Goal: Task Accomplishment & Management: Manage account settings

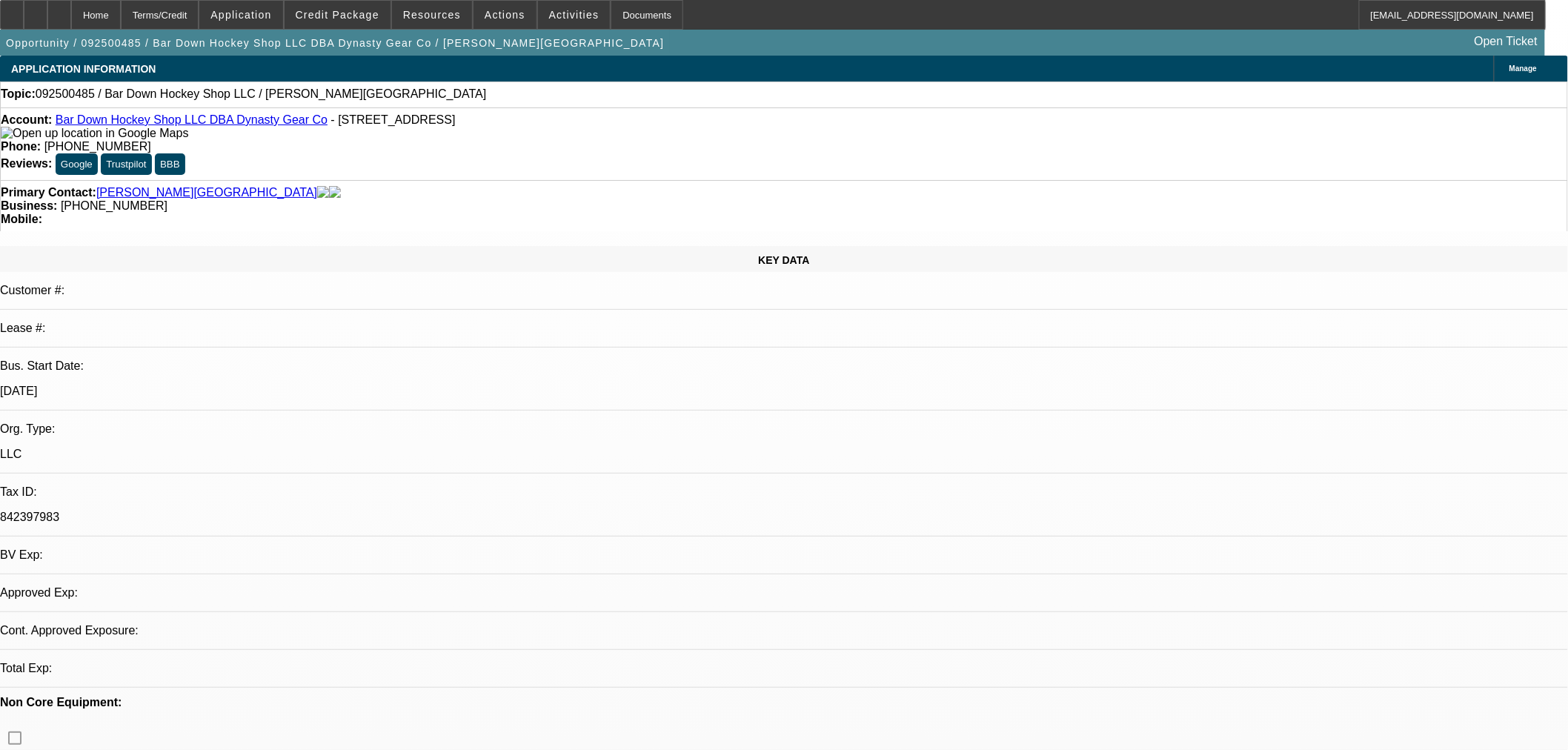
select select "0"
select select "2"
select select "0.1"
select select "4"
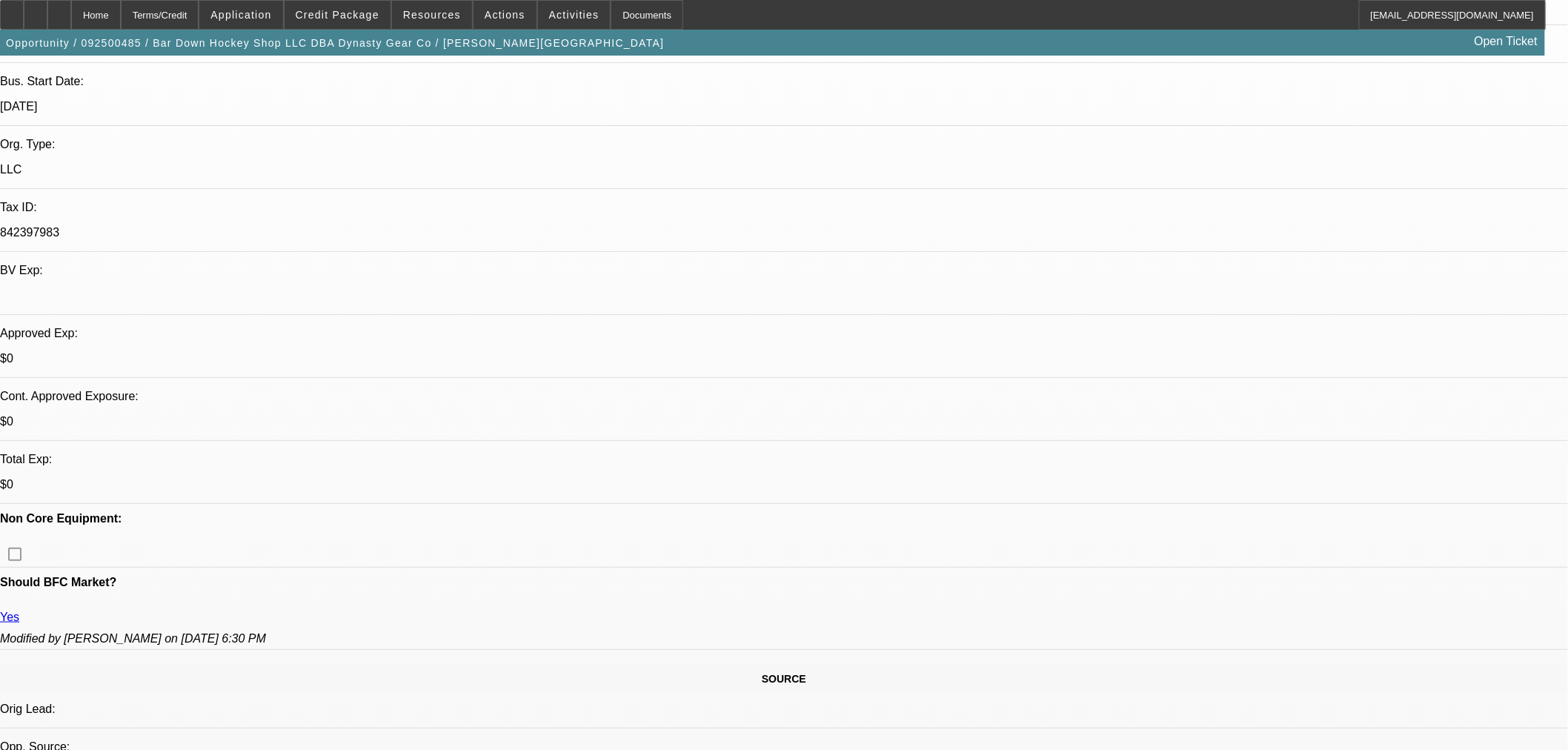
scroll to position [576, 0]
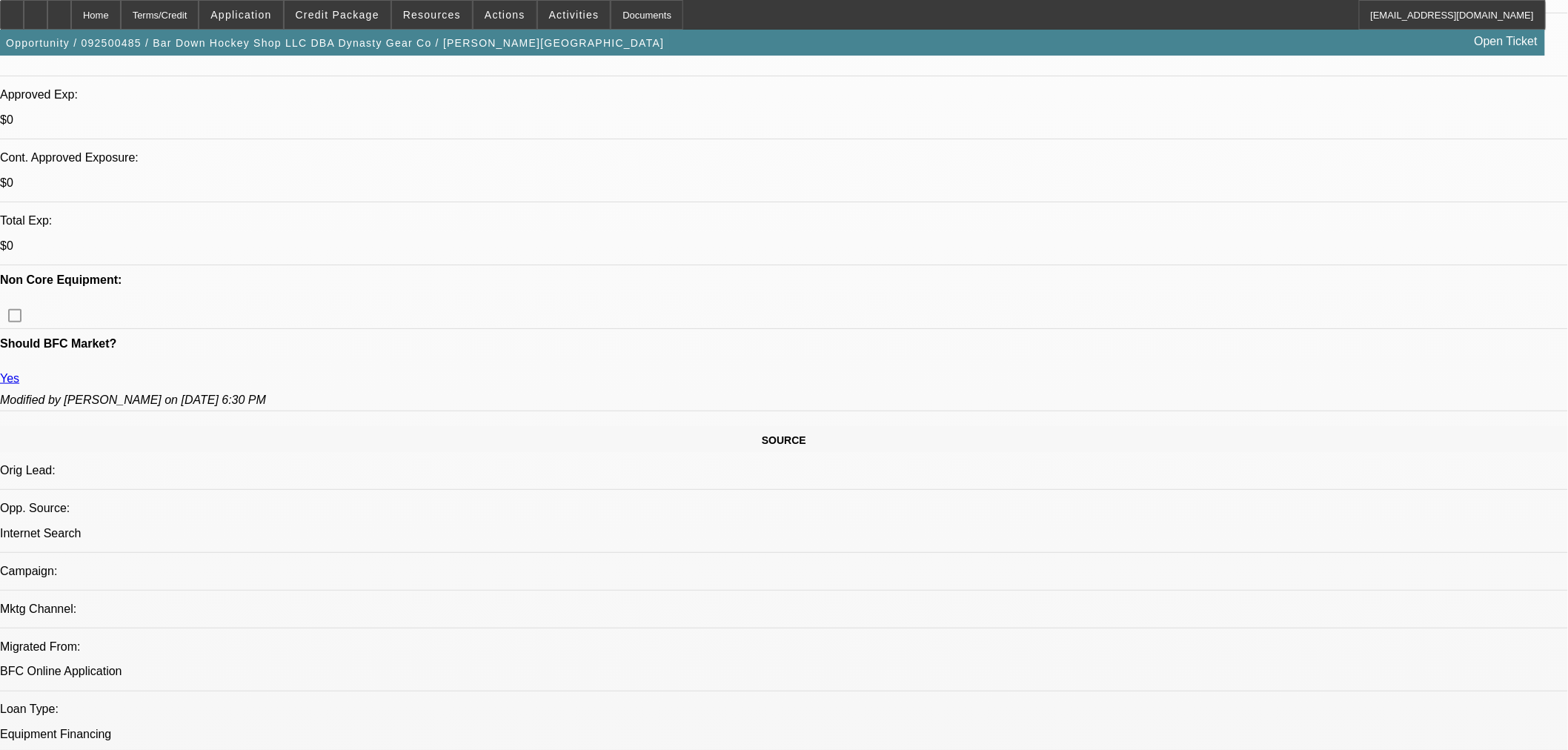
scroll to position [493, 0]
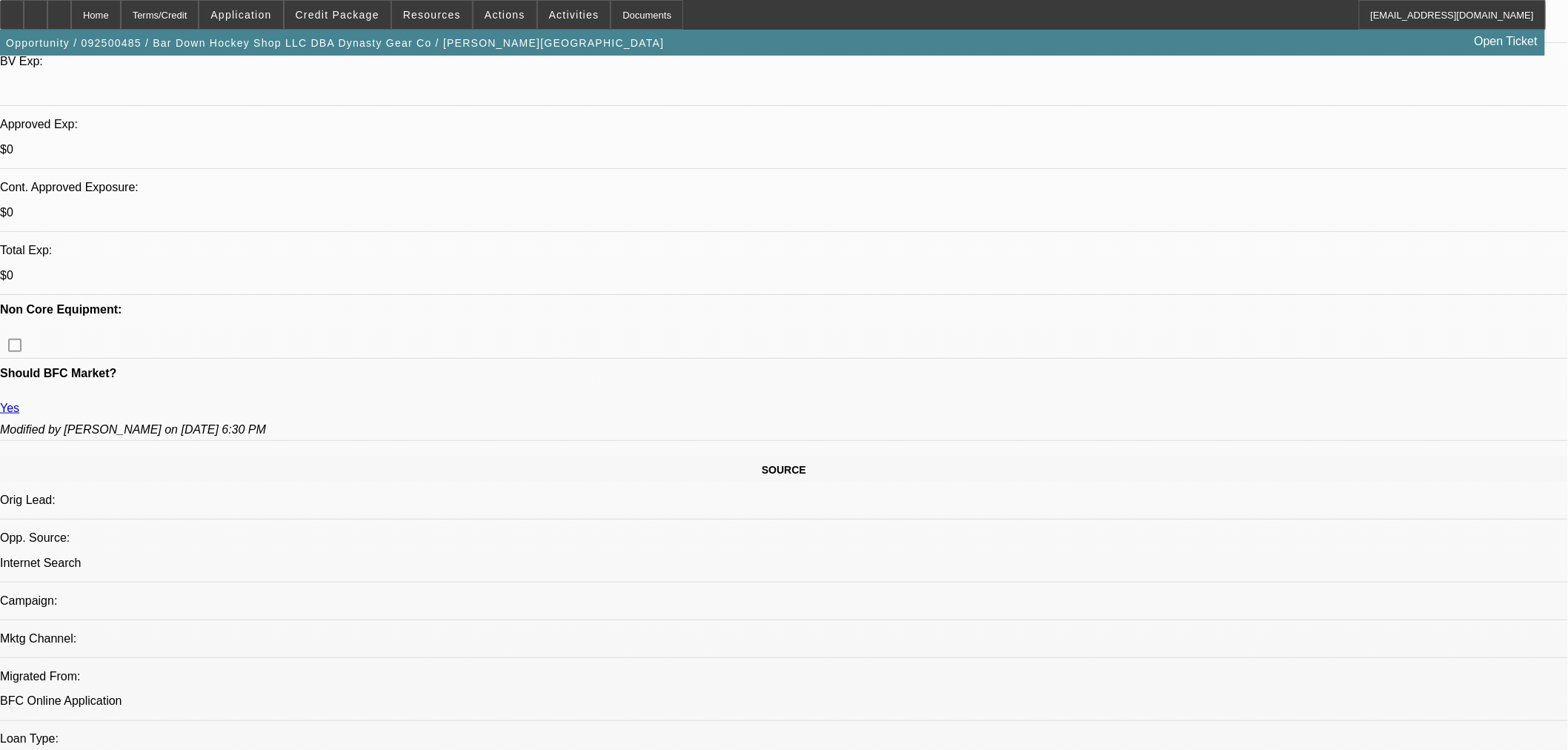
click at [380, 11] on span "Credit Package" at bounding box center [337, 15] width 84 height 12
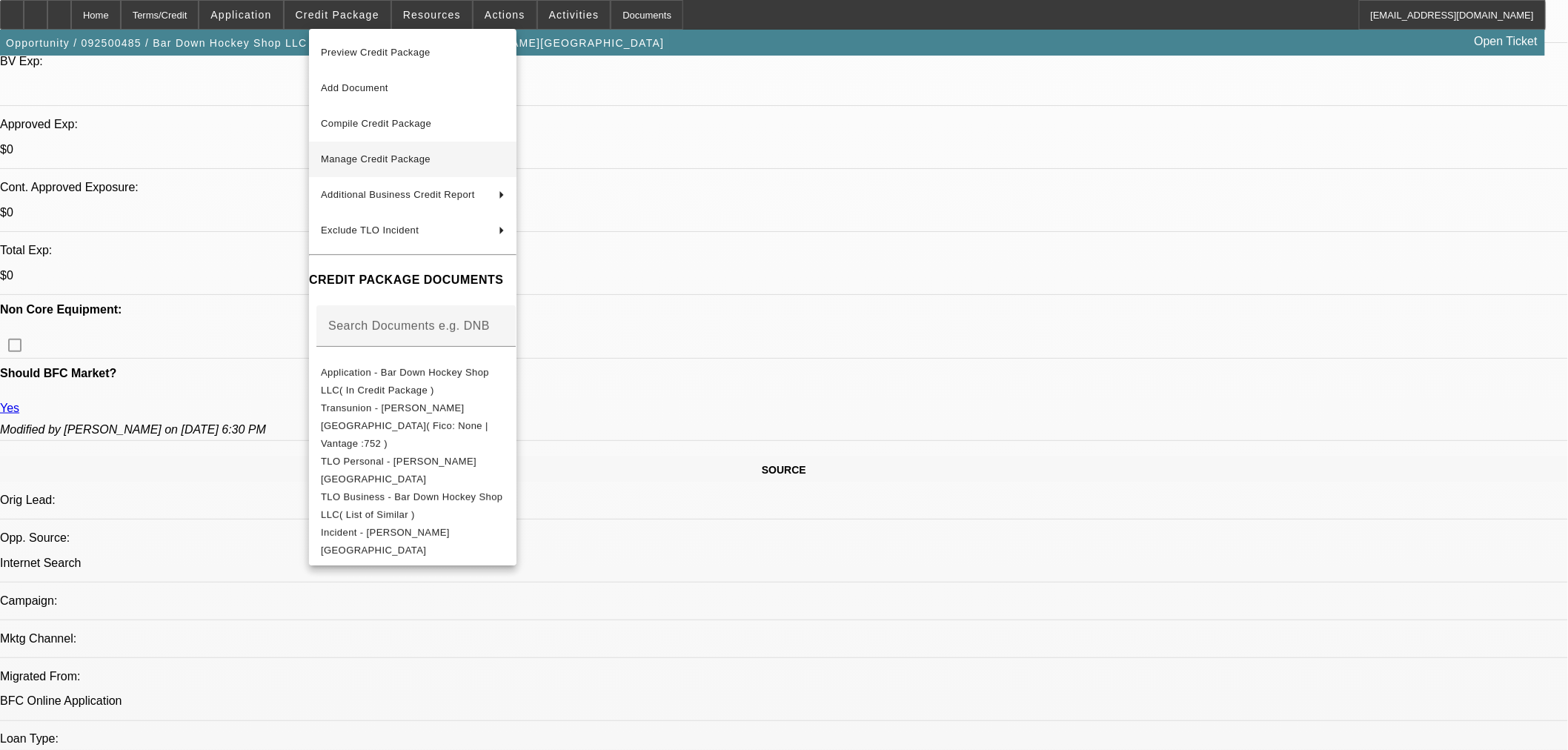
click at [397, 158] on span "Manage Credit Package" at bounding box center [376, 159] width 110 height 11
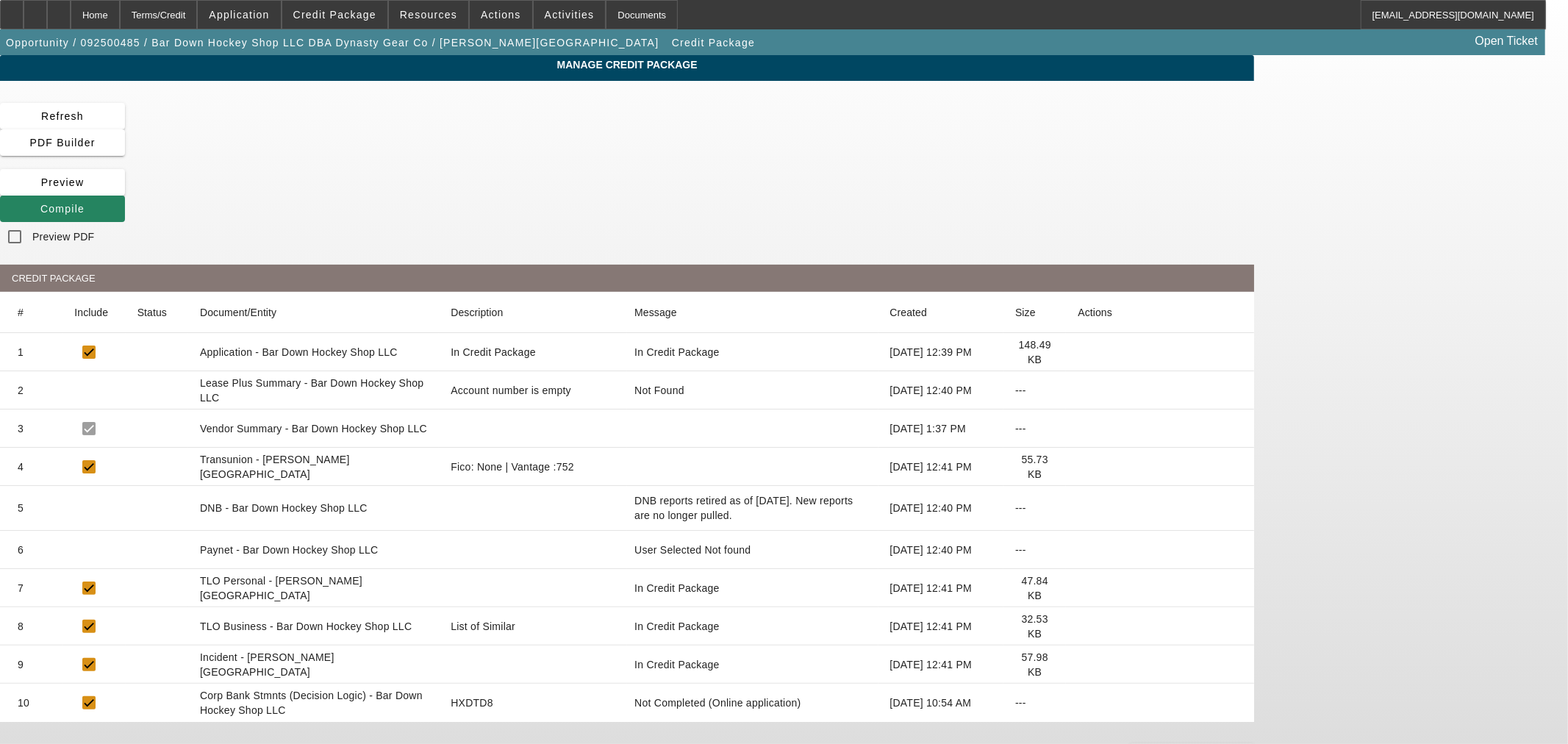
click at [1077, 550] on icon at bounding box center [1077, 550] width 0 height 0
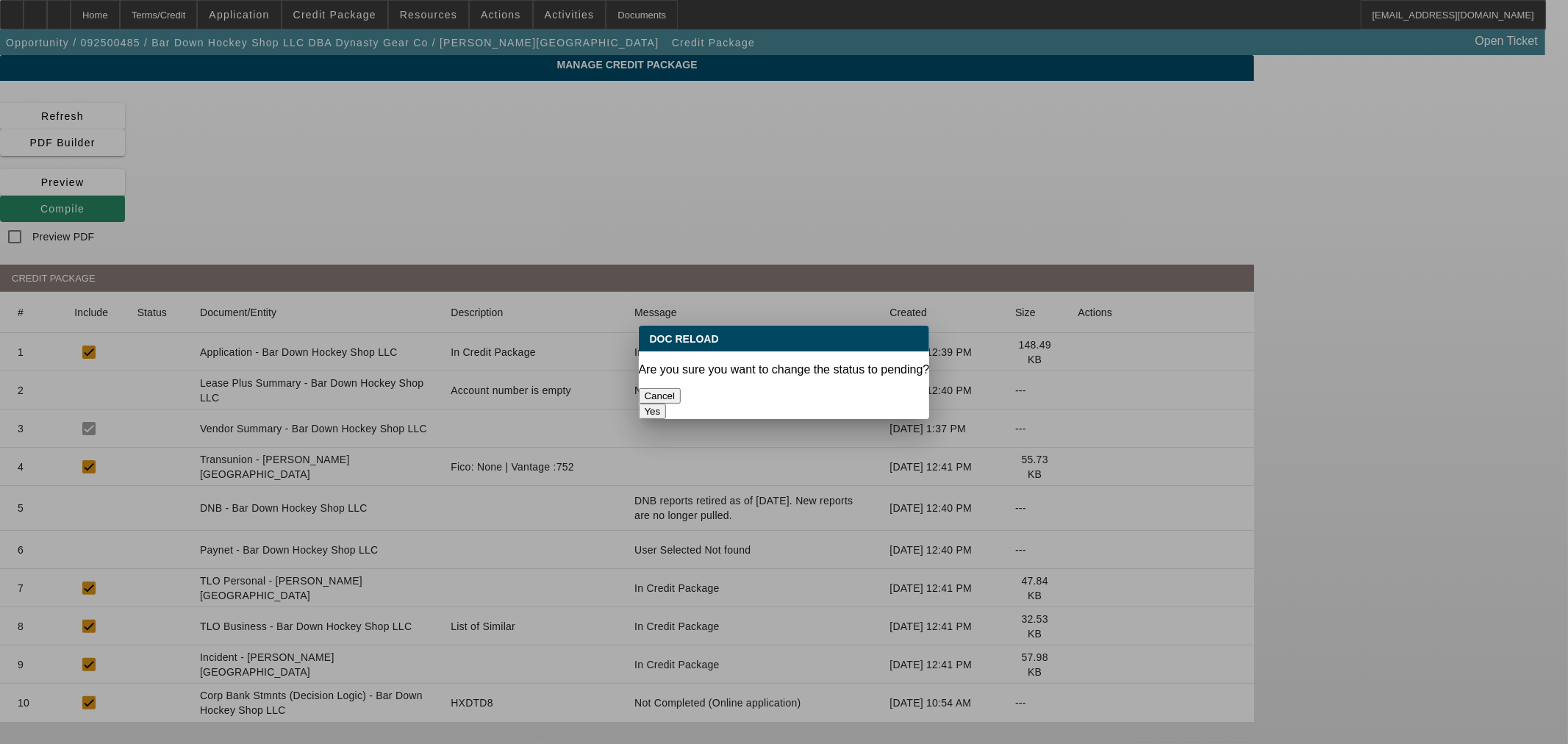
click at [667, 404] on button "Yes" at bounding box center [652, 412] width 28 height 15
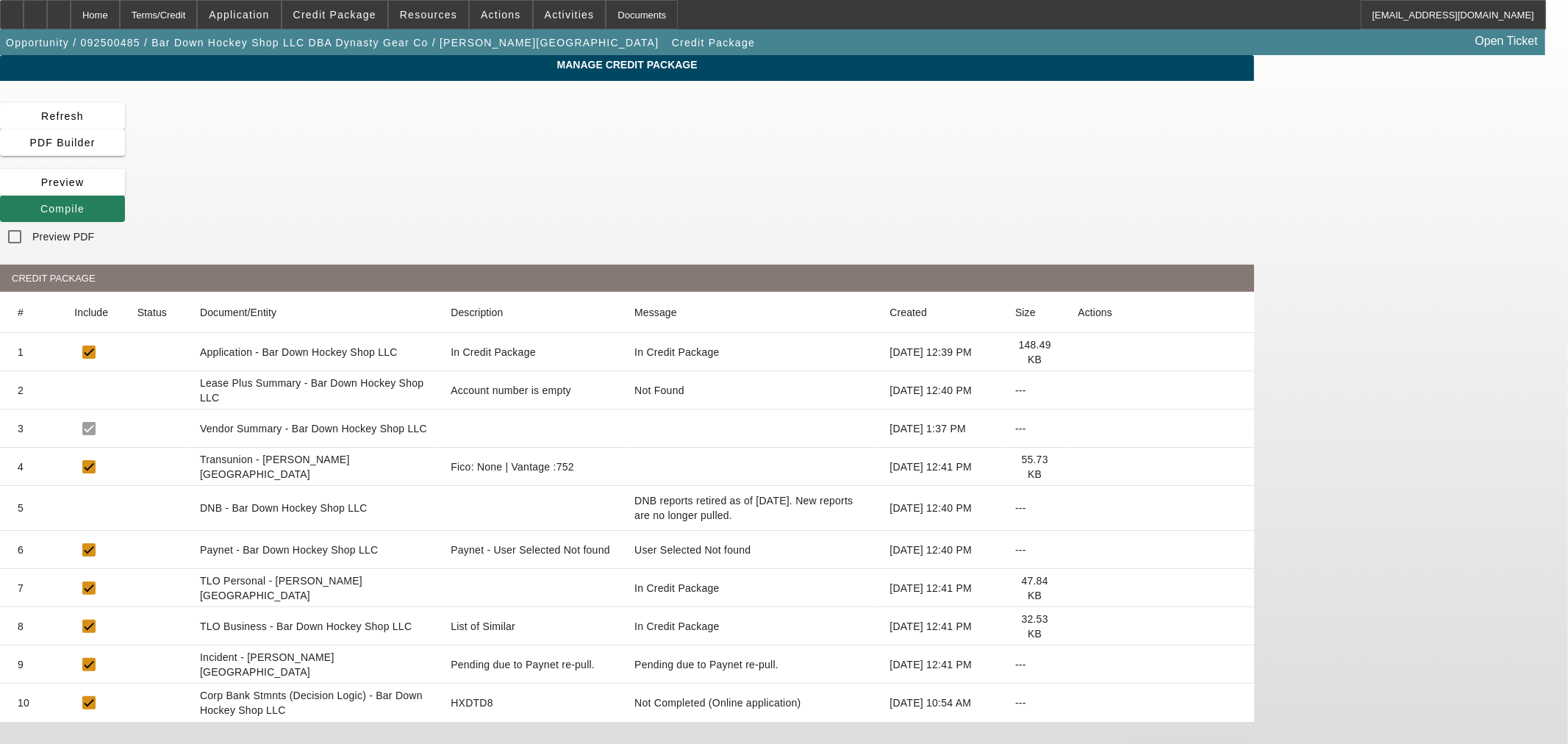
click at [125, 196] on button "Compile" at bounding box center [62, 209] width 125 height 27
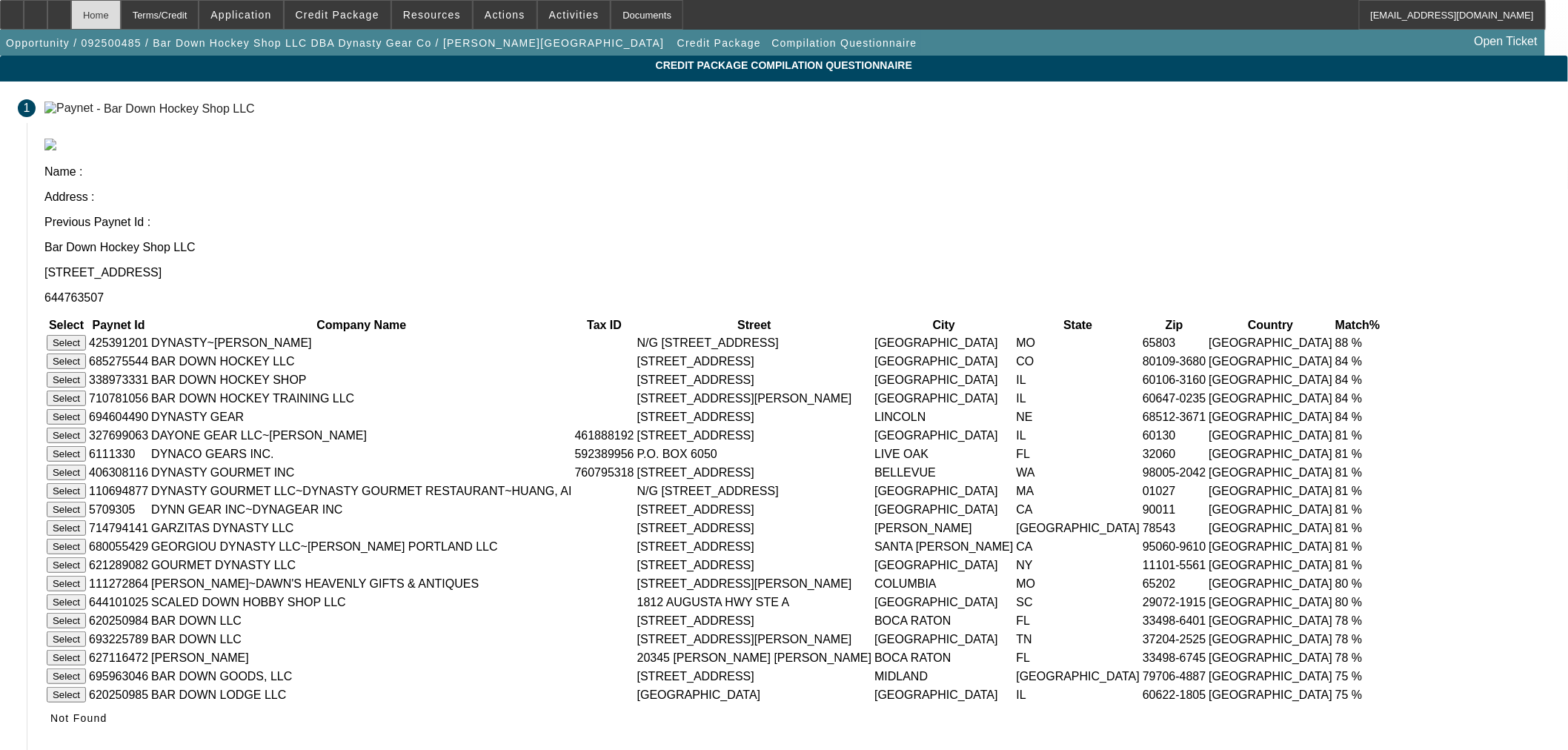
click at [121, 11] on div "Home" at bounding box center [96, 15] width 50 height 30
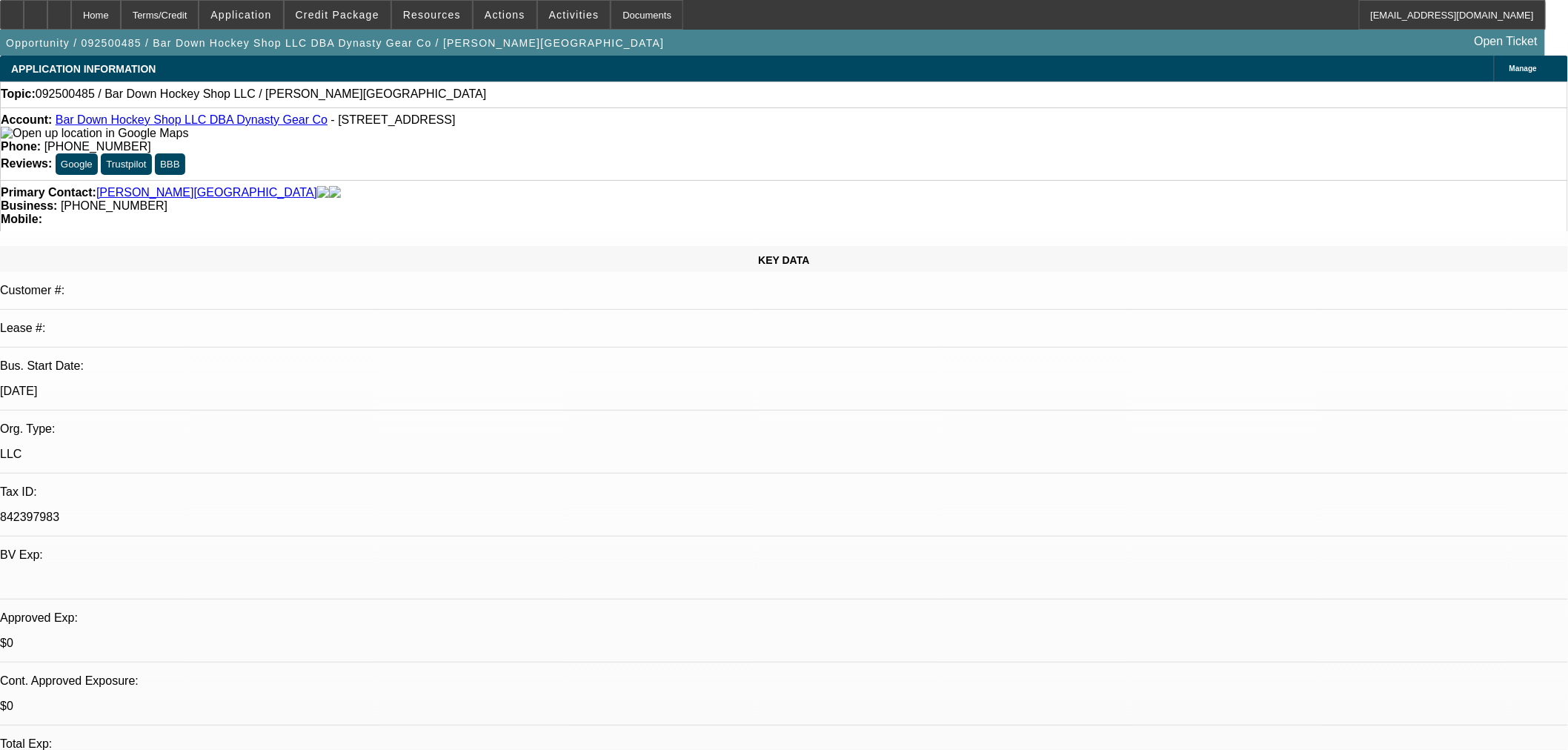
select select "0"
select select "2"
select select "0.1"
select select "4"
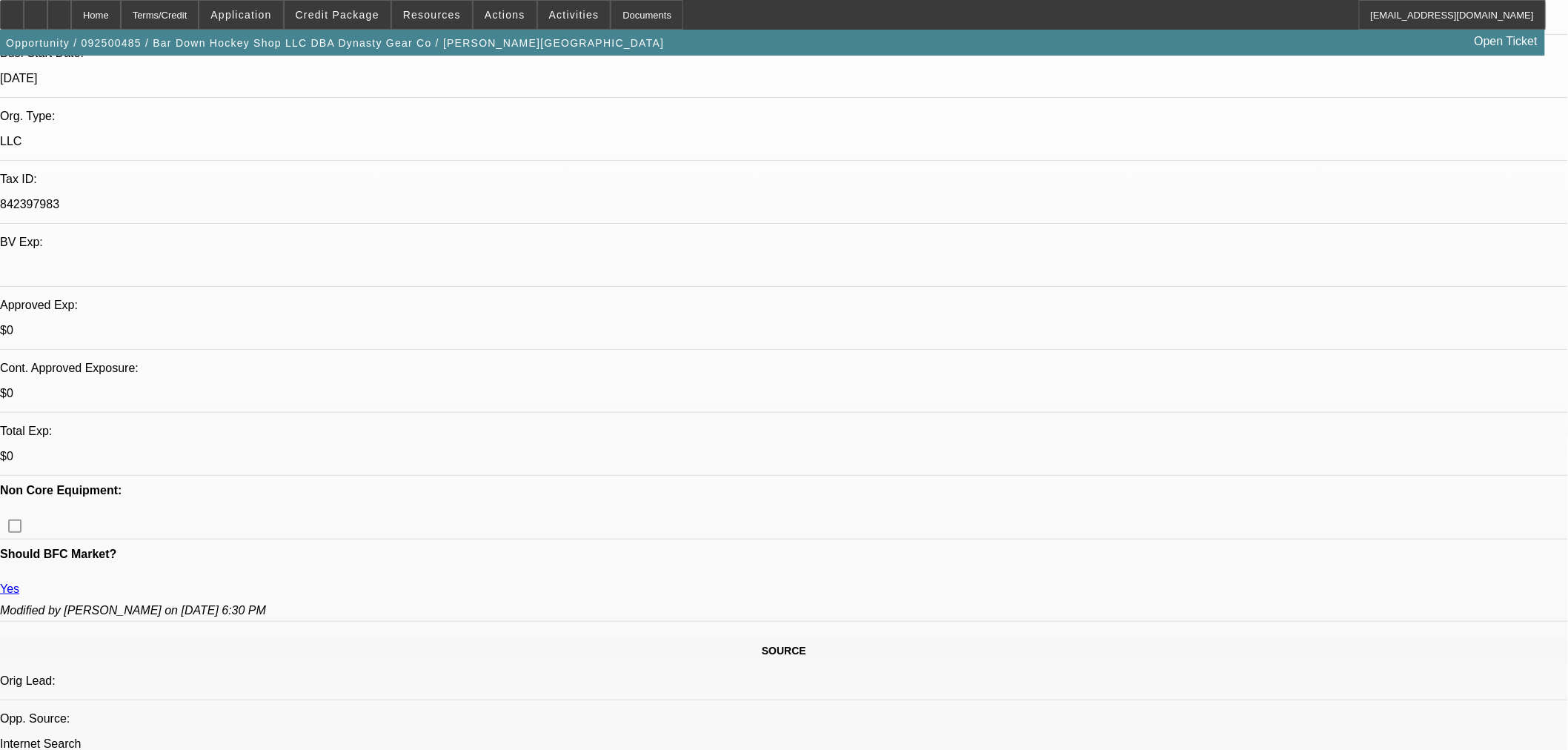
scroll to position [493, 0]
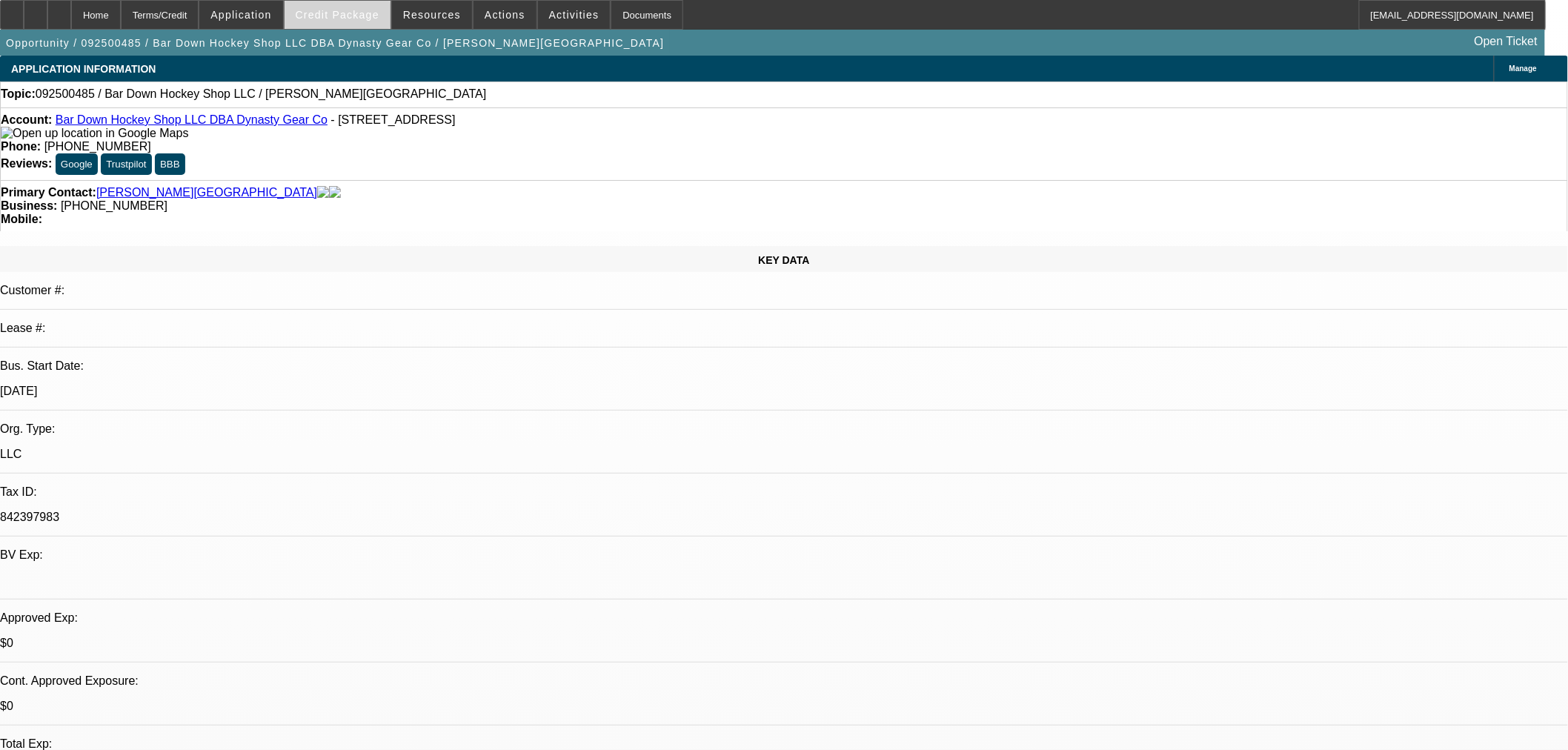
click at [373, 13] on span "Credit Package" at bounding box center [337, 15] width 84 height 12
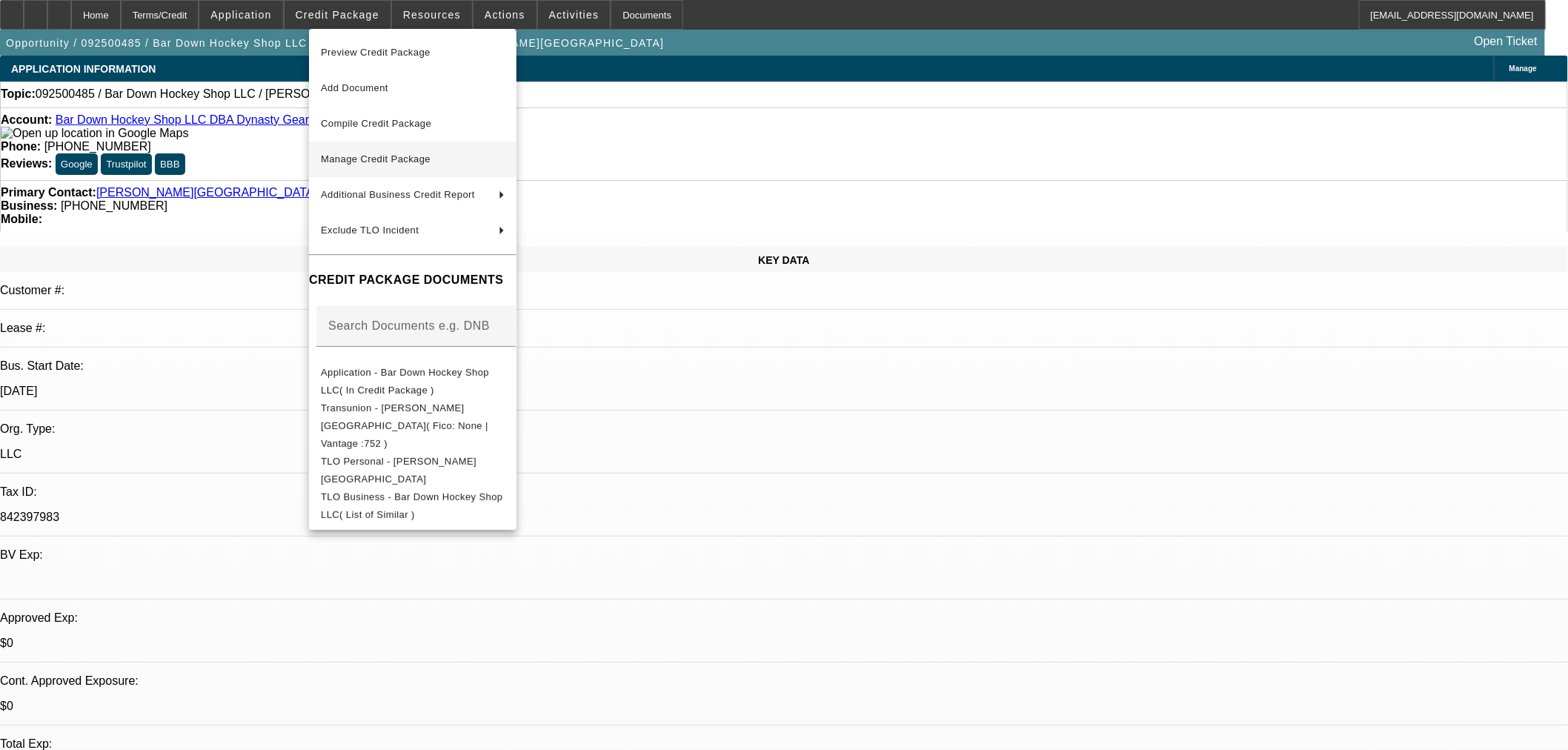
drag, startPoint x: 374, startPoint y: 161, endPoint x: 498, endPoint y: 327, distance: 207.2
click at [375, 161] on span "Manage Credit Package" at bounding box center [376, 159] width 110 height 11
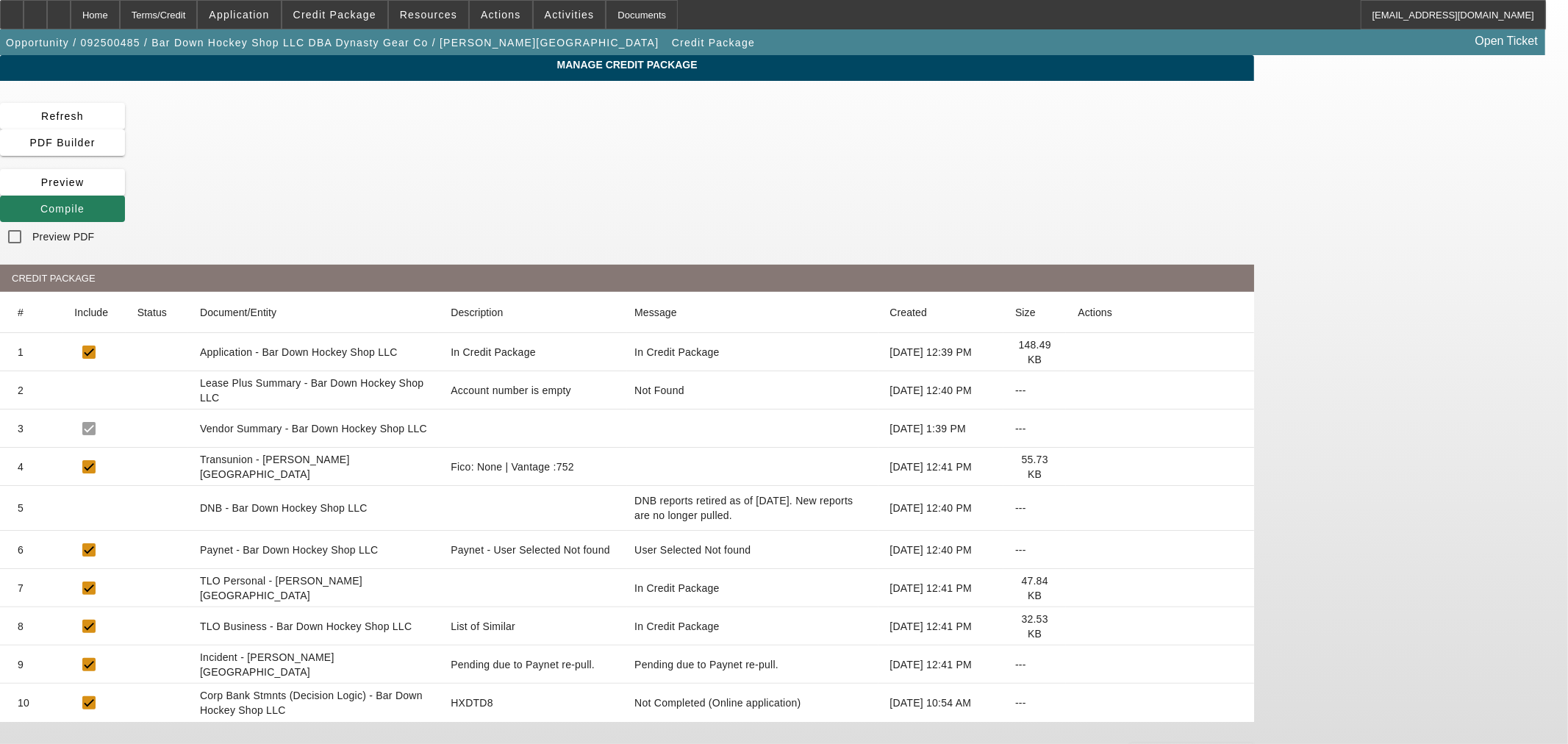
click at [125, 191] on span at bounding box center [62, 209] width 125 height 35
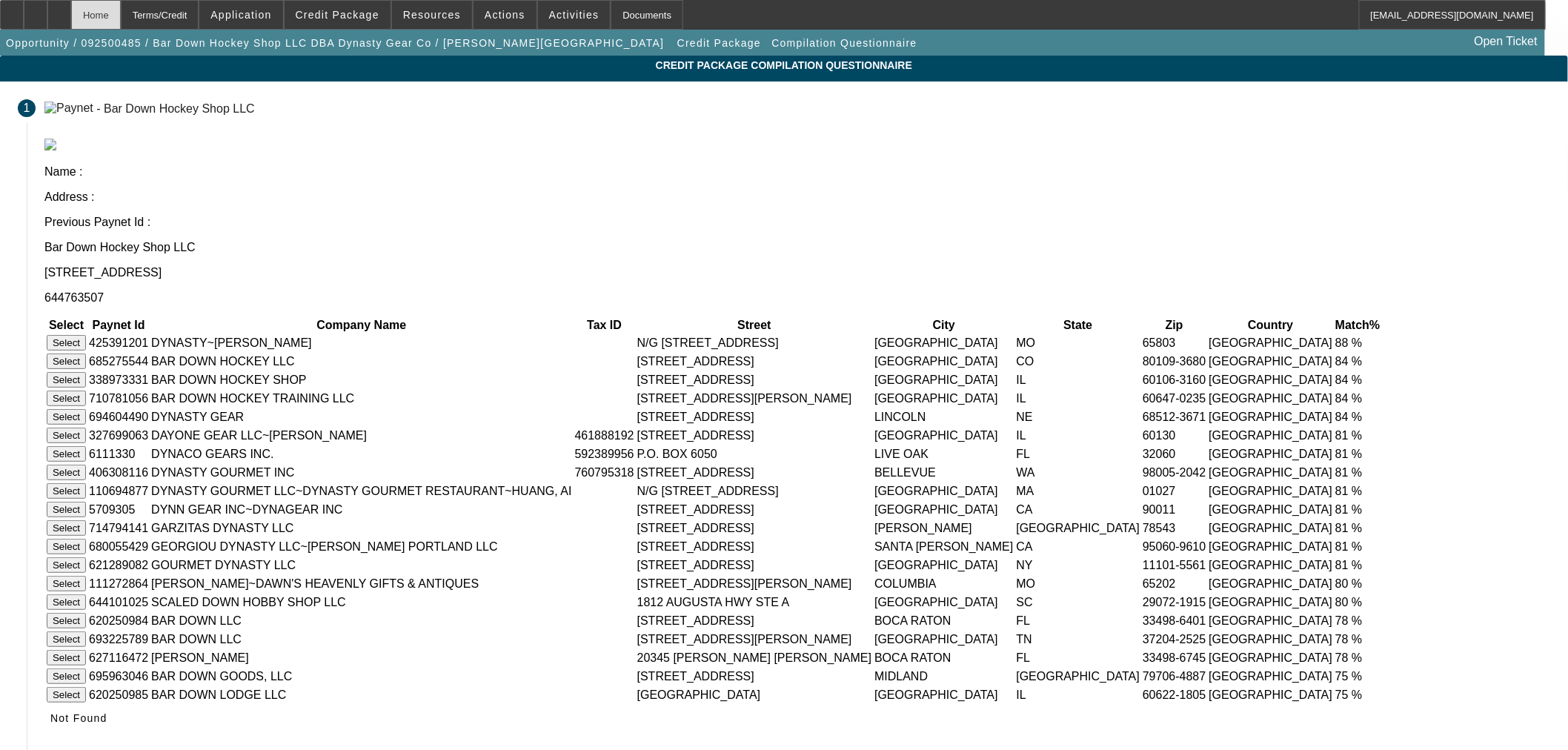
click at [121, 15] on div "Home" at bounding box center [96, 15] width 50 height 30
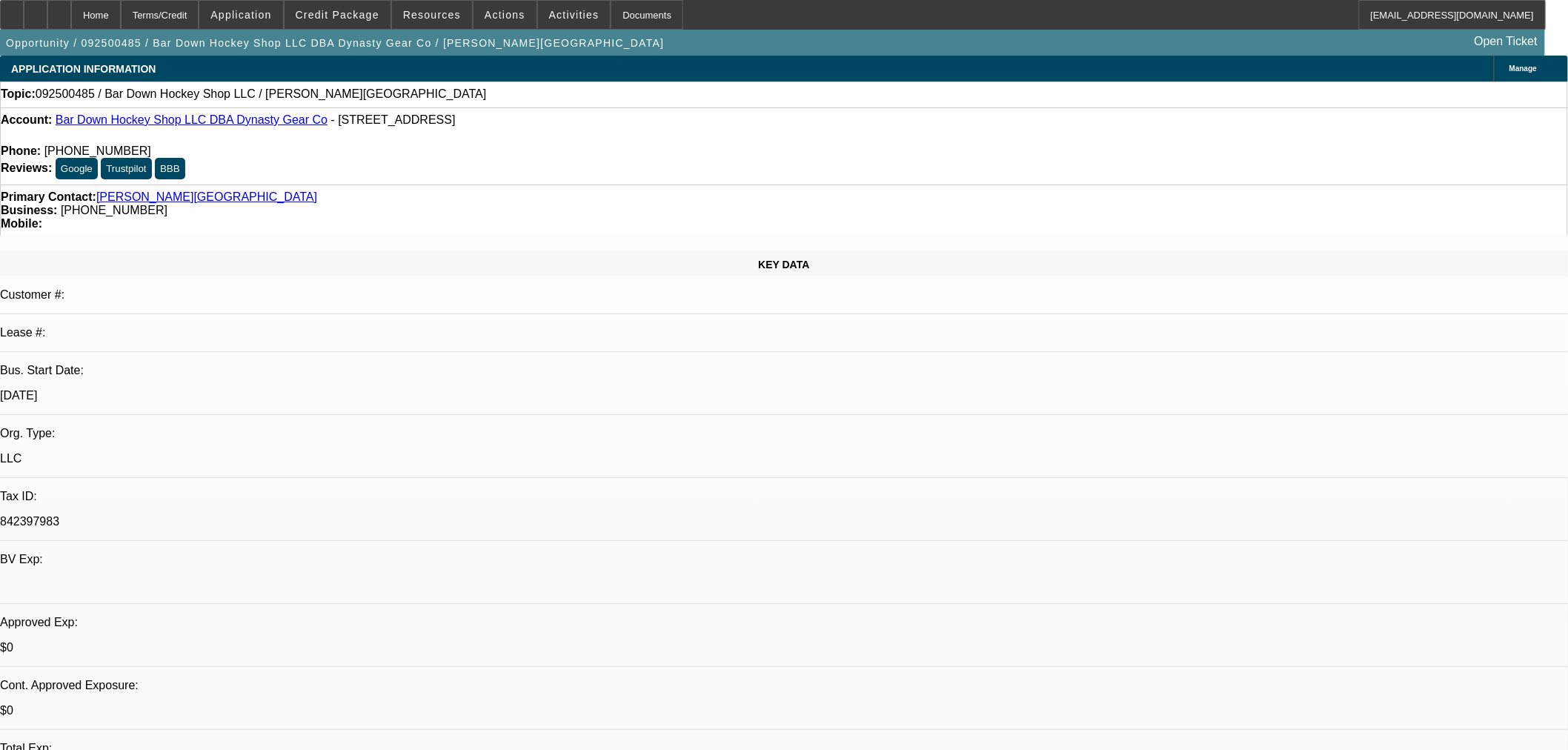
select select "0"
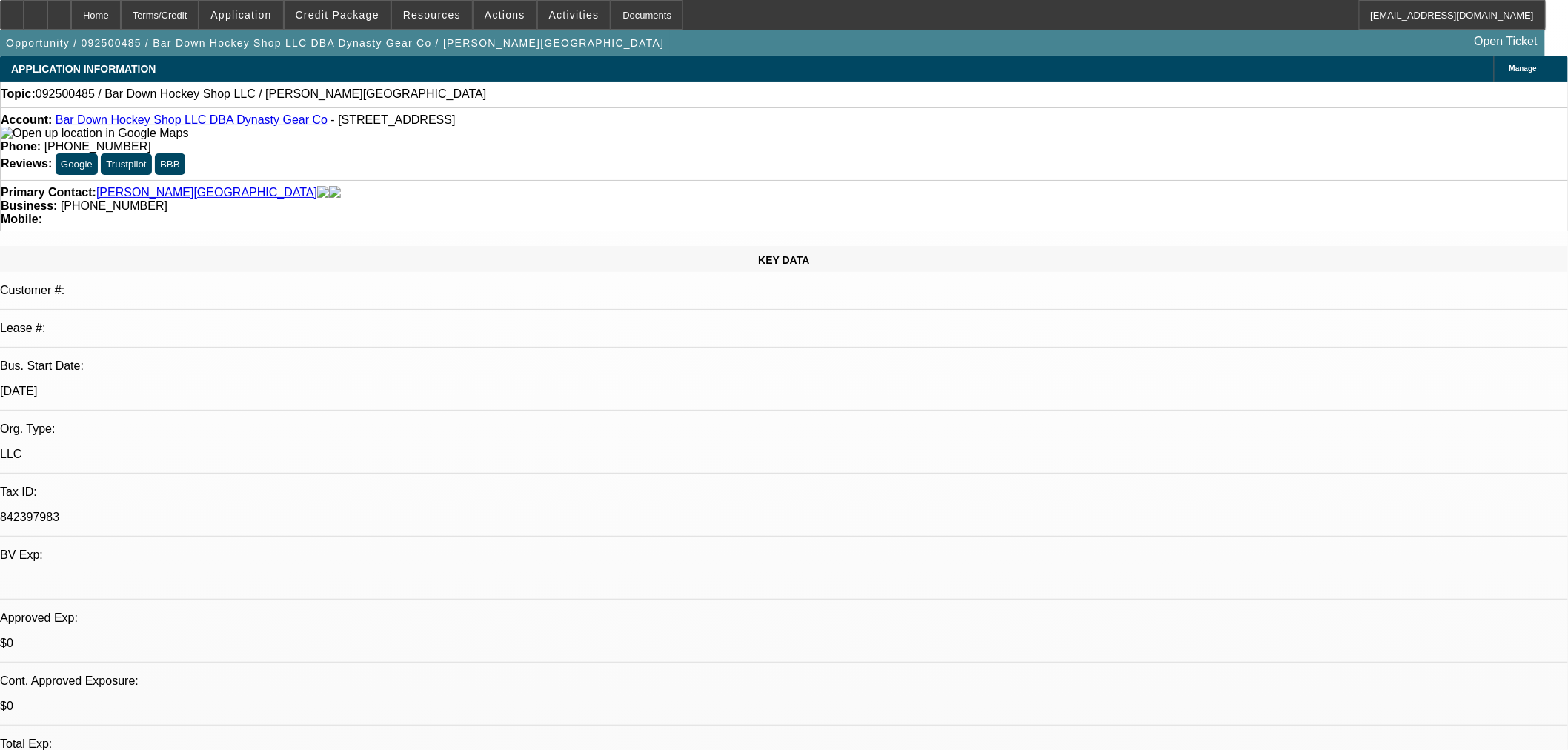
select select "2"
select select "0.1"
select select "4"
click at [365, 22] on span at bounding box center [337, 15] width 106 height 35
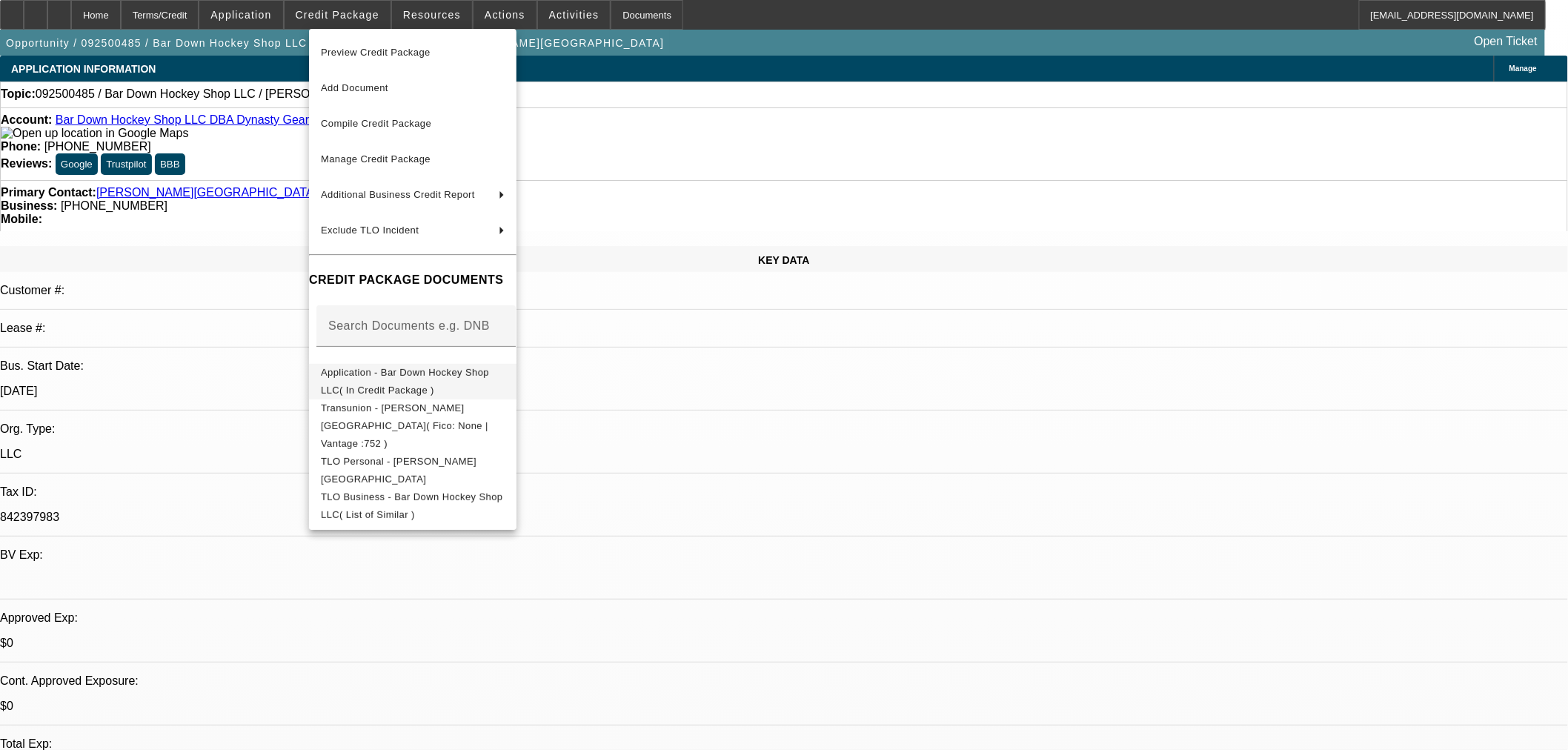
click at [389, 370] on span "Application - Bar Down Hockey Shop LLC( In Credit Package )" at bounding box center [405, 381] width 168 height 29
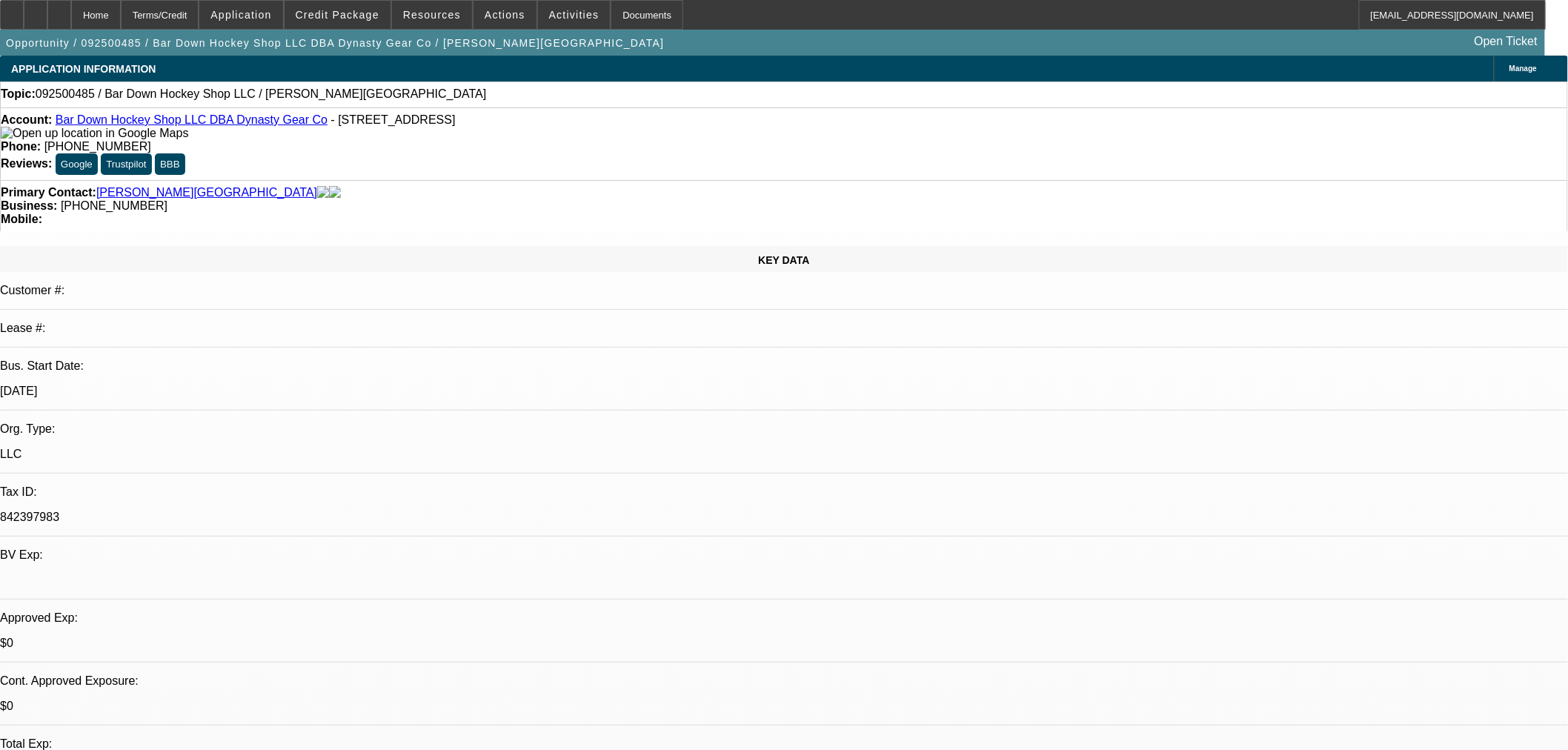
scroll to position [411, 0]
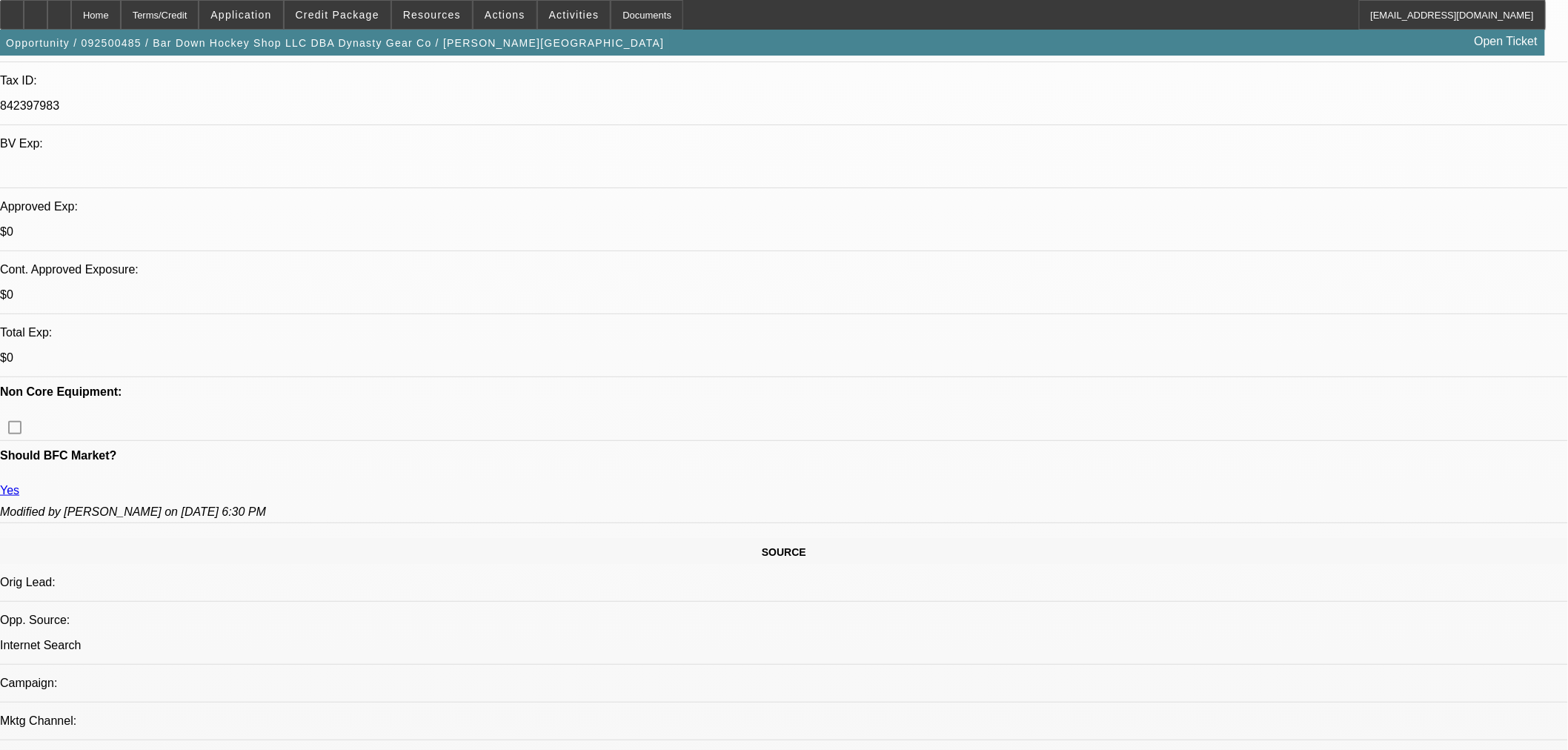
click at [369, 15] on span "Credit Package" at bounding box center [337, 15] width 84 height 12
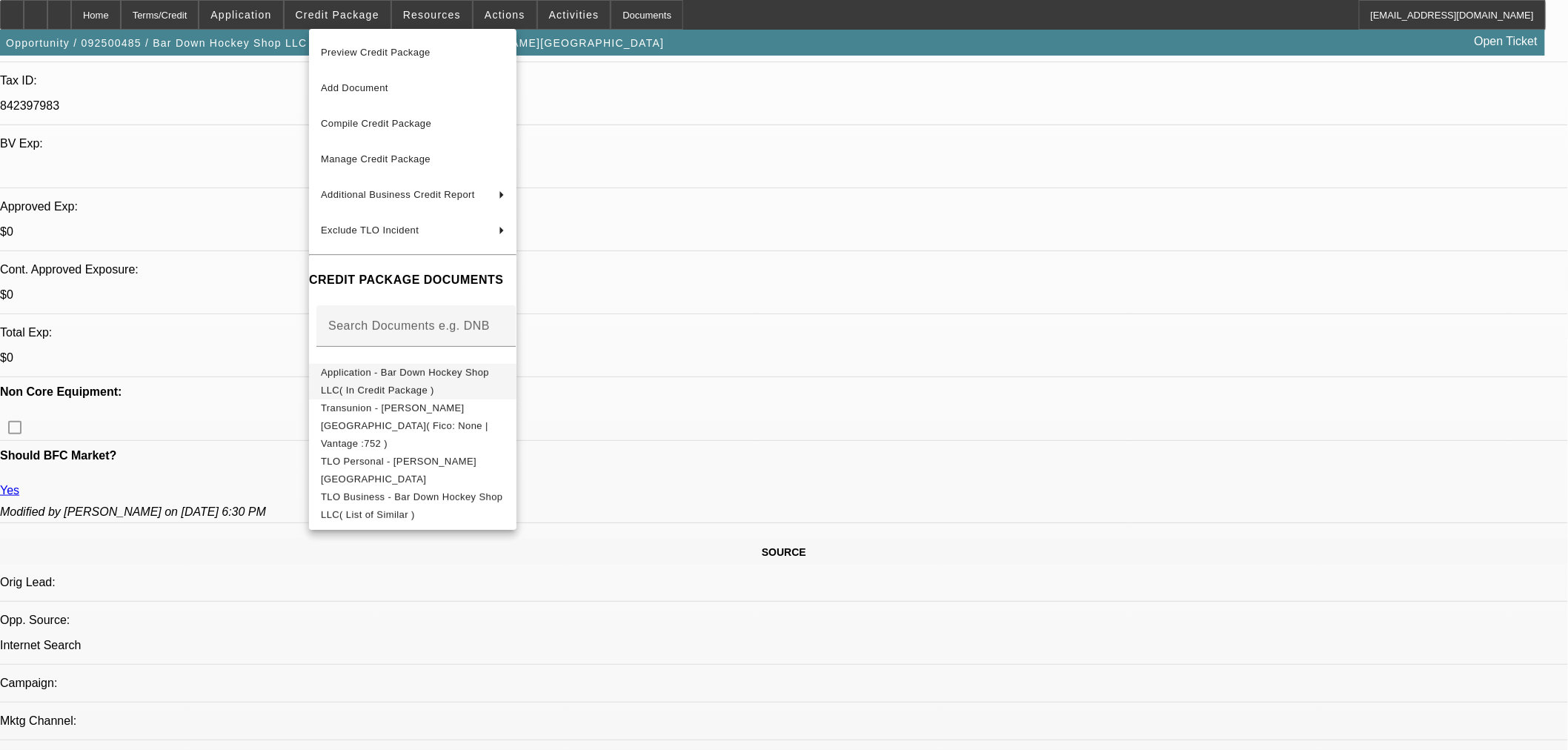
click at [336, 373] on span "Application - Bar Down Hockey Shop LLC( In Credit Package )" at bounding box center [405, 381] width 168 height 29
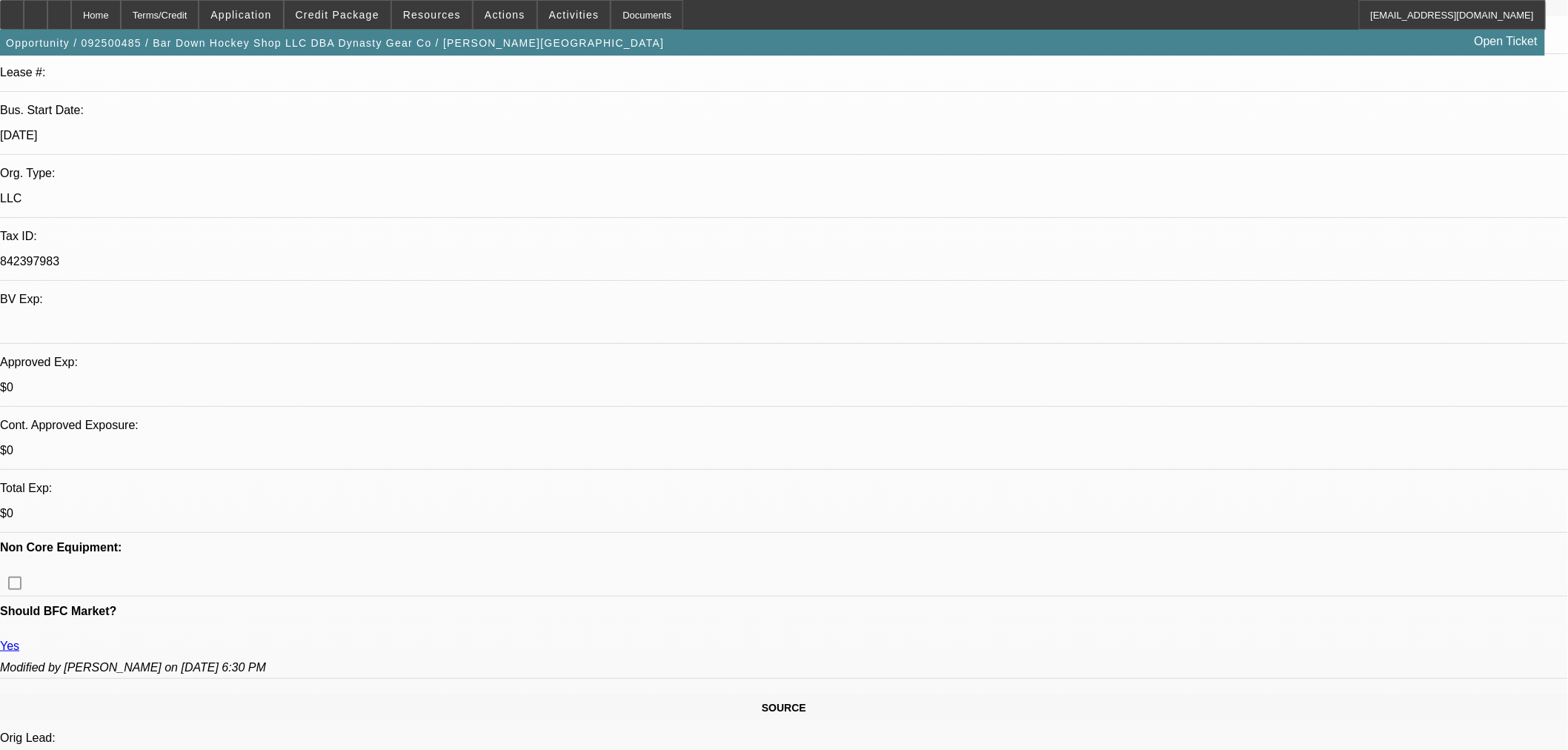
scroll to position [0, 0]
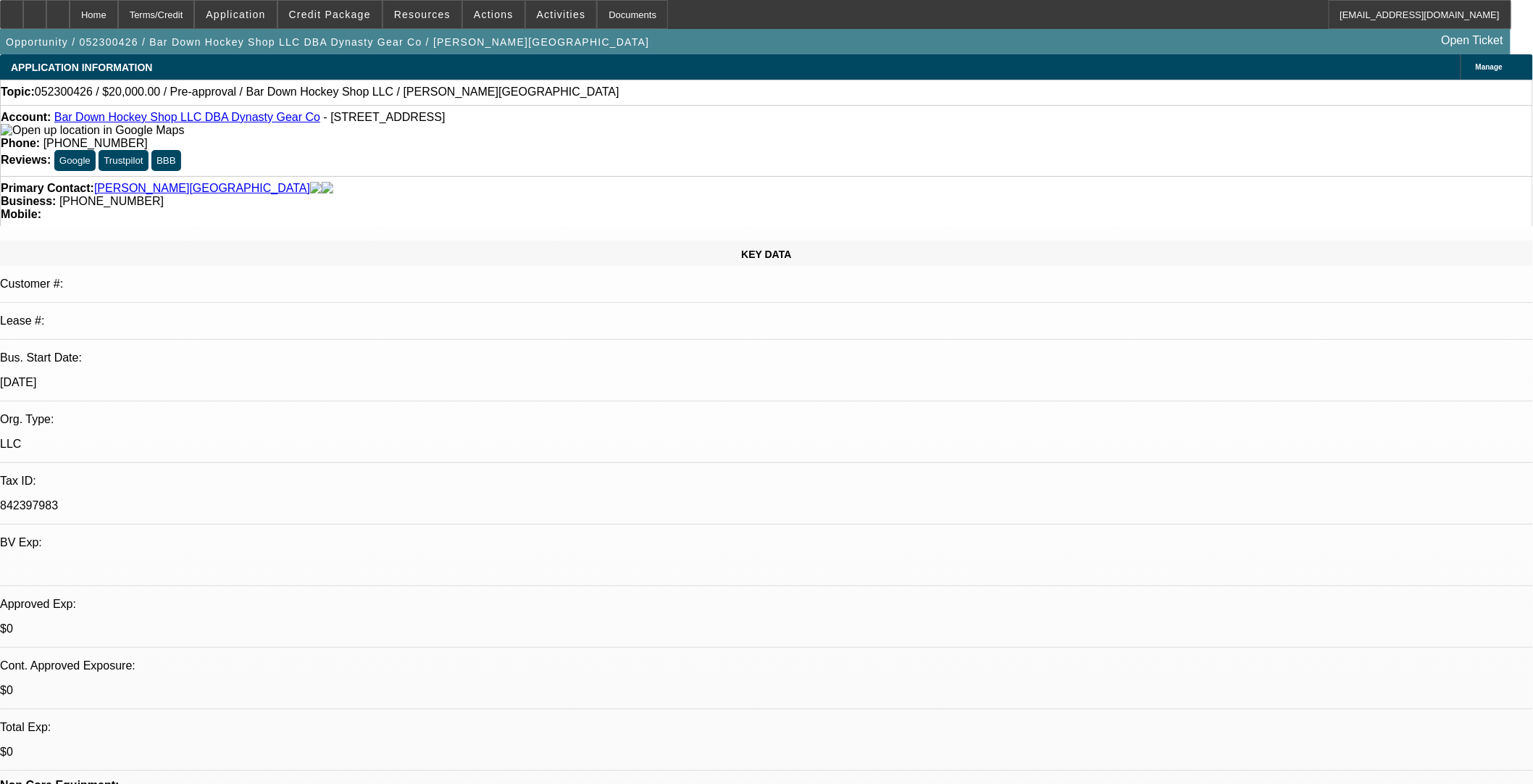
select select "0"
select select "2"
select select "0"
select select "6"
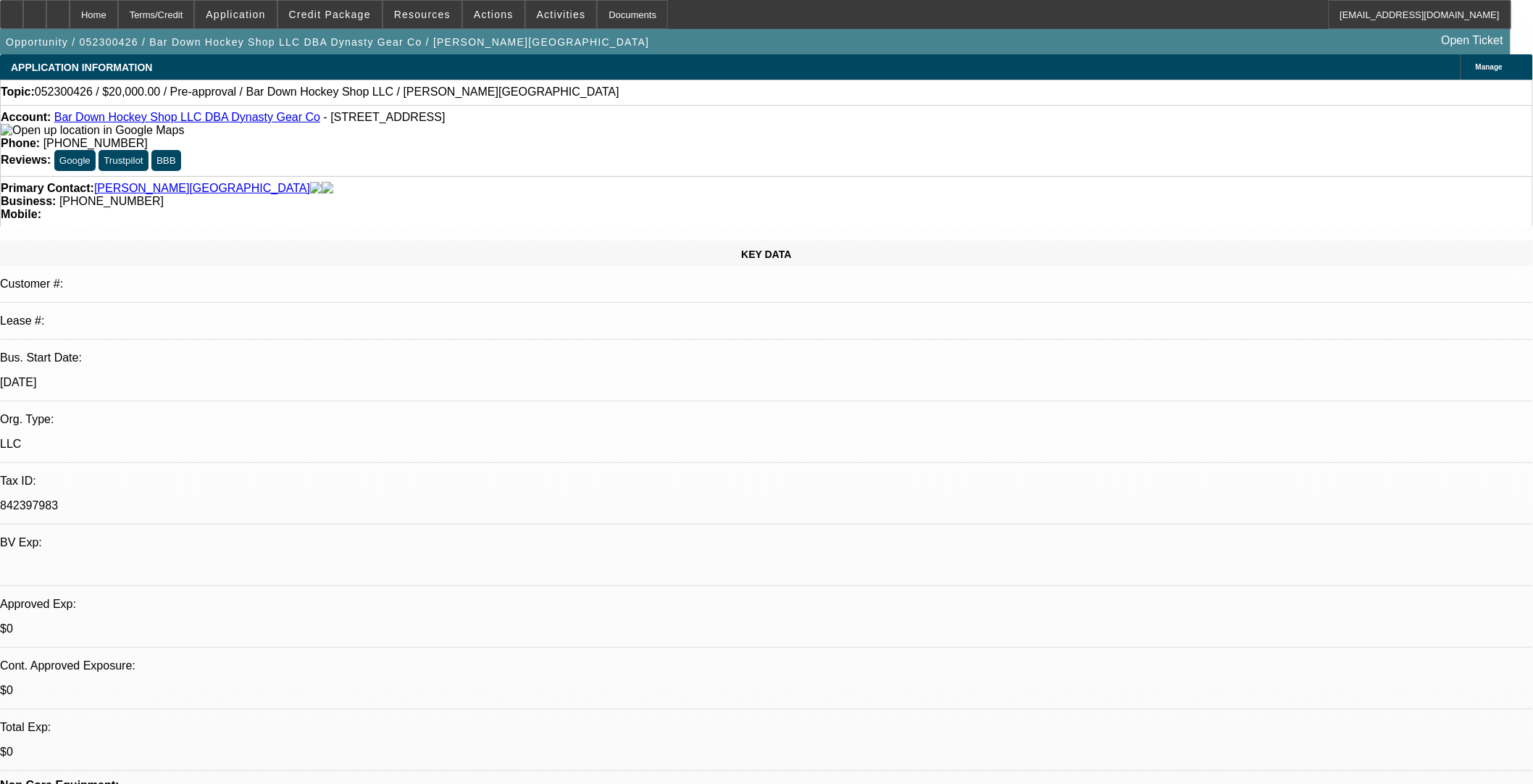
select select "0"
select select "2"
select select "0"
select select "6"
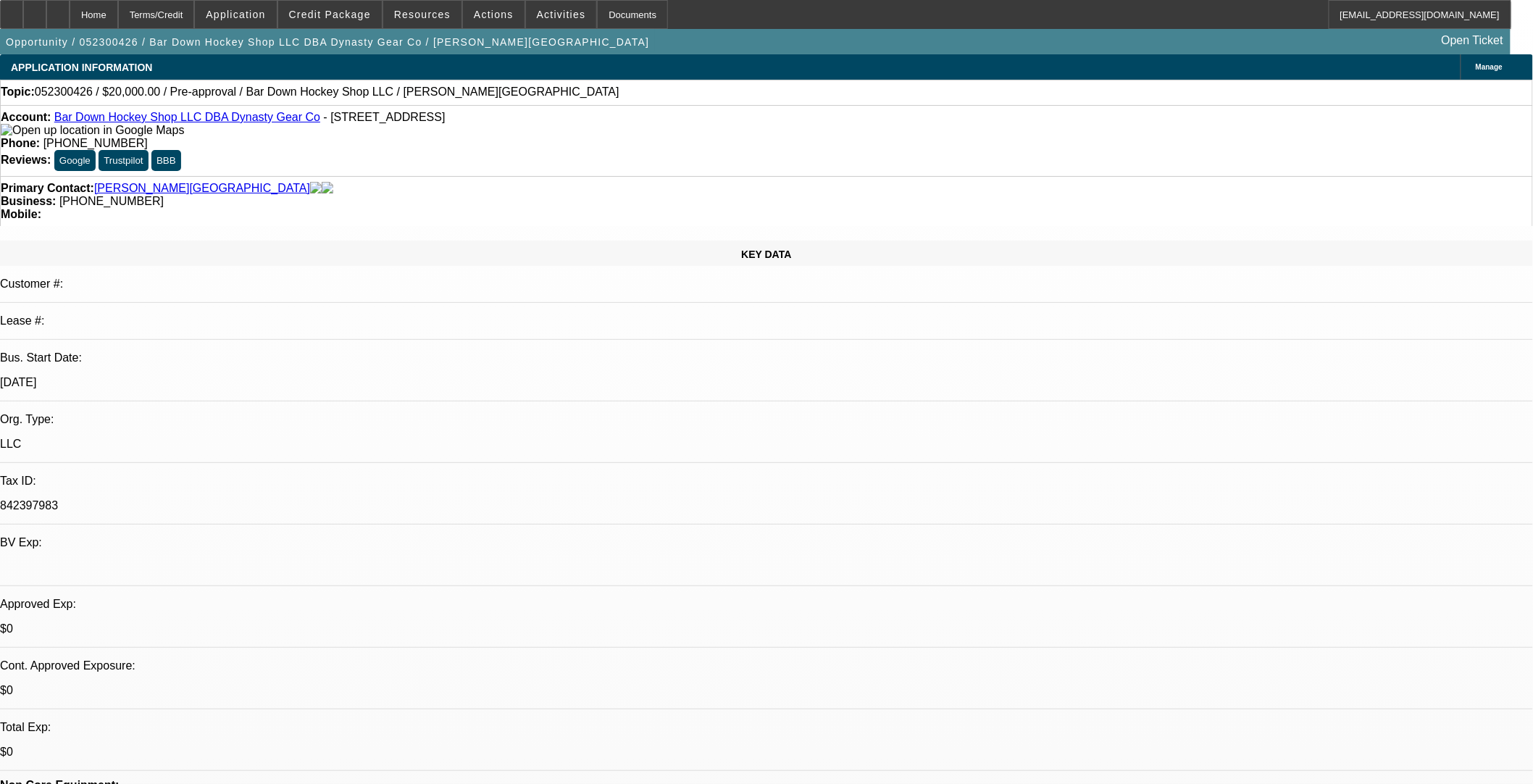
select select "0"
select select "2"
select select "0"
select select "6"
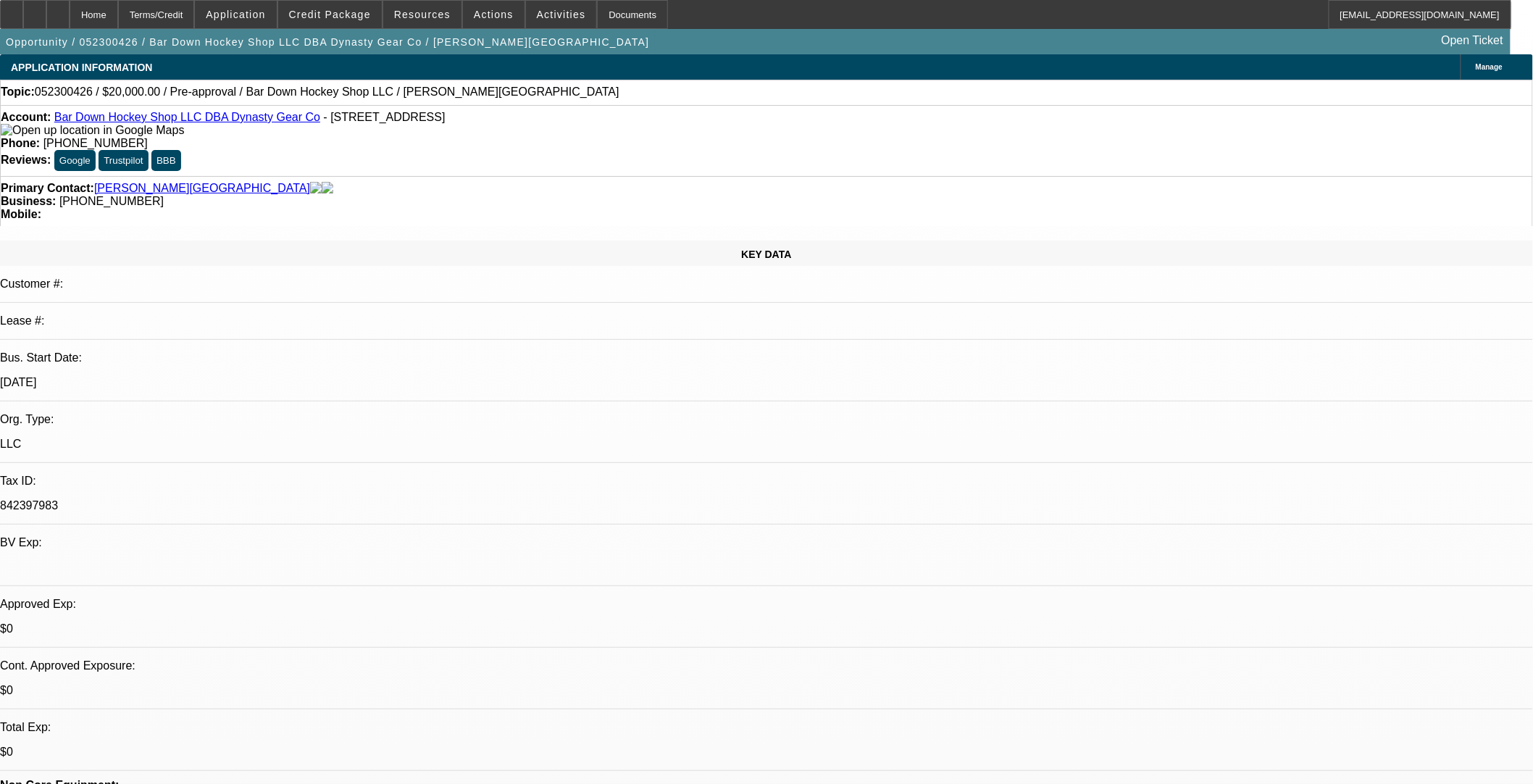
select select "0"
select select "2"
select select "0"
select select "6"
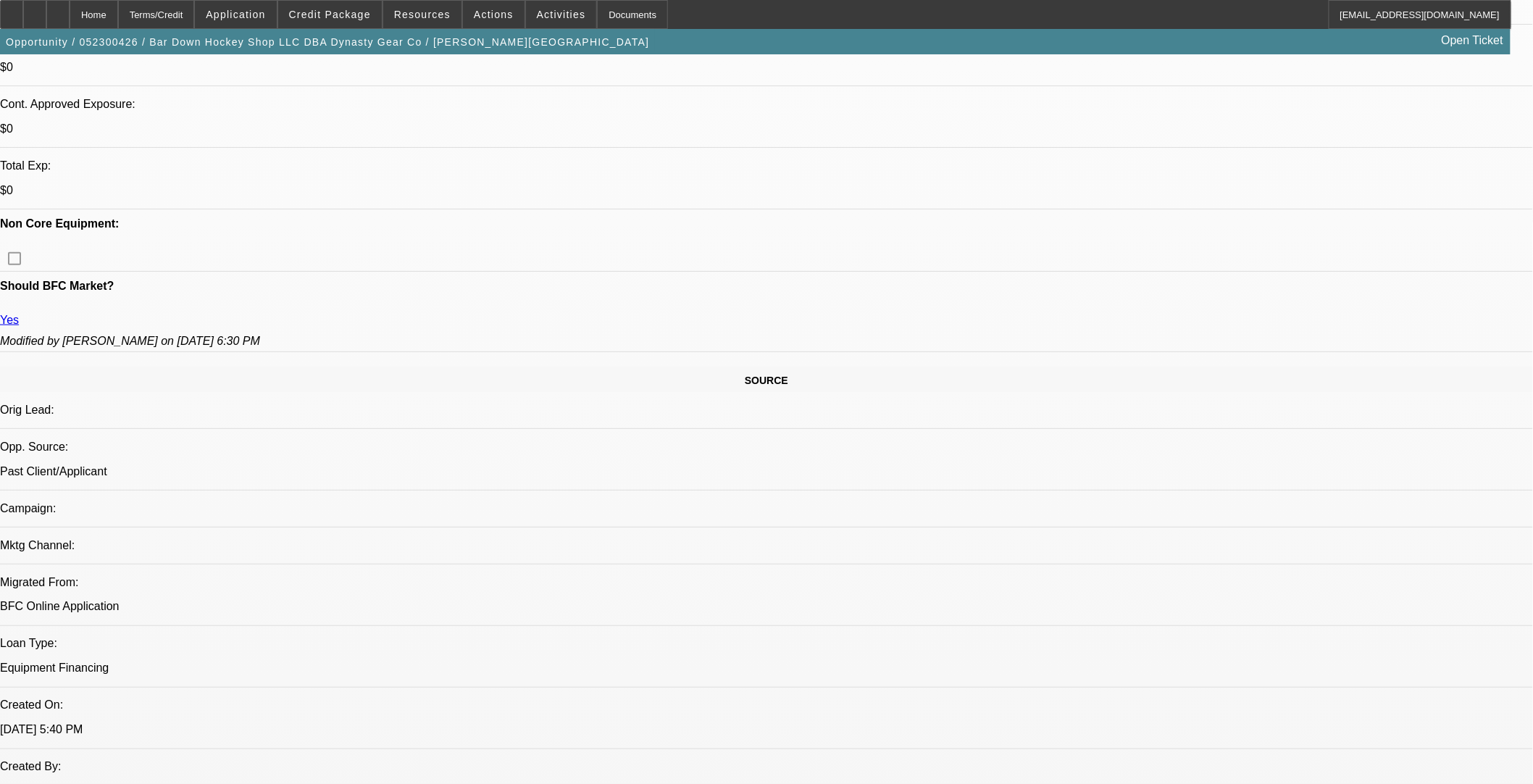
scroll to position [563, 0]
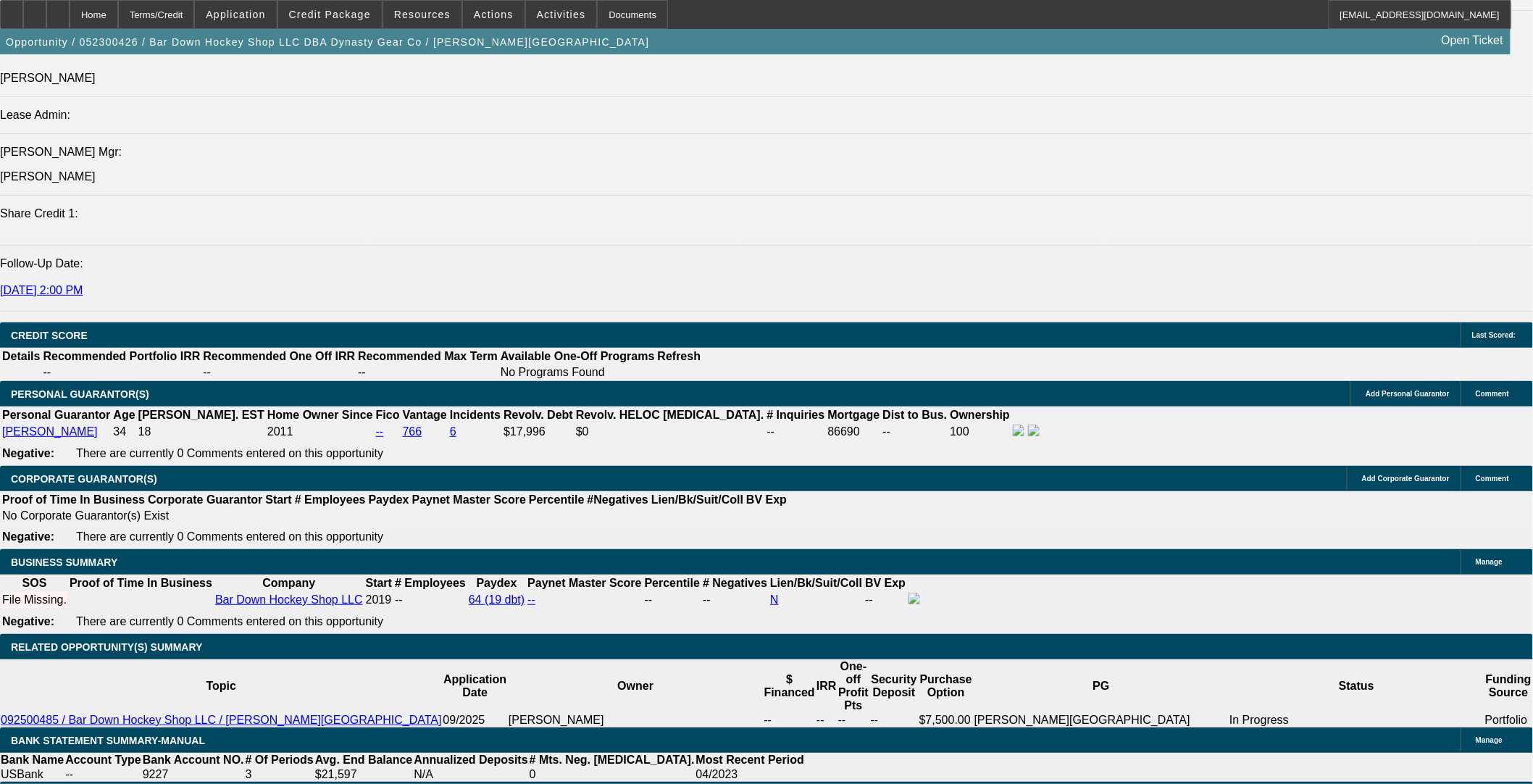
scroll to position [1771, 0]
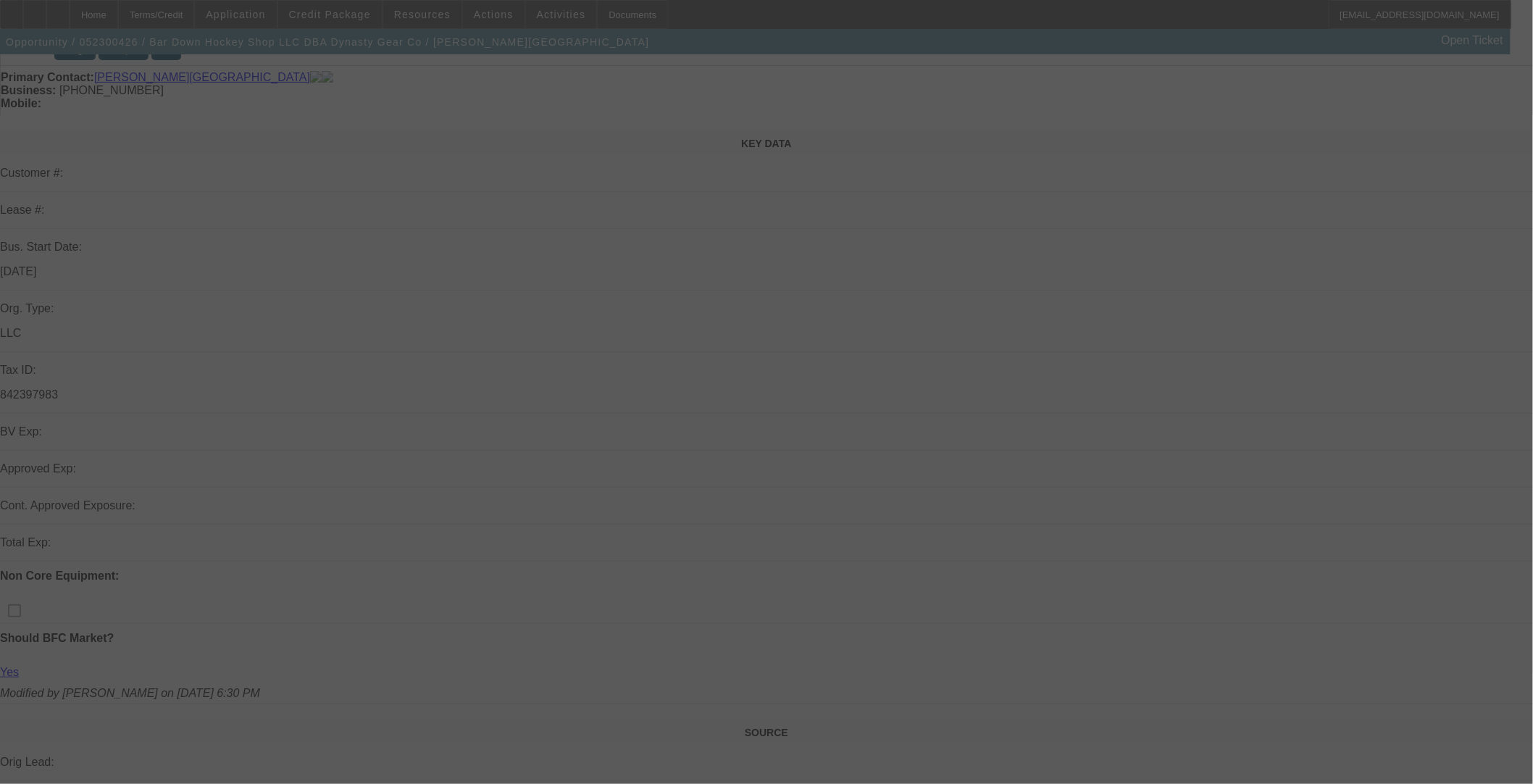
scroll to position [235, 0]
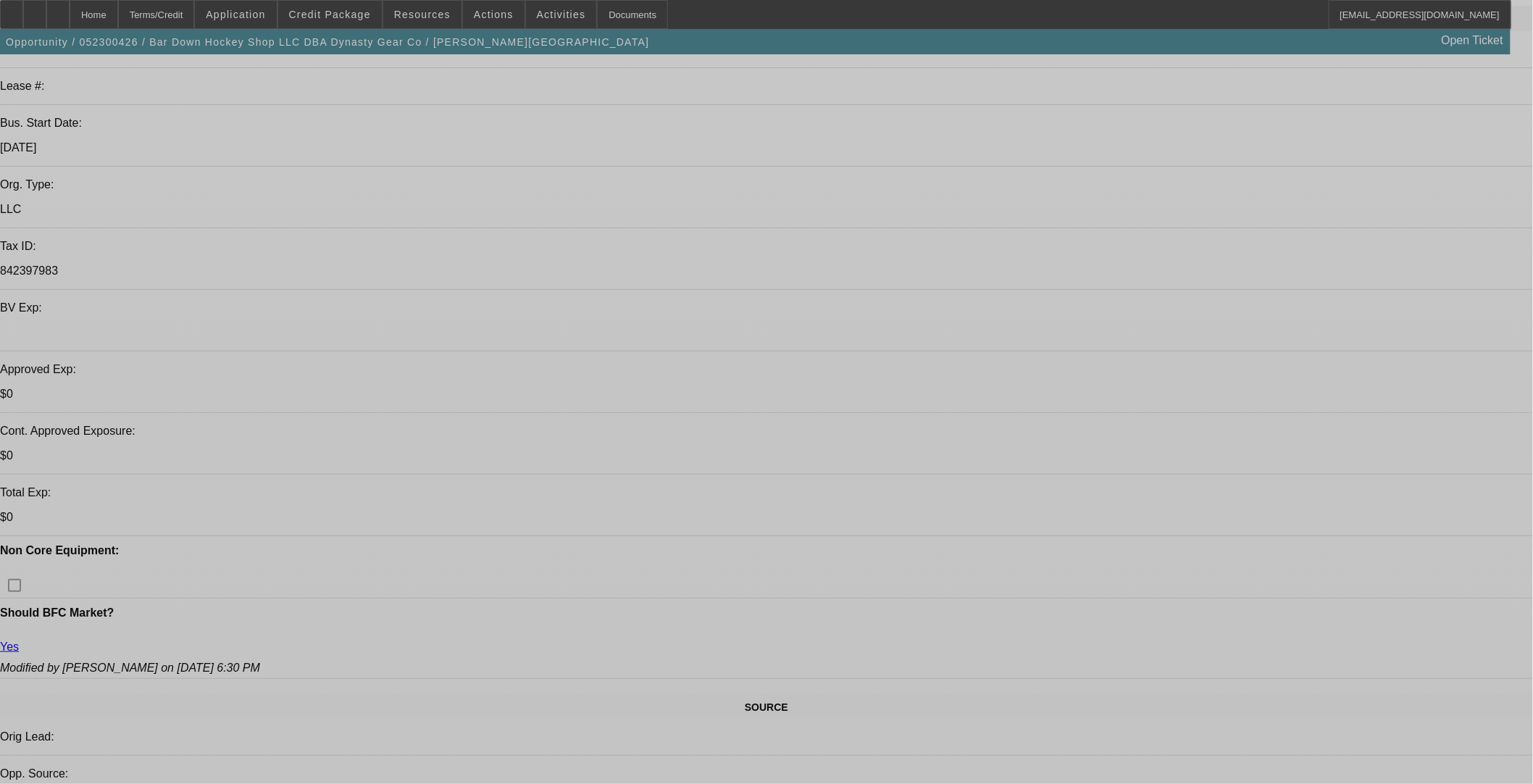
select select "0"
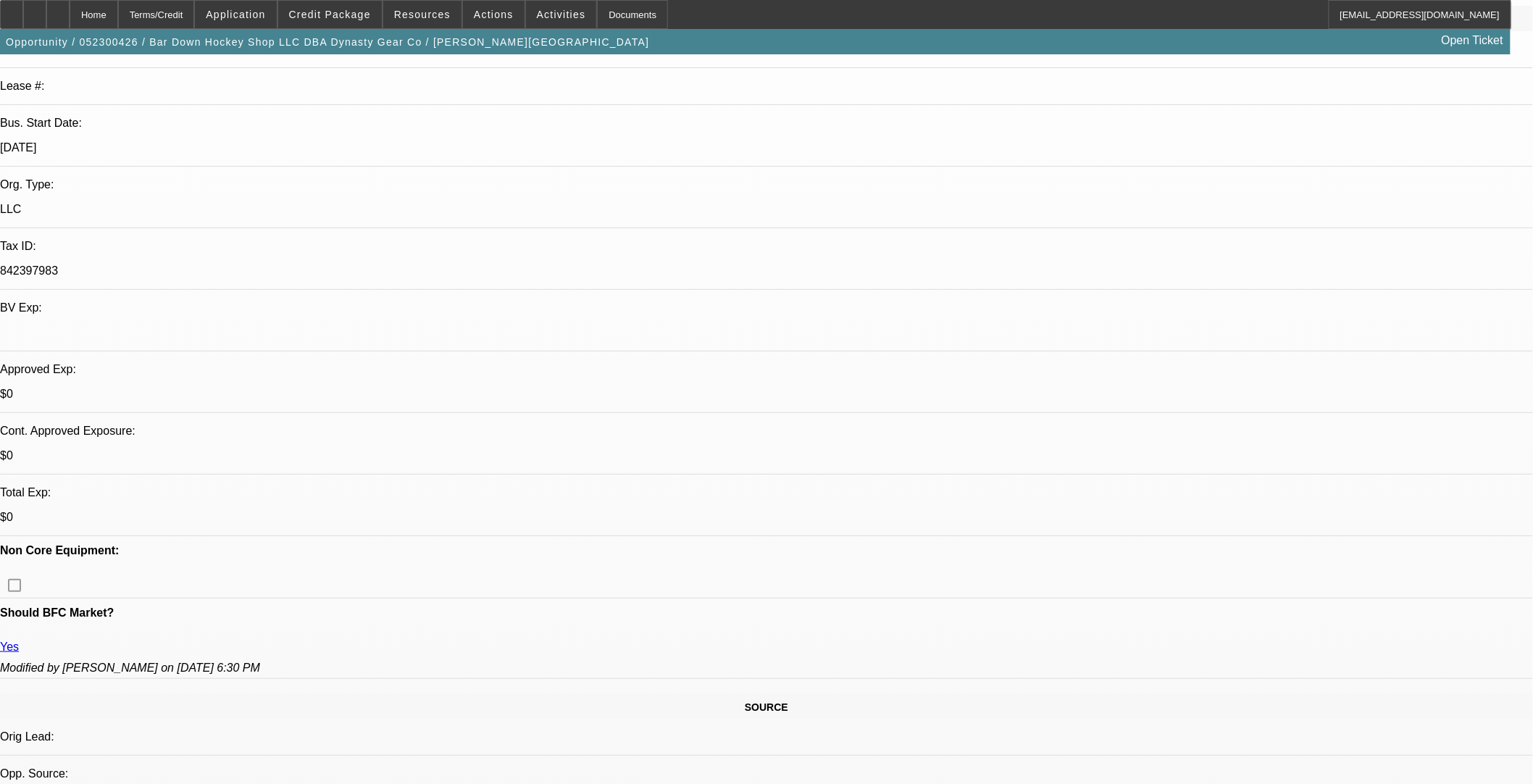
select select "0"
select select "2"
select select "0"
select select "6"
select select "0"
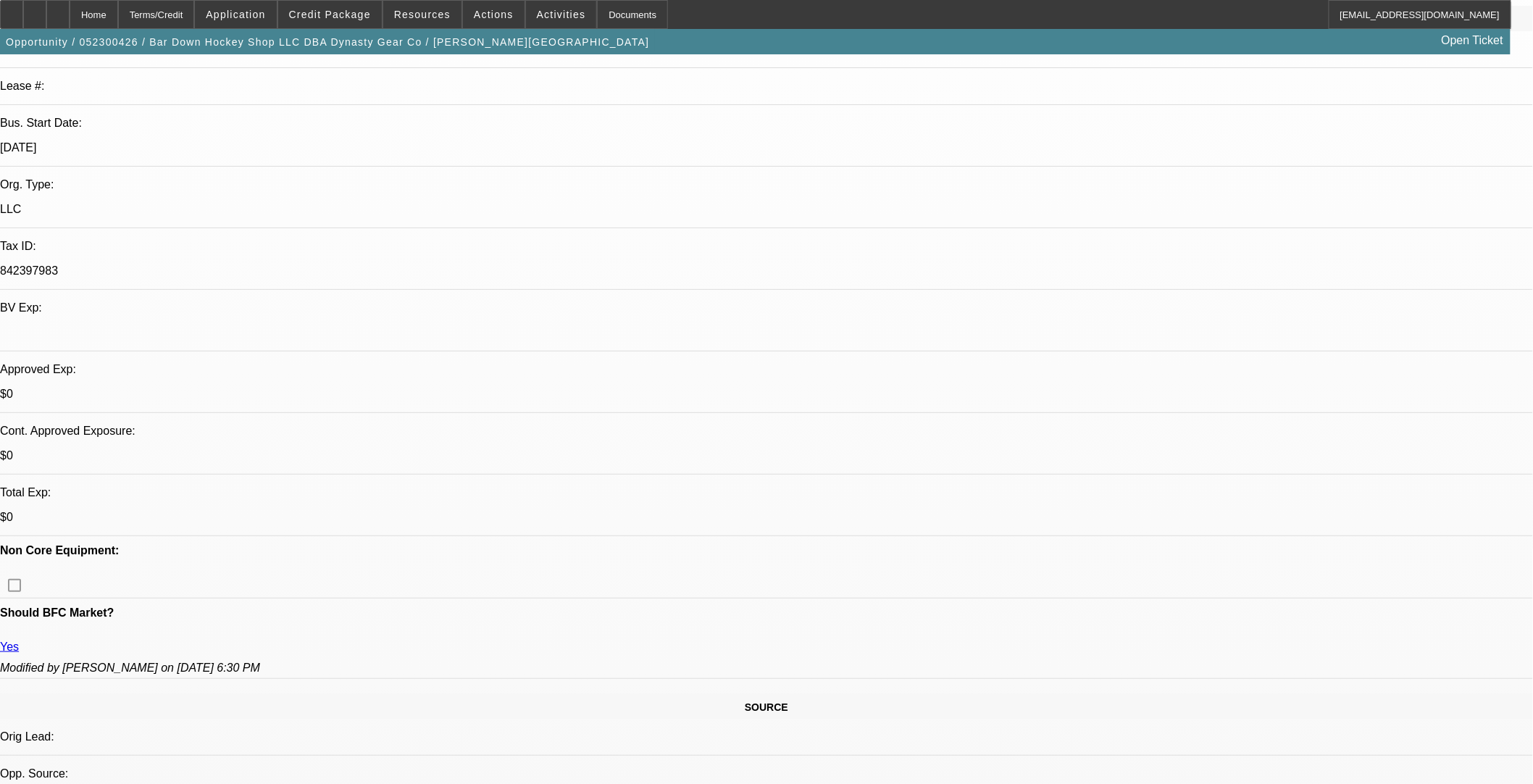
select select "0"
select select "2"
select select "0"
select select "6"
select select "0"
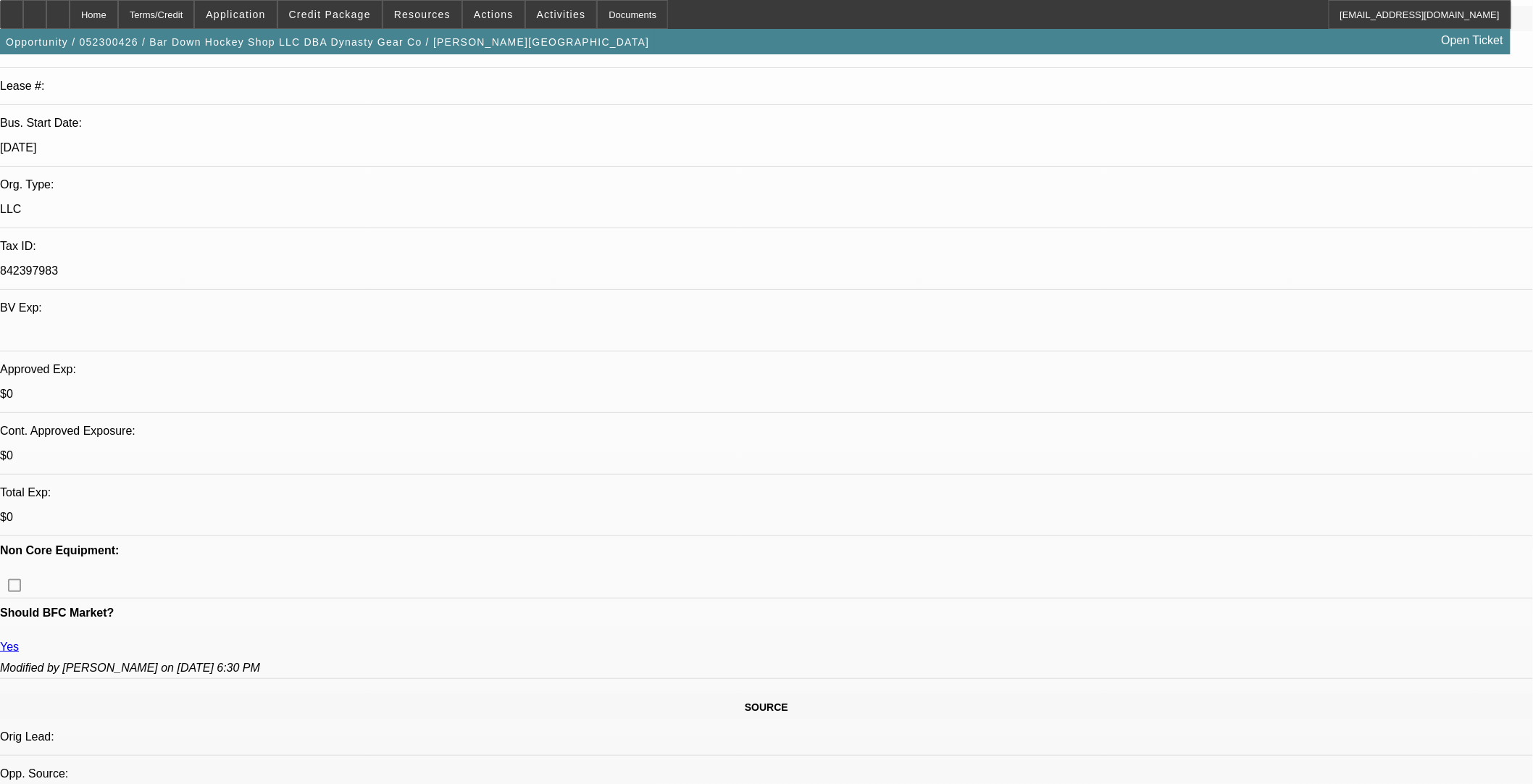
select select "0"
select select "2"
select select "0"
select select "6"
select select "0"
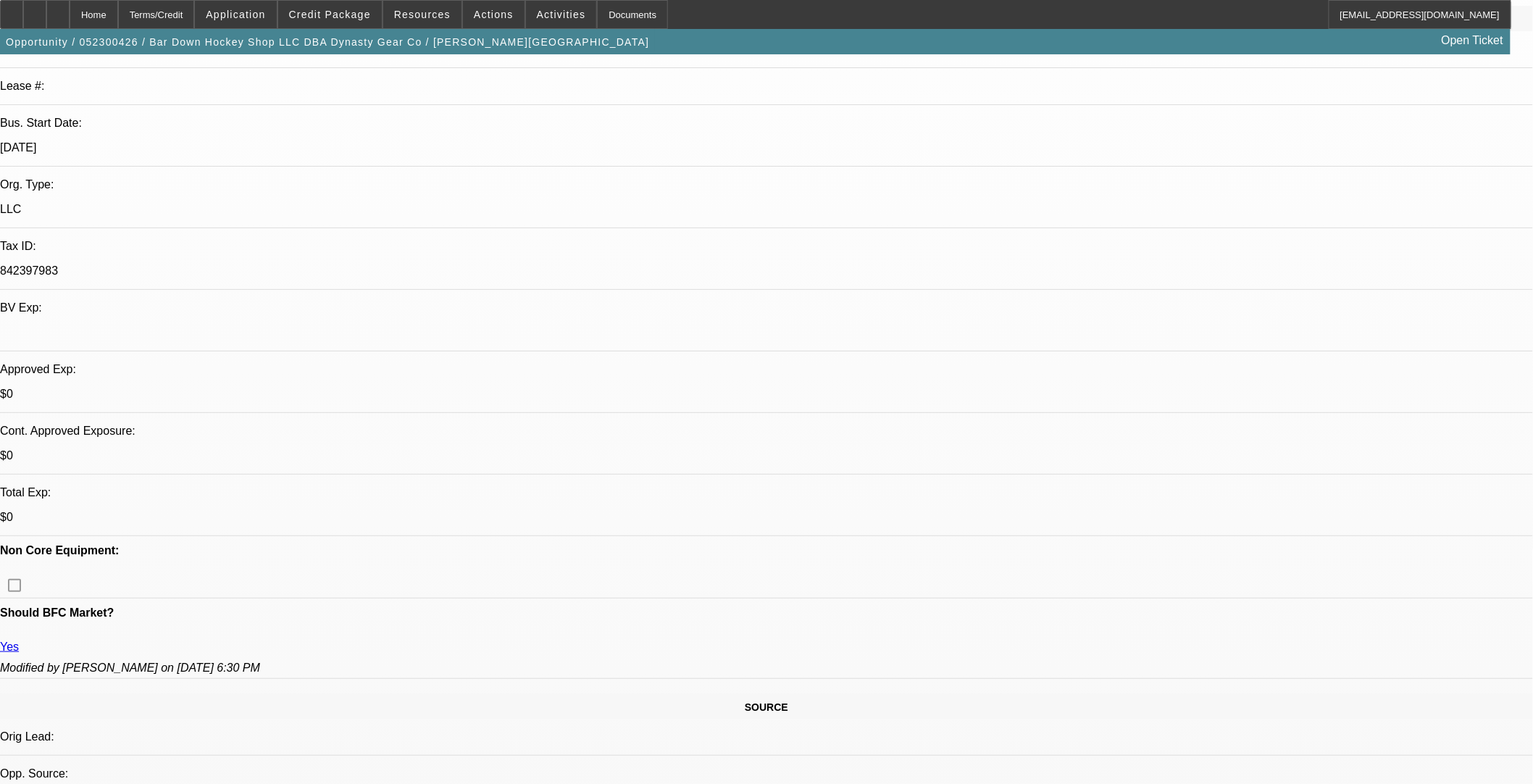
select select "0"
select select "2"
select select "0"
select select "6"
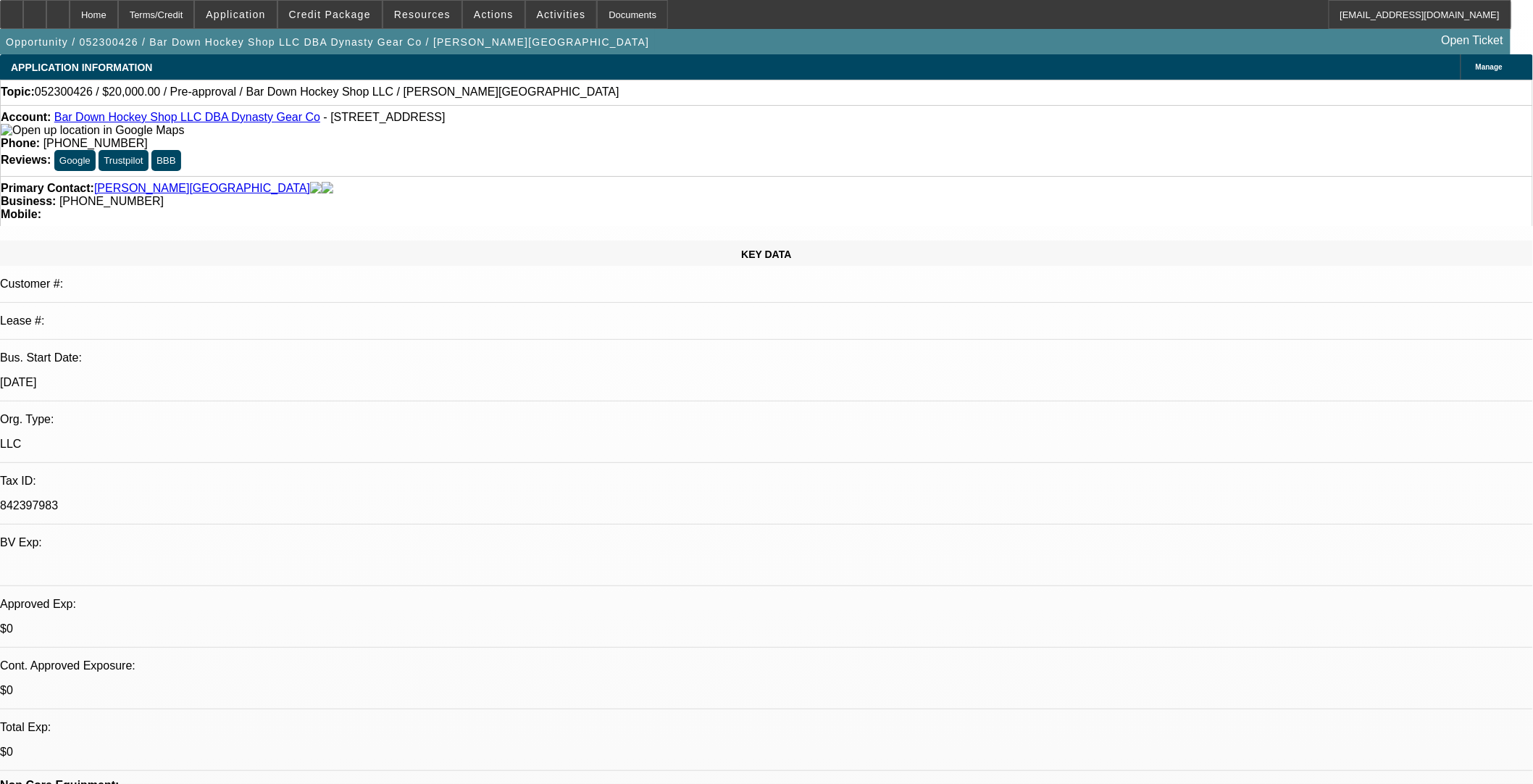
select select "0"
select select "2"
select select "0"
select select "6"
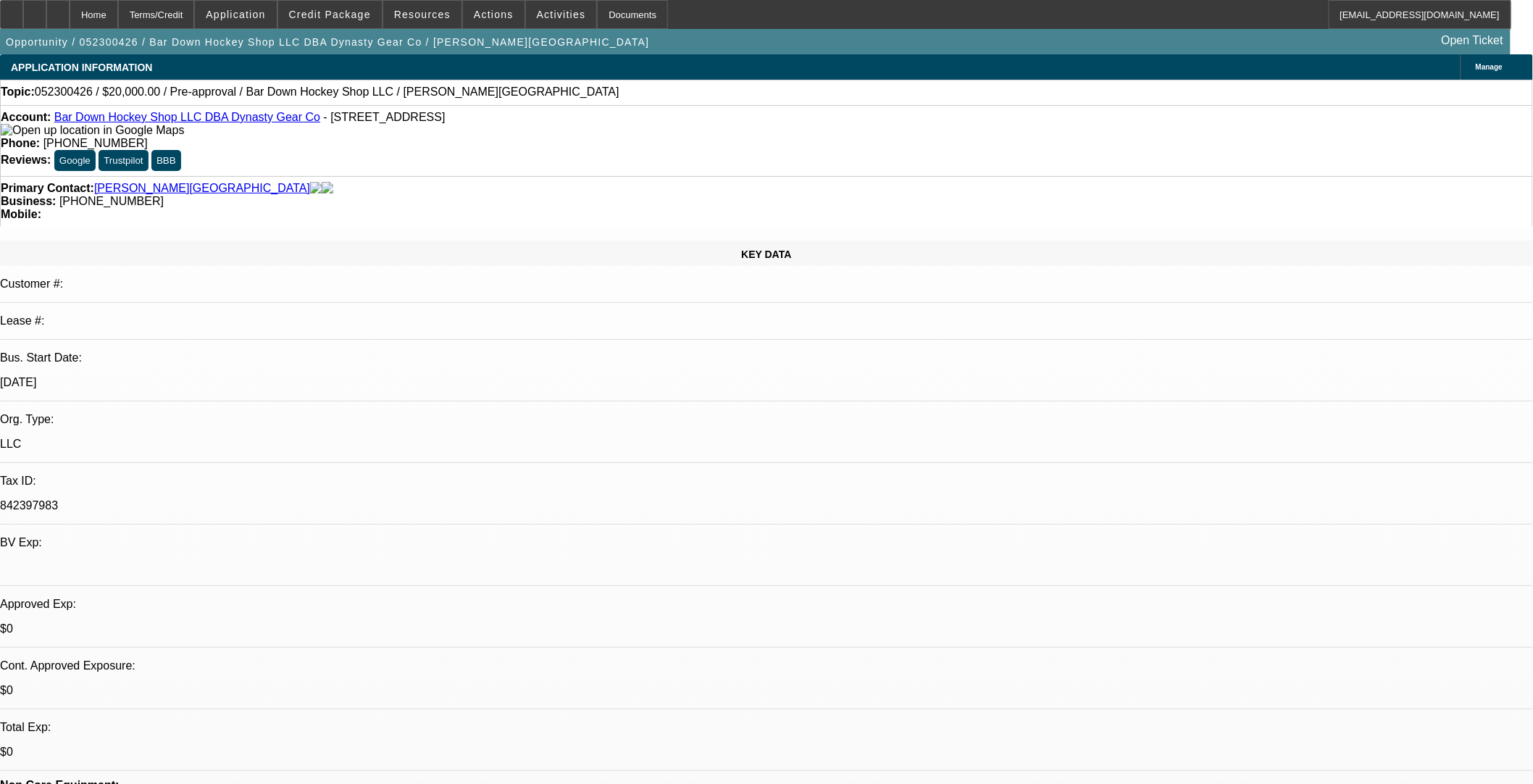
select select "0"
select select "2"
select select "0"
select select "6"
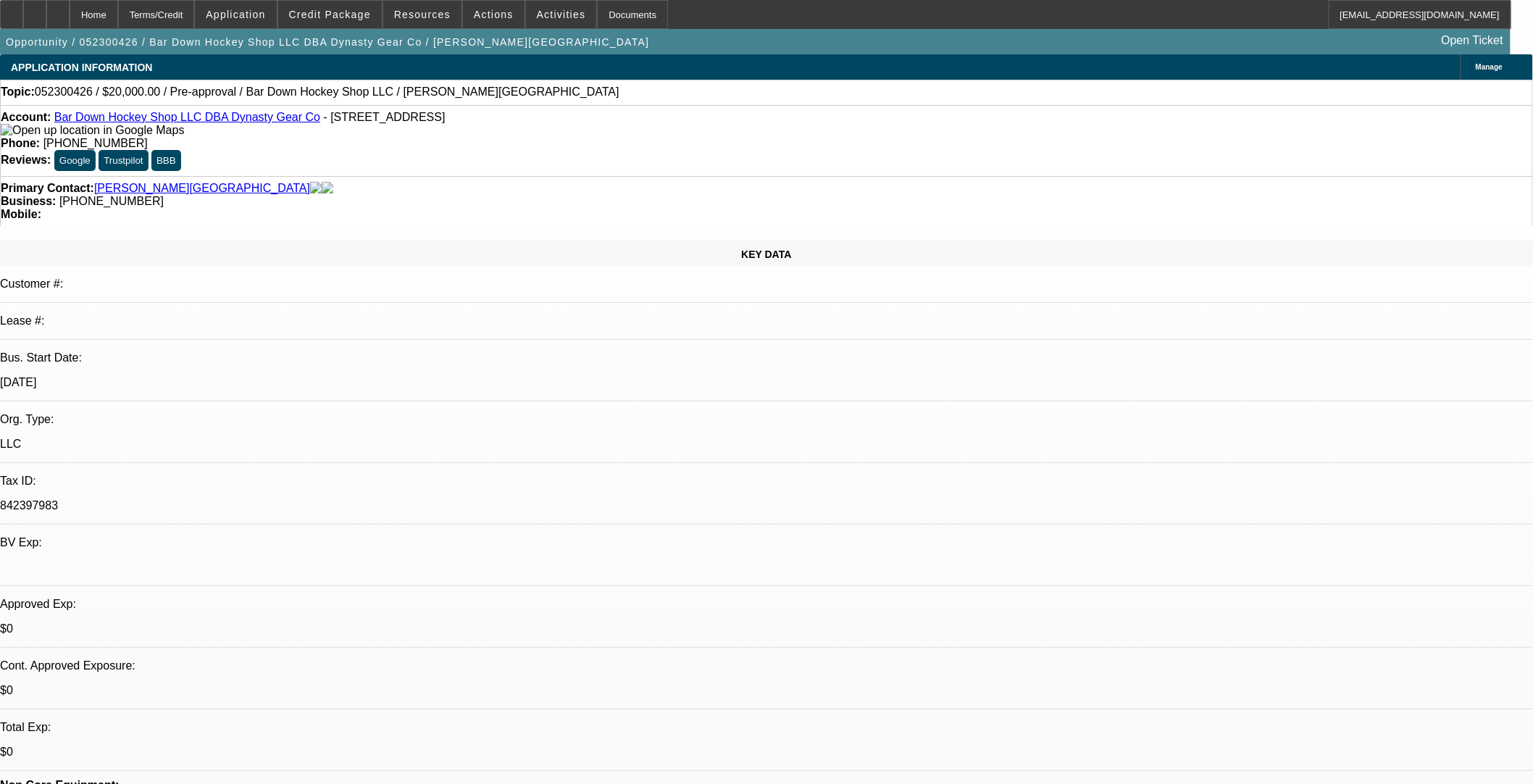
select select "0"
select select "2"
select select "0"
select select "6"
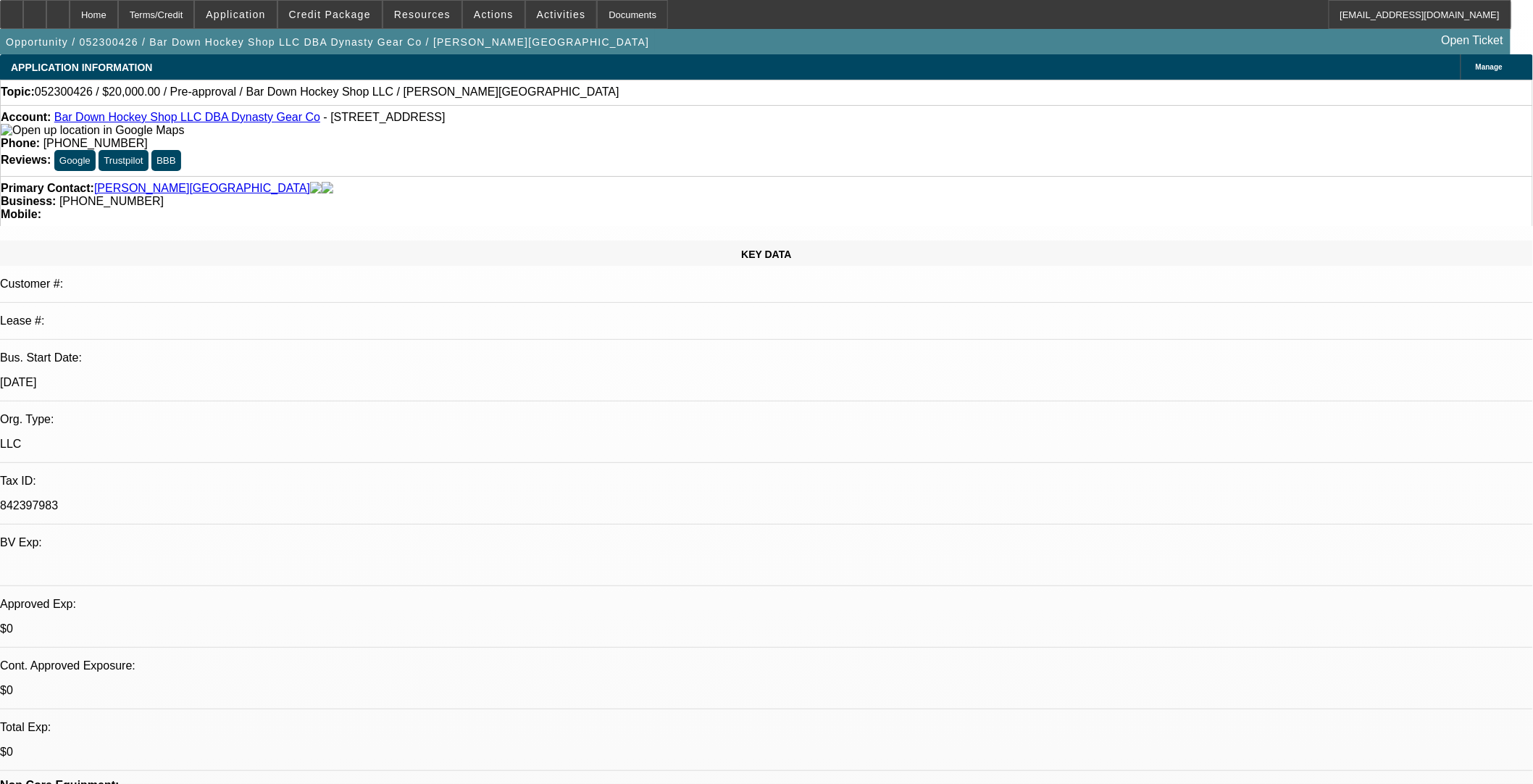
select select "0"
select select "2"
select select "0"
select select "6"
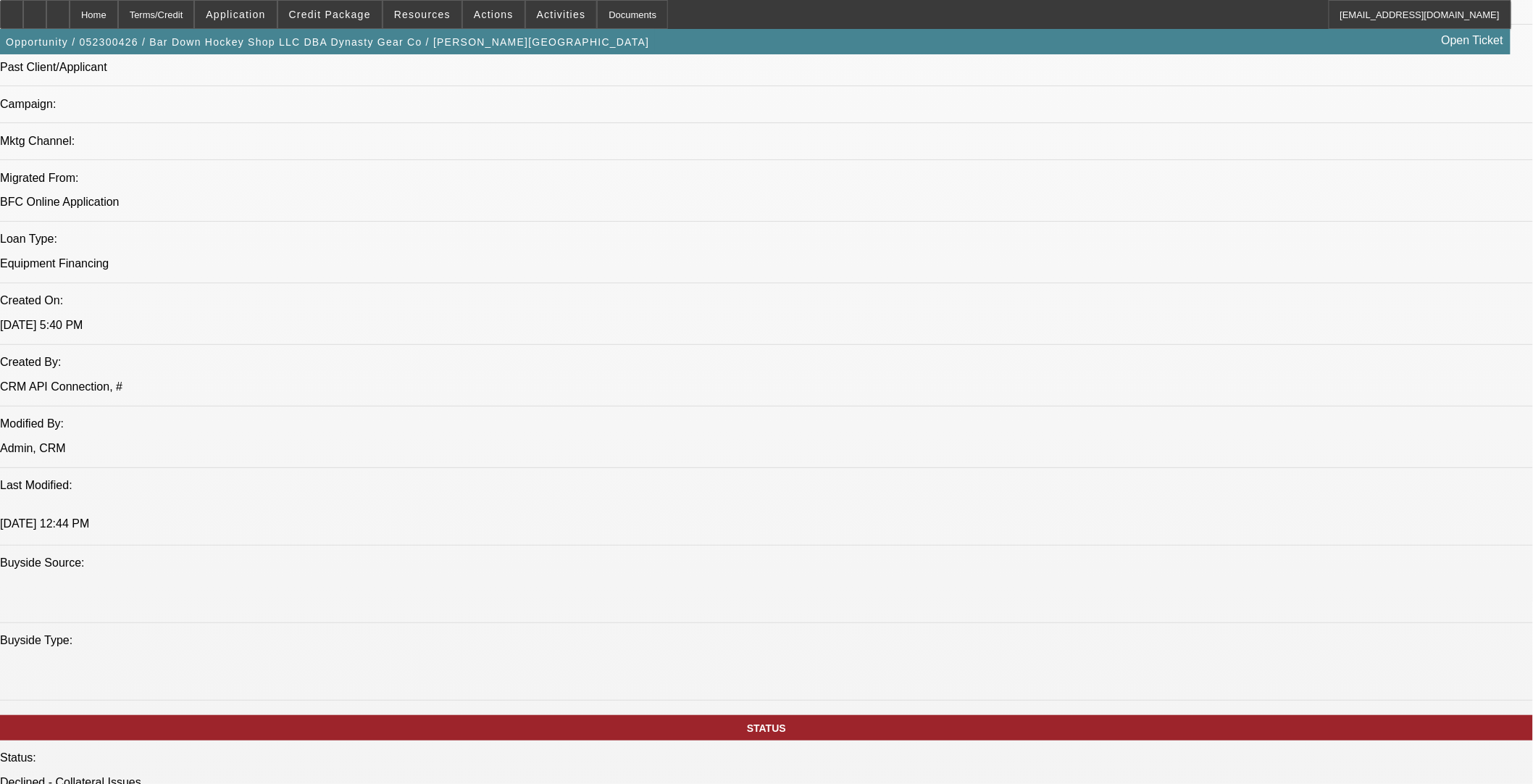
scroll to position [563, 0]
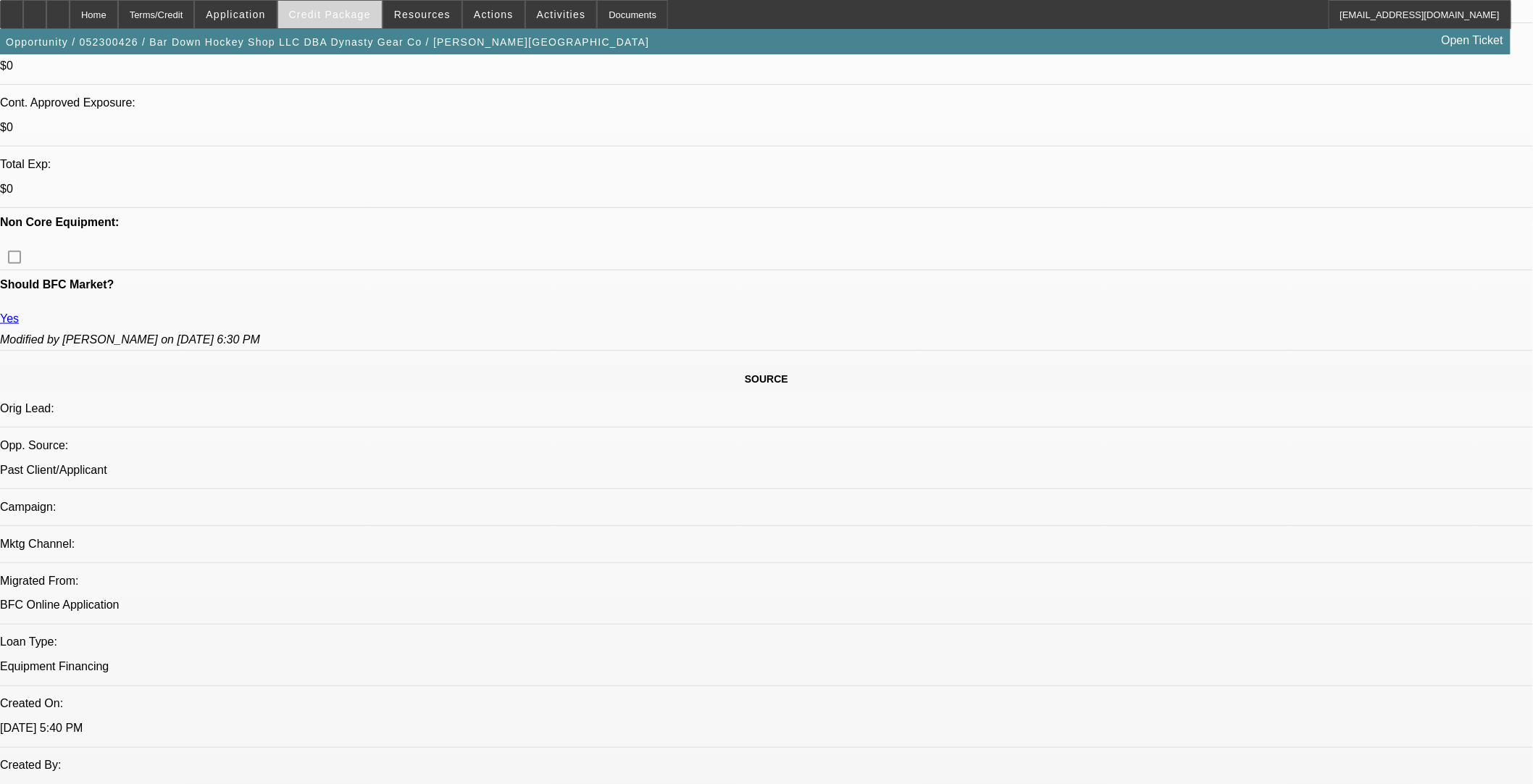
drag, startPoint x: 315, startPoint y: 10, endPoint x: 315, endPoint y: 17, distance: 7.0
click at [315, 10] on span "Credit Package" at bounding box center [330, 14] width 82 height 11
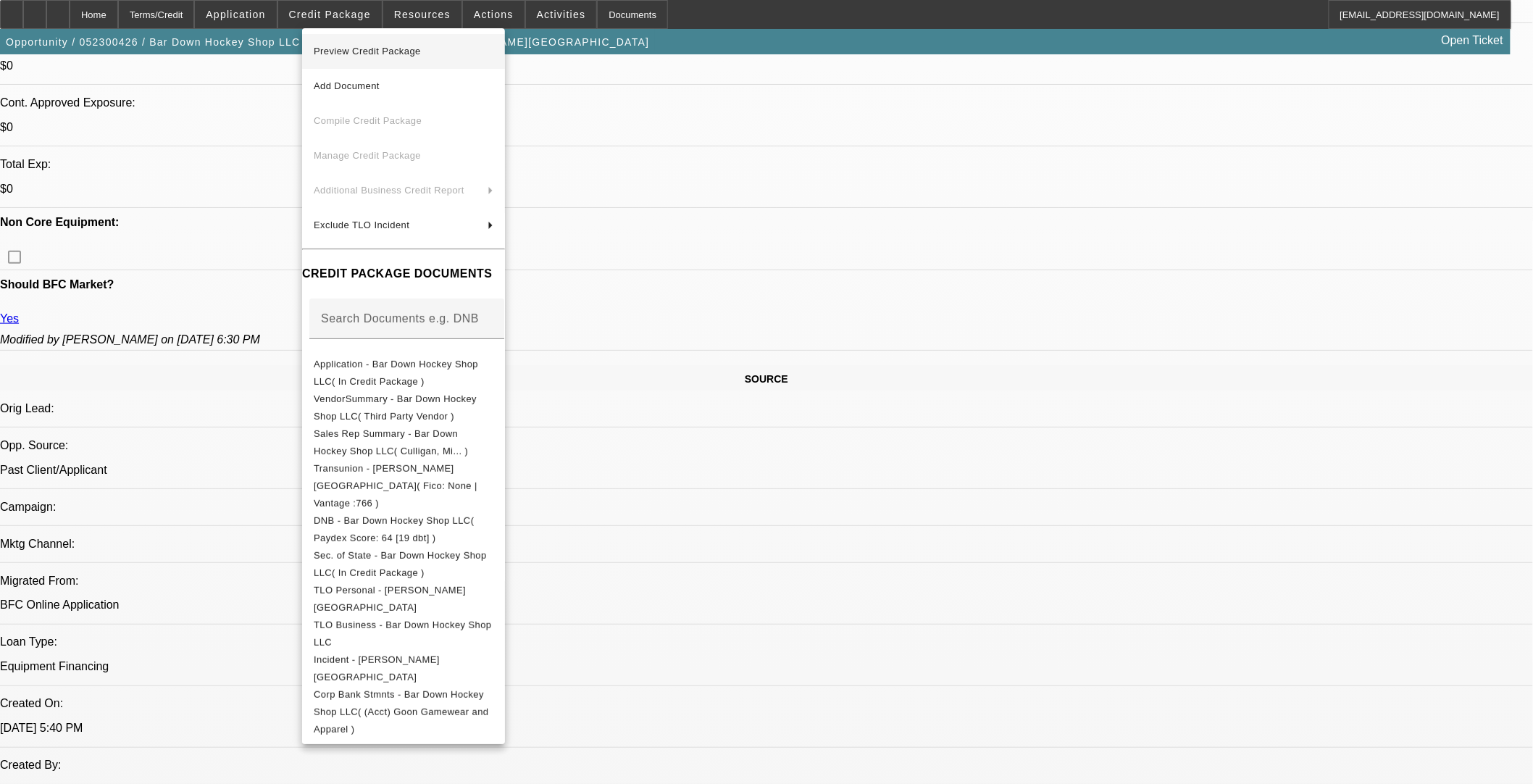
click at [410, 47] on span "Preview Credit Package" at bounding box center [367, 51] width 107 height 11
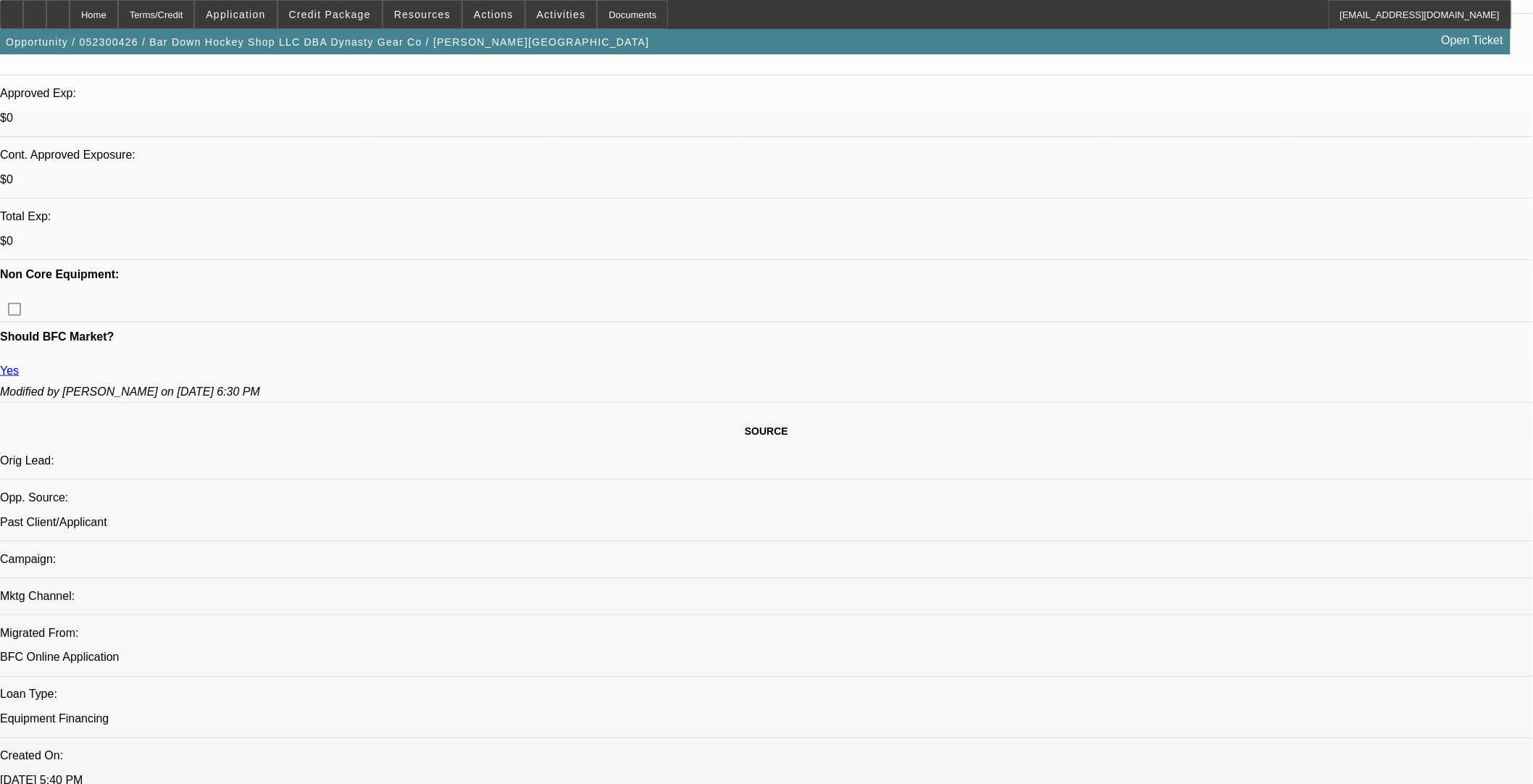
scroll to position [321, 0]
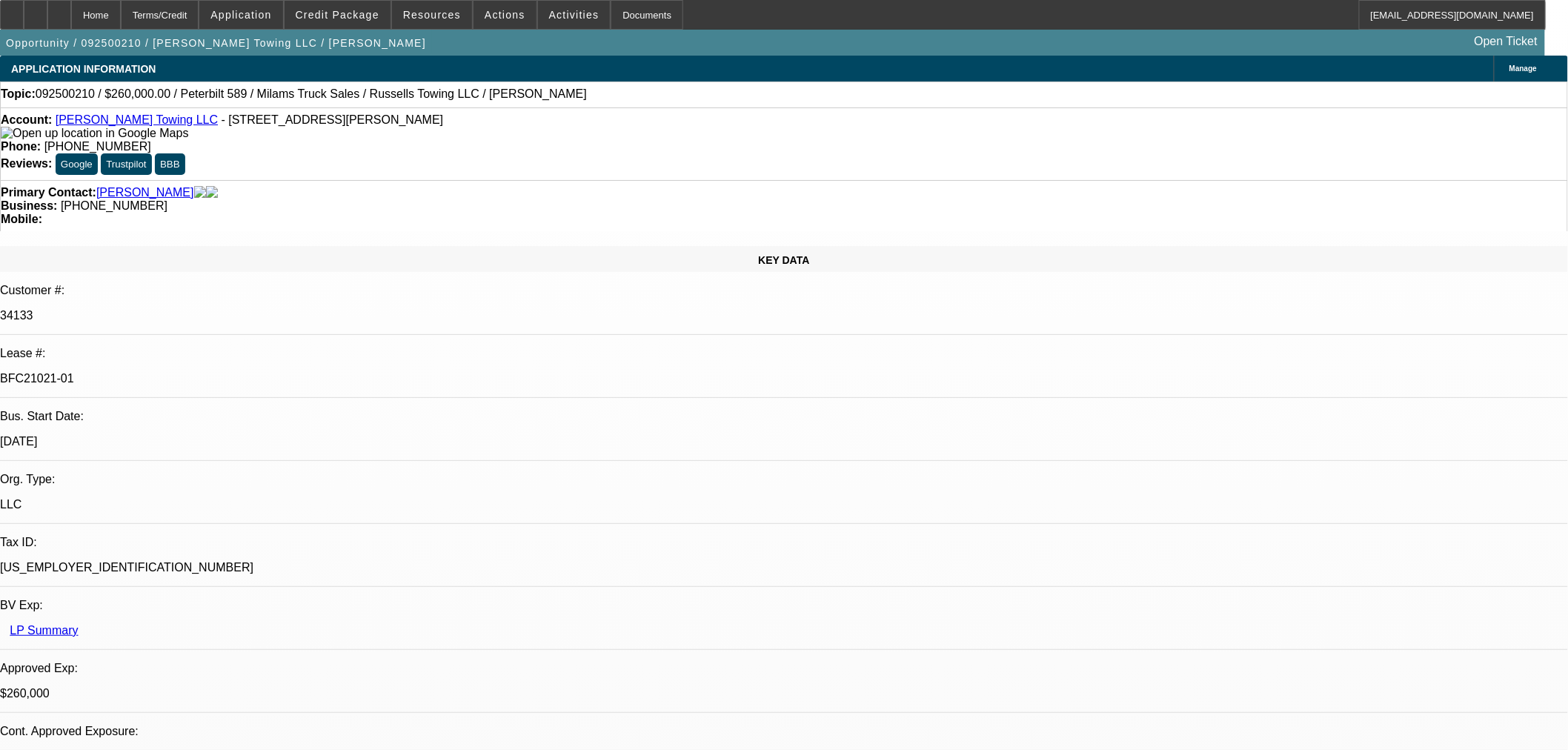
select select "0"
select select "3"
select select "0"
select select "6"
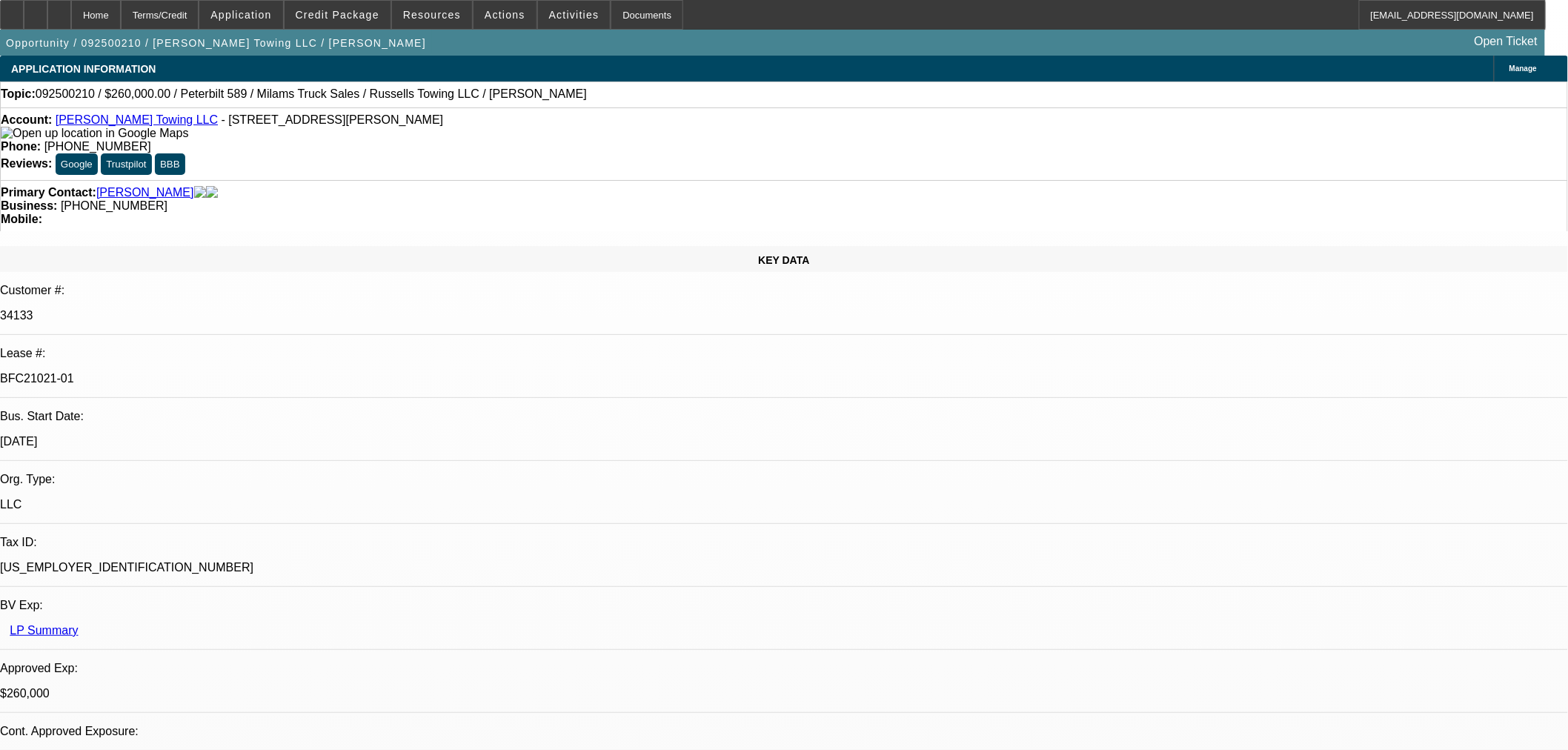
select select "0"
select select "3"
select select "0"
select select "6"
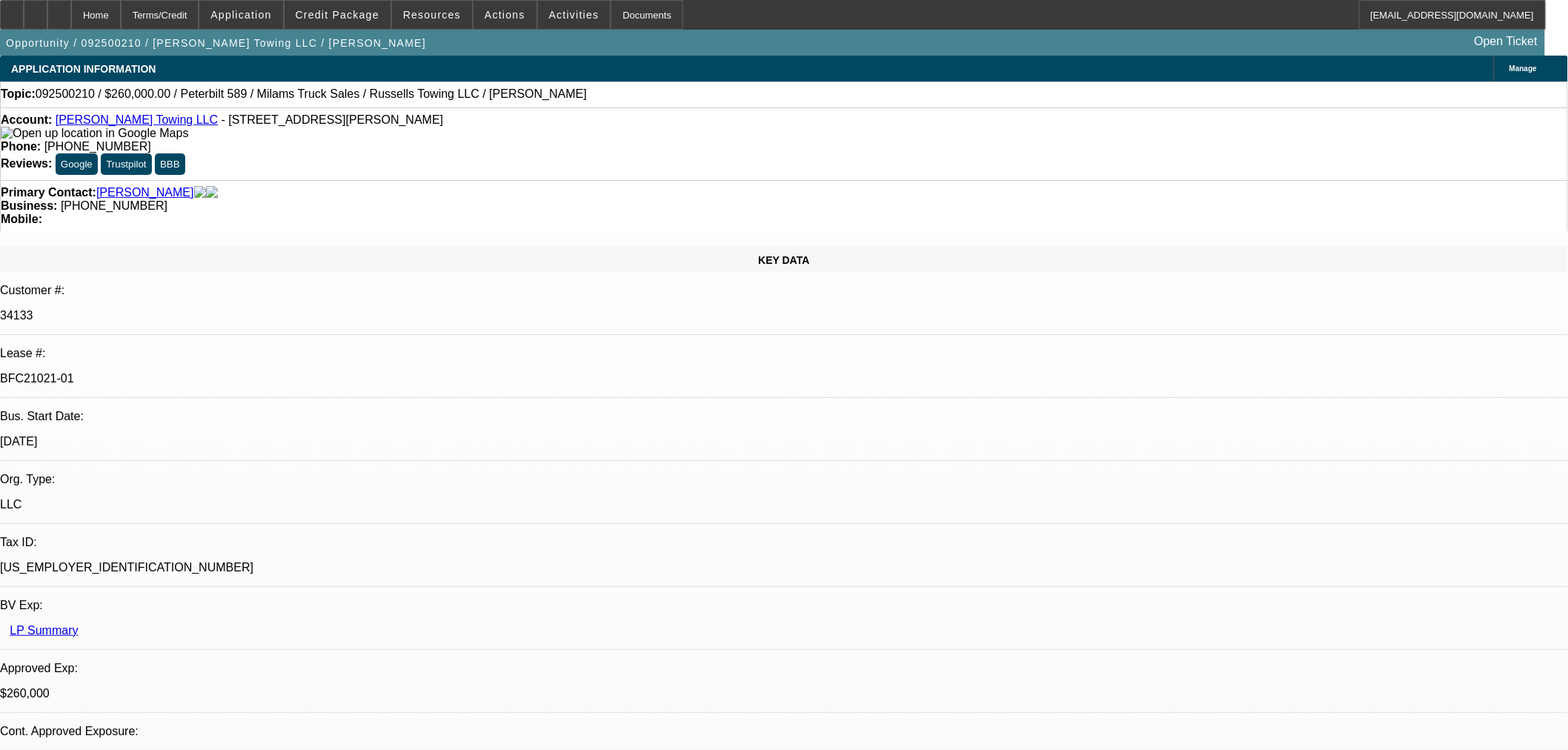
select select "0"
select select "3"
select select "0"
select select "6"
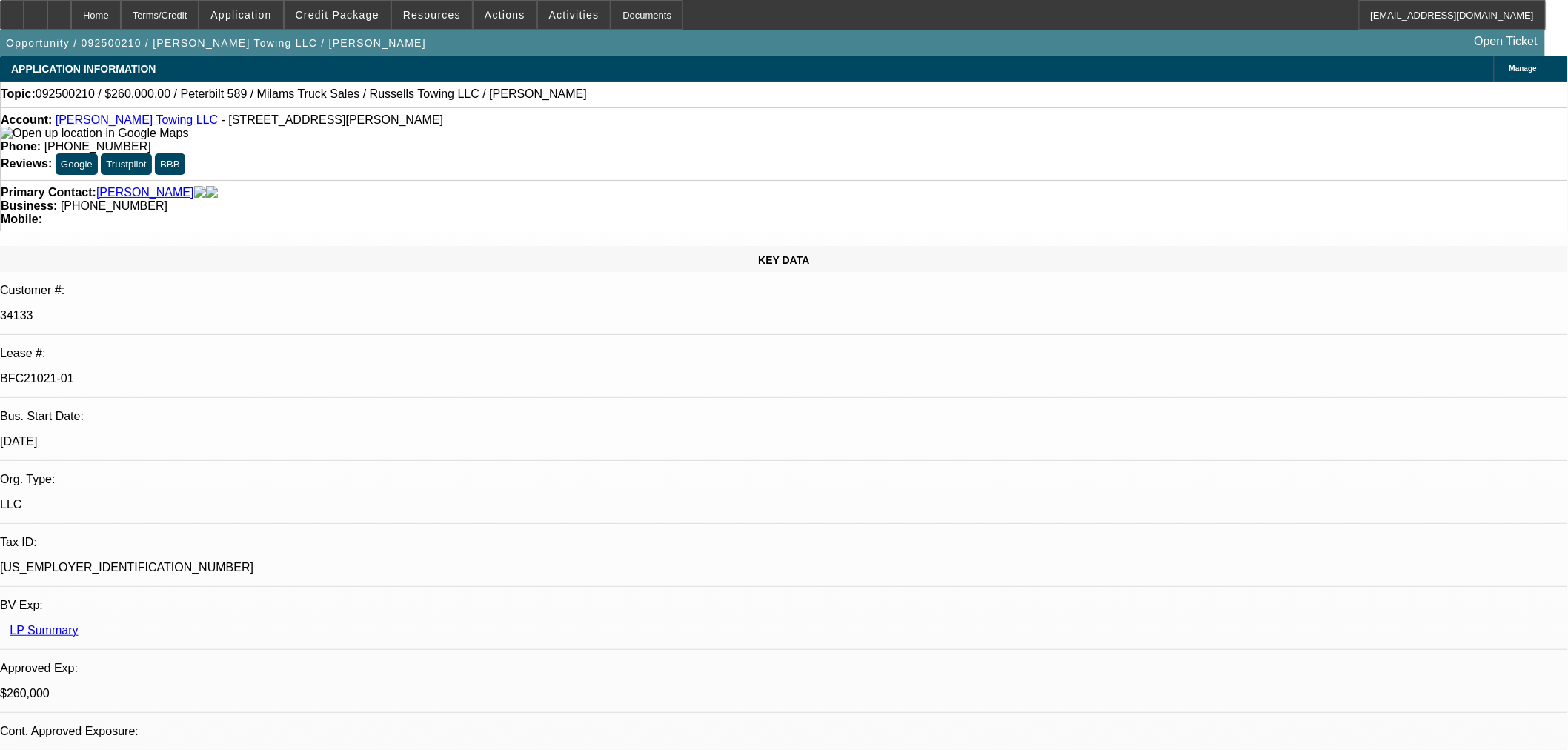
select select "0"
select select "3"
select select "0"
select select "6"
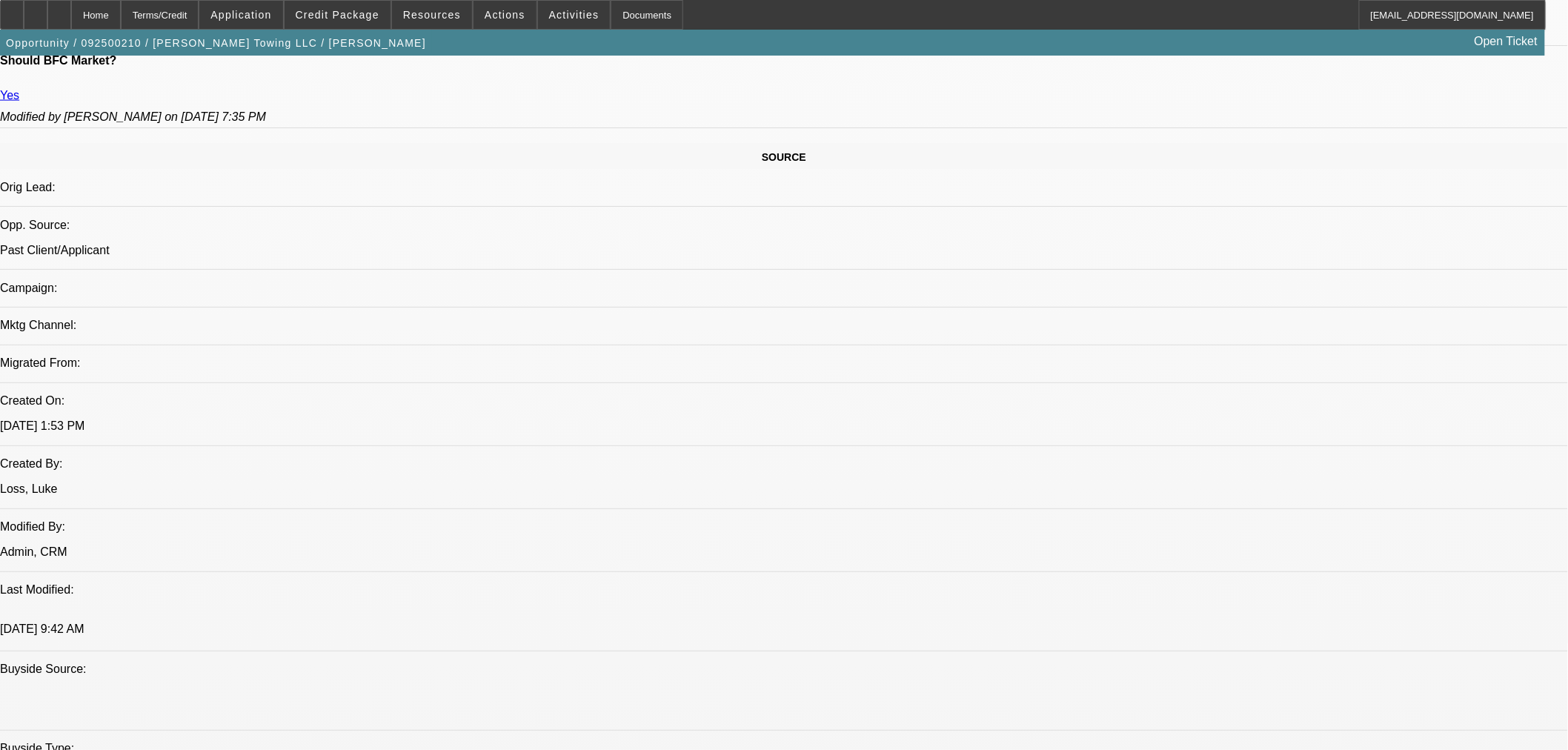
scroll to position [493, 0]
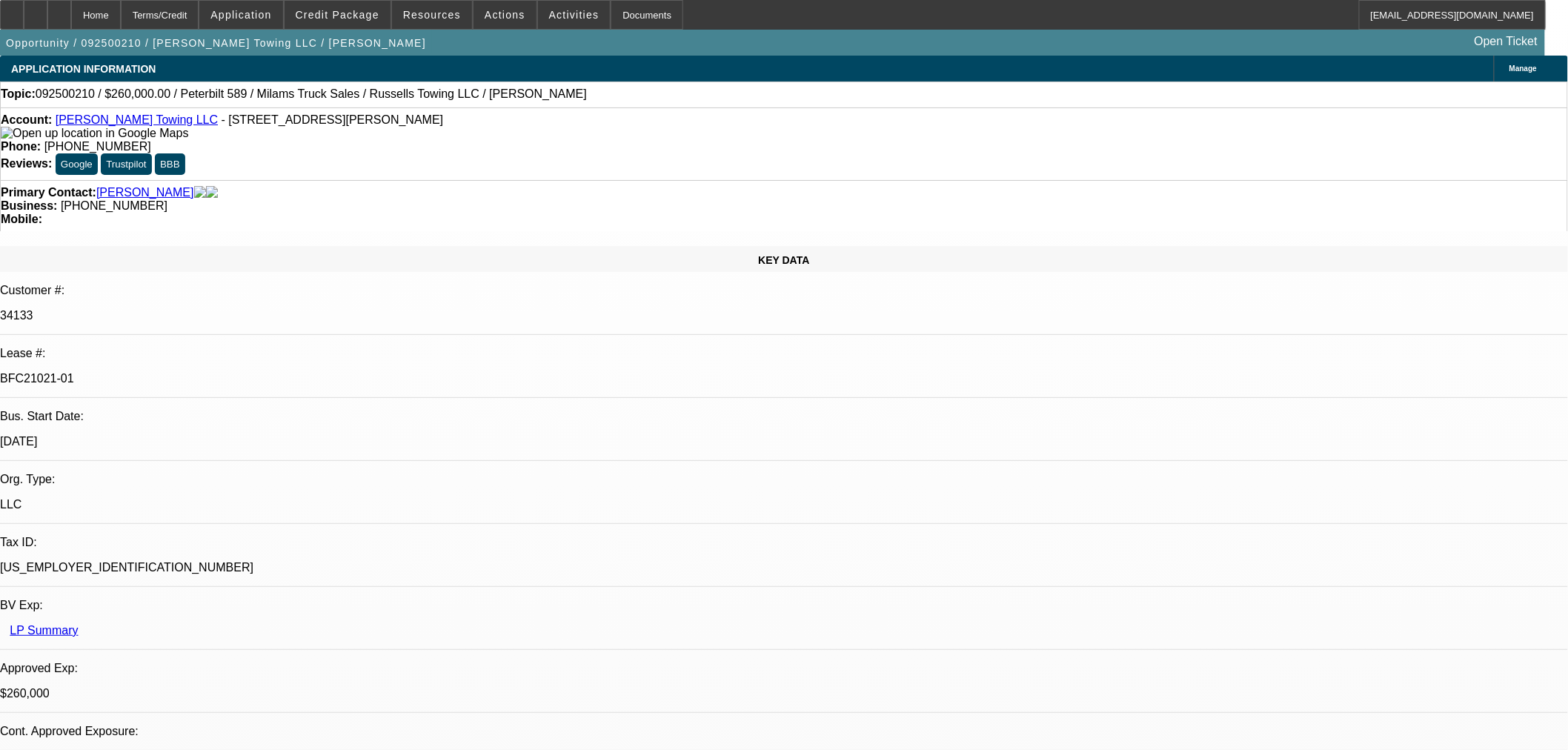
select select "0"
select select "3"
select select "0"
select select "6"
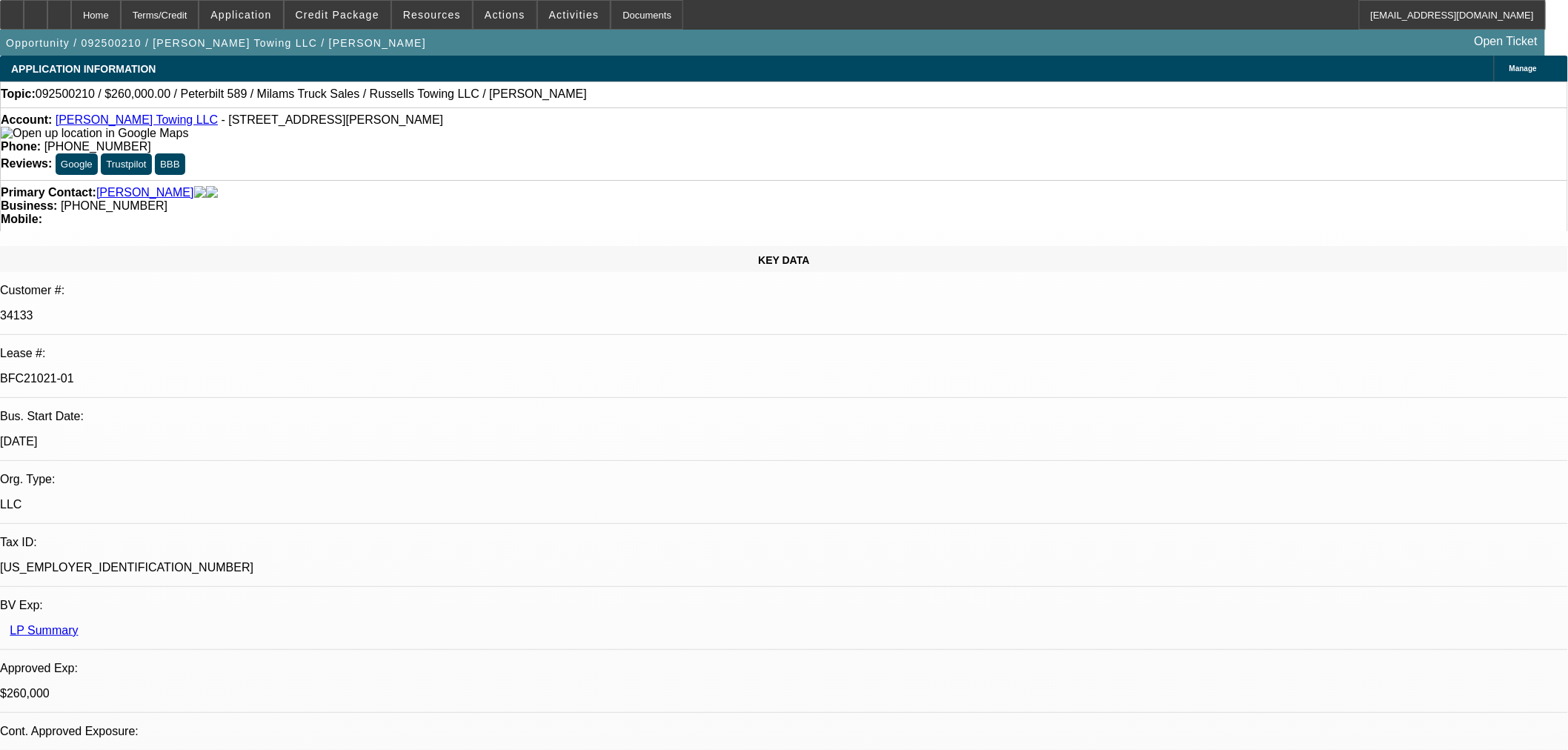
select select "0"
select select "3"
select select "0"
select select "6"
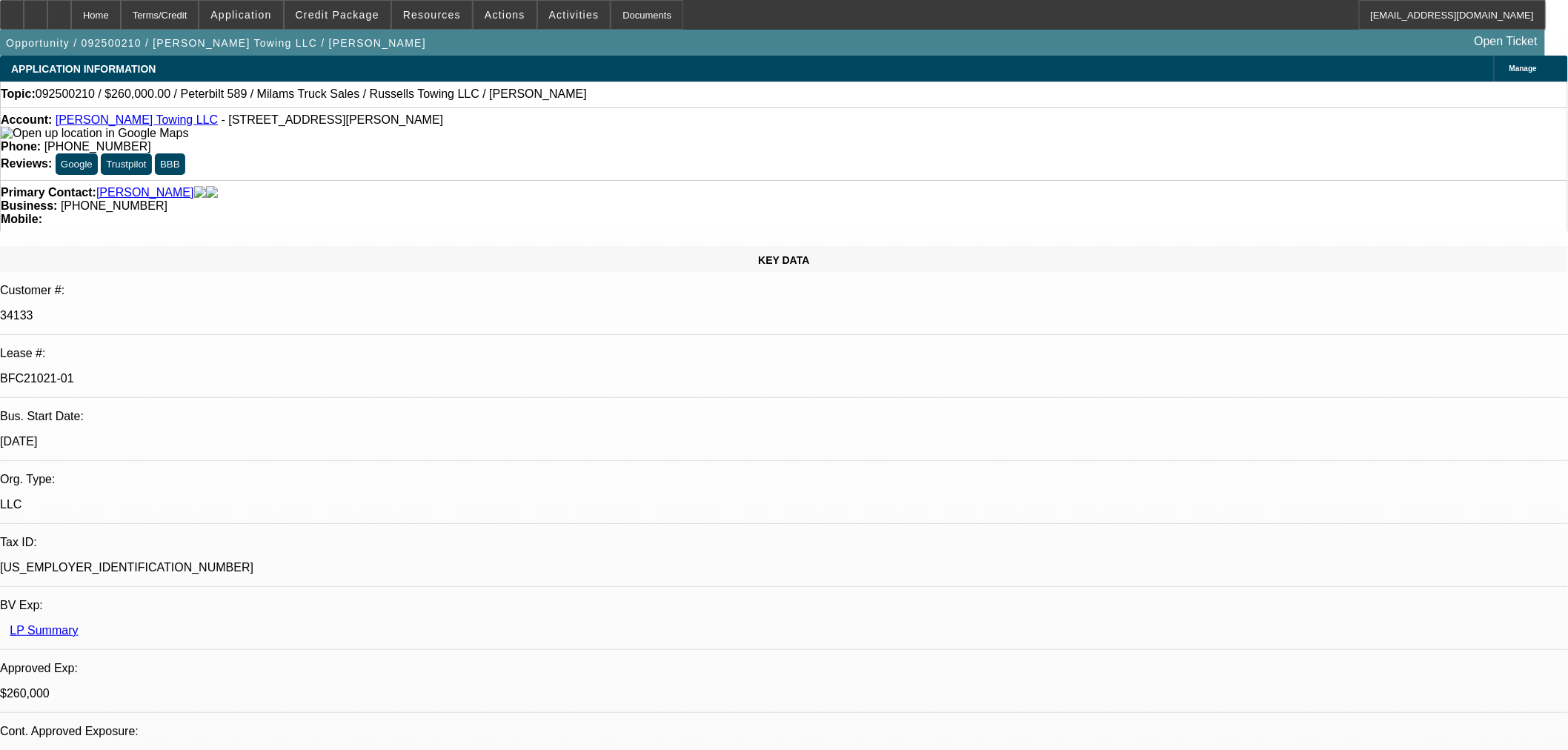
select select "0"
select select "3"
select select "0"
select select "6"
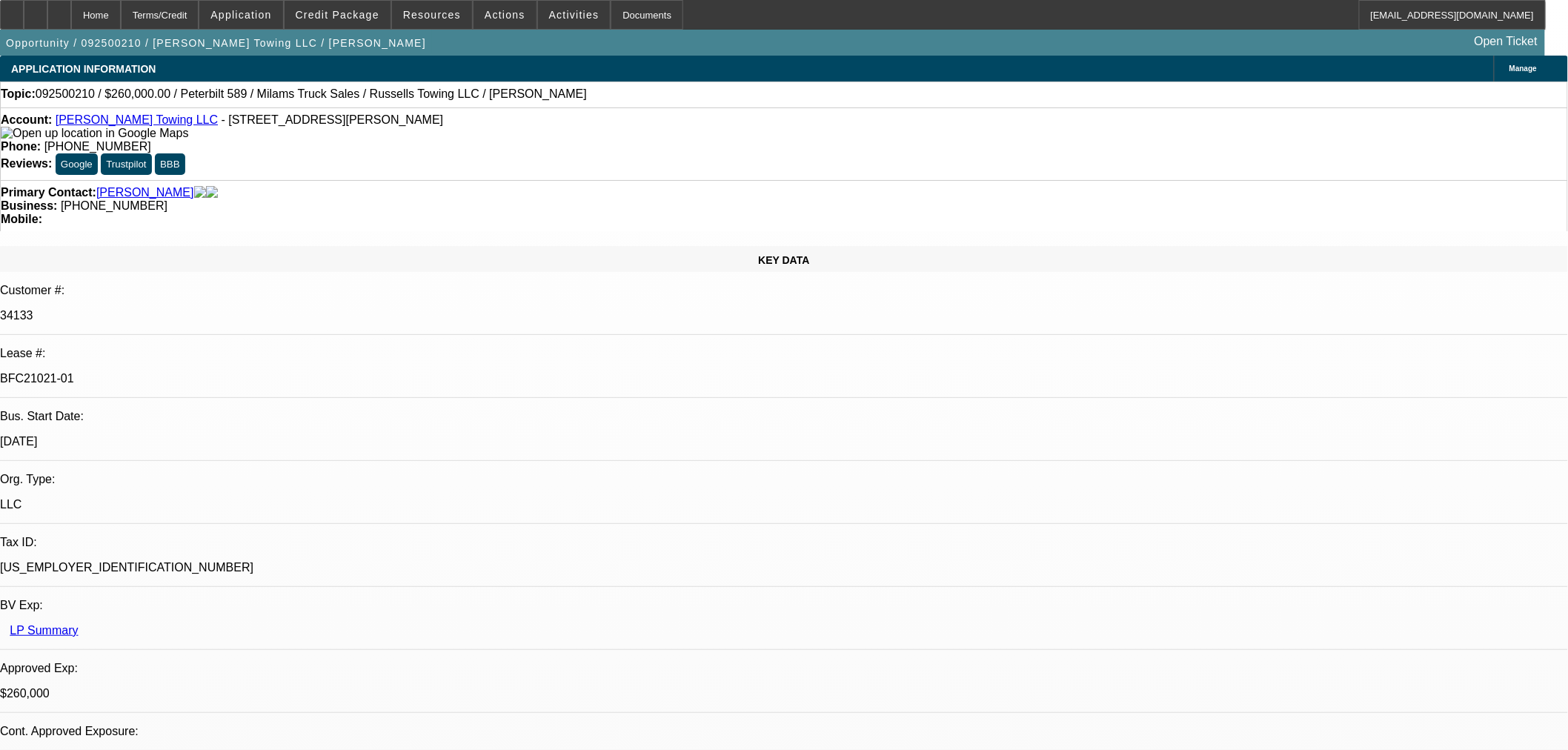
select select "0"
select select "3"
select select "0"
select select "6"
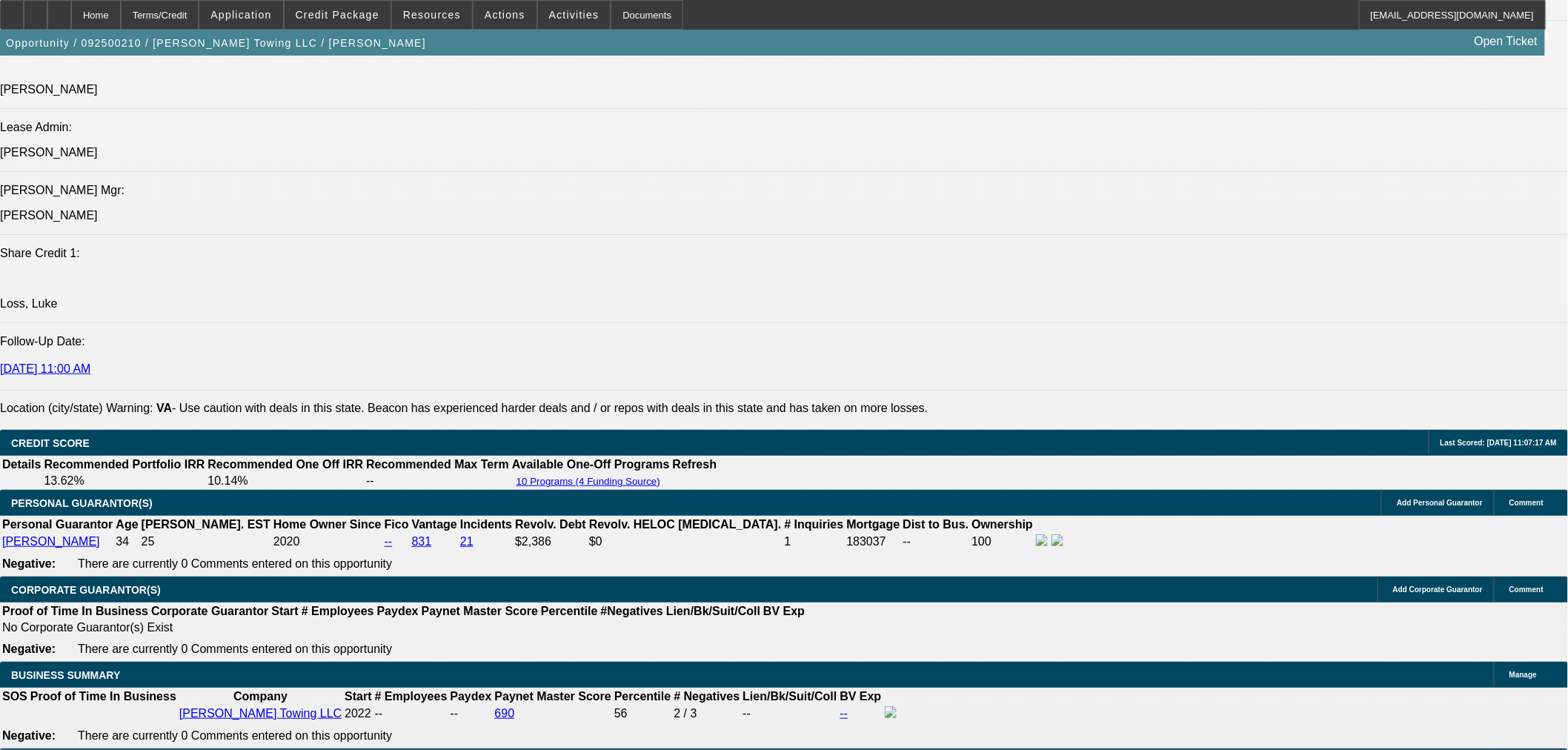
scroll to position [1976, 0]
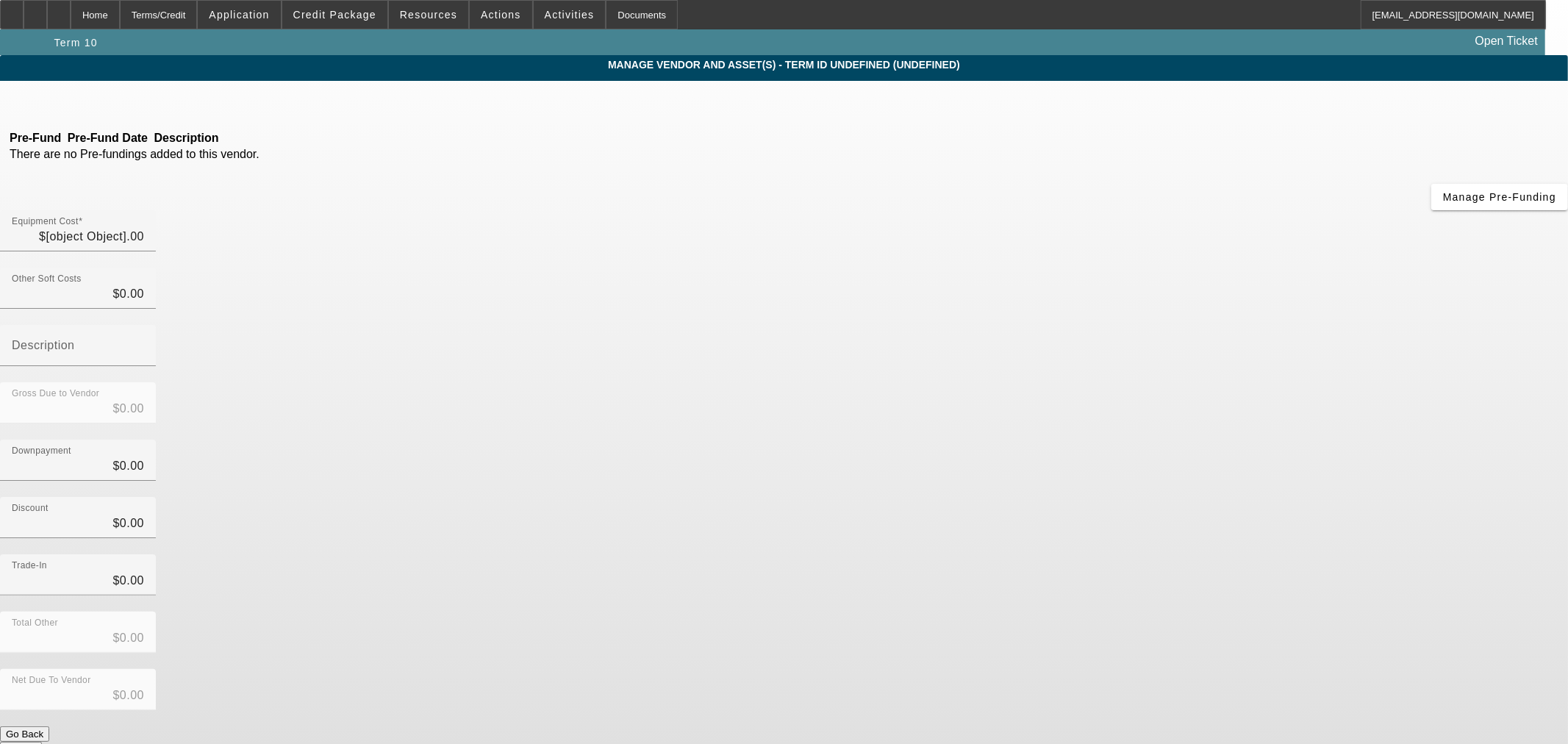
type input "$260,000.00"
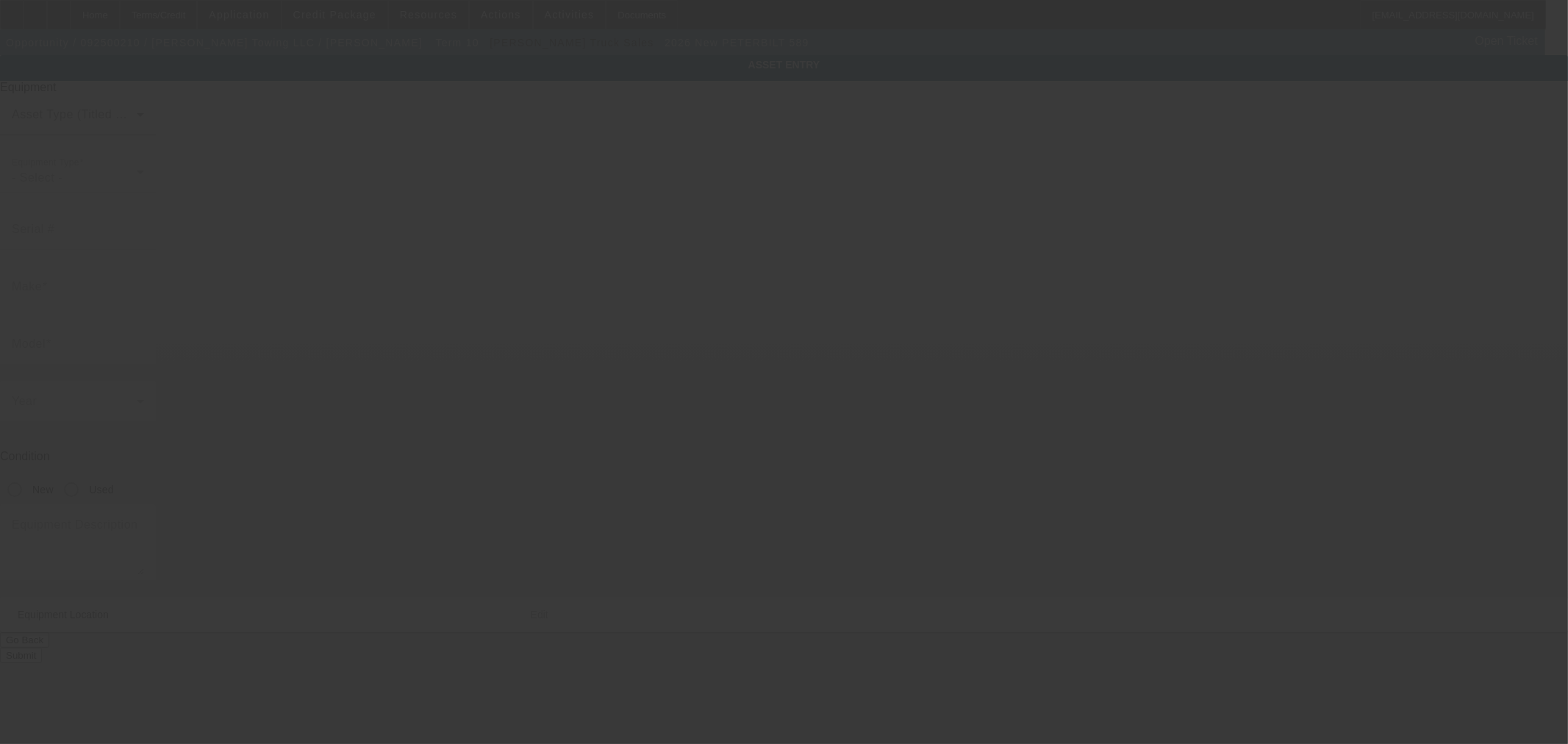
type input "1XPEP4EX6TD796926"
type input "Peterbilt"
type input "589"
radio input "true"
type input "4741 Sturgeon Point Rd"
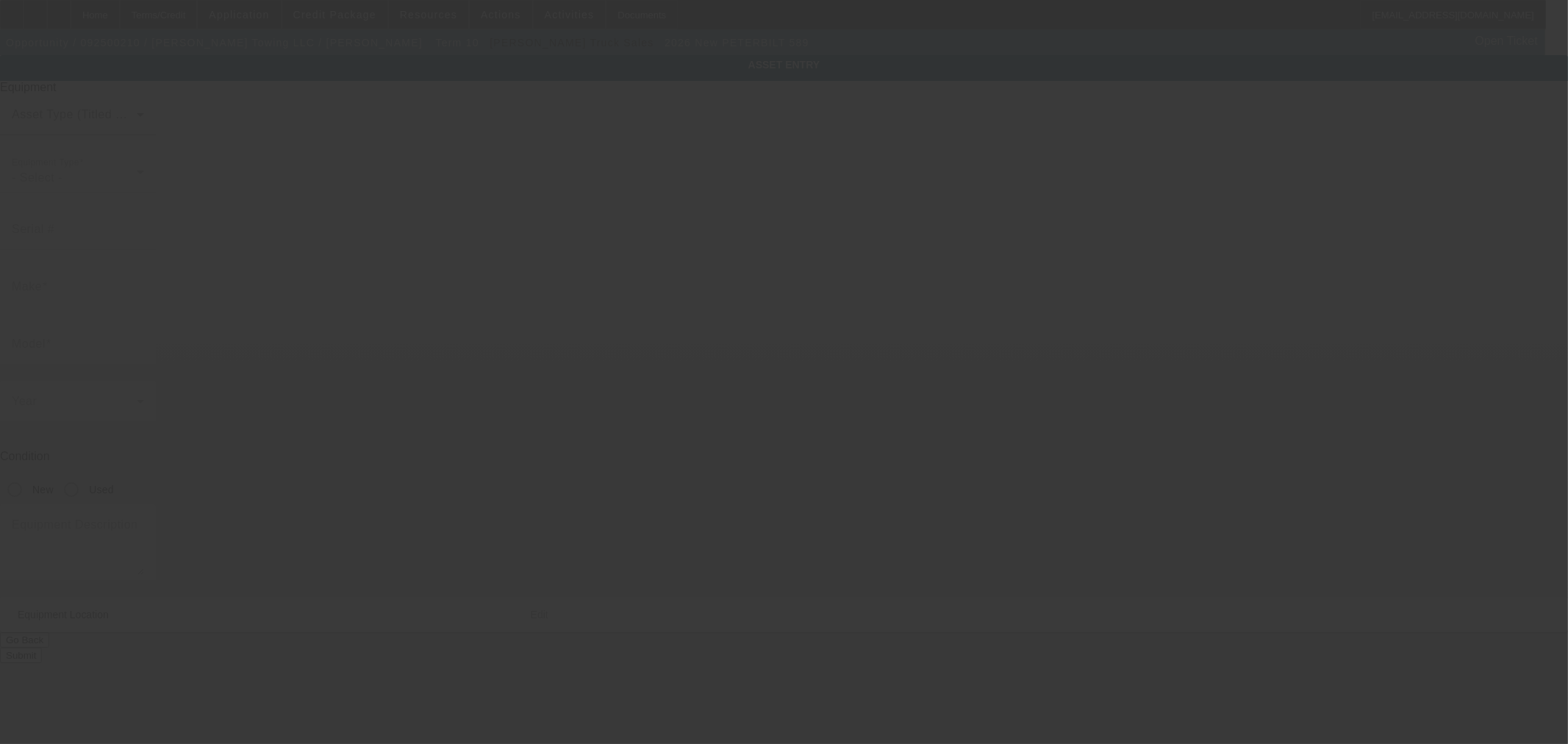
type input "Providence Forge"
type input "23140"
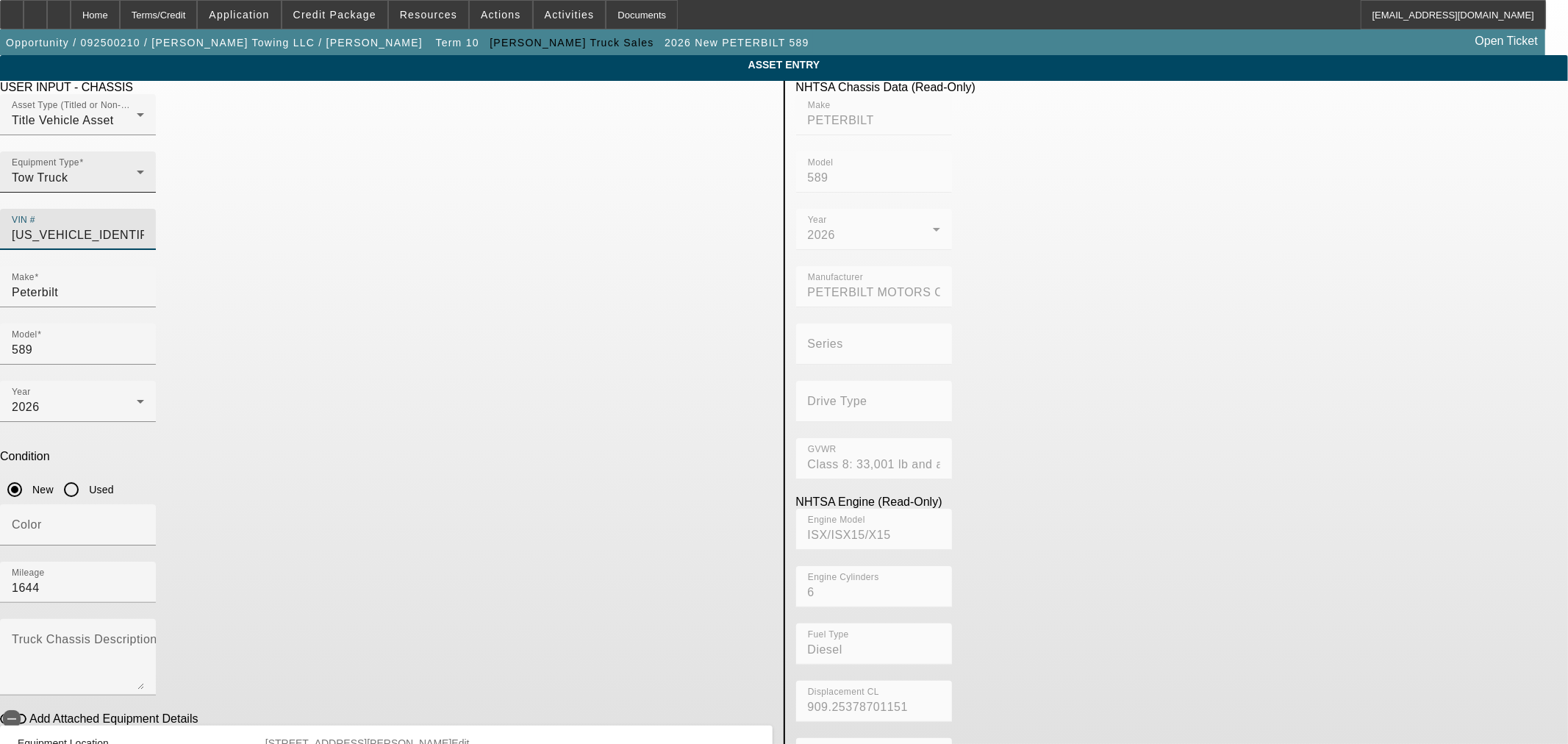
drag, startPoint x: 709, startPoint y: 203, endPoint x: 531, endPoint y: 214, distance: 178.3
click at [531, 214] on div "Asset Type (Titled or Non-Titled) Title Vehicle Asset Equipment Type Tow Truck …" at bounding box center [386, 180] width 773 height 172
click at [120, 11] on div "Home" at bounding box center [95, 14] width 50 height 30
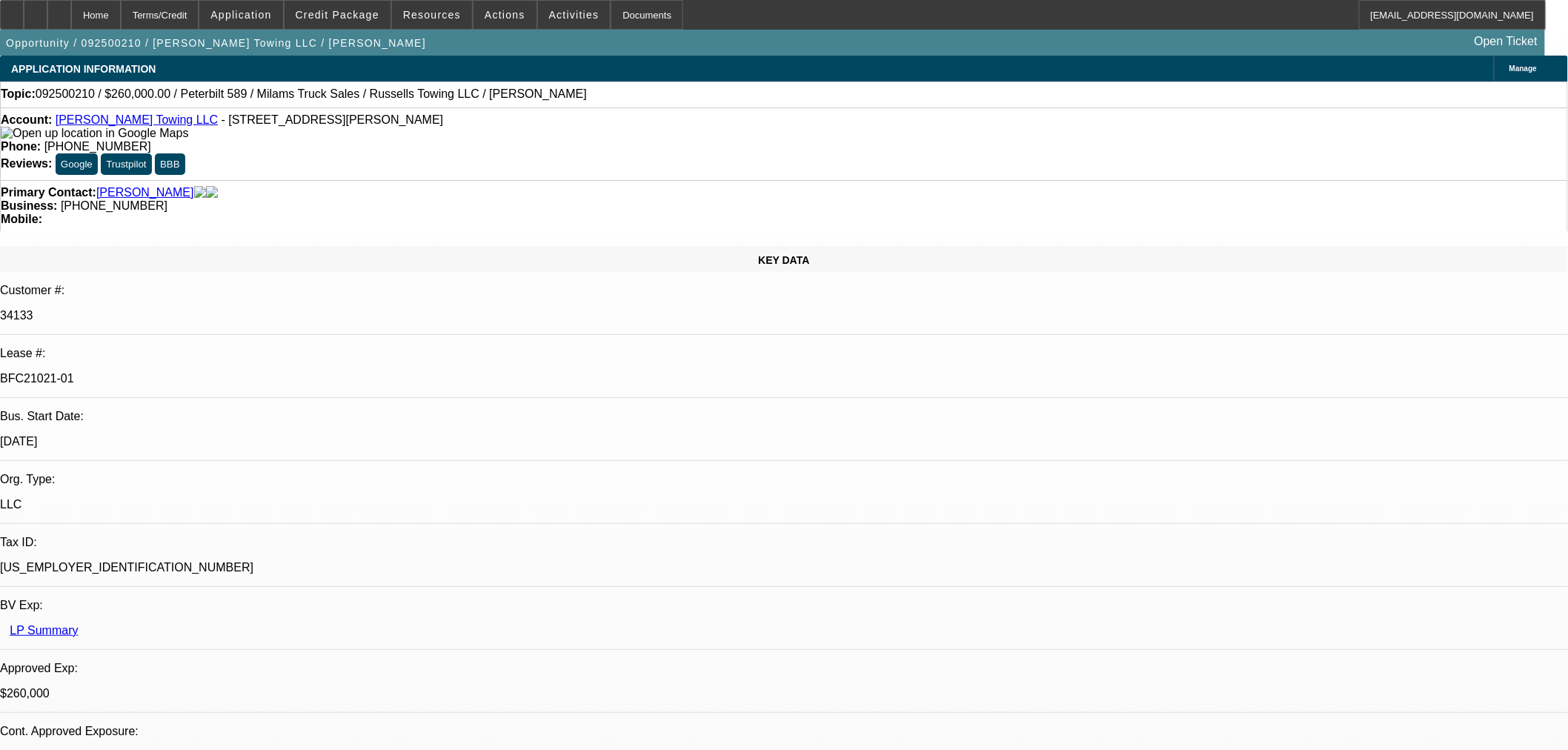
select select "0"
select select "3"
select select "0"
select select "6"
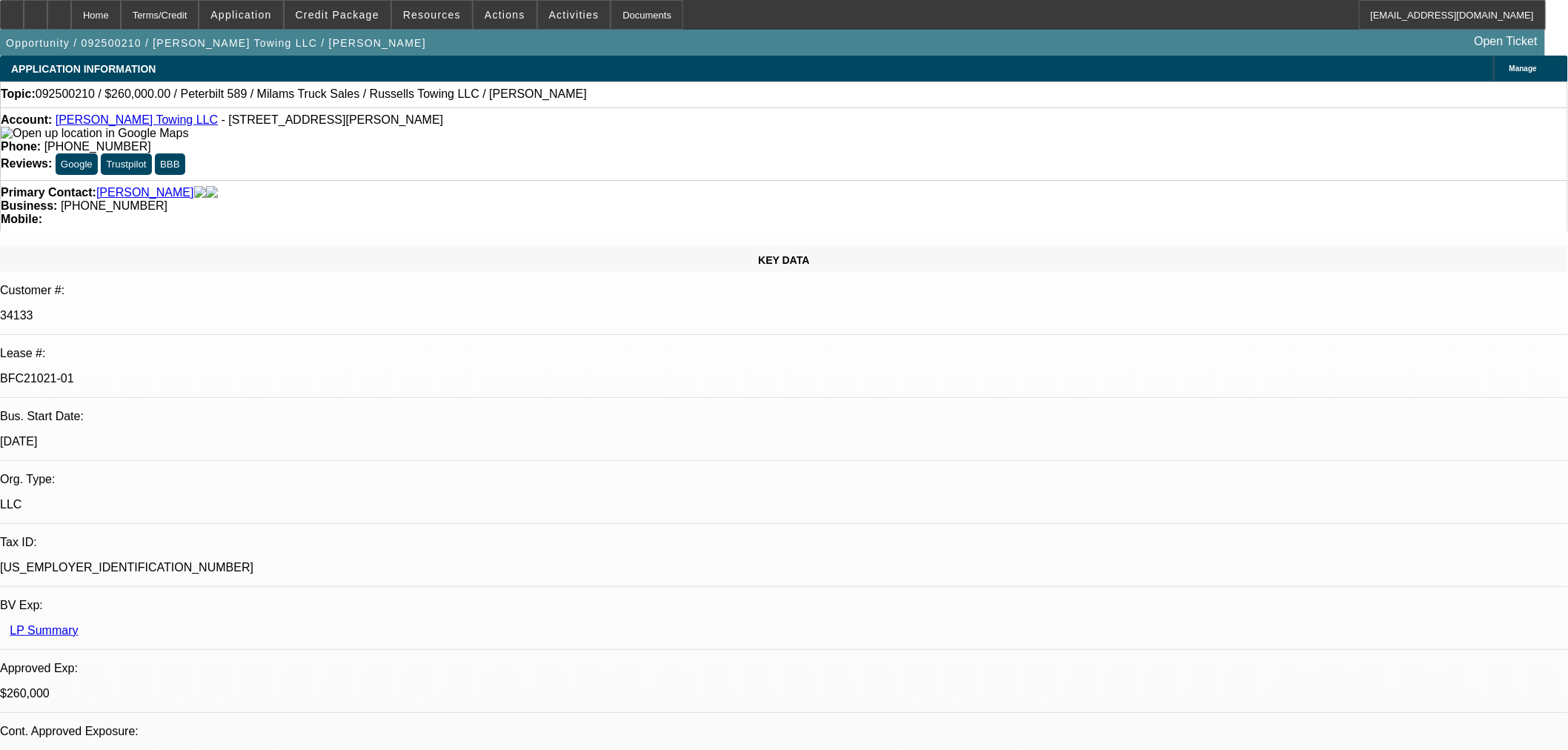
select select "0"
select select "3"
select select "0"
select select "6"
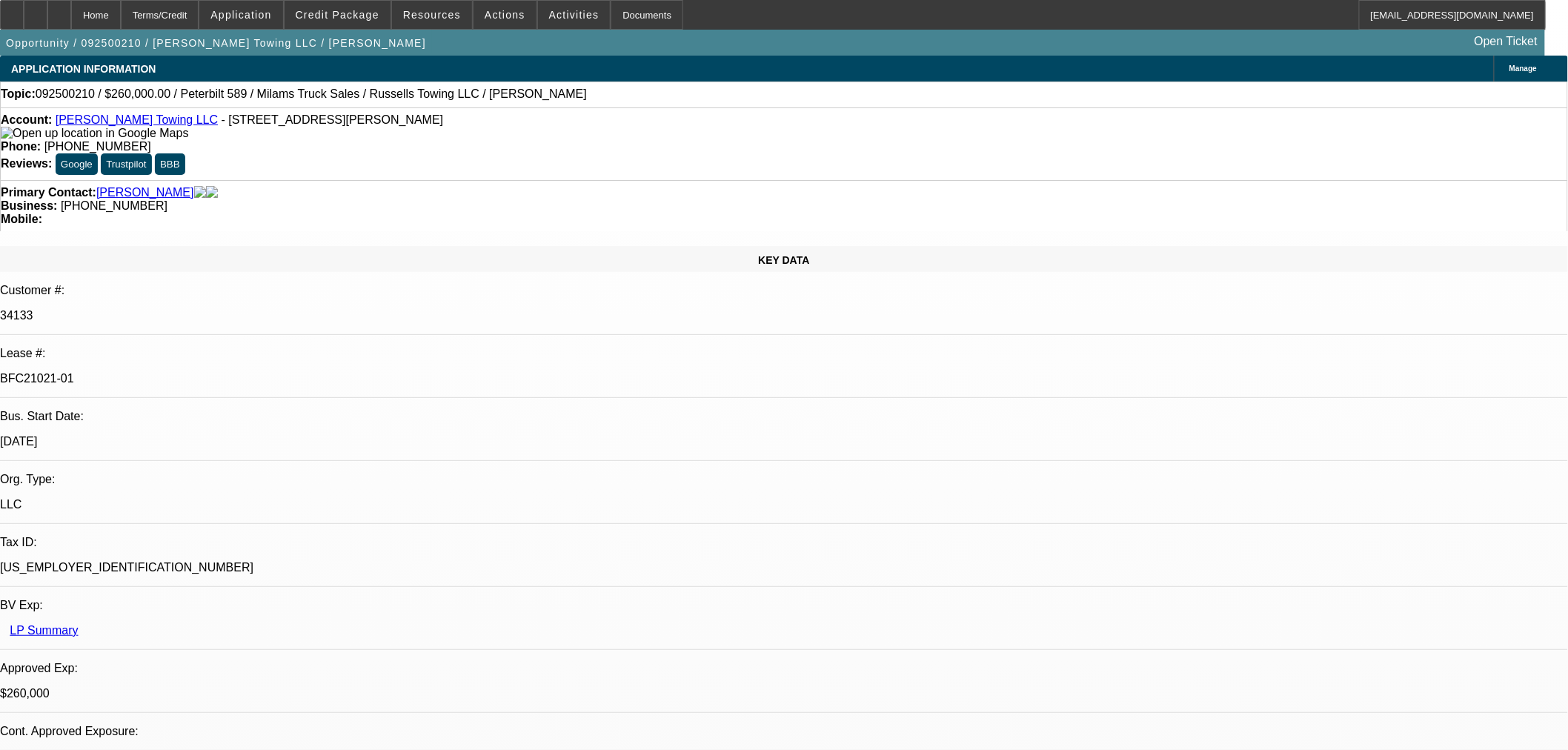
select select "0"
select select "3"
select select "0"
select select "6"
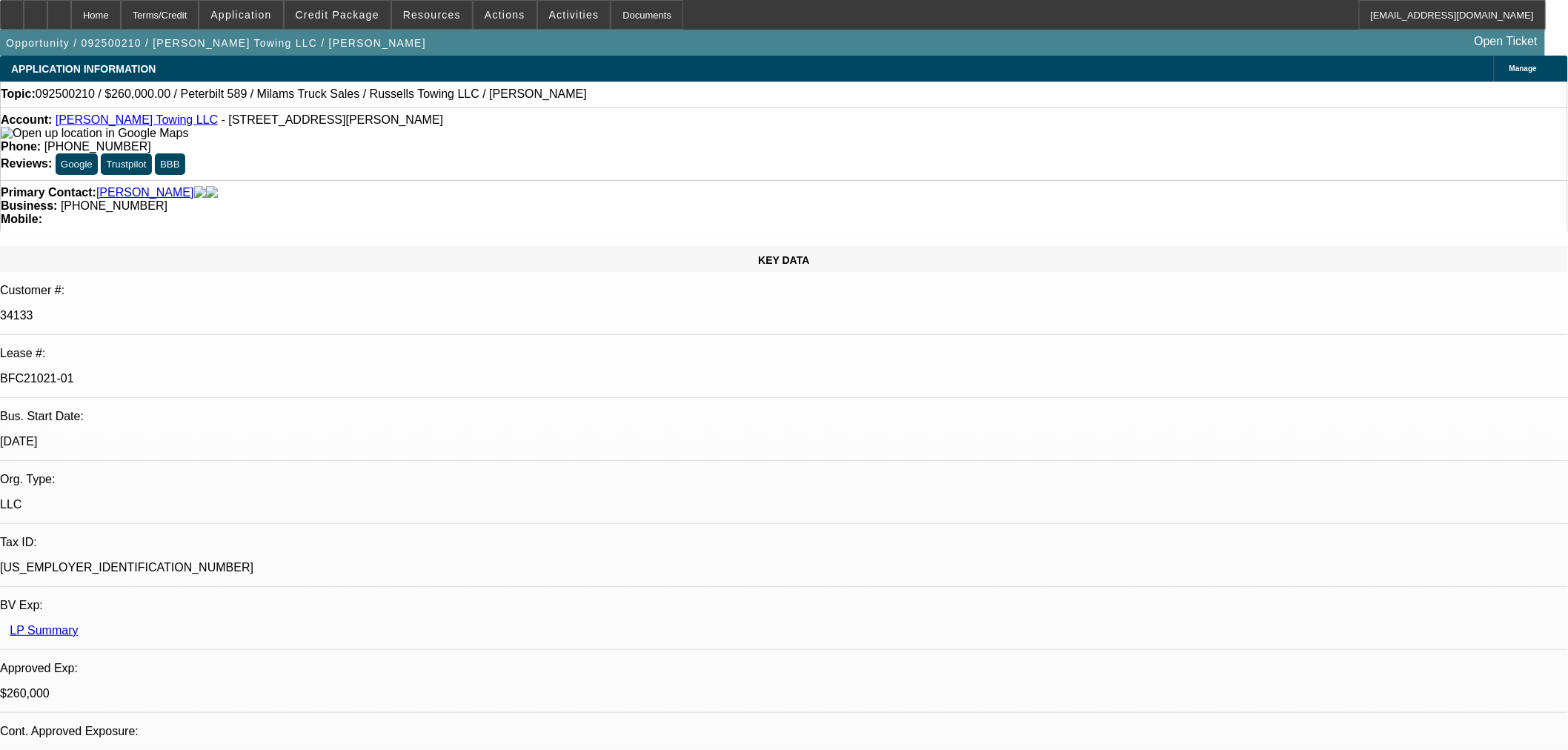
select select "0"
select select "3"
select select "0"
select select "6"
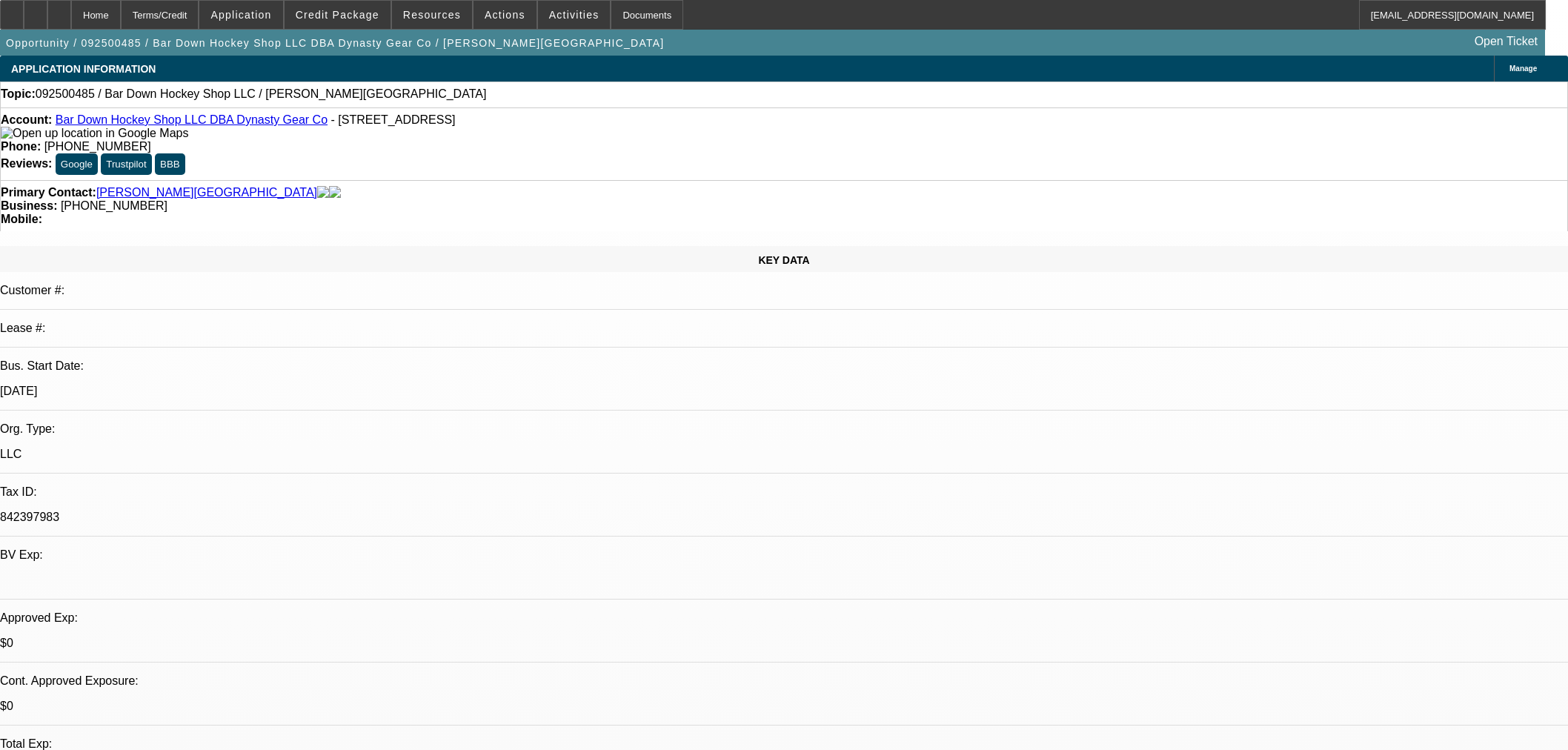
select select "0"
select select "2"
select select "0.1"
select select "4"
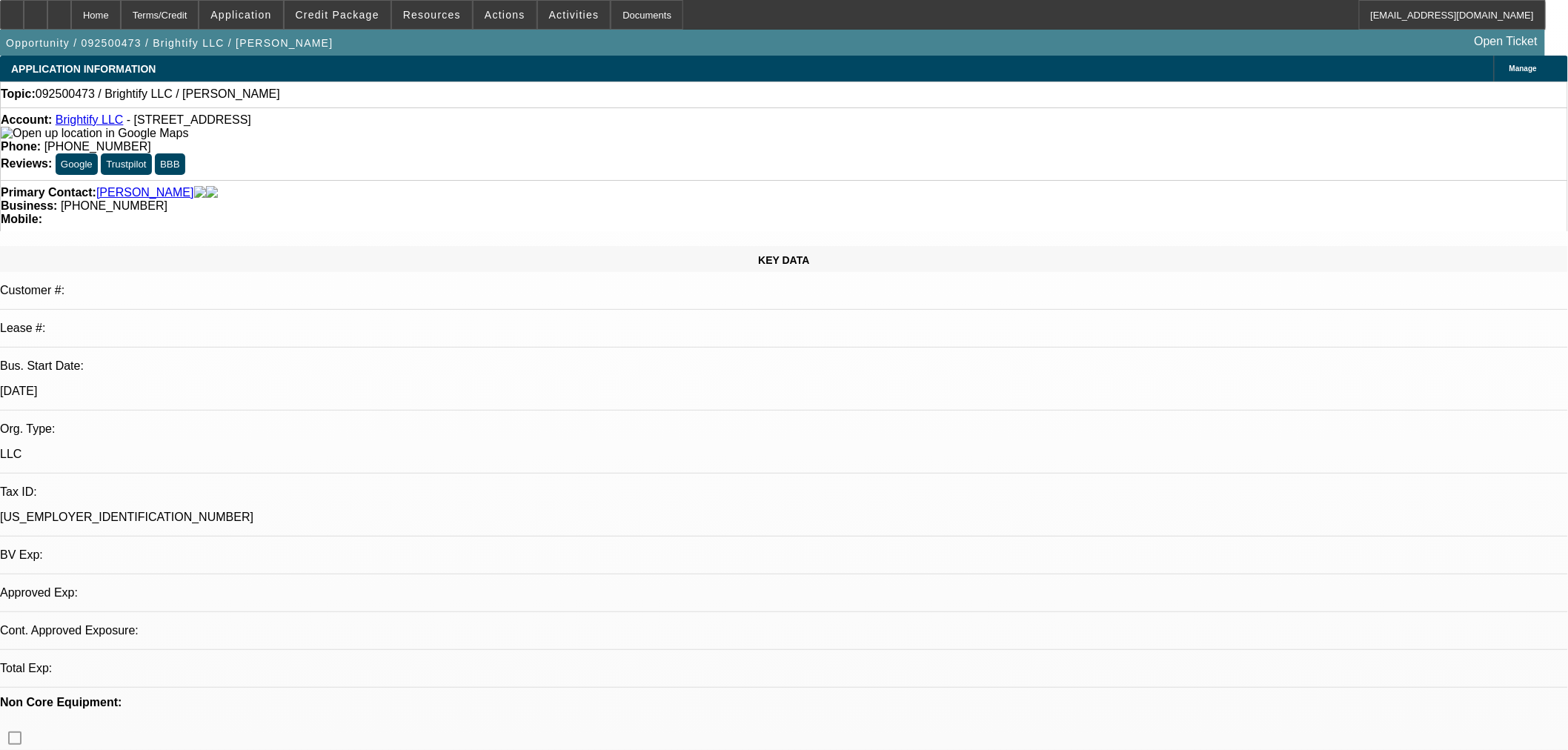
select select "0"
select select "2"
select select "0.1"
select select "4"
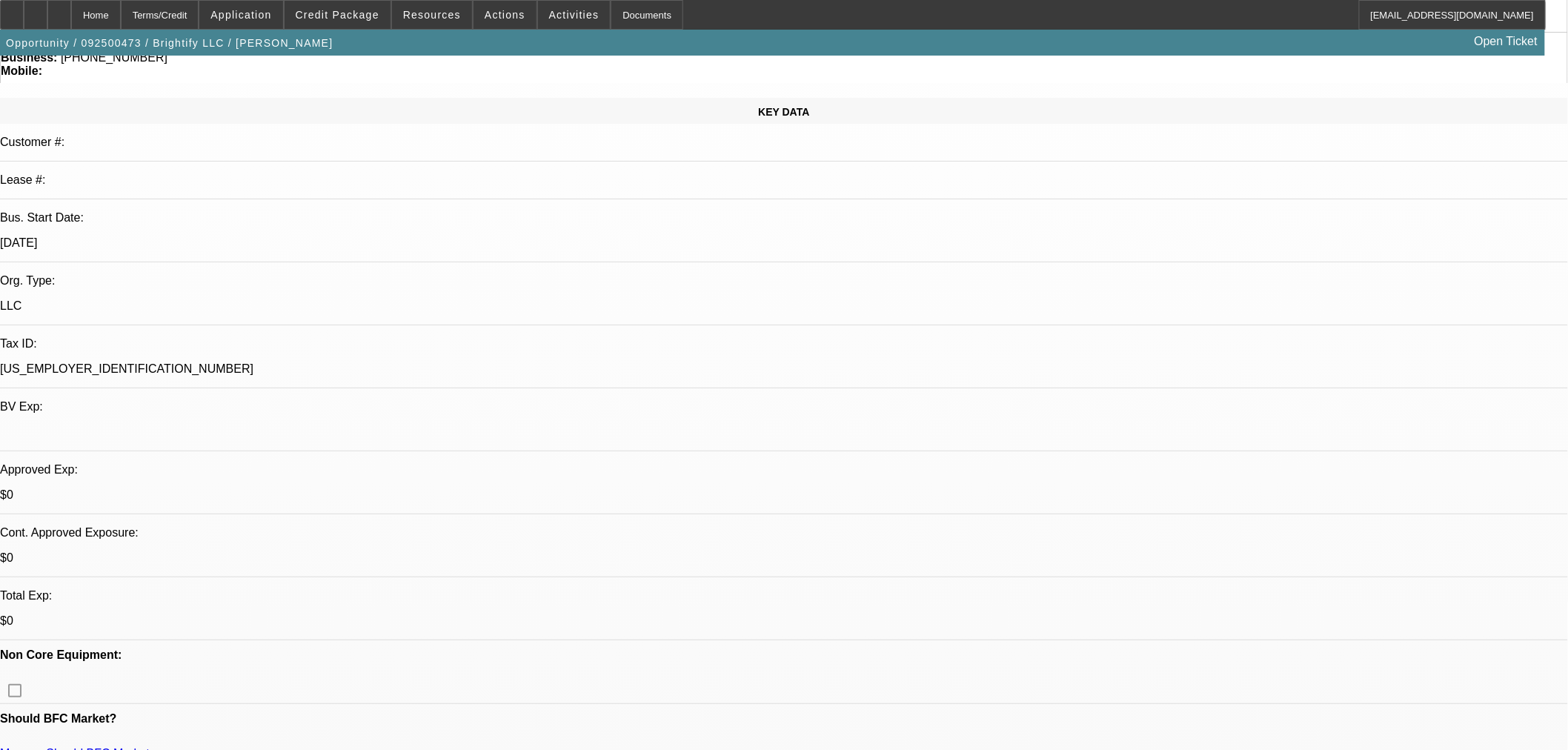
scroll to position [82, 0]
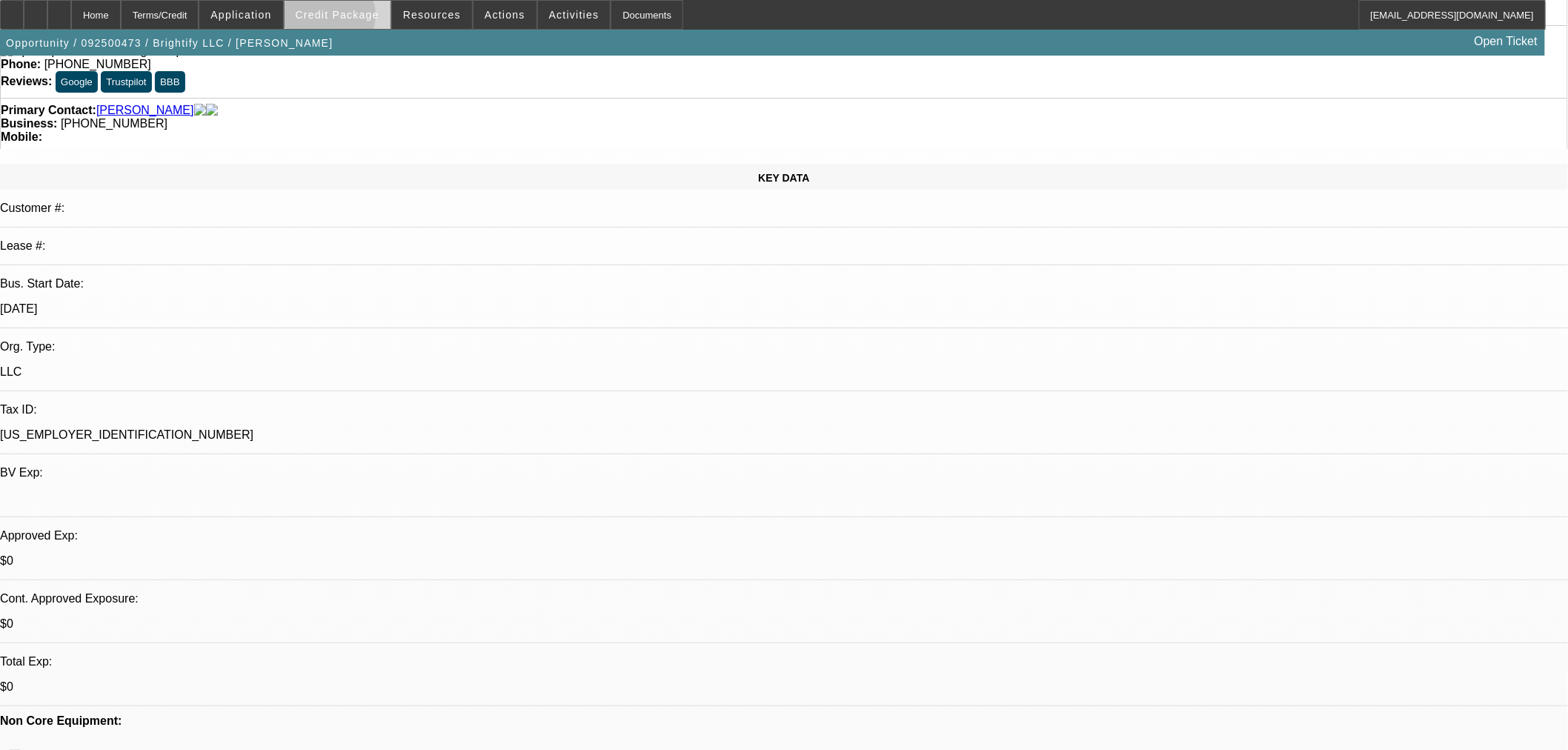
click at [353, 19] on span "Credit Package" at bounding box center [337, 15] width 84 height 12
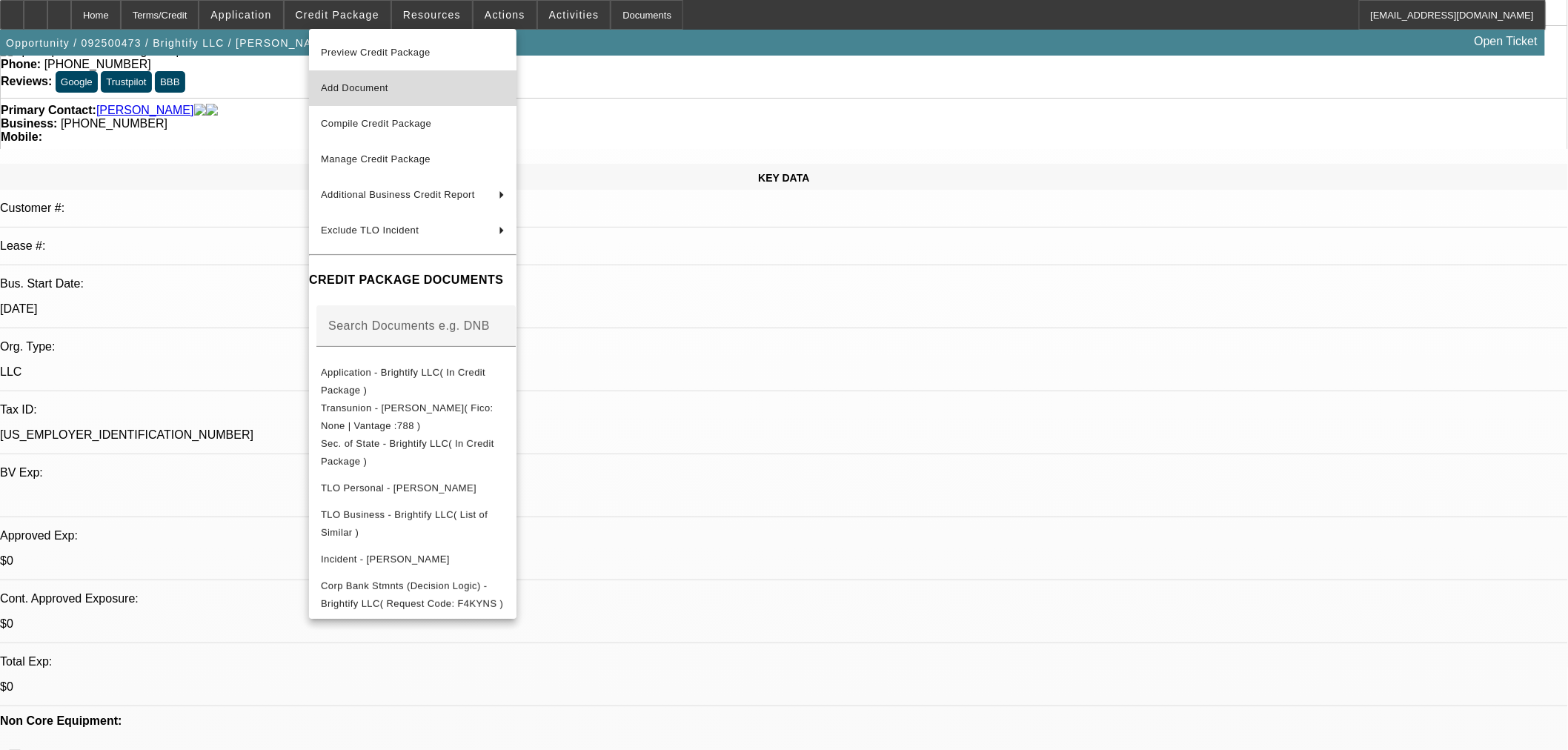
click at [370, 83] on span "Add Document" at bounding box center [355, 88] width 68 height 11
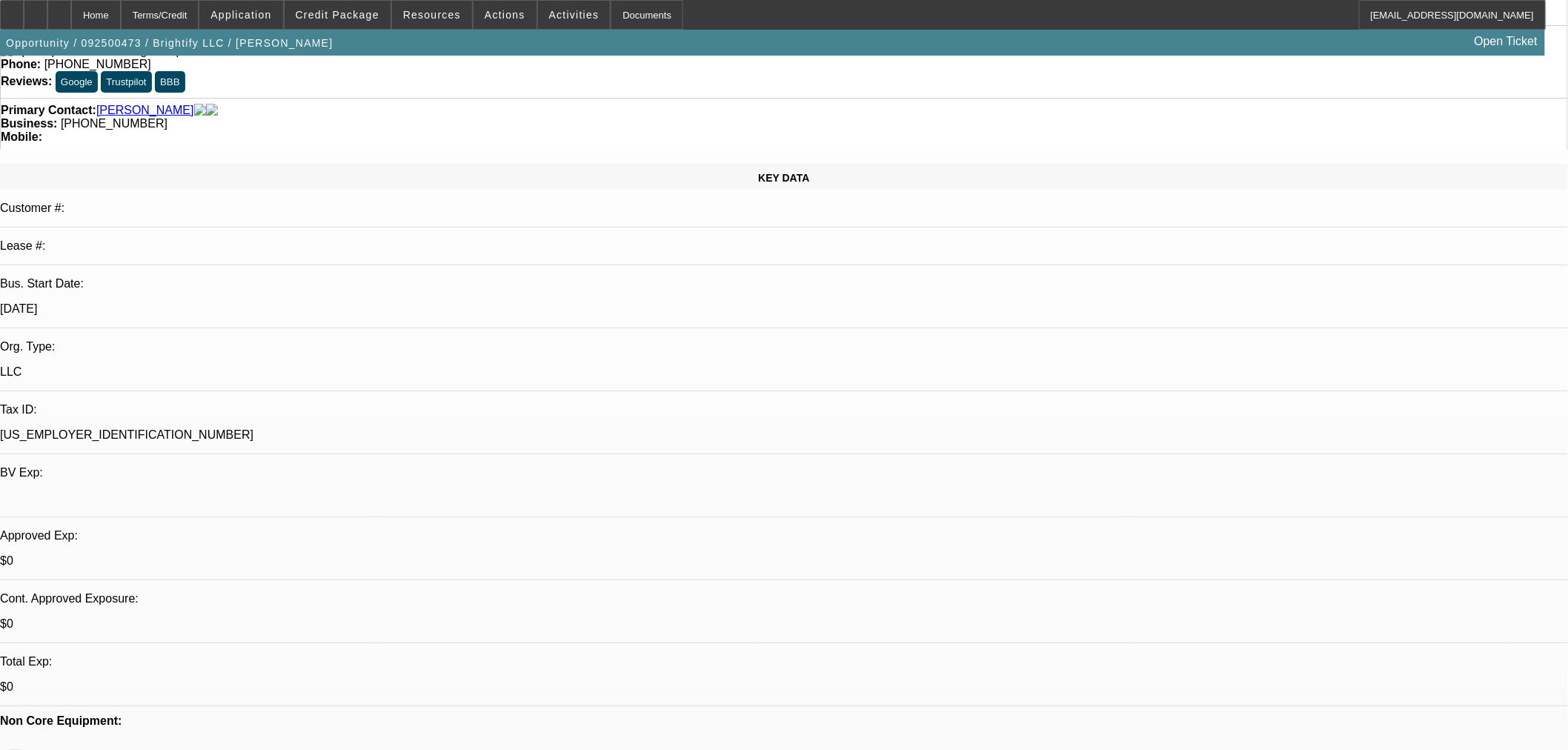
scroll to position [0, 0]
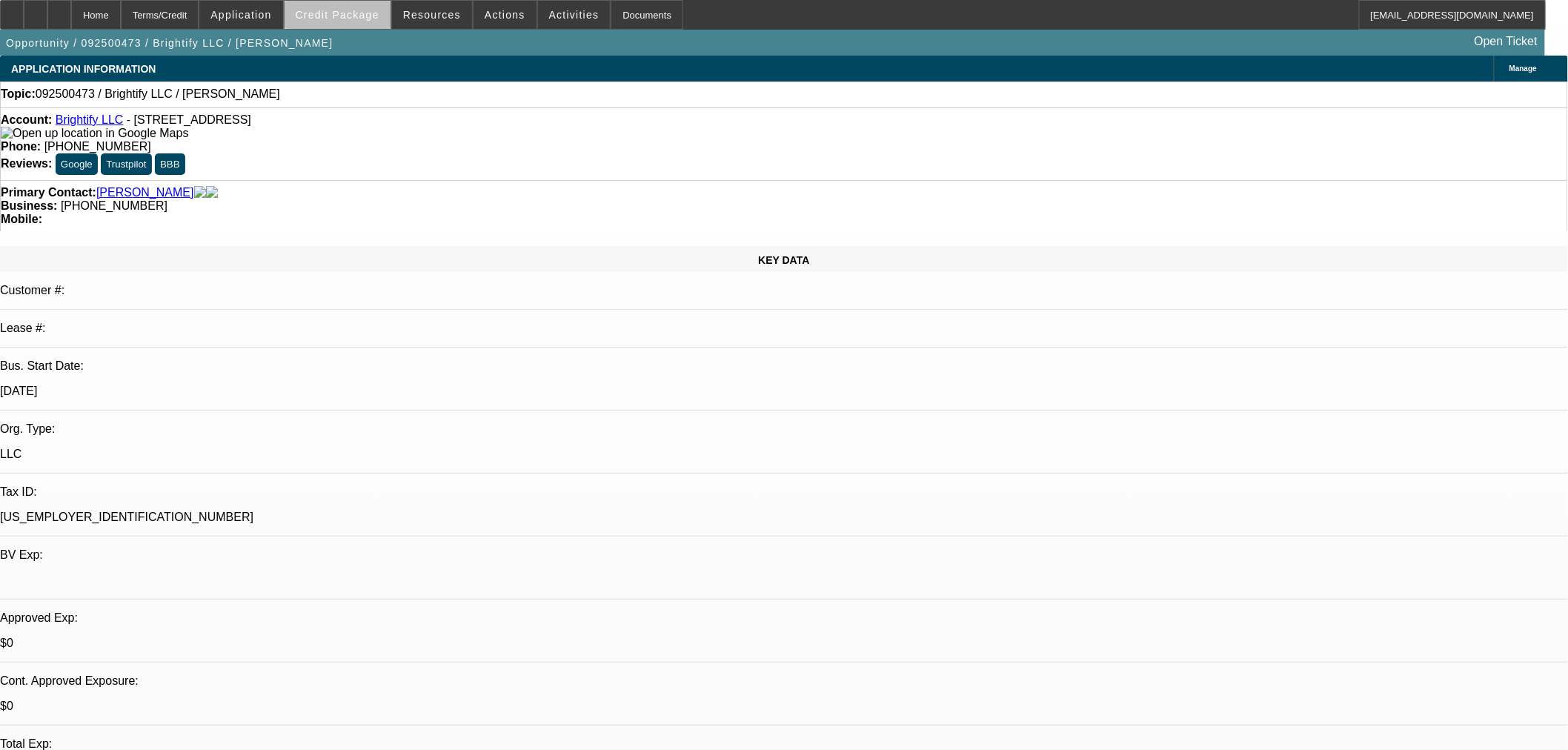
click at [386, 17] on span at bounding box center [337, 15] width 106 height 35
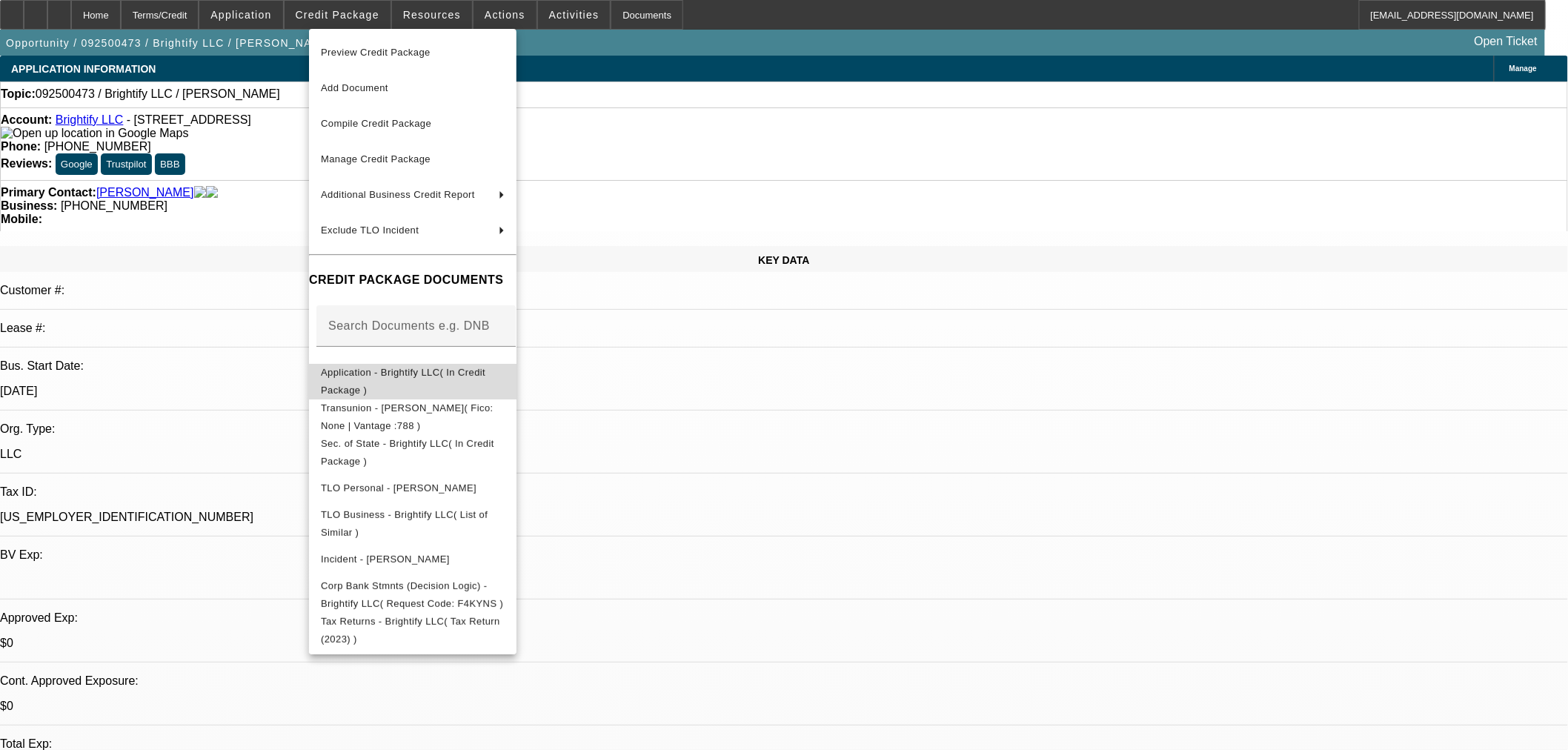
click at [409, 379] on span "Application - Brightify LLC( In Credit Package )" at bounding box center [403, 381] width 164 height 29
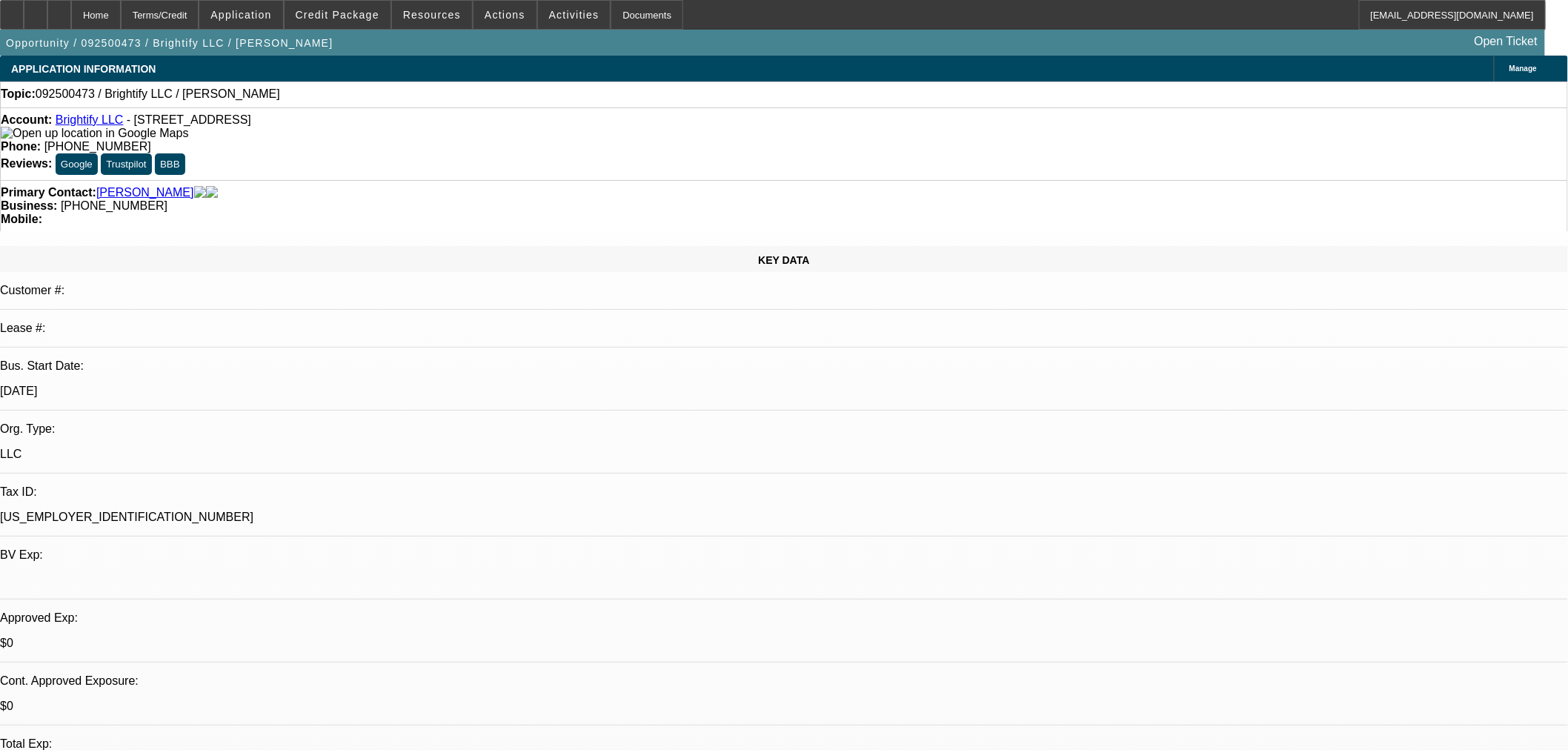
scroll to position [329, 0]
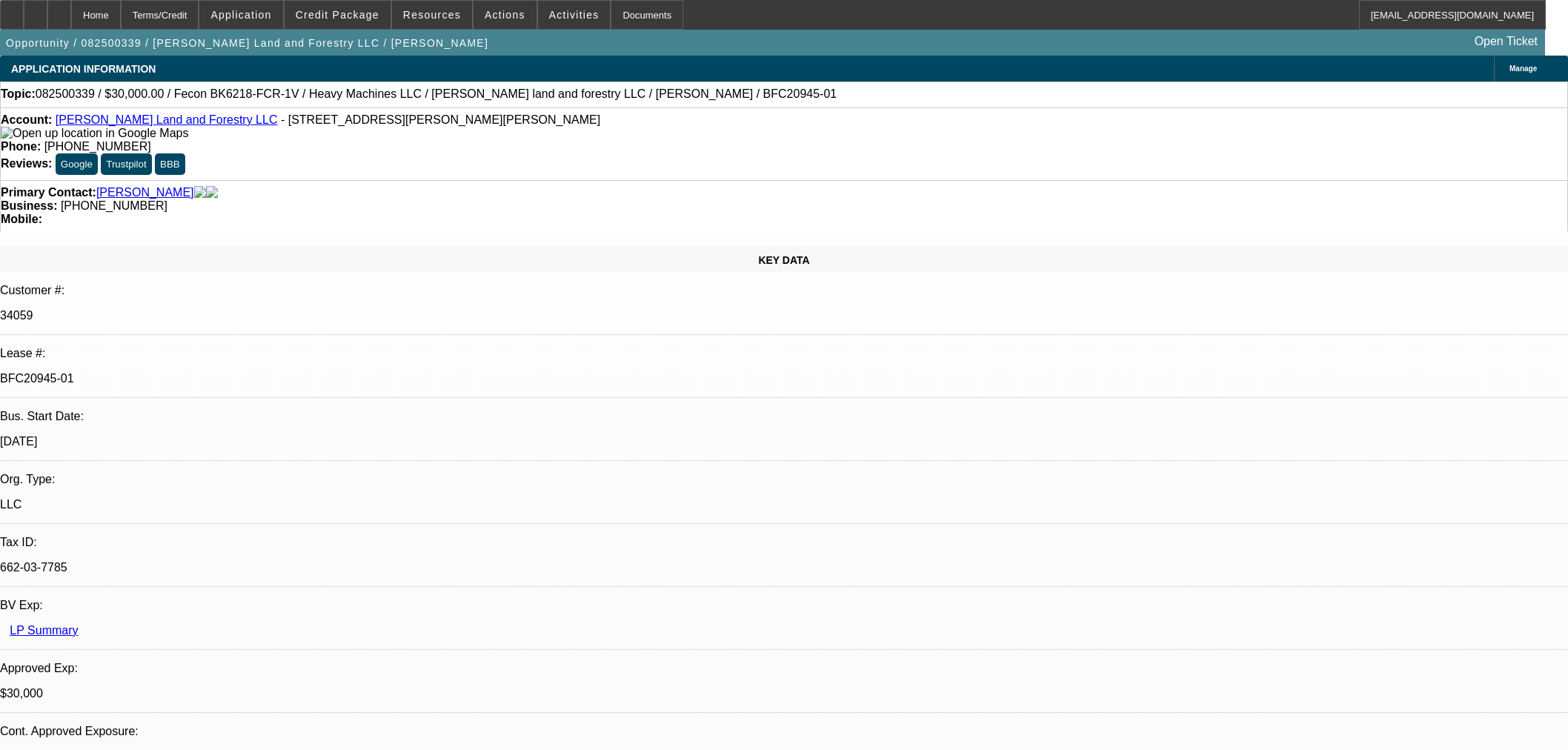
select select "0"
select select "2"
select select "0"
select select "6"
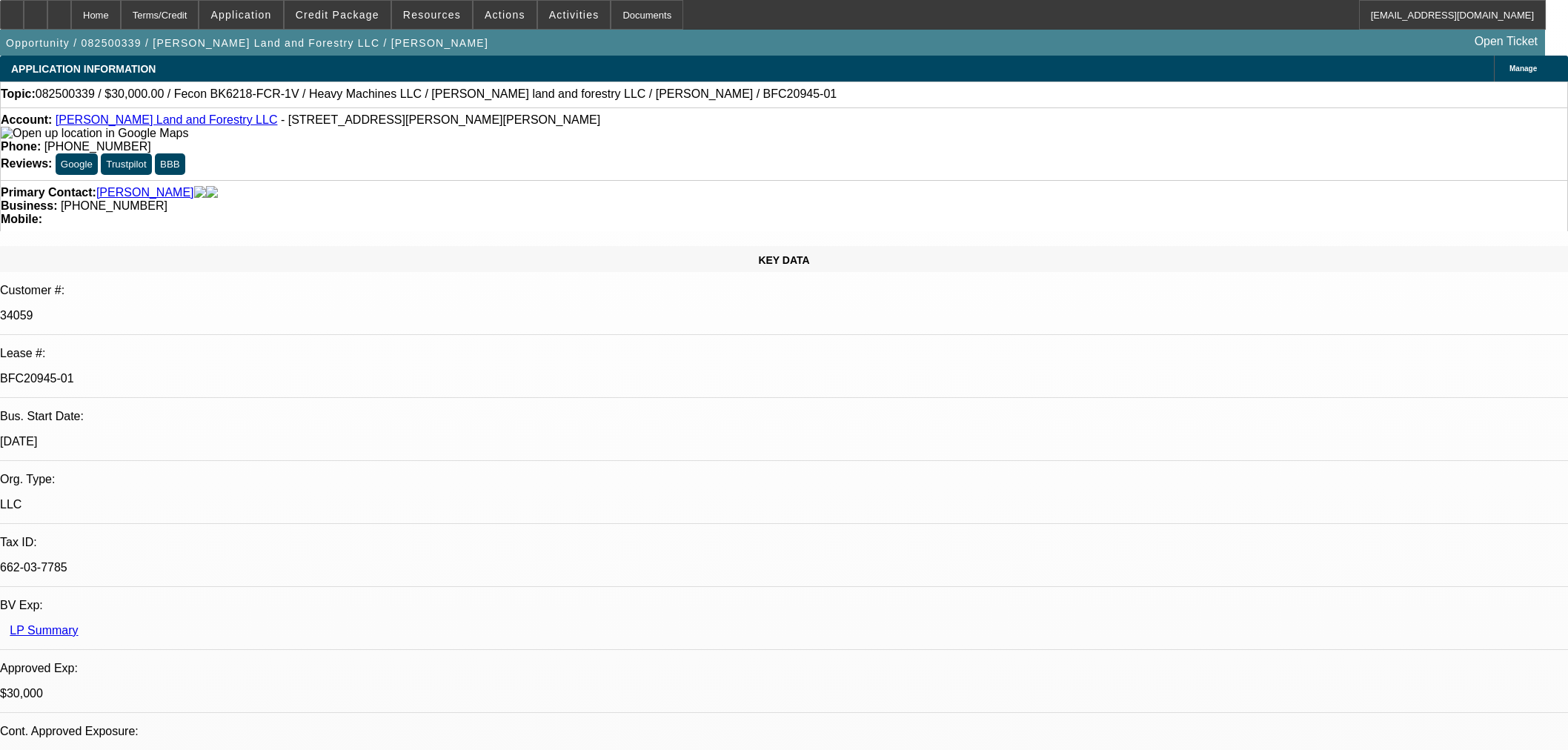
select select "0"
select select "2"
select select "0"
select select "6"
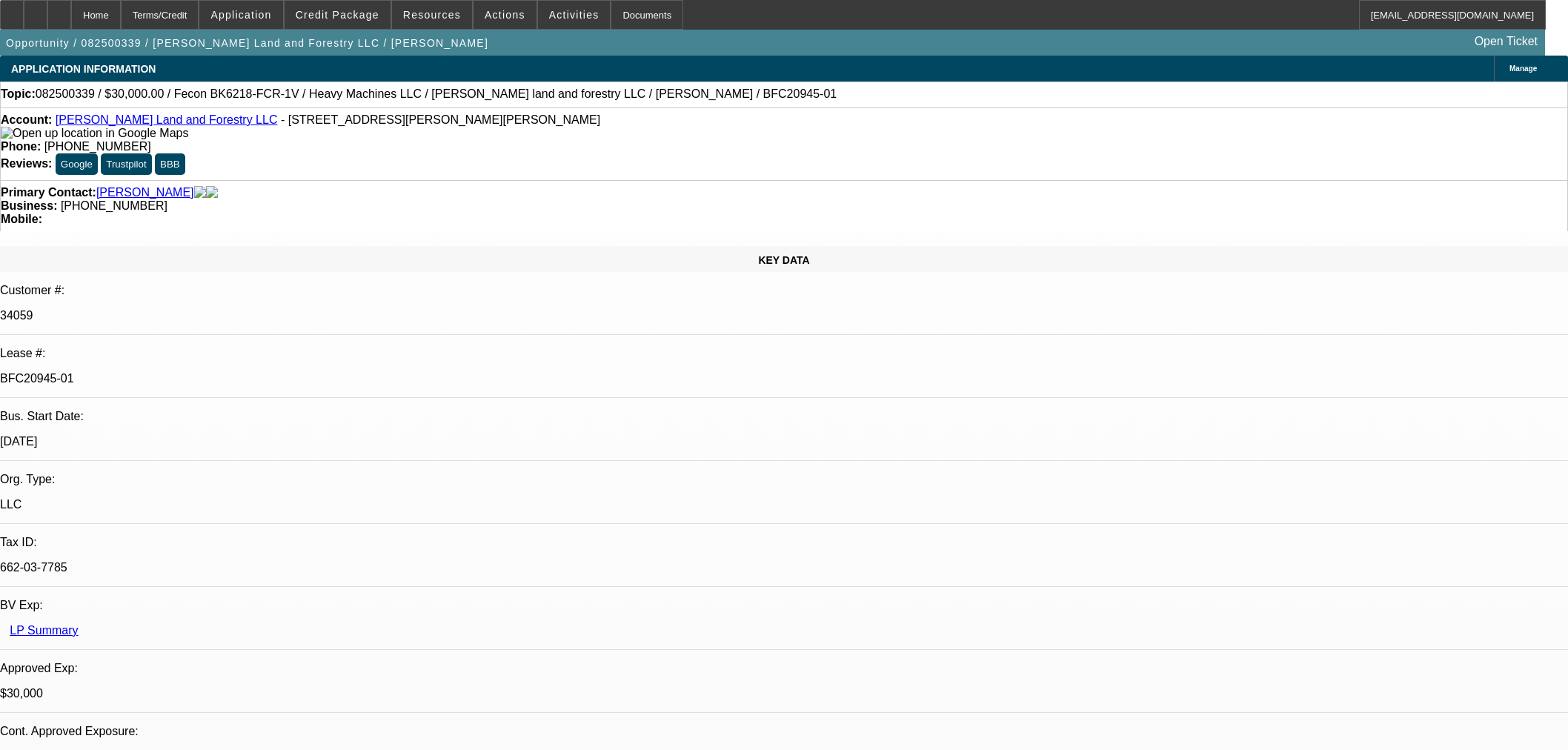
select select "0.2"
select select "2"
select select "0"
select select "6"
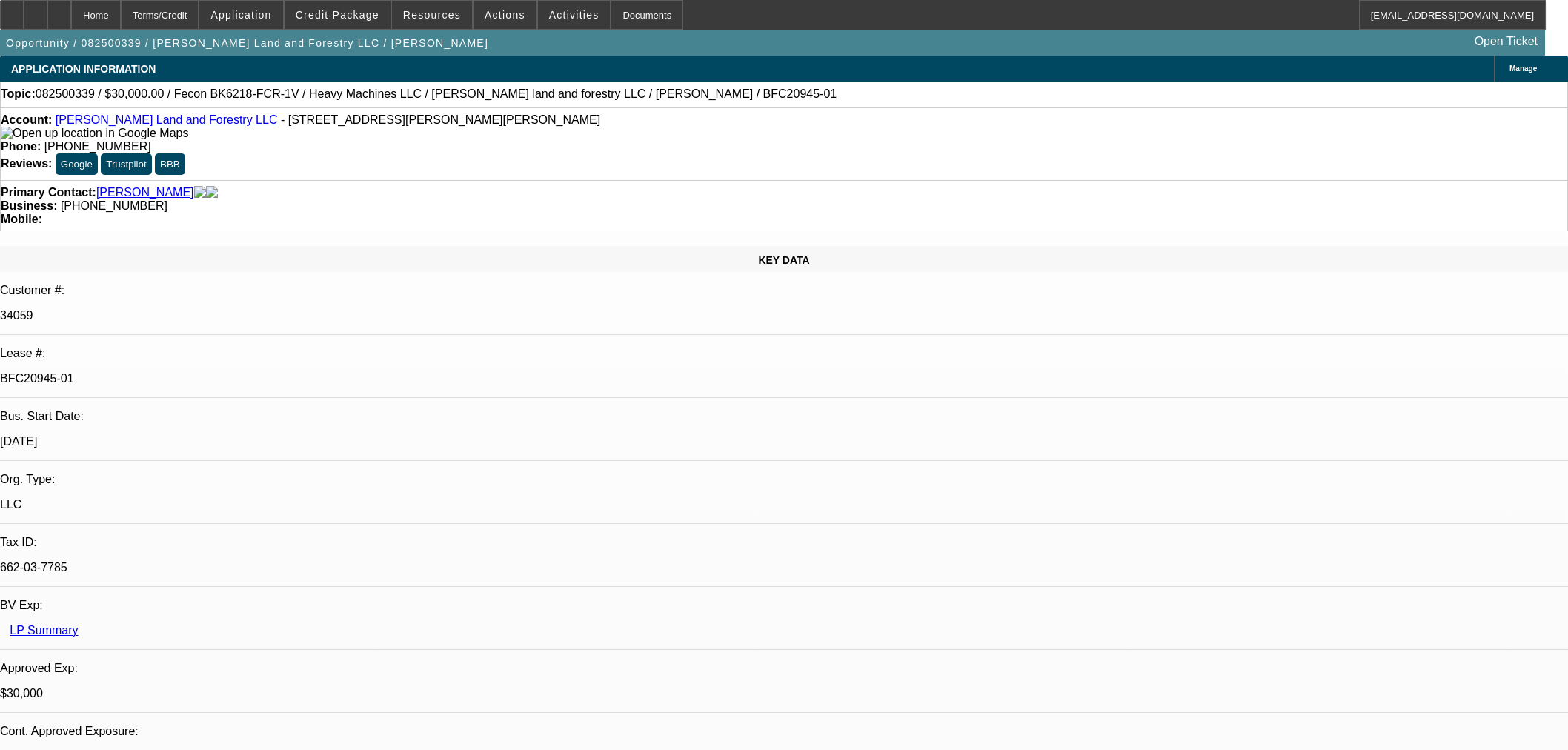
select select "0"
select select "19"
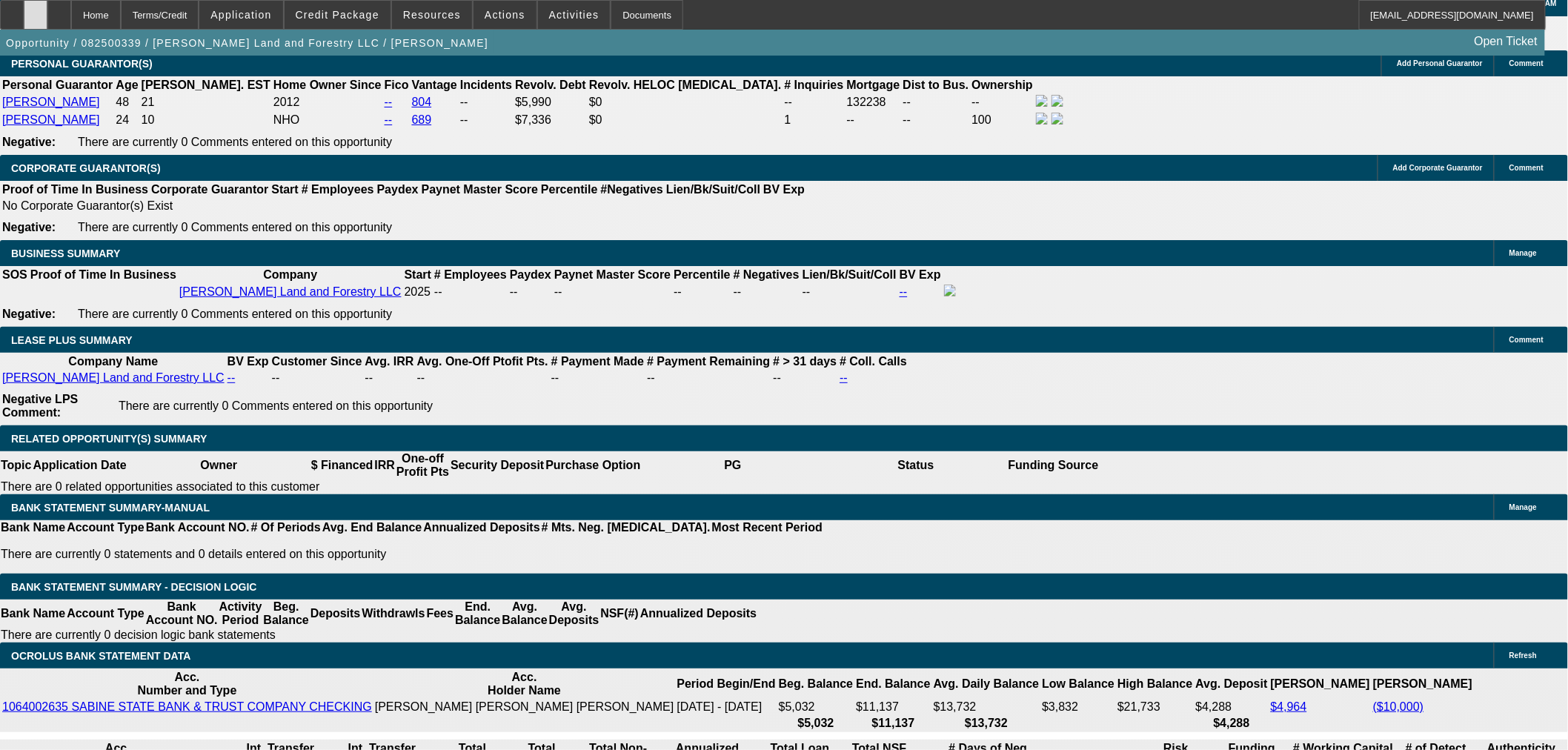
scroll to position [15, 0]
click at [71, 8] on div at bounding box center [59, 15] width 24 height 30
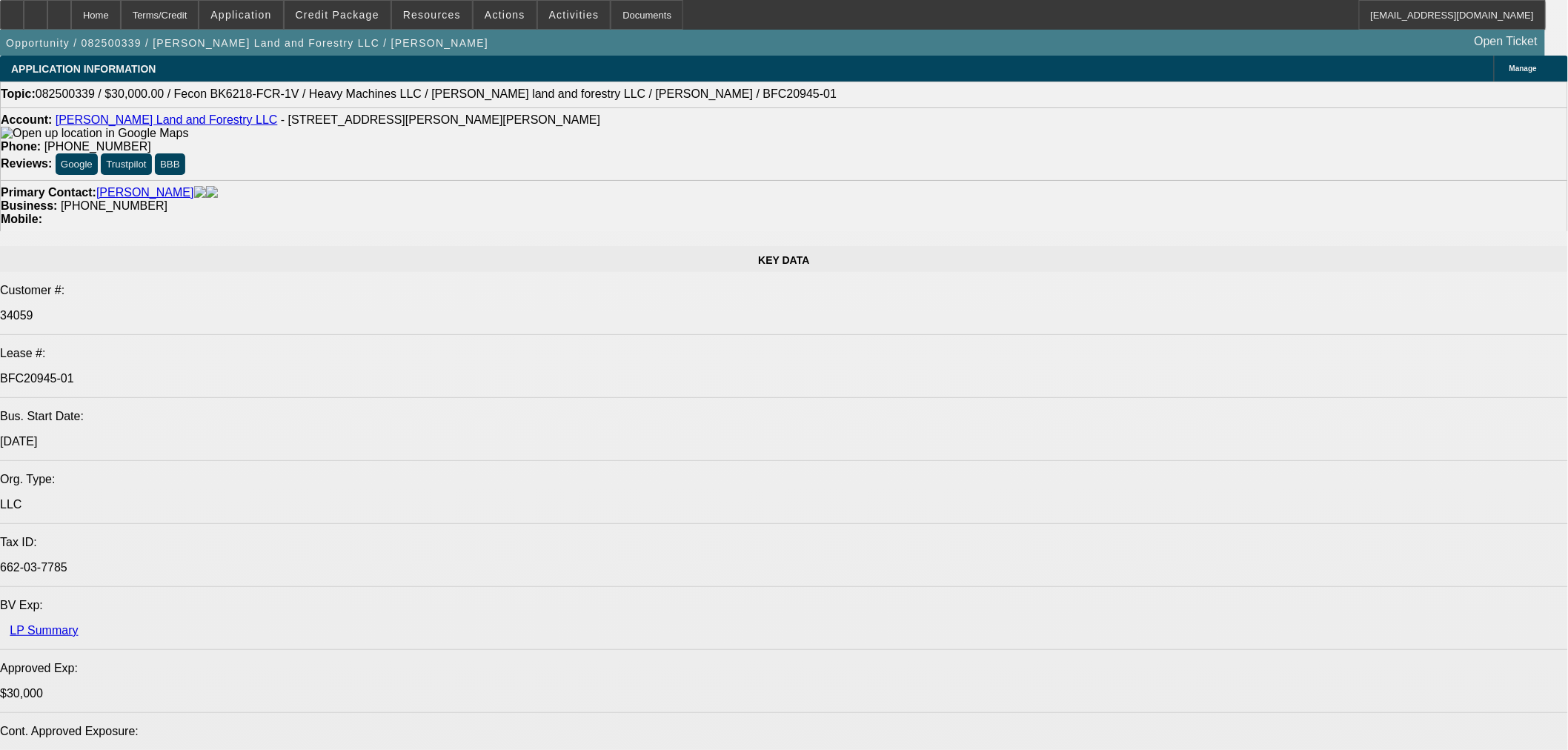
select select "0"
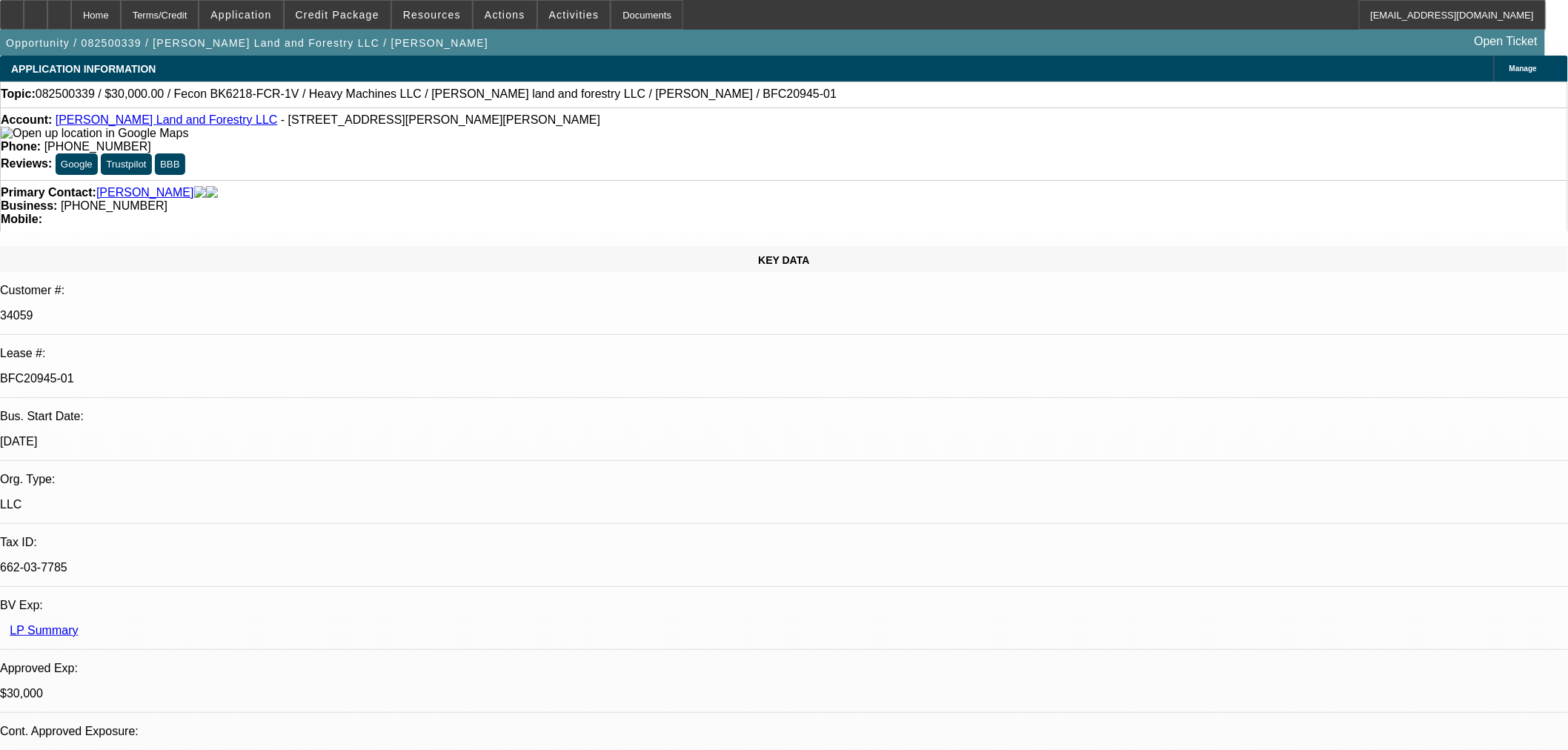
select select "2"
select select "0"
select select "6"
select select "0"
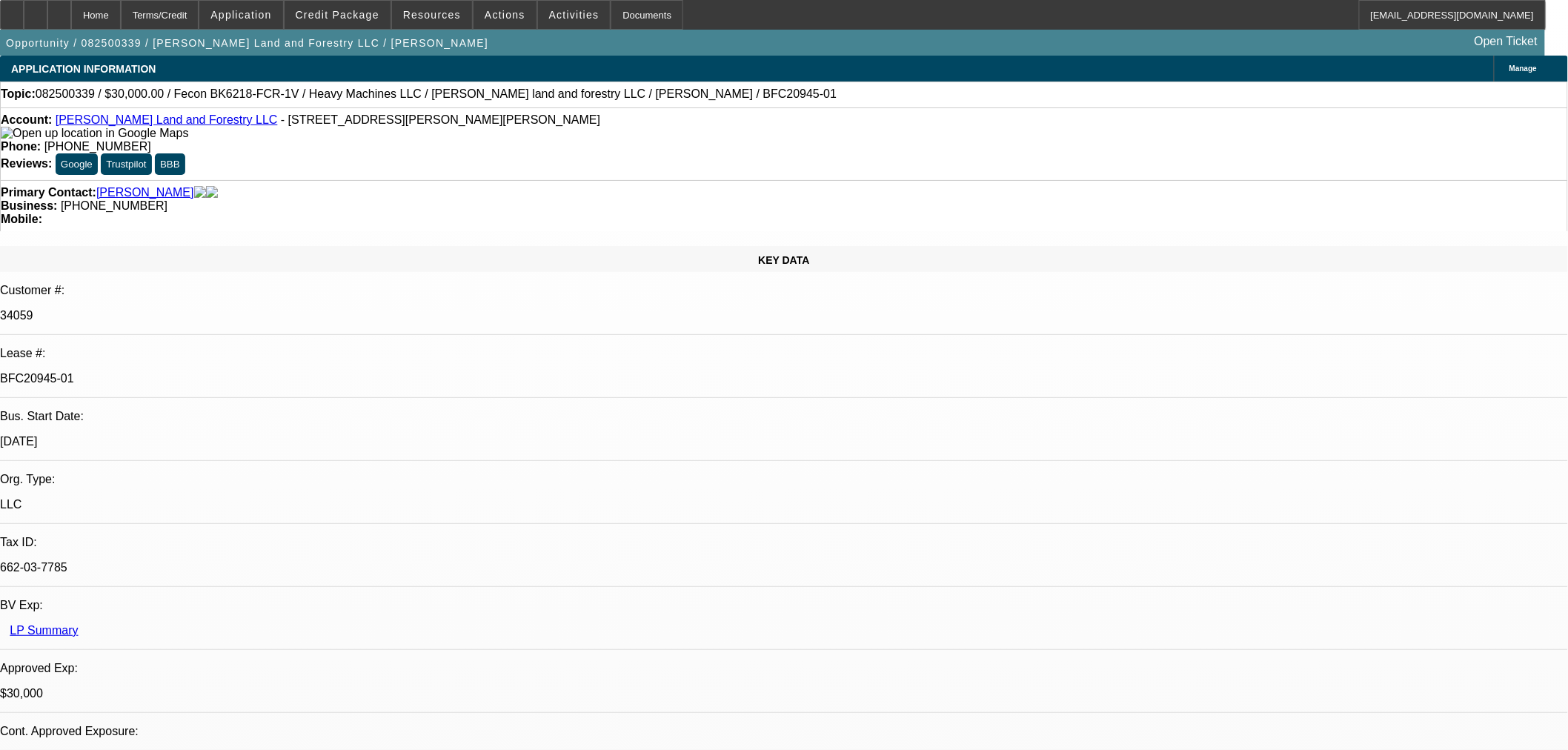
select select "2"
select select "0"
select select "6"
select select "0.2"
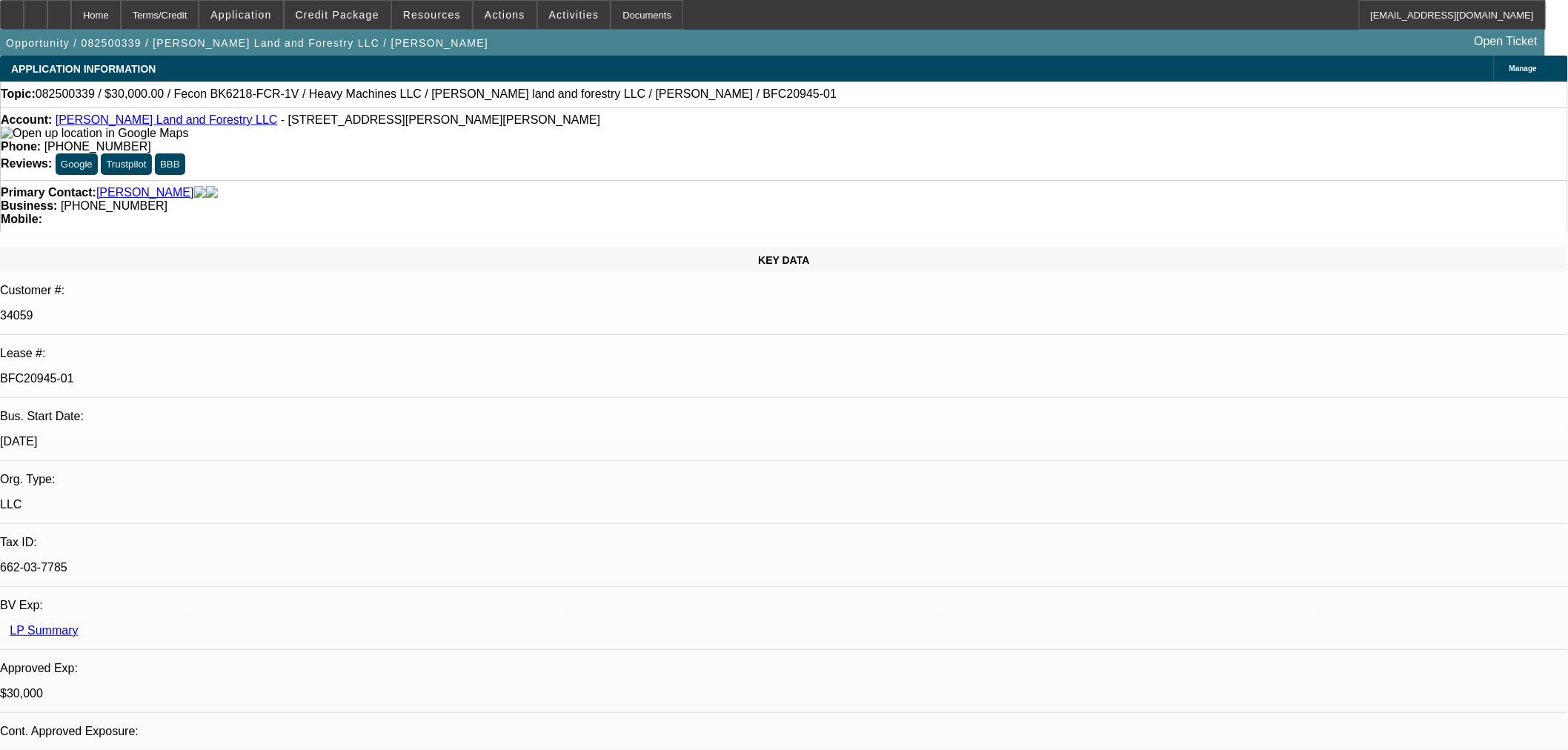
select select "2"
select select "0"
select select "6"
select select "0"
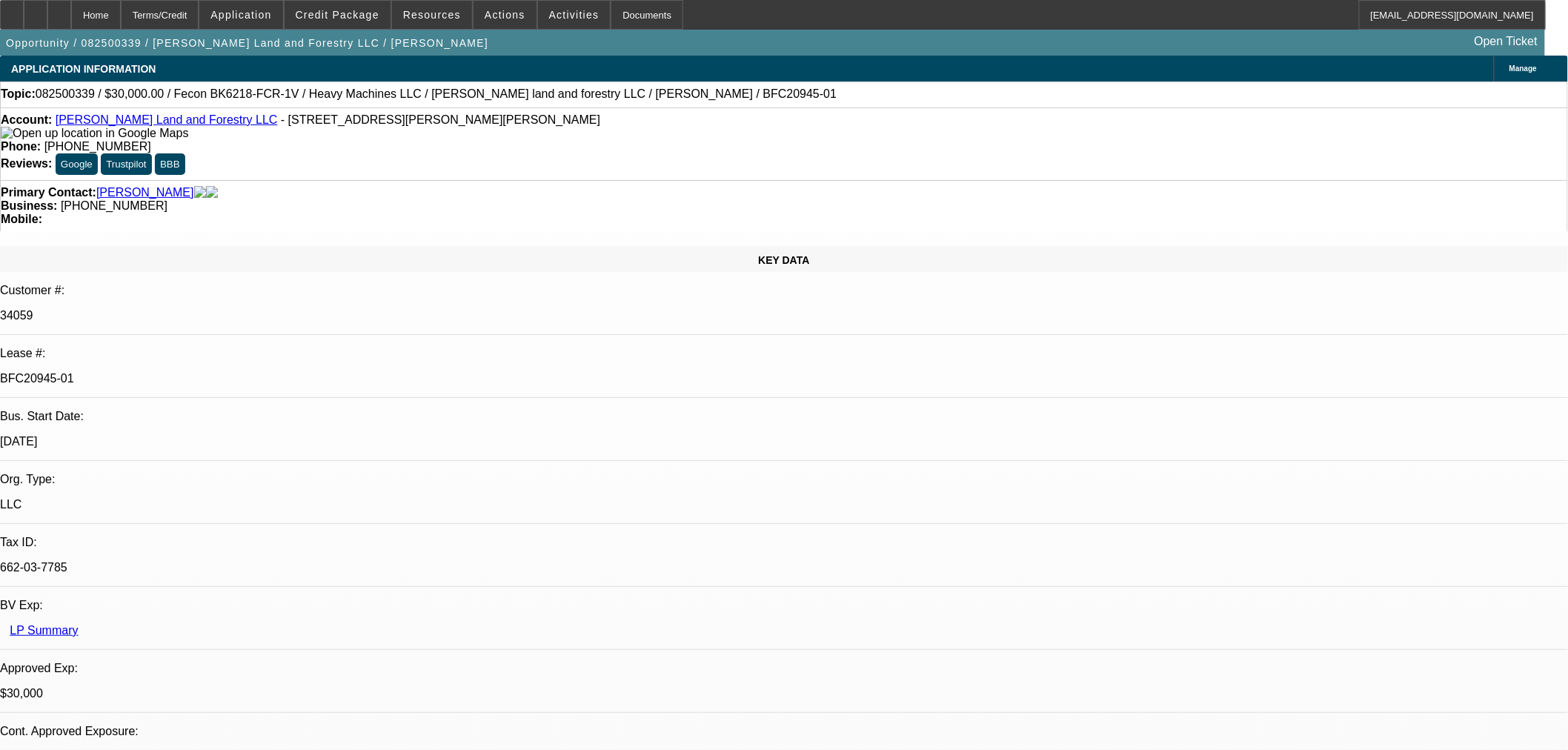
select select "0"
select select "19"
select select "0"
select select "2"
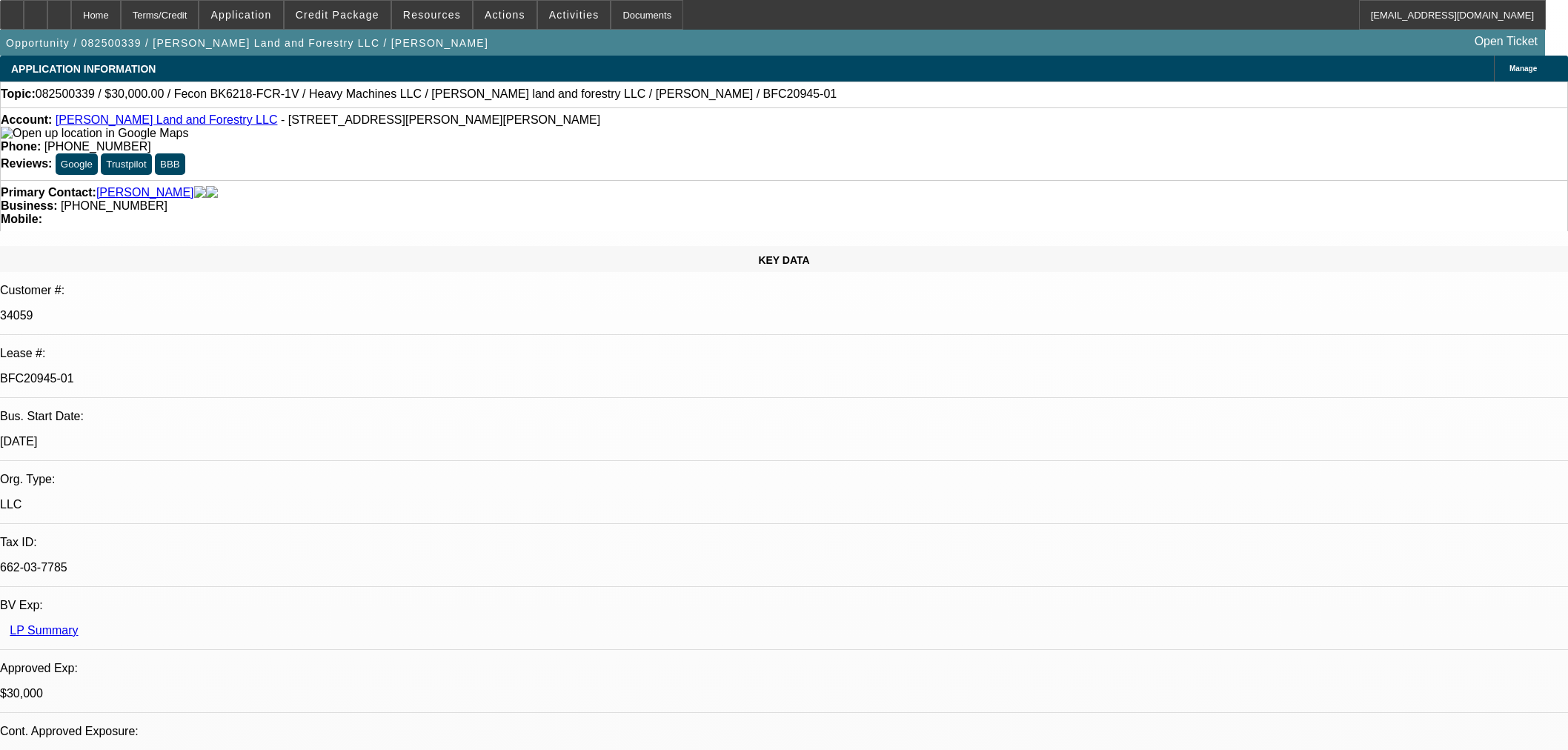
select select "2"
select select "0"
select select "6"
select select "0"
select select "2"
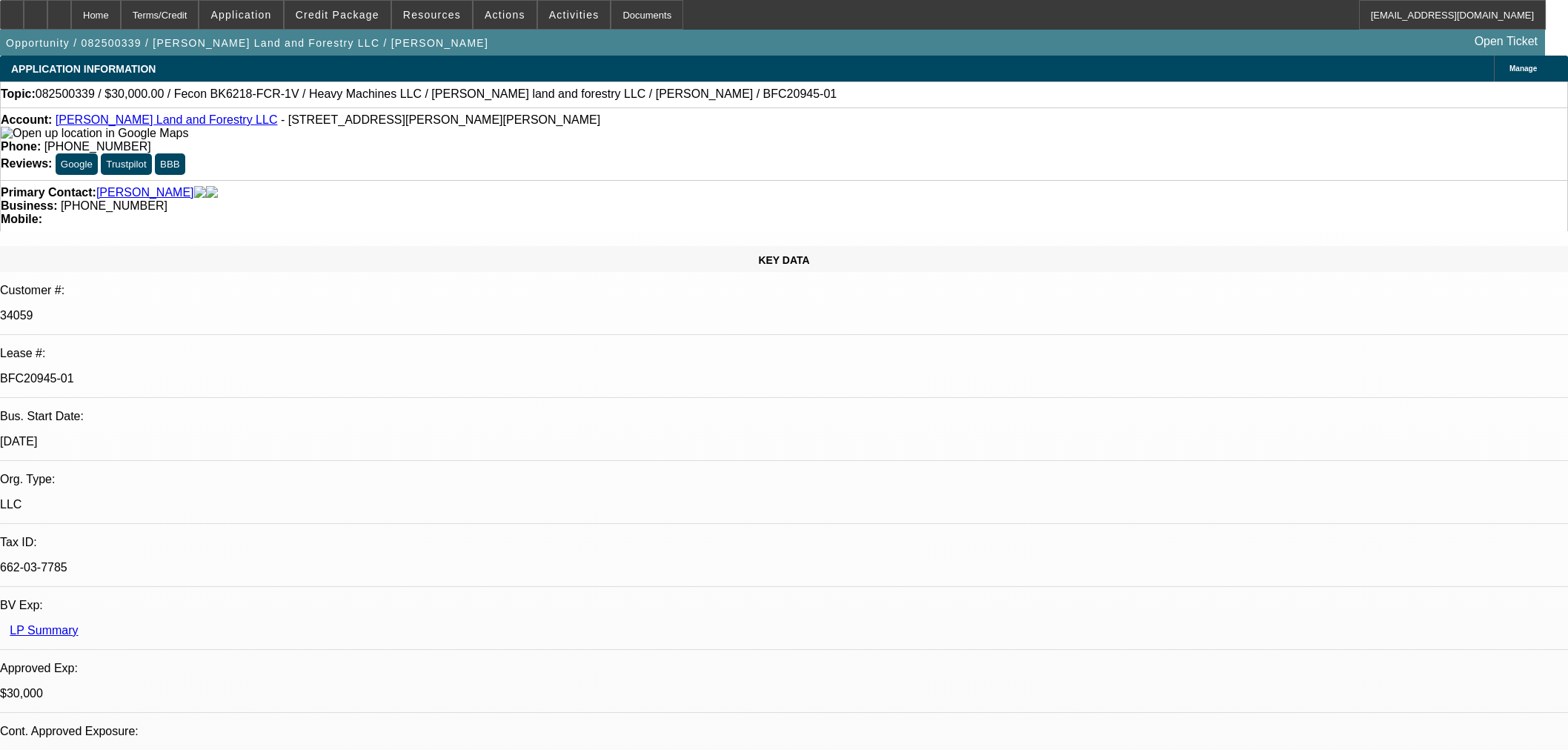
select select "2"
select select "0"
select select "6"
select select "0.2"
select select "2"
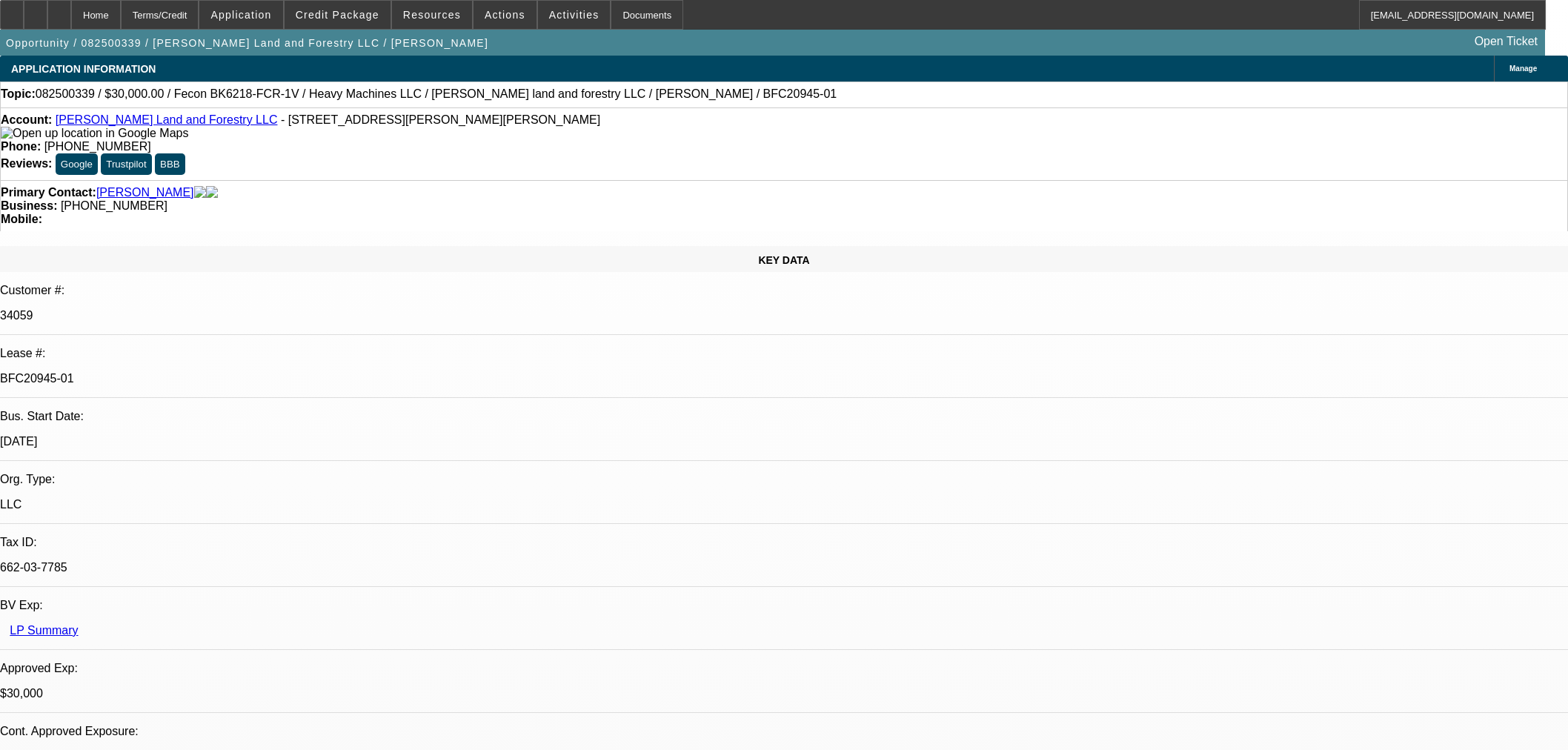
select select "2"
select select "0"
select select "6"
select select "0"
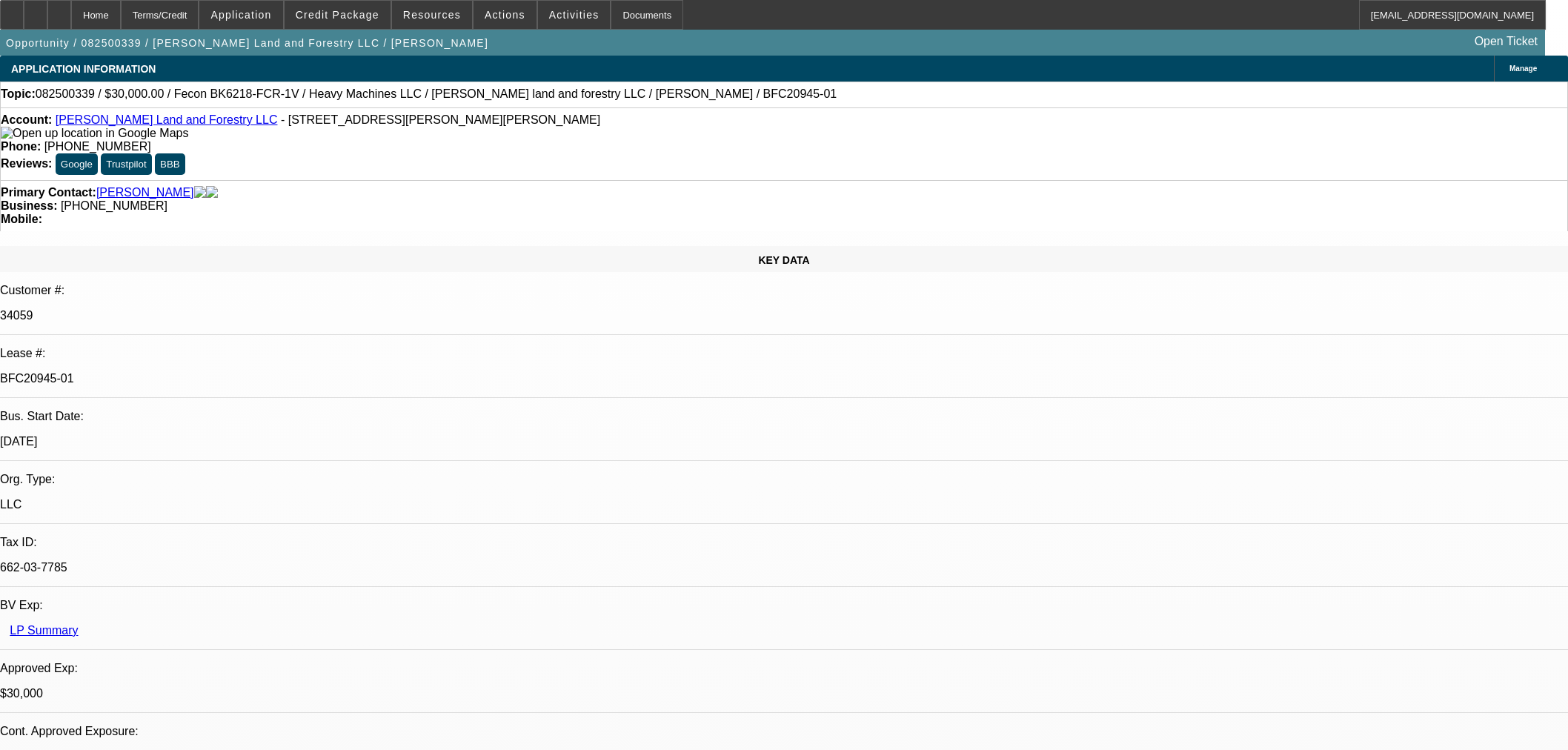
select select "0"
select select "19"
select select "0"
select select "2"
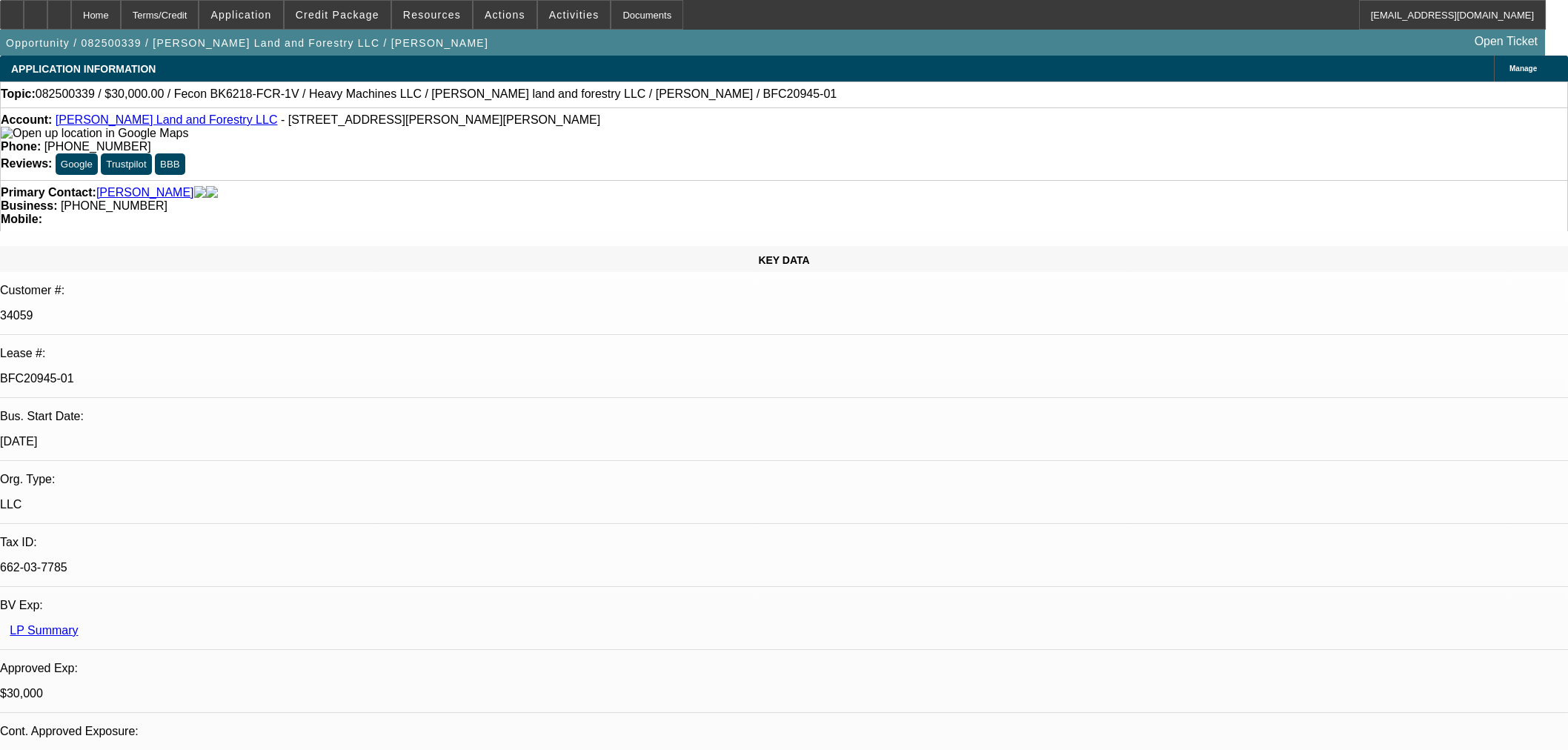
select select "2"
select select "0"
select select "6"
select select "0"
select select "2"
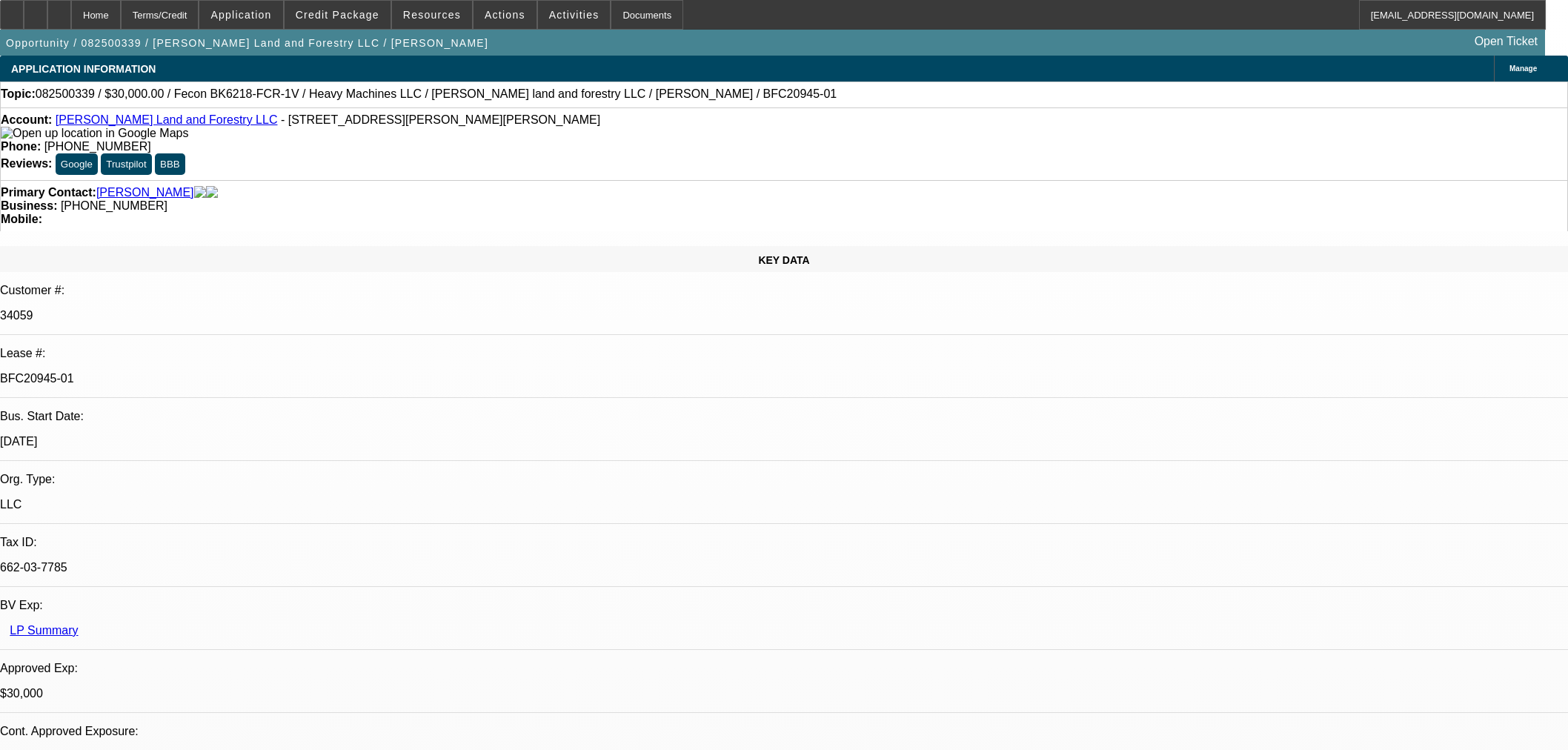
select select "2"
select select "0"
select select "6"
select select "0.2"
select select "2"
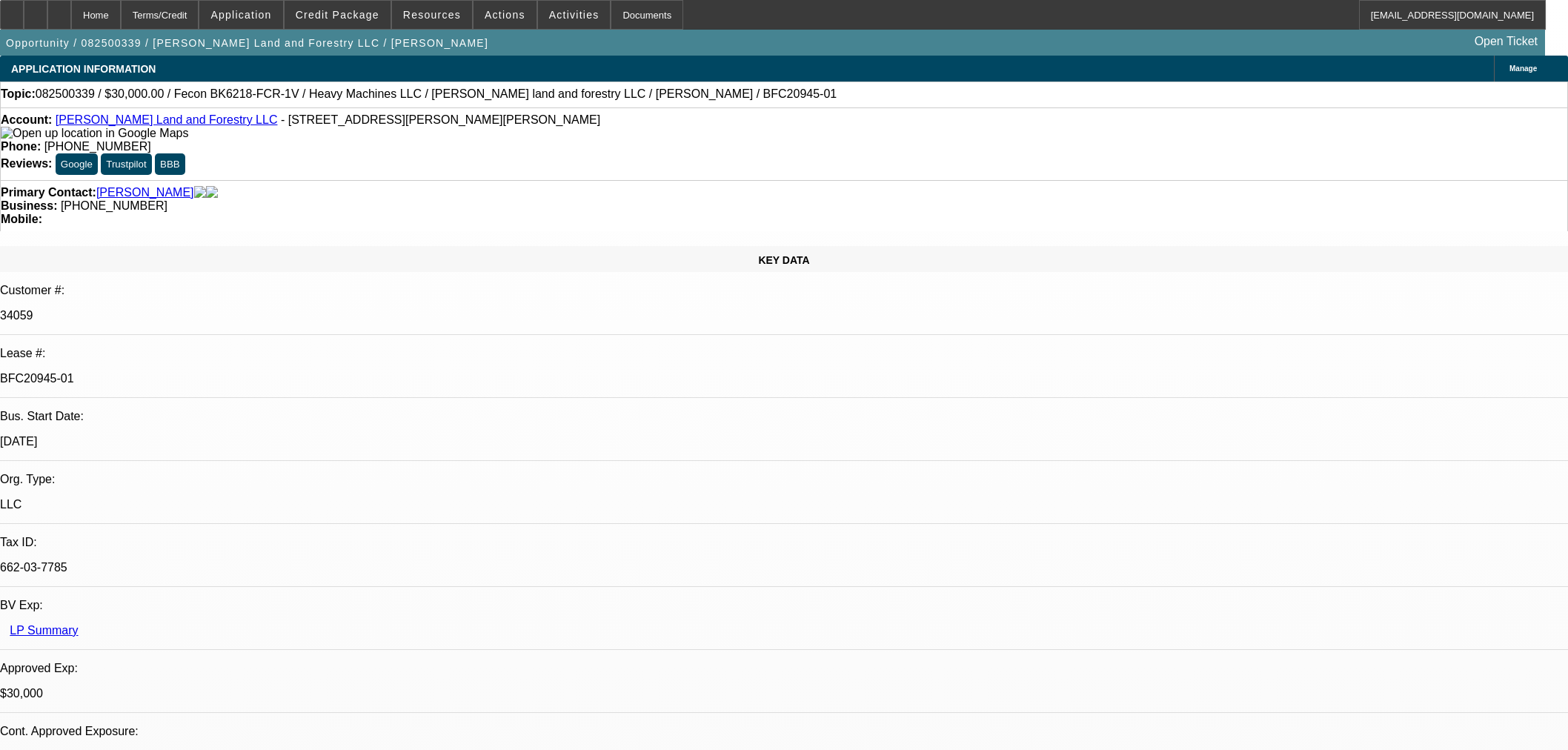
select select "2"
select select "0"
select select "6"
select select "0"
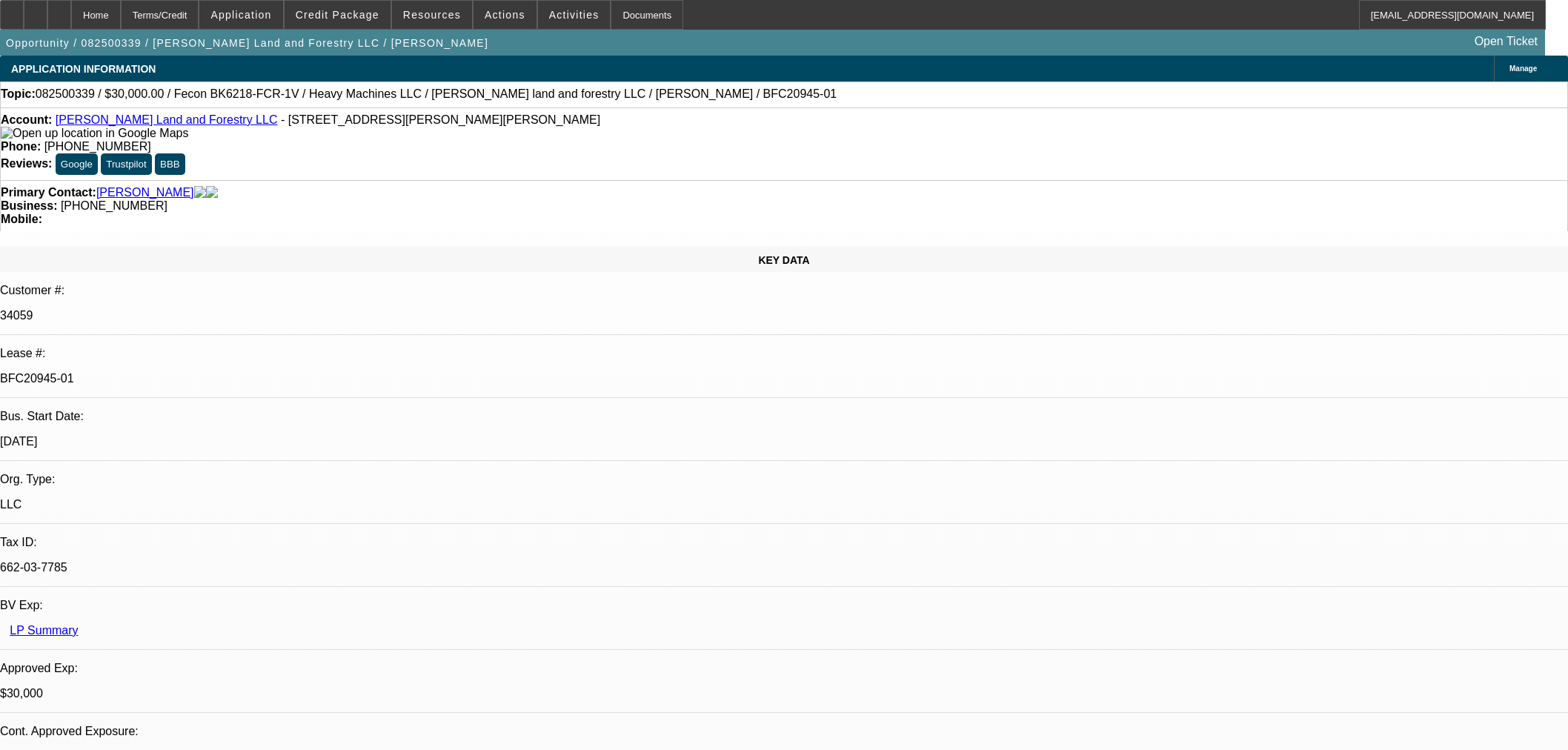
select select "0"
select select "19"
select select "0"
select select "3"
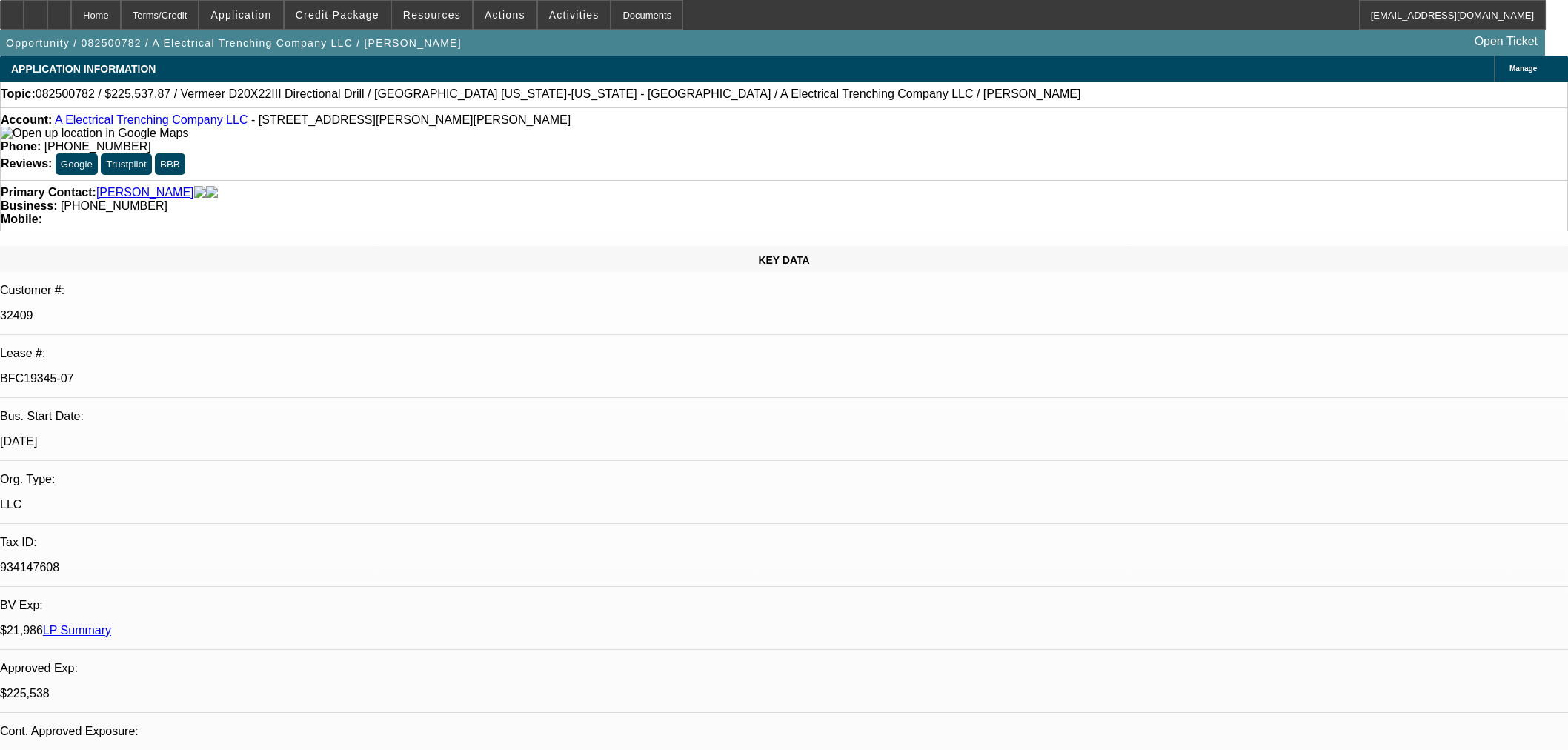
select select "0"
select select "6"
select select "0"
select select "3"
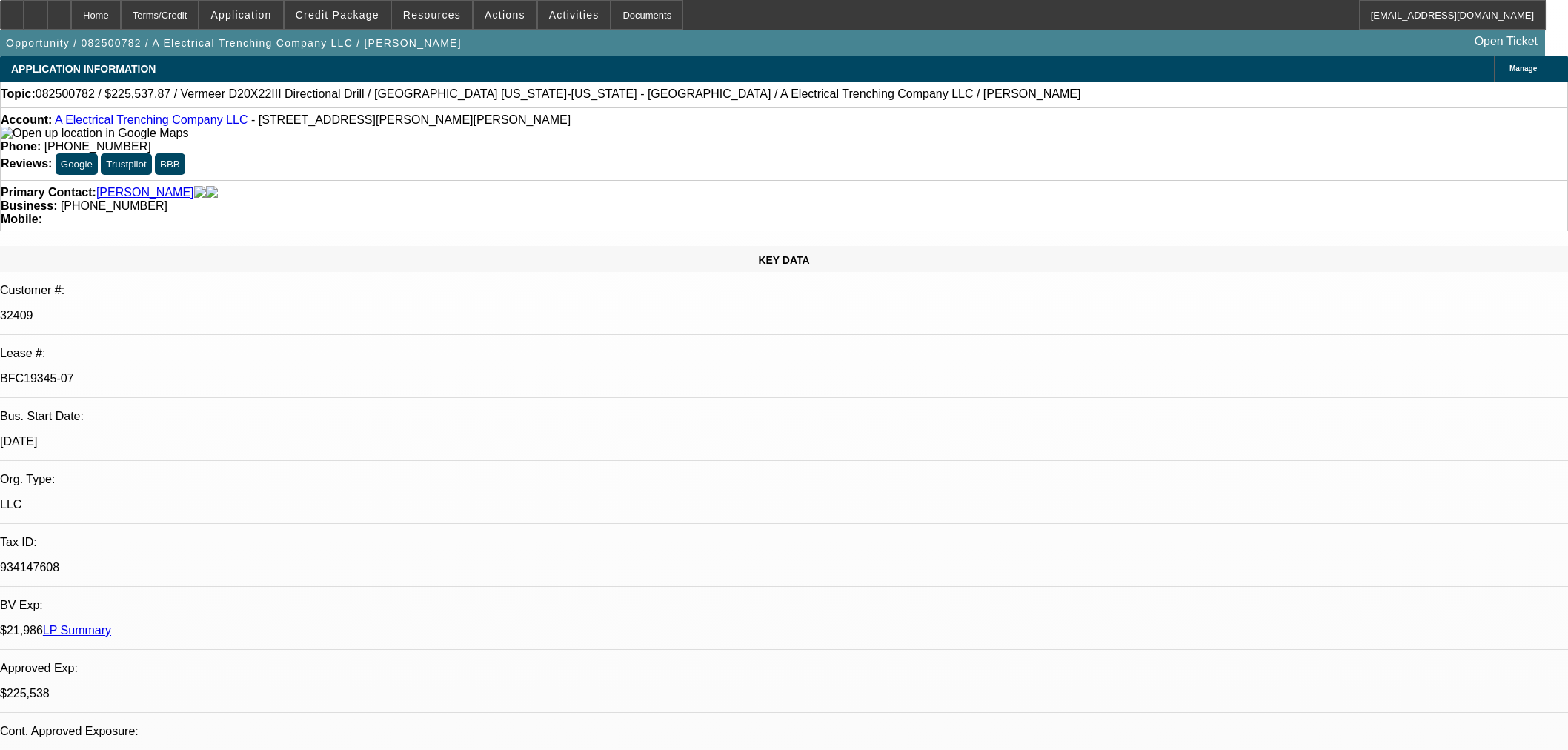
select select "0"
select select "6"
select select "0"
select select "3"
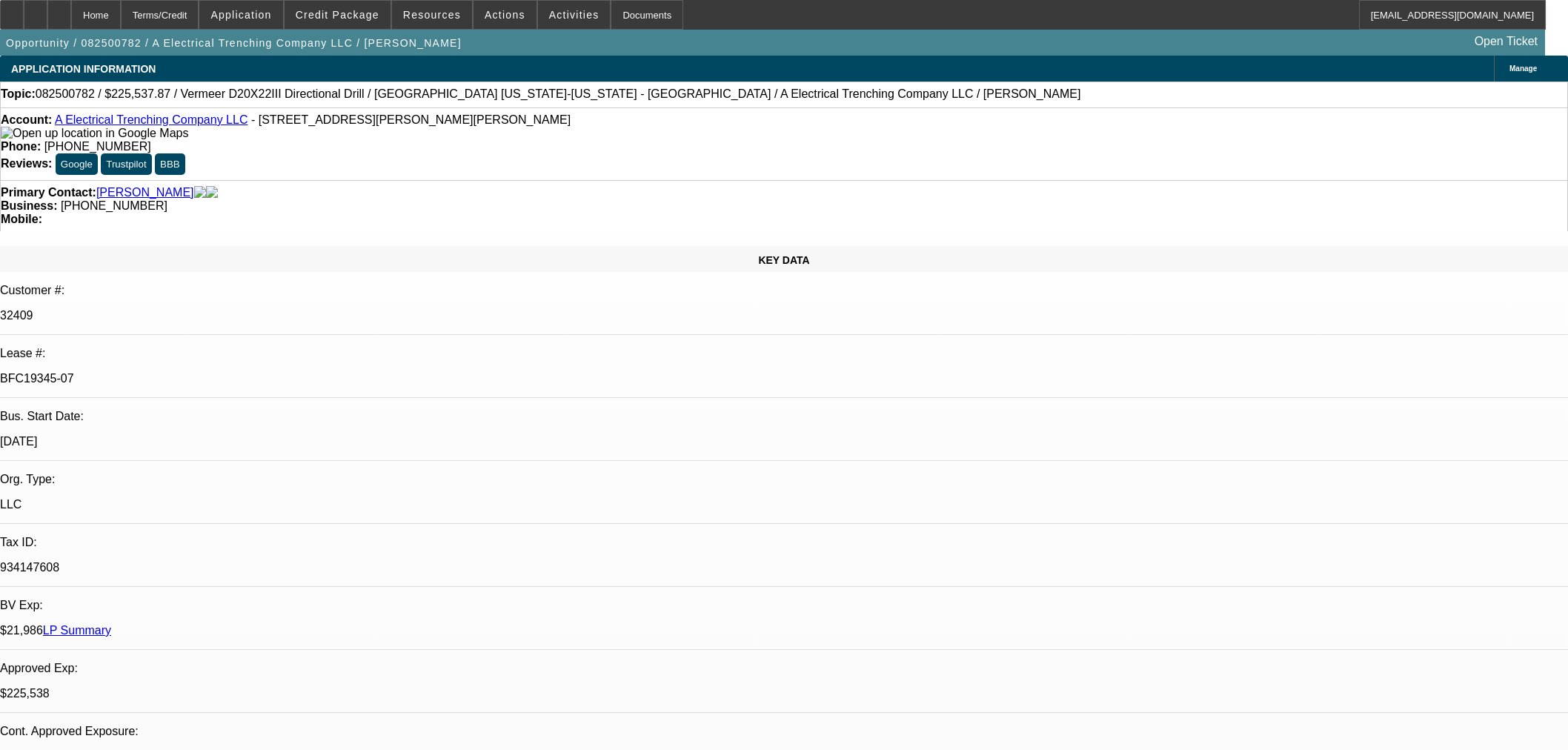
select select "0"
select select "6"
select select "0"
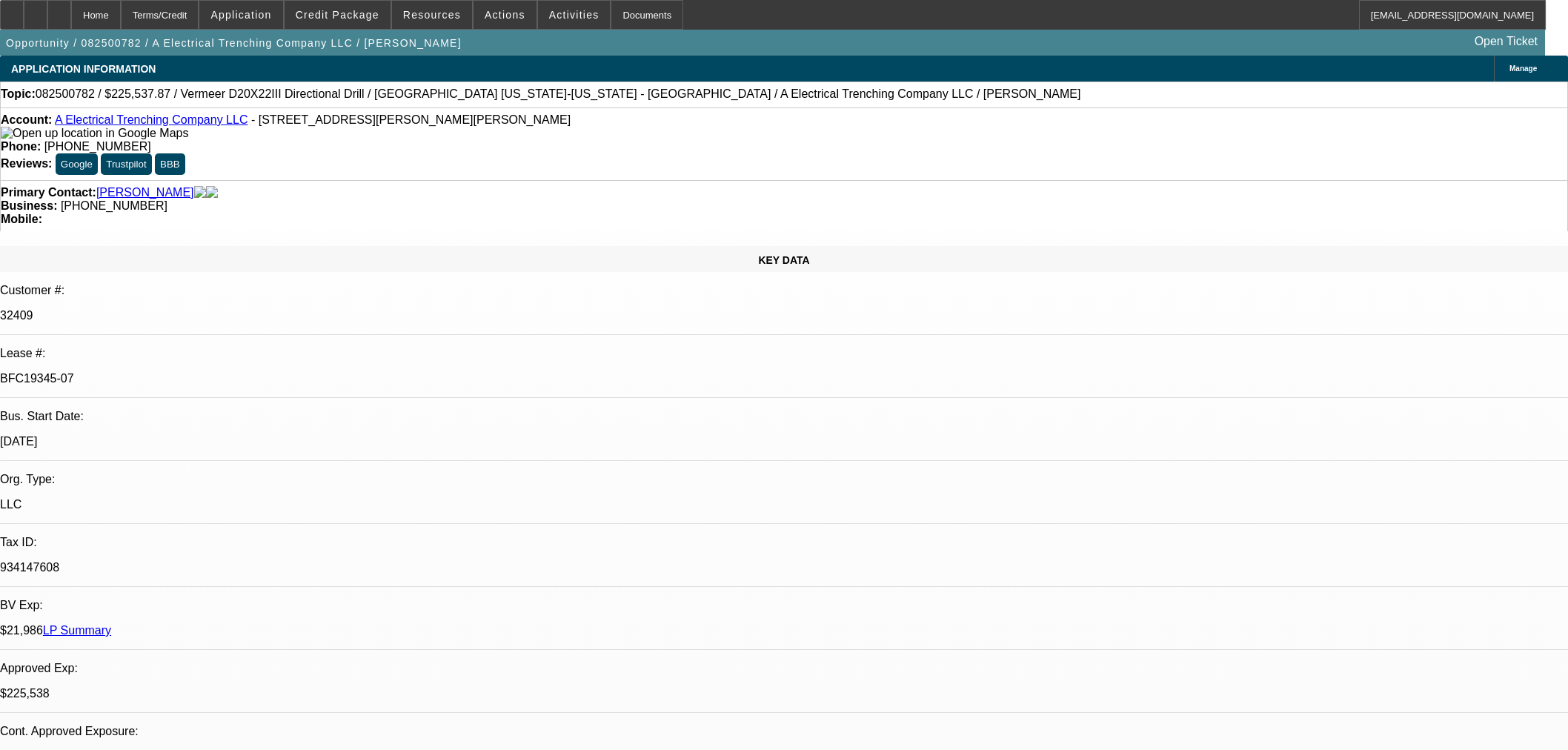
select select "3"
select select "0"
select select "6"
select select "0"
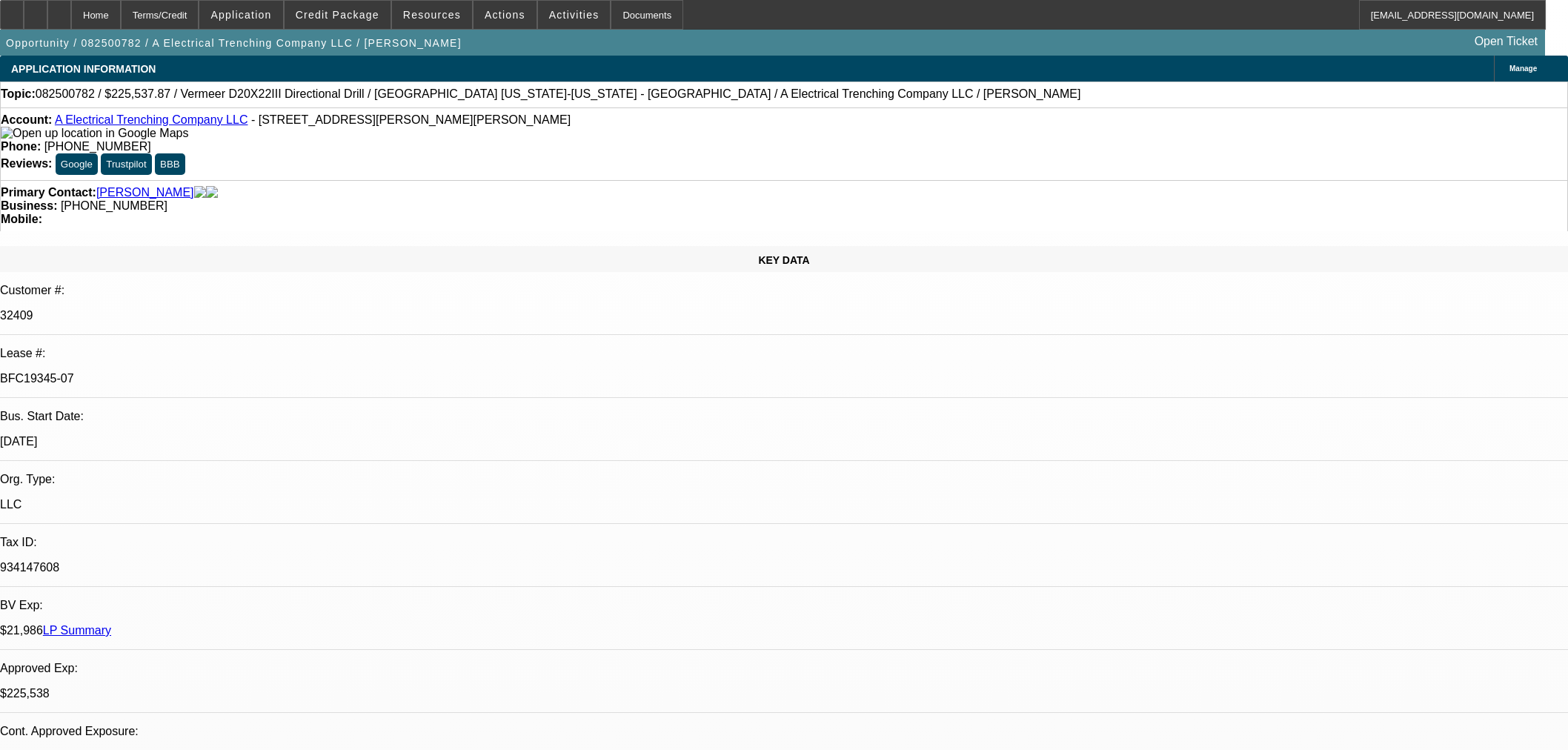
select select "3"
select select "0"
select select "6"
select select "0"
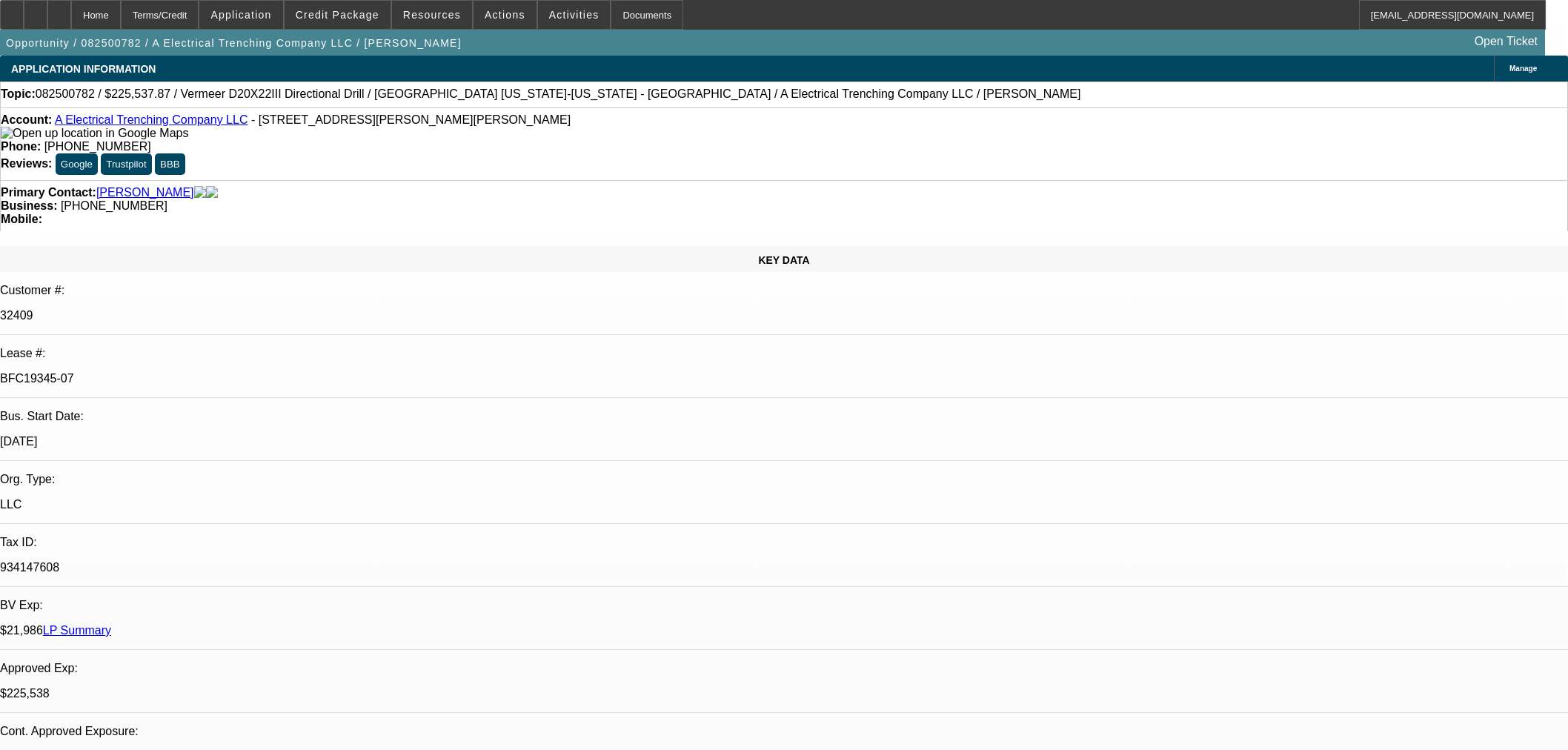
select select "3"
select select "0"
select select "6"
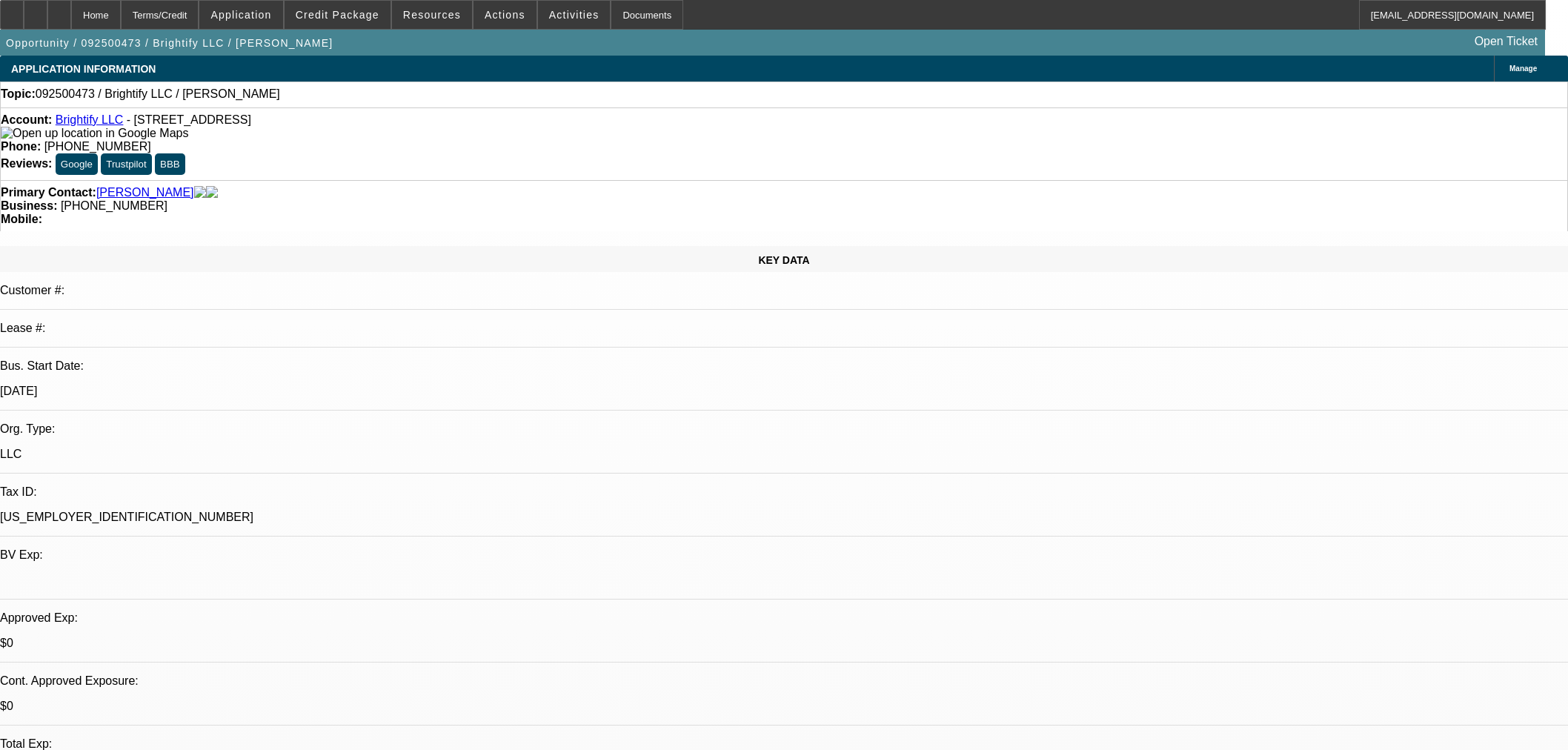
select select "0"
select select "2"
select select "0.1"
select select "4"
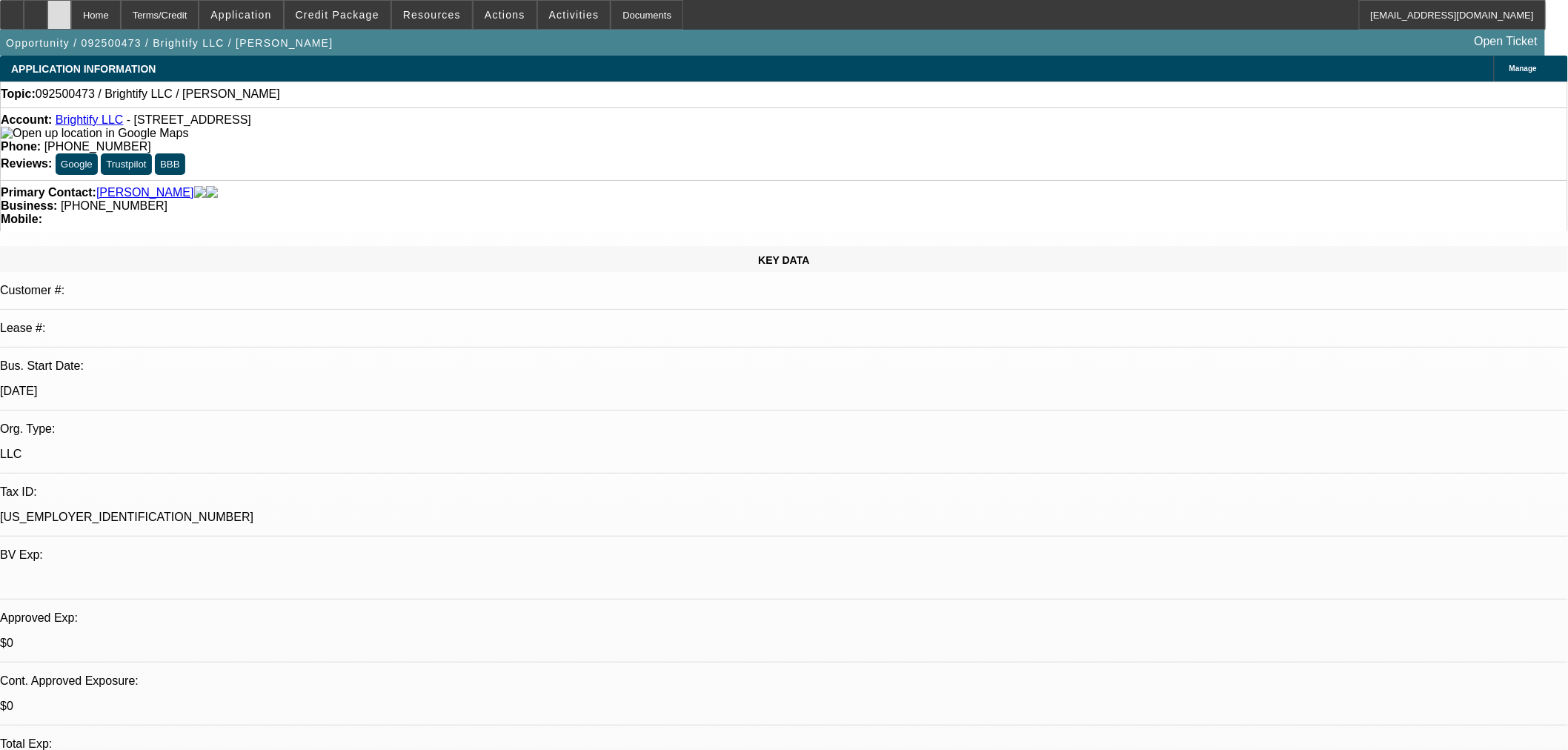
click at [59, 10] on icon at bounding box center [59, 10] width 0 height 0
select select "0"
select select "2"
select select "0.1"
select select "1"
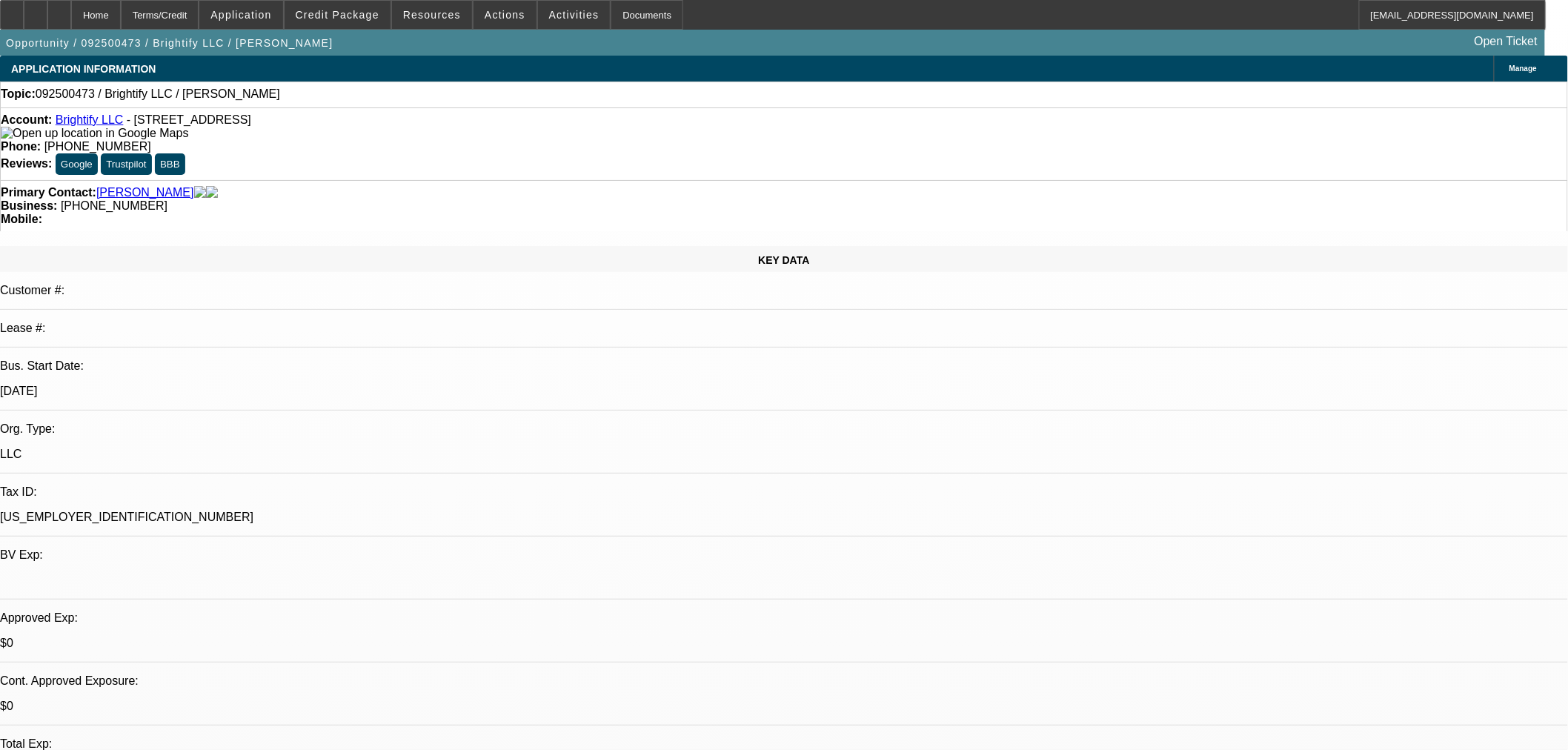
select select "2"
select select "4"
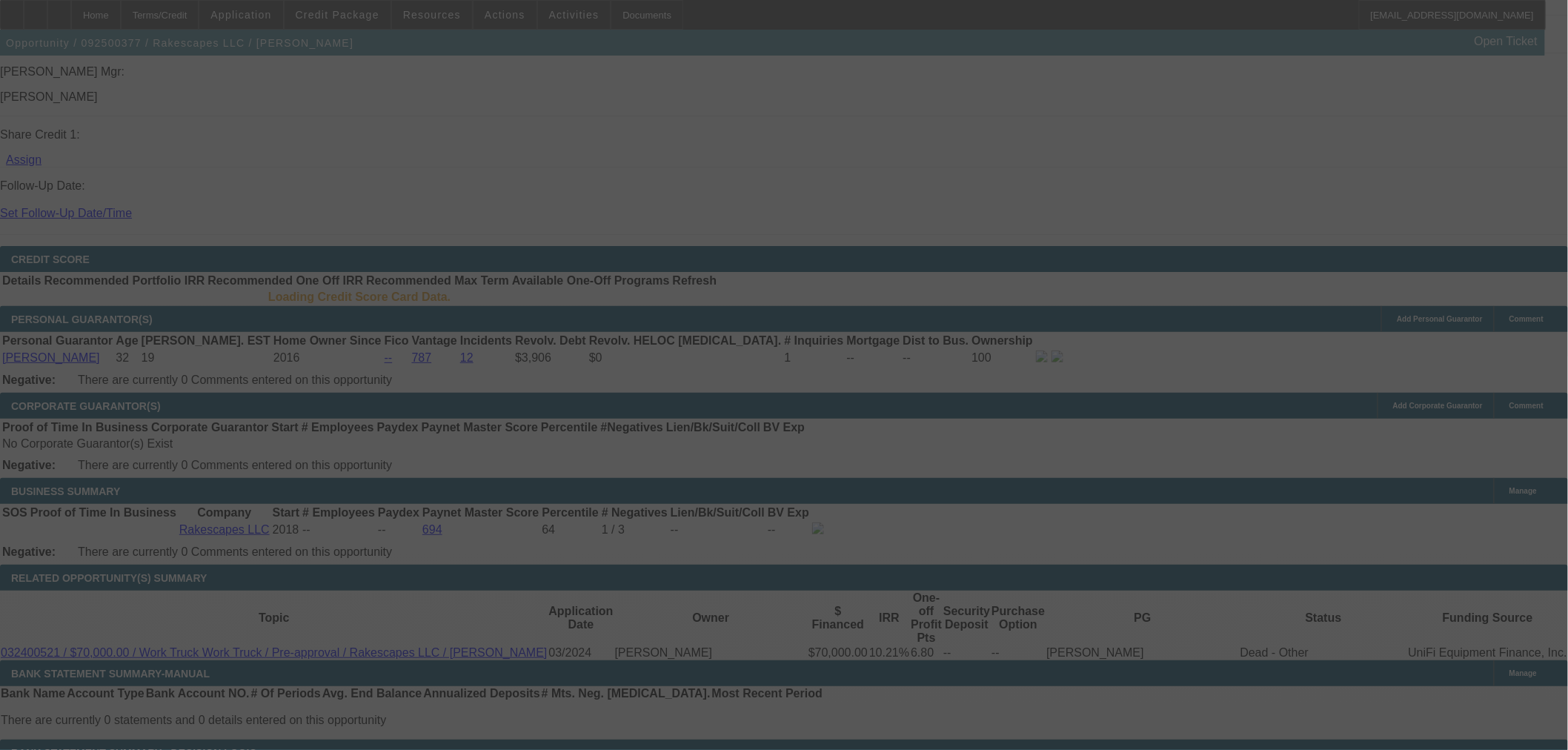
scroll to position [1888, 0]
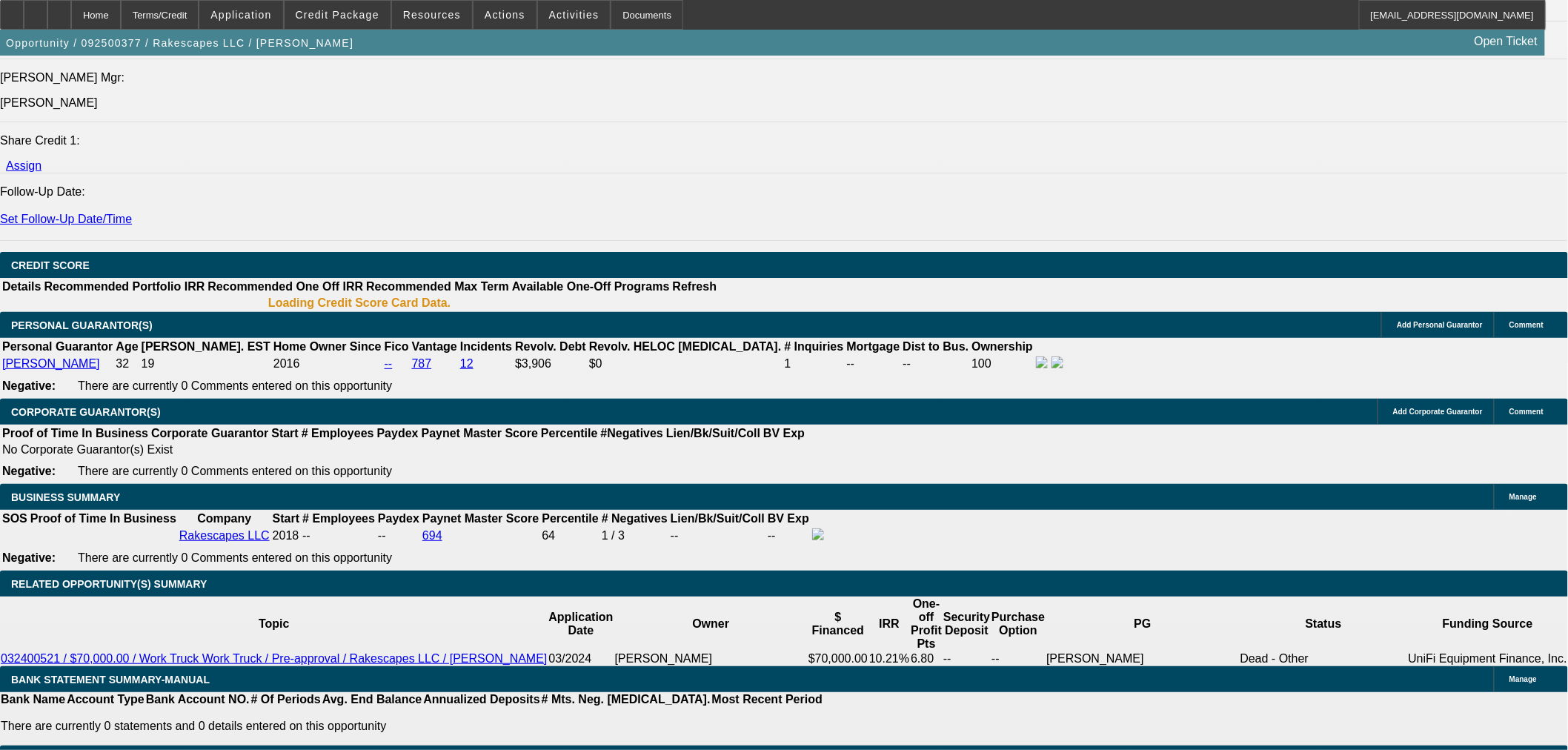
select select "0"
select select "3"
select select "0"
select select "6"
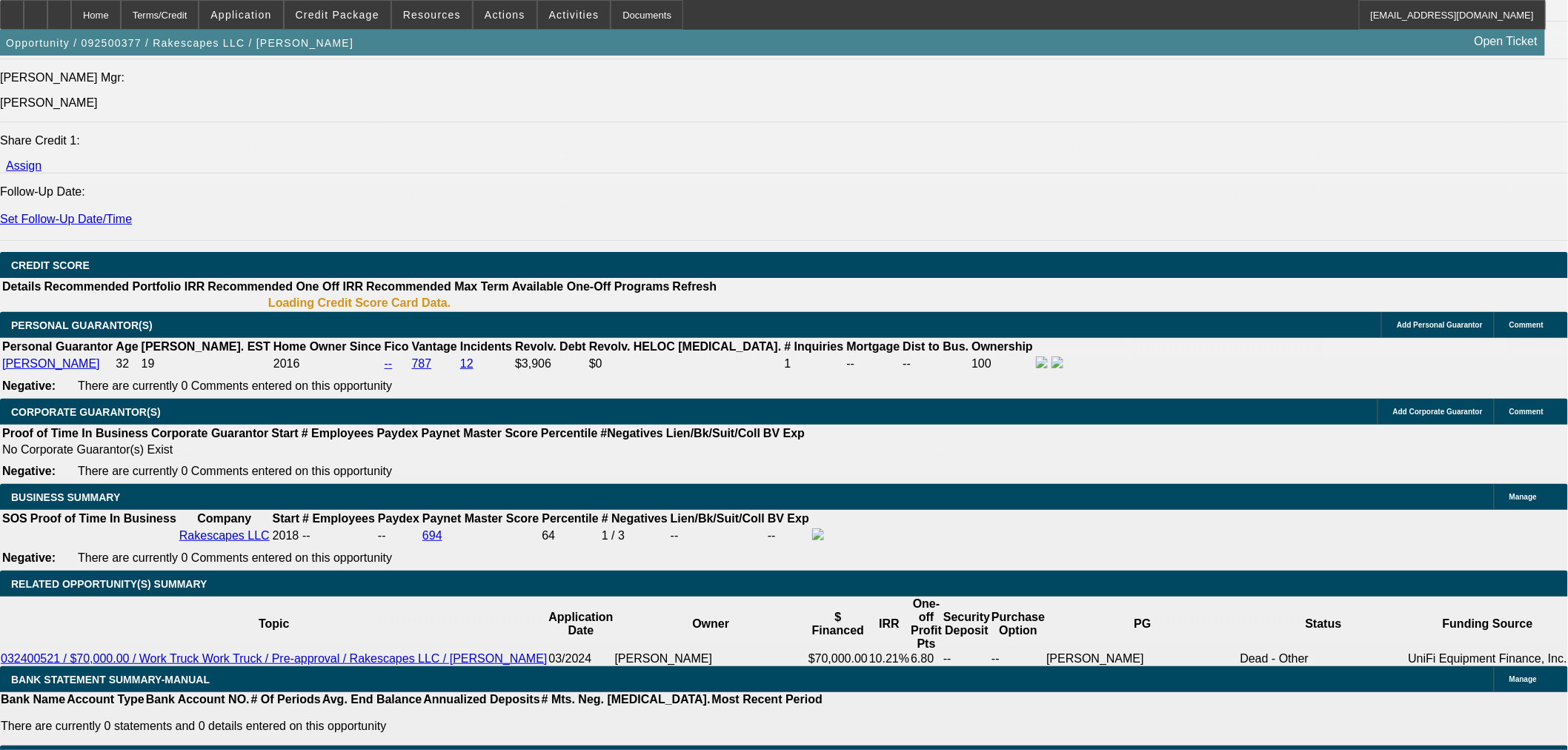
select select "0"
select select "3"
select select "0"
select select "6"
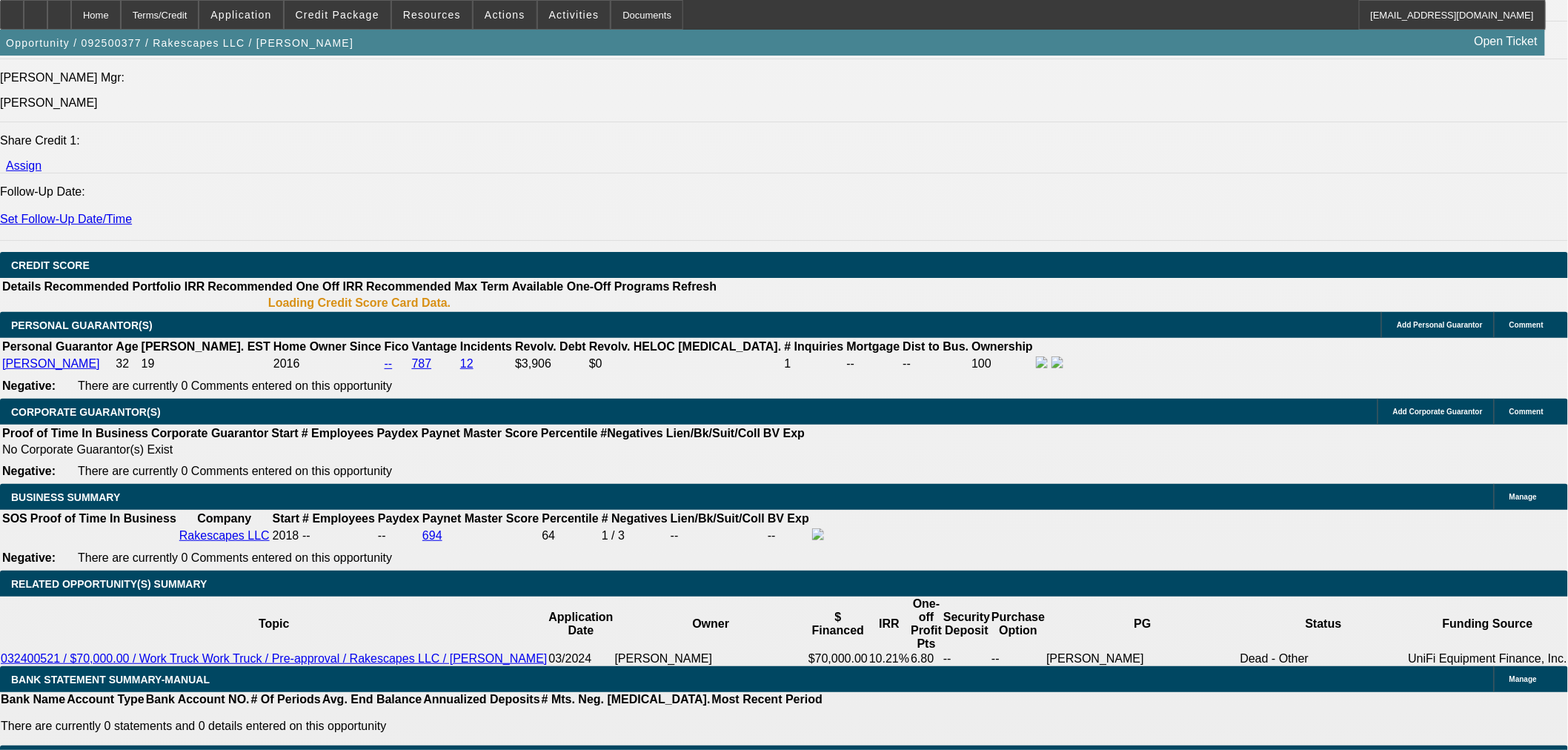
select select "0"
select select "2"
select select "0"
select select "6"
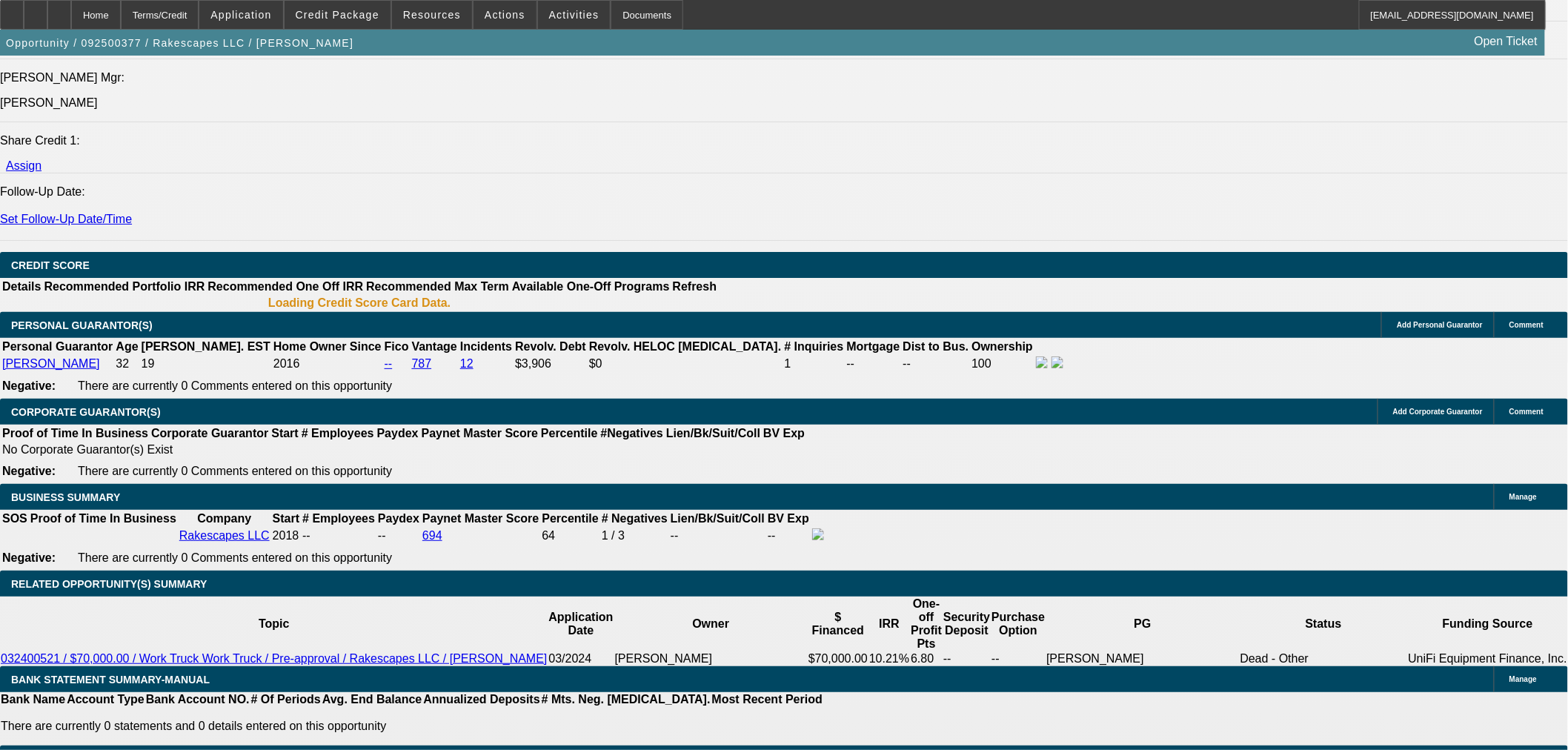
select select "0"
select select "3"
select select "0.1"
select select "4"
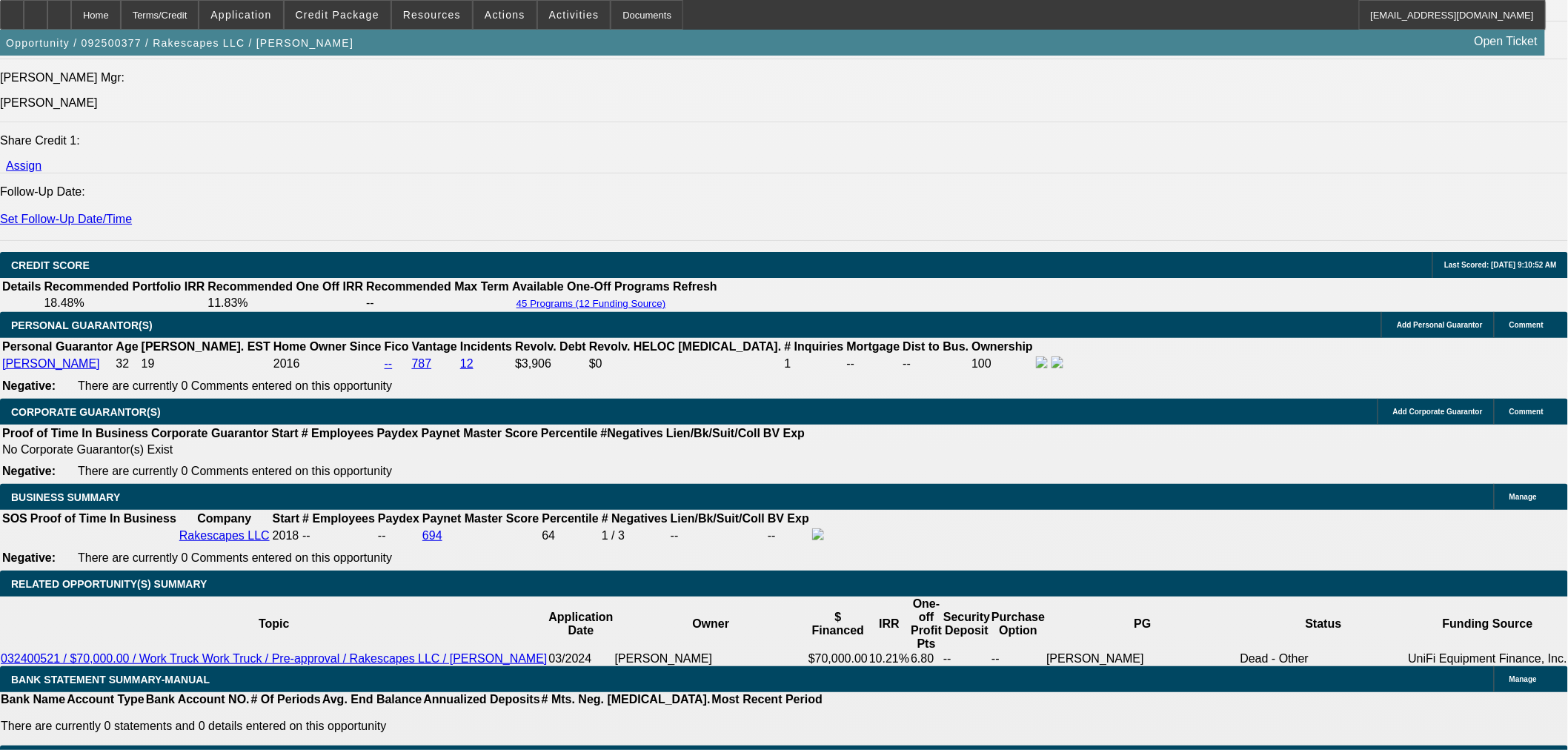
drag, startPoint x: 336, startPoint y: 389, endPoint x: 419, endPoint y: 382, distance: 83.3
type input "UNKNOWN"
type input "8"
type input "$1,611.55"
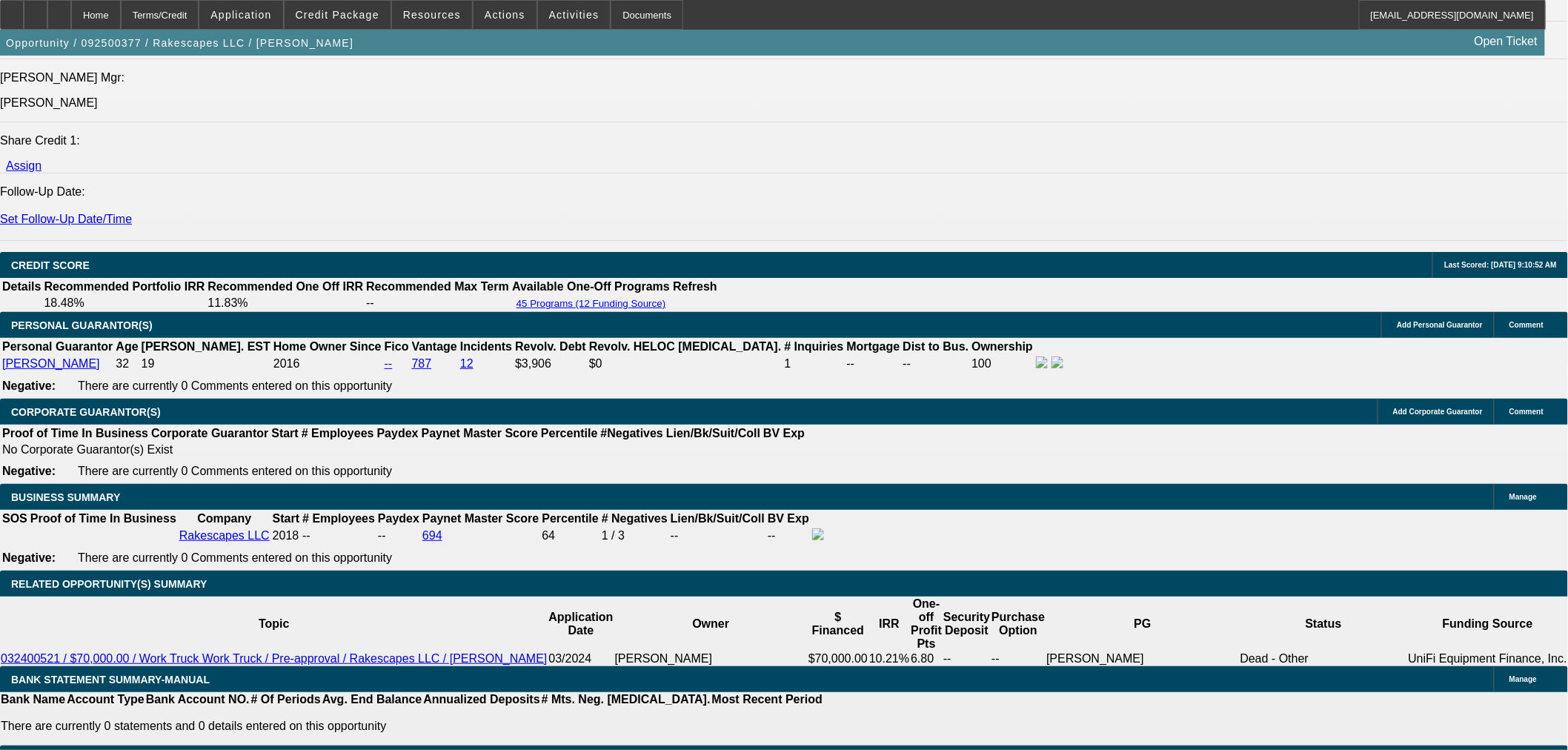
type input "8.5"
type input "$1,627.09"
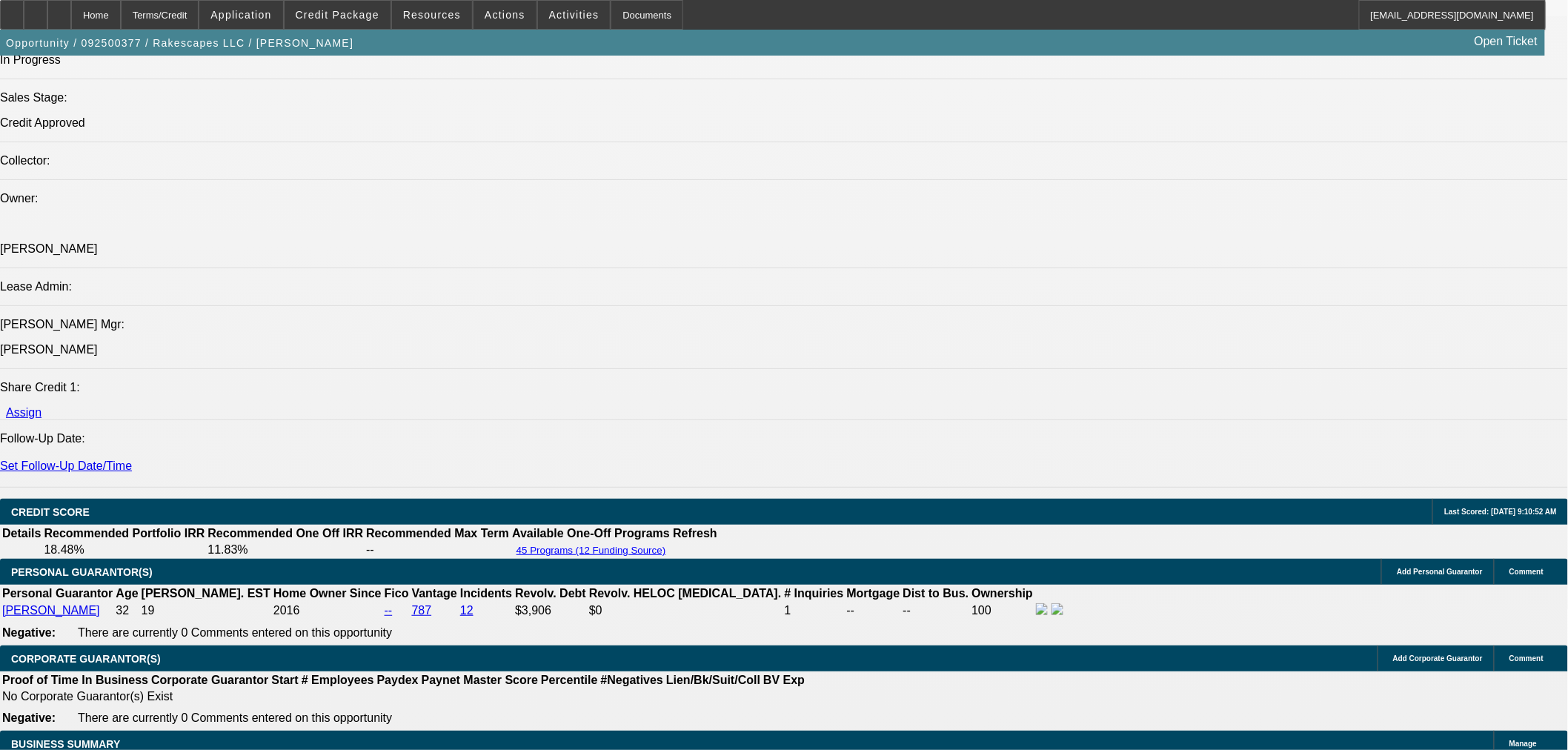
type input "8.5"
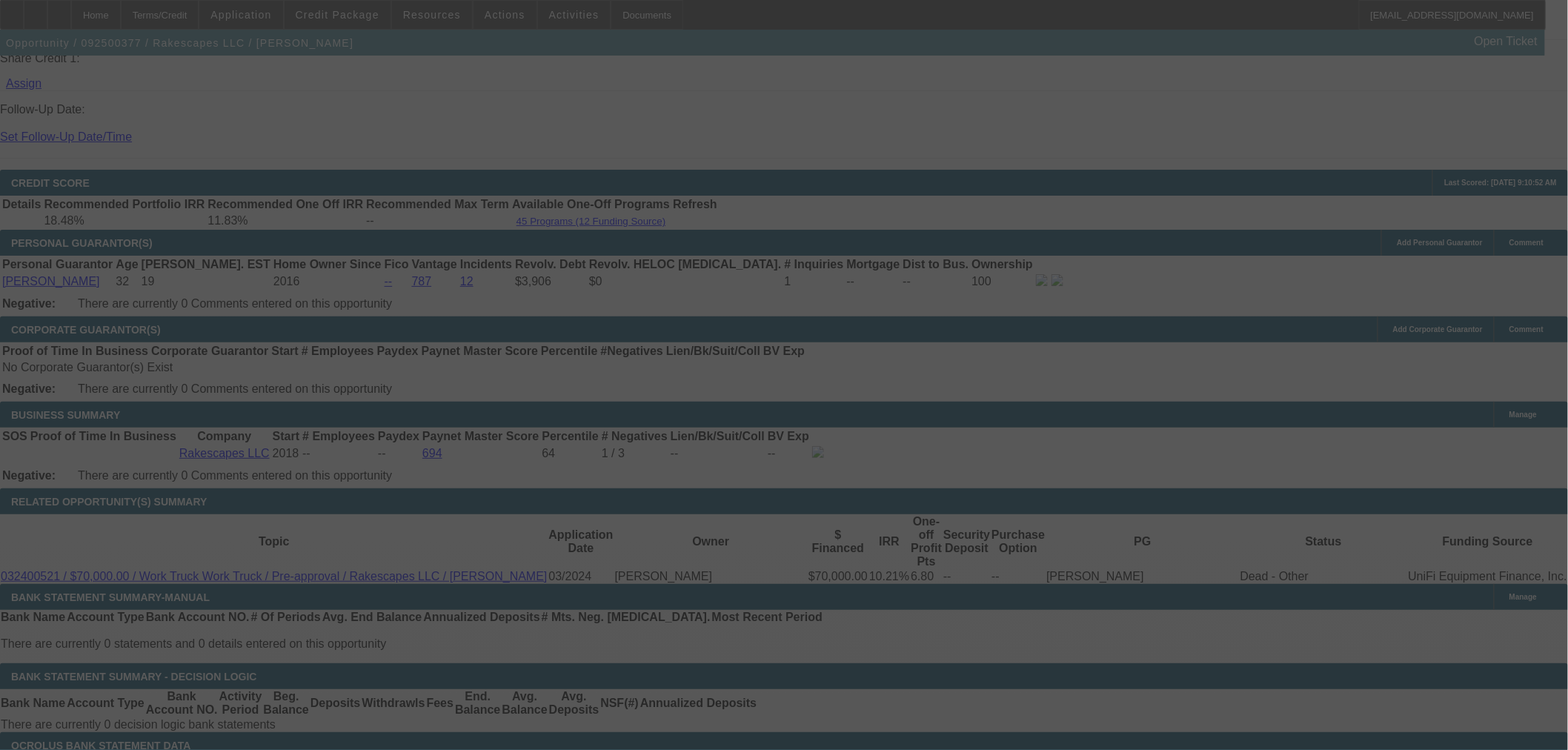
scroll to position [1962, 0]
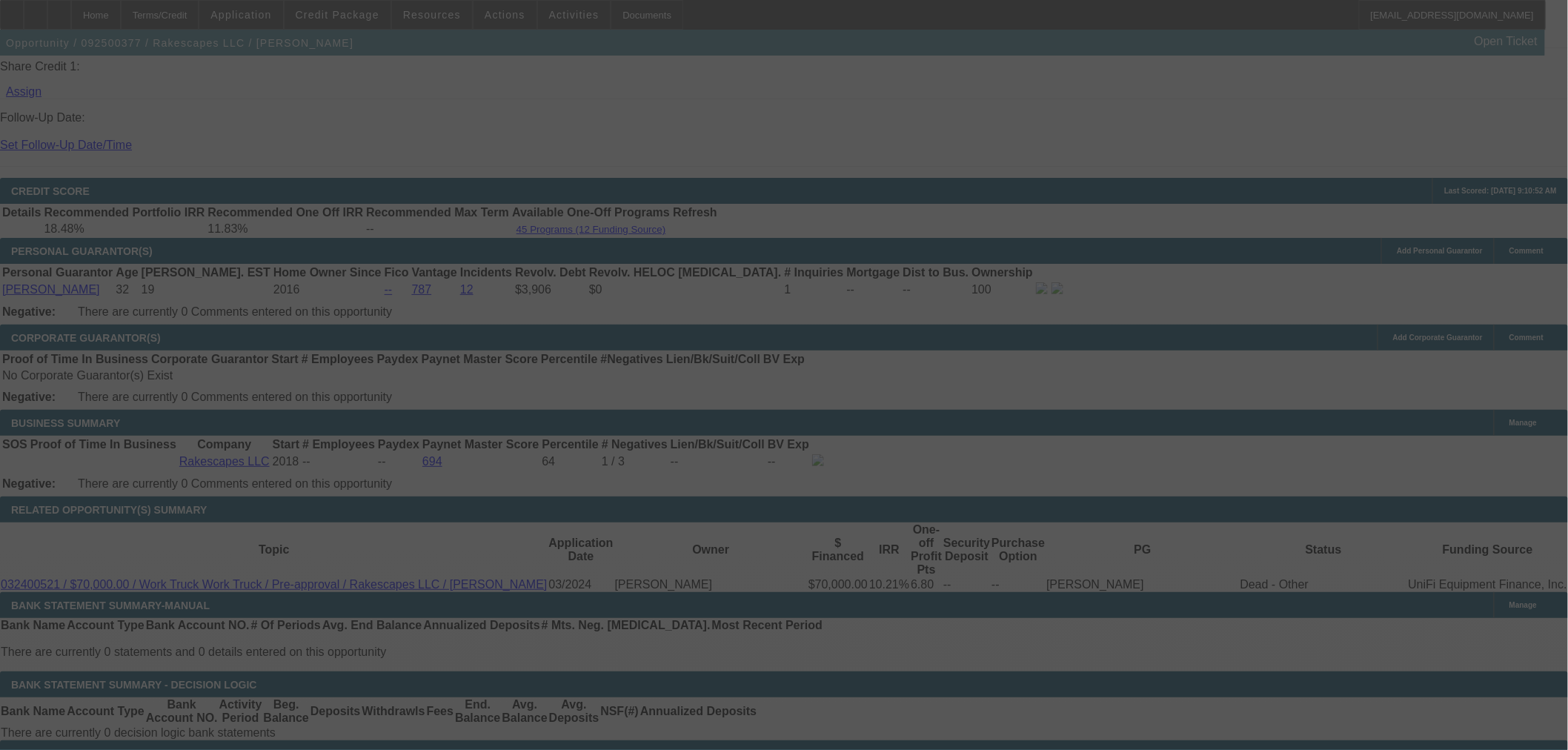
select select "0"
select select "3"
select select "0"
select select "6"
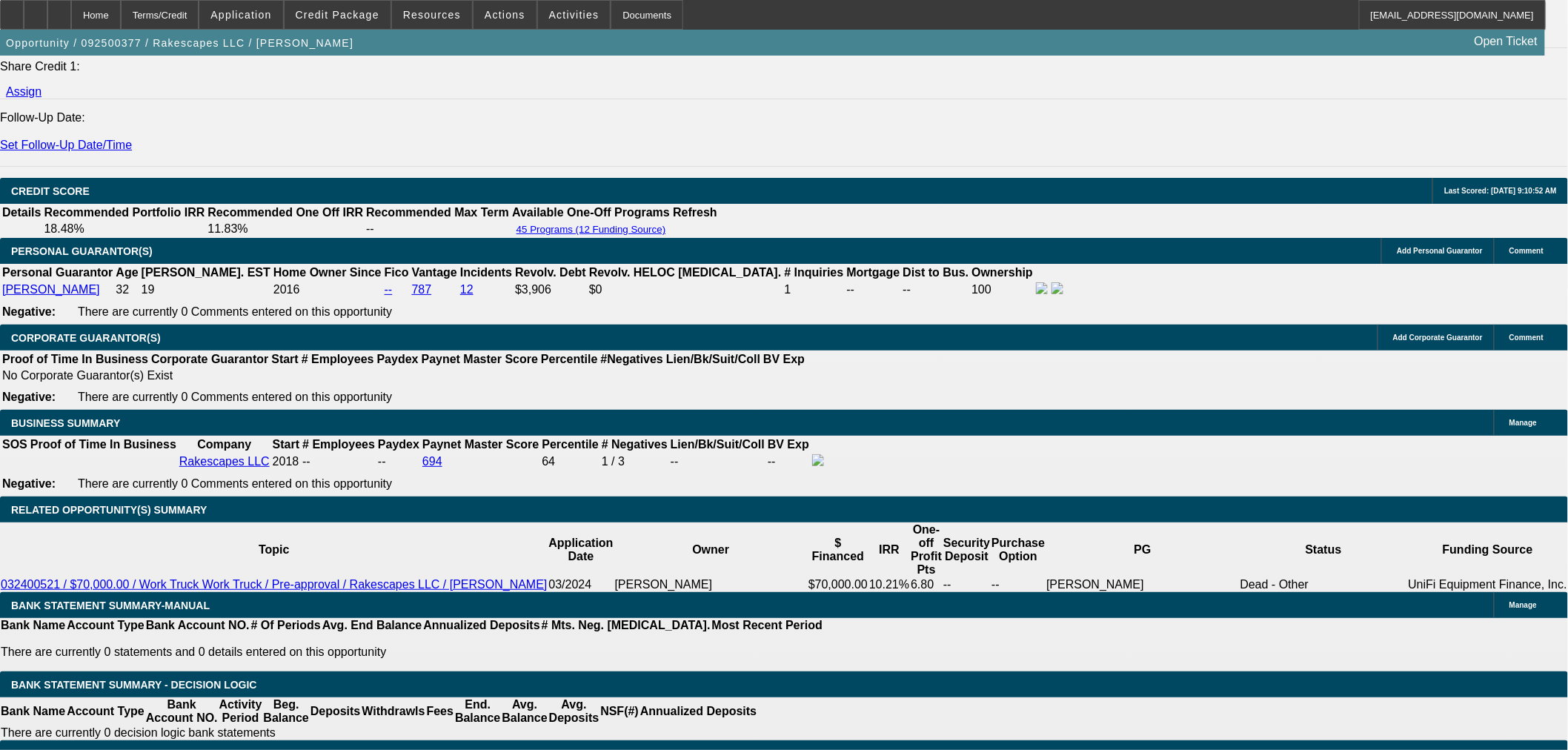
scroll to position [1633, 0]
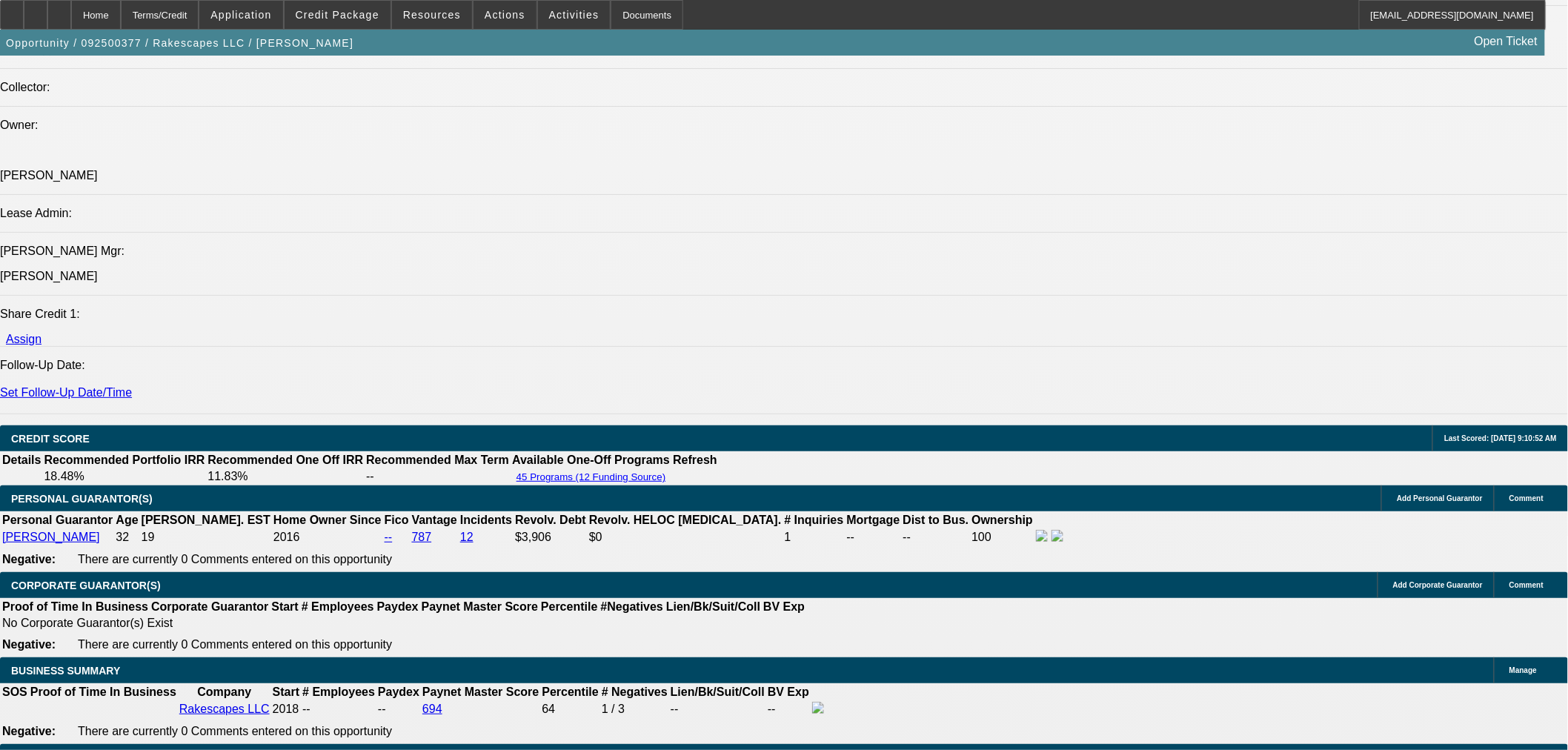
scroll to position [1880, 0]
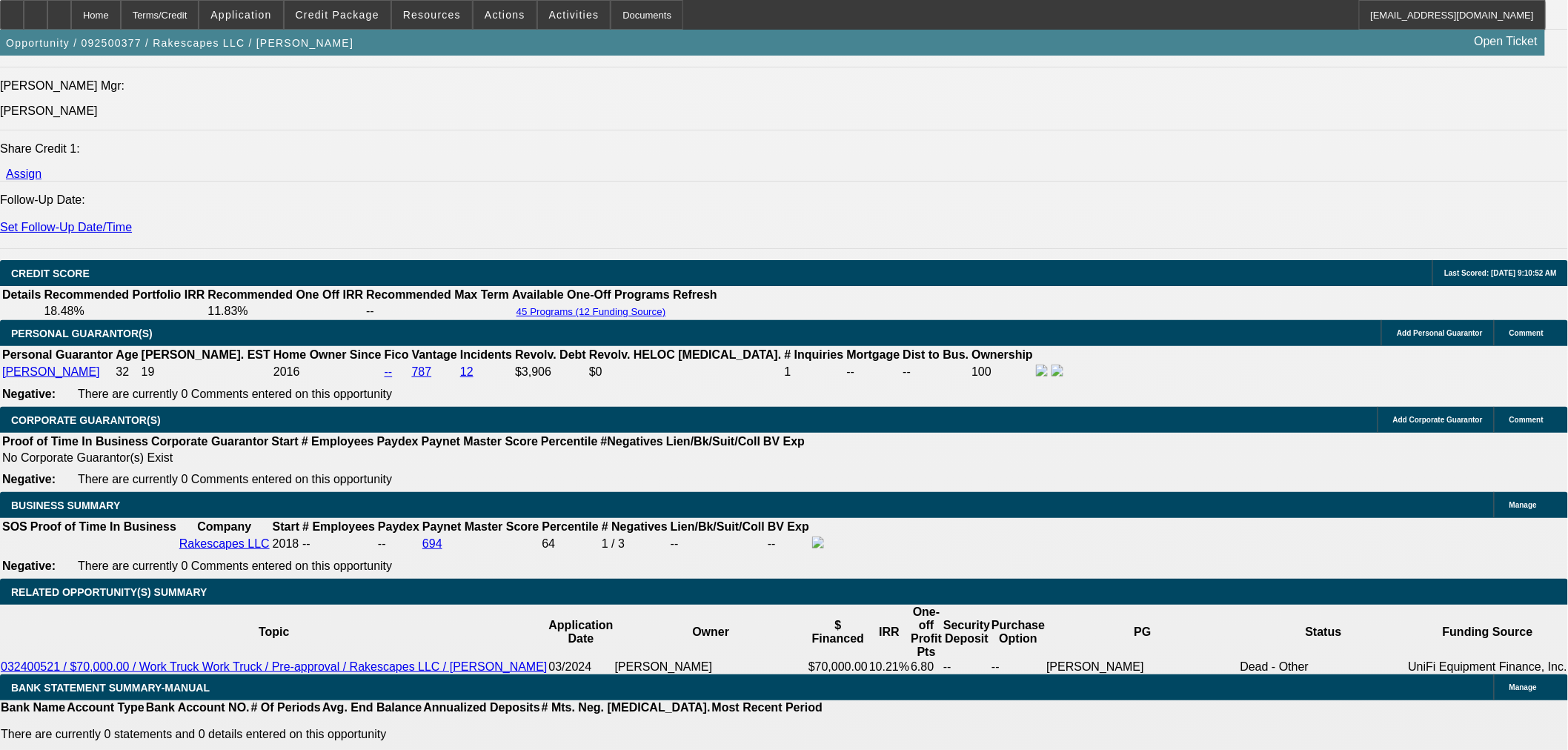
drag, startPoint x: 524, startPoint y: 390, endPoint x: 627, endPoint y: 393, distance: 103.0
type input "UNKNOWN"
type input "8"
type input "$1,611.55"
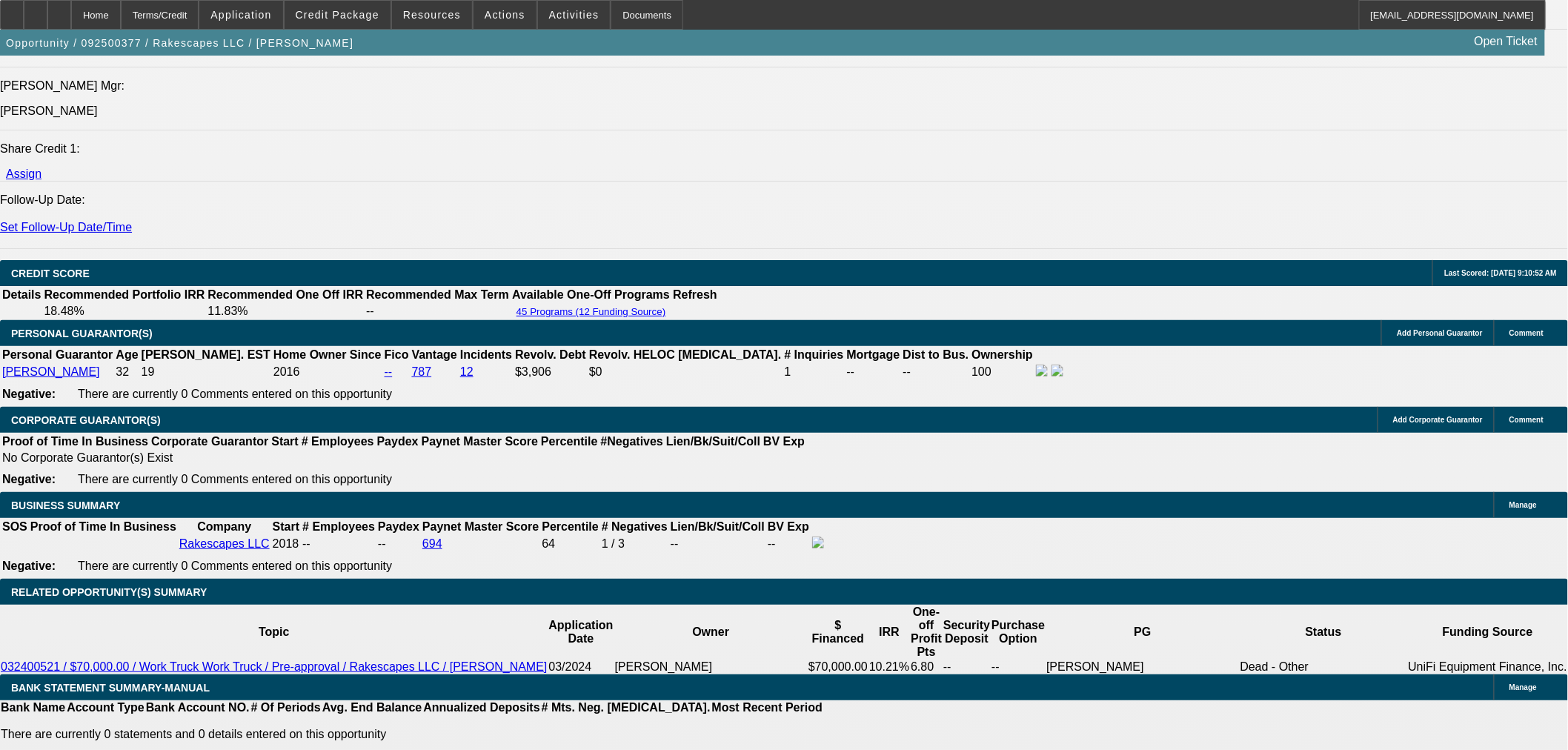
type input "83"
type input "$4,757.81"
type input "8"
type input "$1,611.55"
type input "8.5"
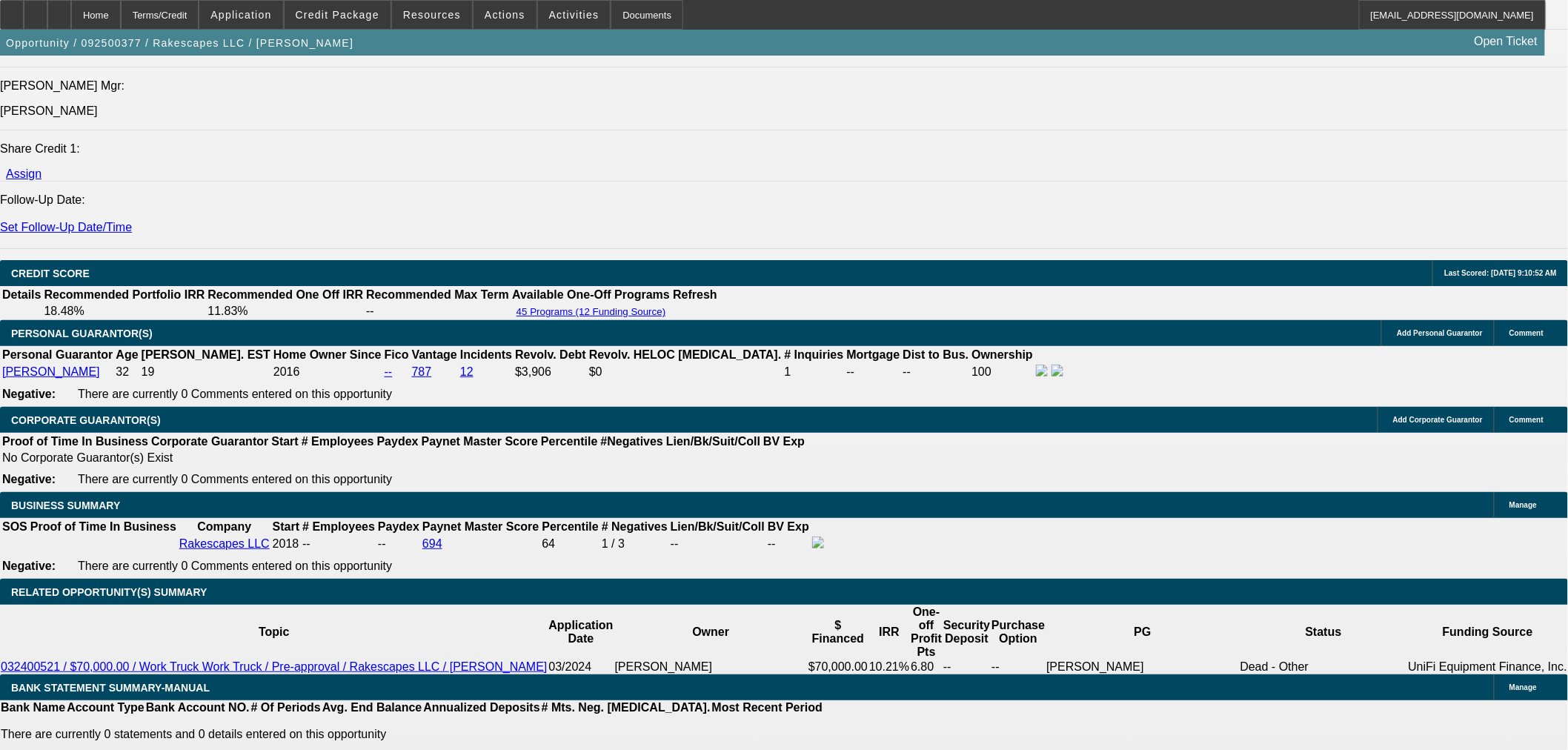
type input "$1,627.09"
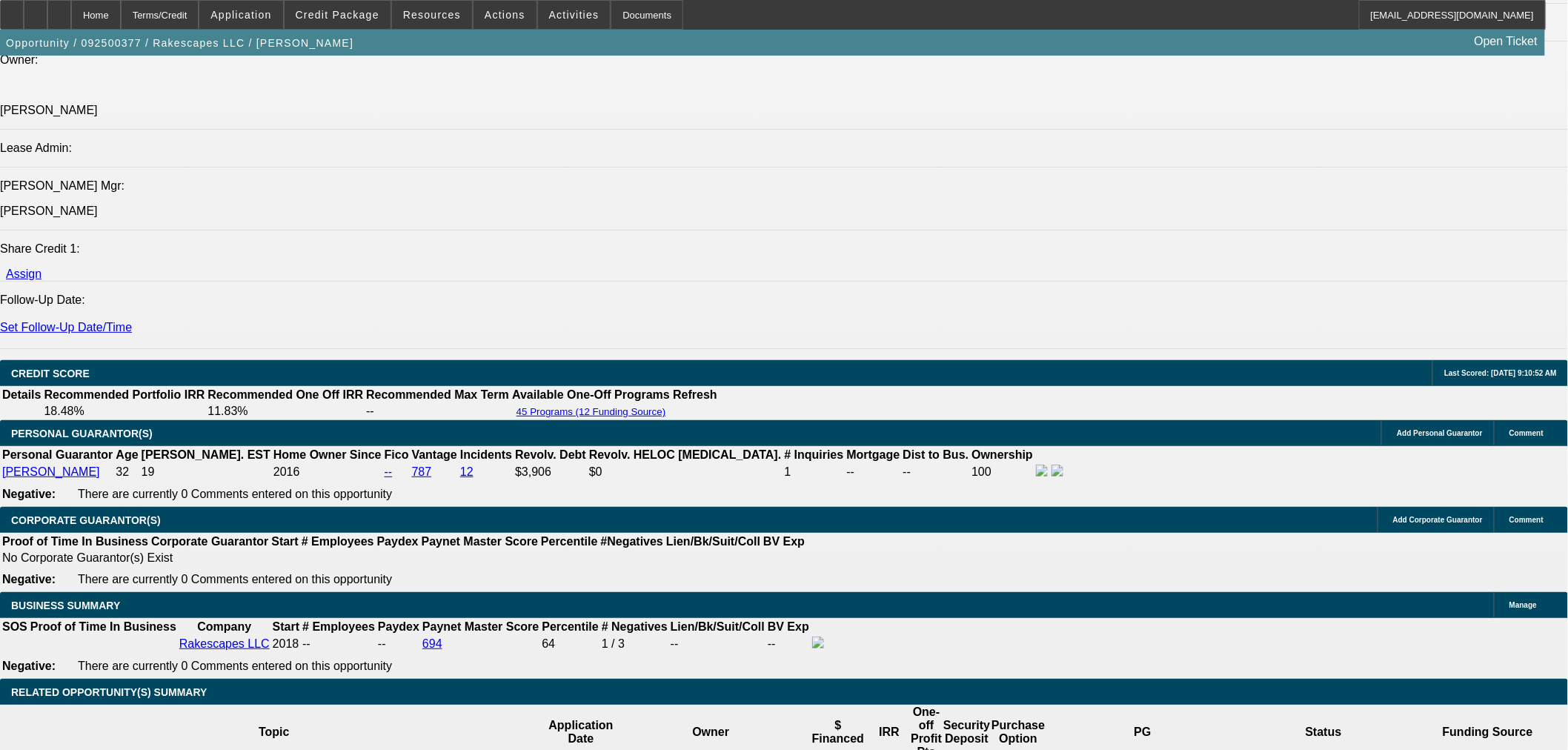
scroll to position [1633, 0]
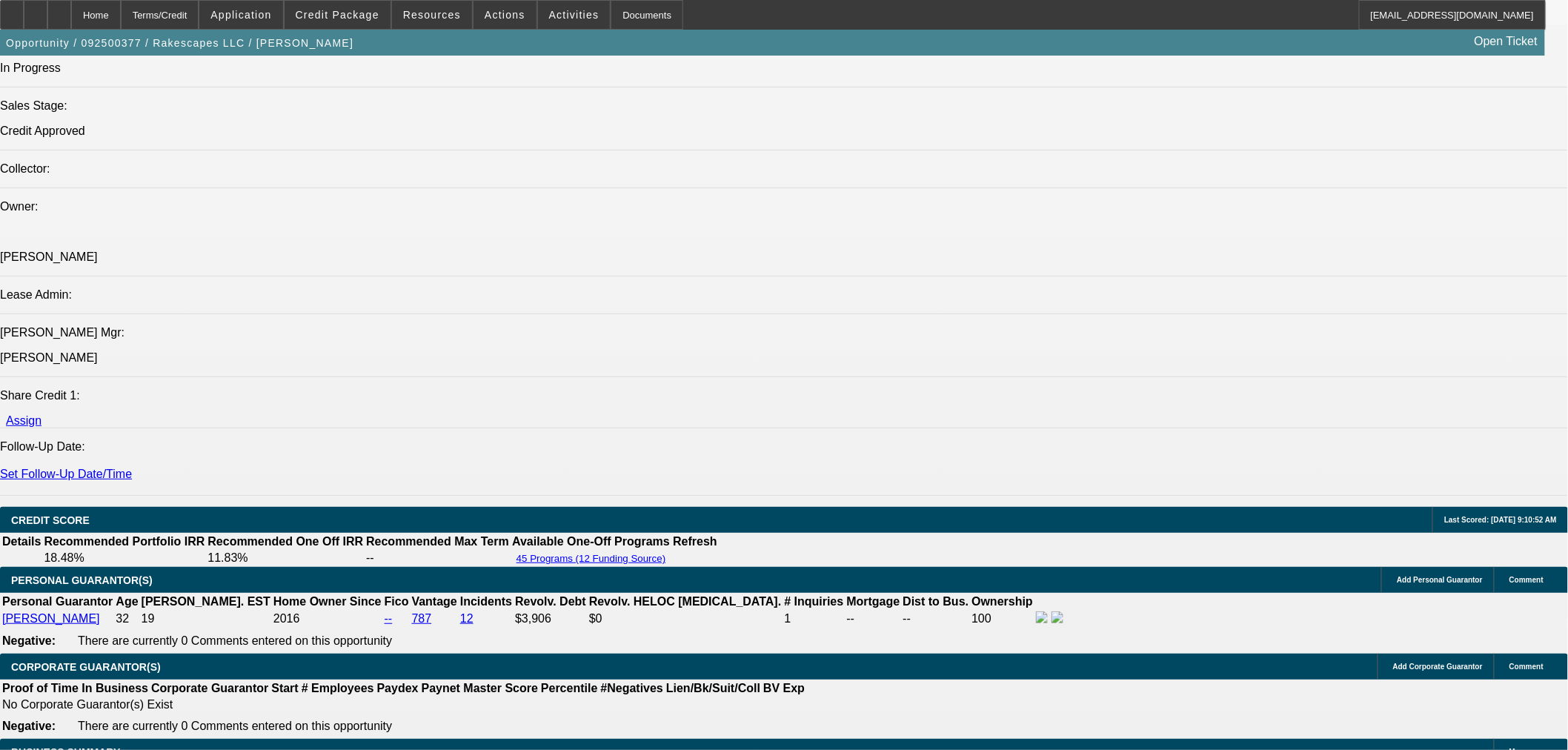
type input "8.5"
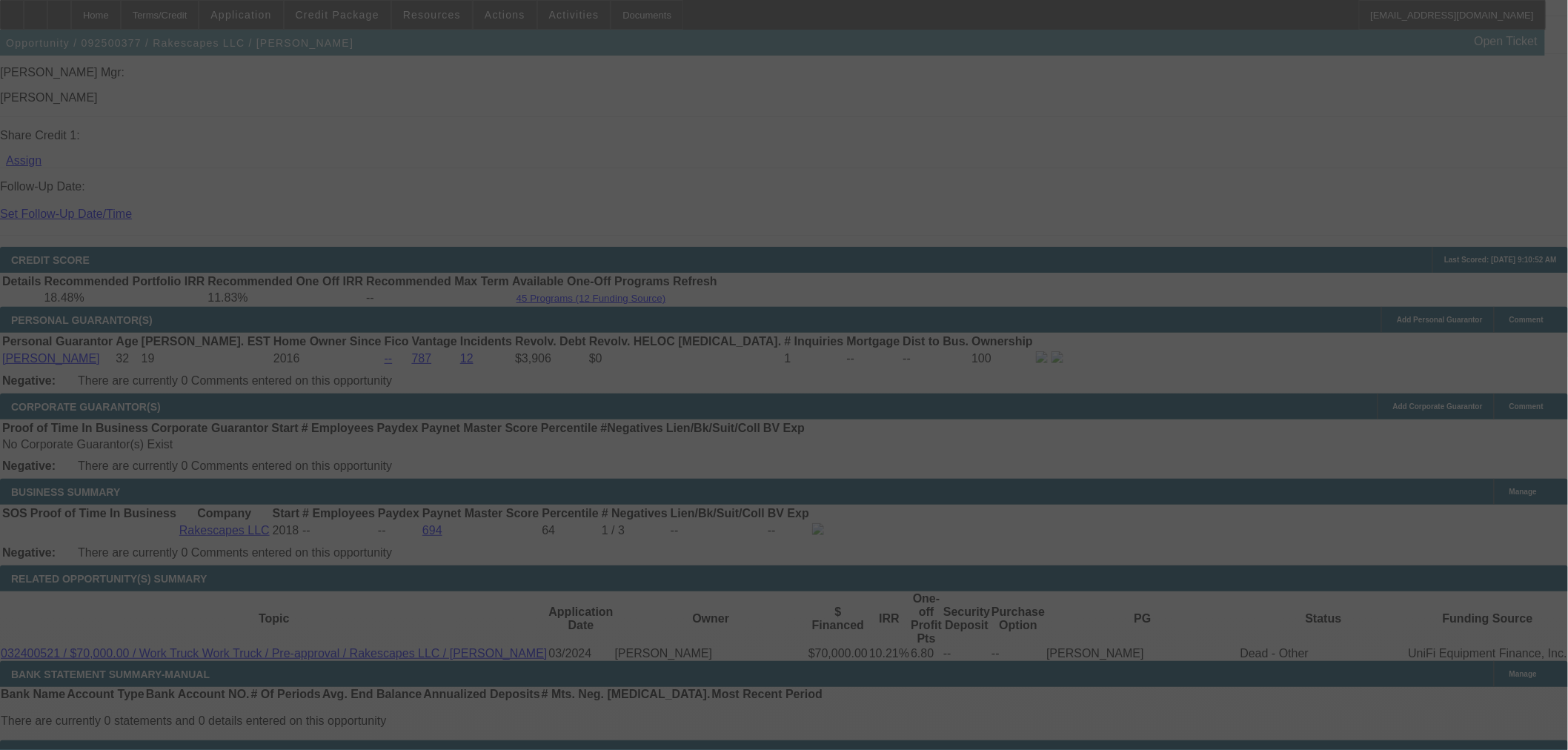
scroll to position [2044, 0]
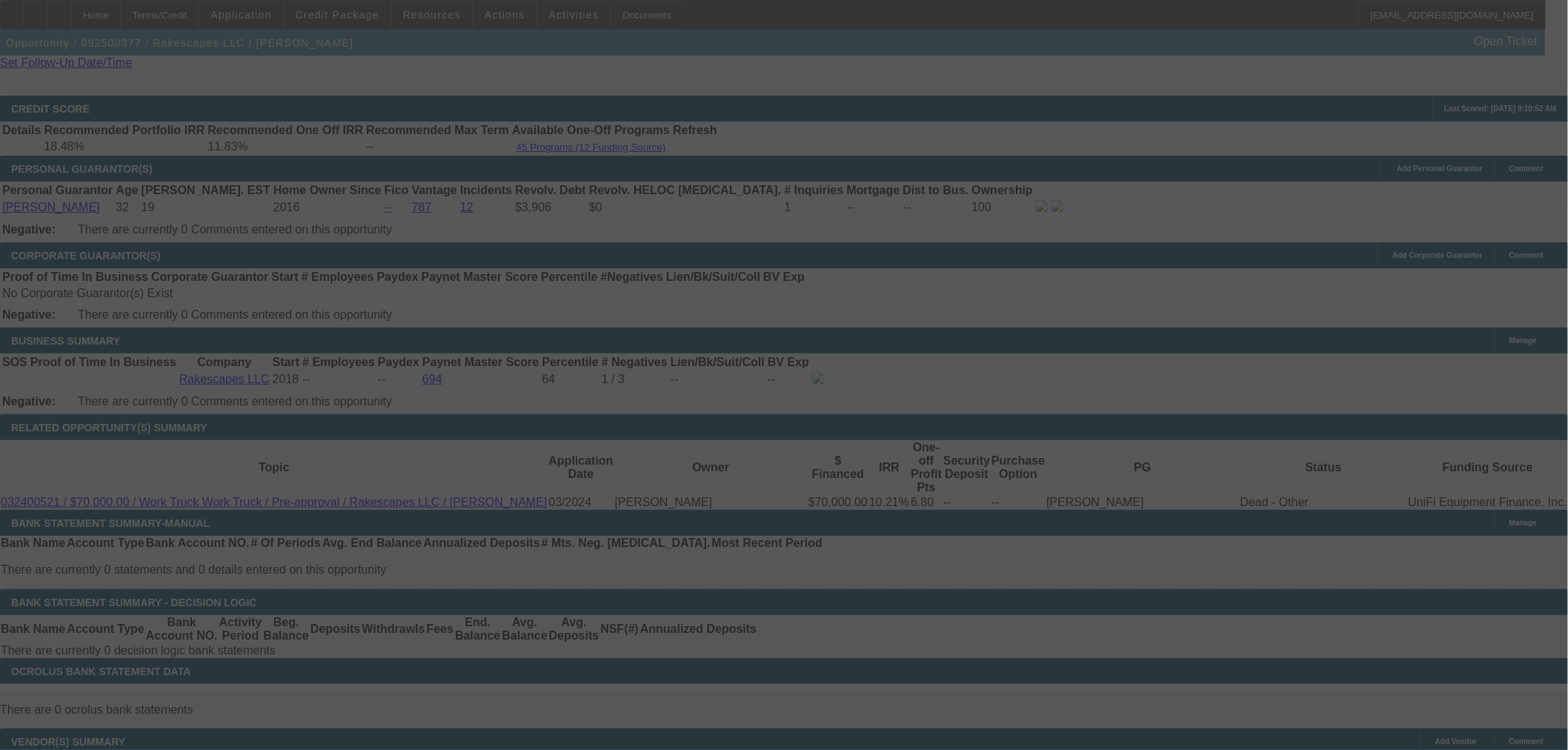
select select "0"
select select "3"
select select "0"
select select "6"
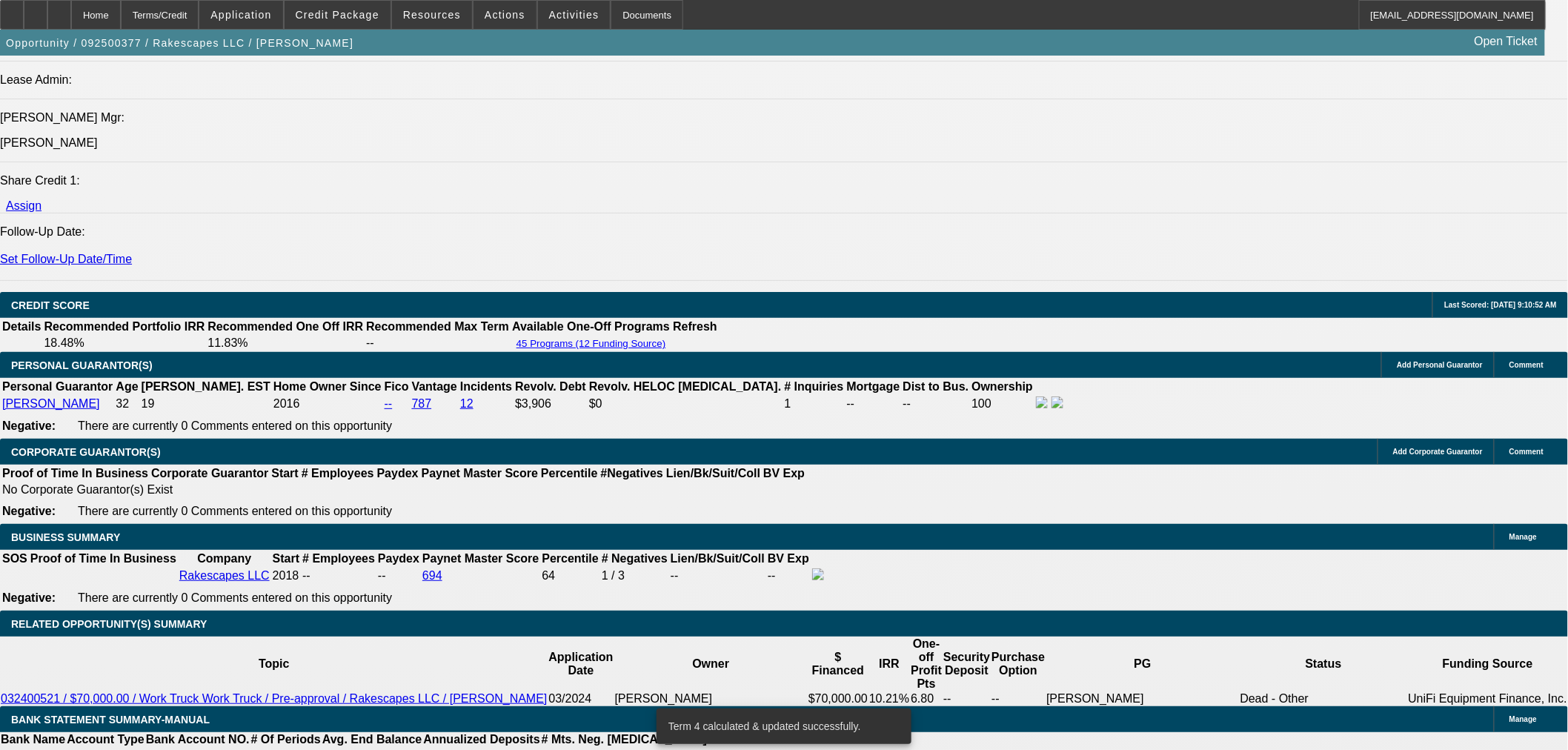
scroll to position [1962, 0]
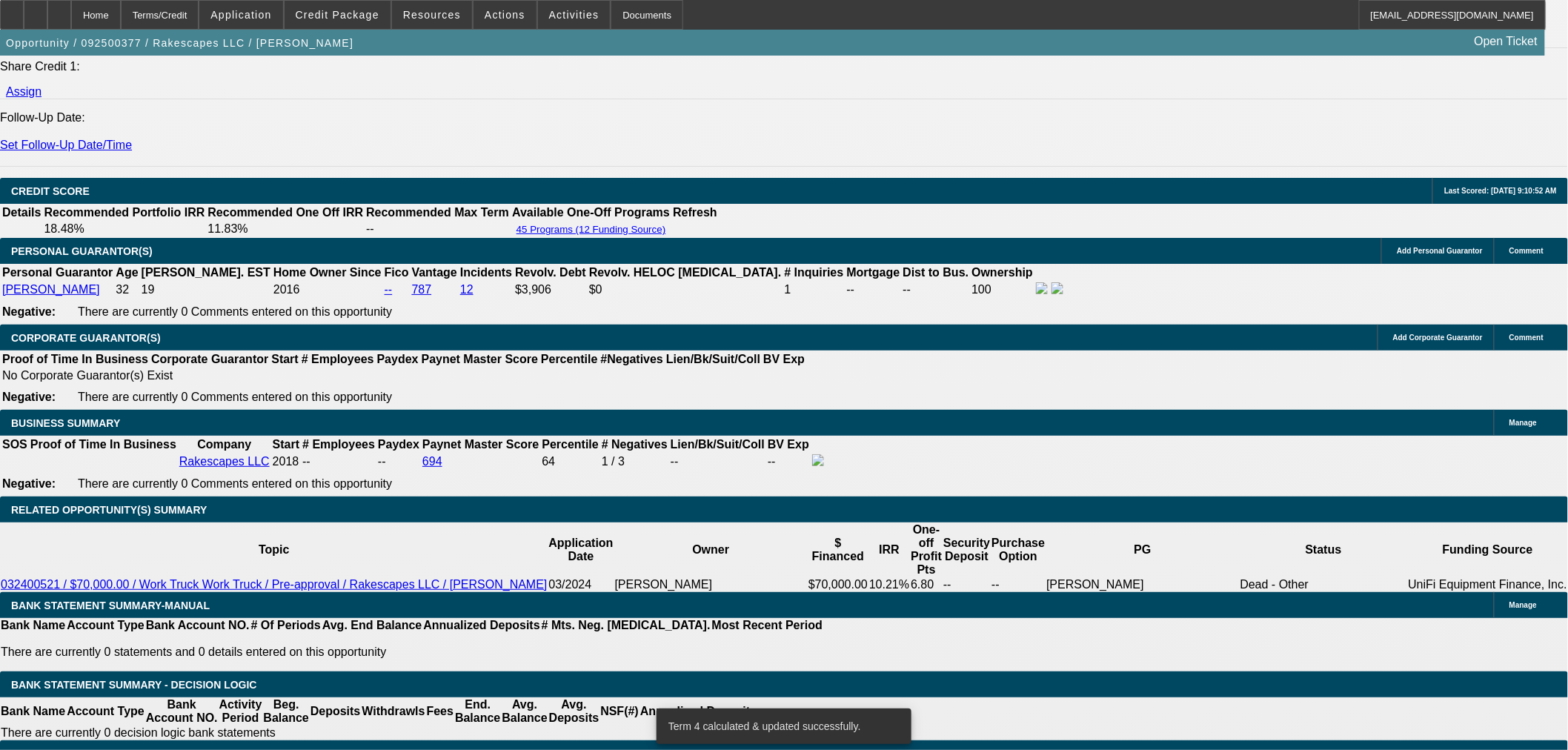
drag, startPoint x: 528, startPoint y: 312, endPoint x: 616, endPoint y: 313, distance: 88.0
type input "UNKNOWN"
type input "8"
type input "$1,611.55"
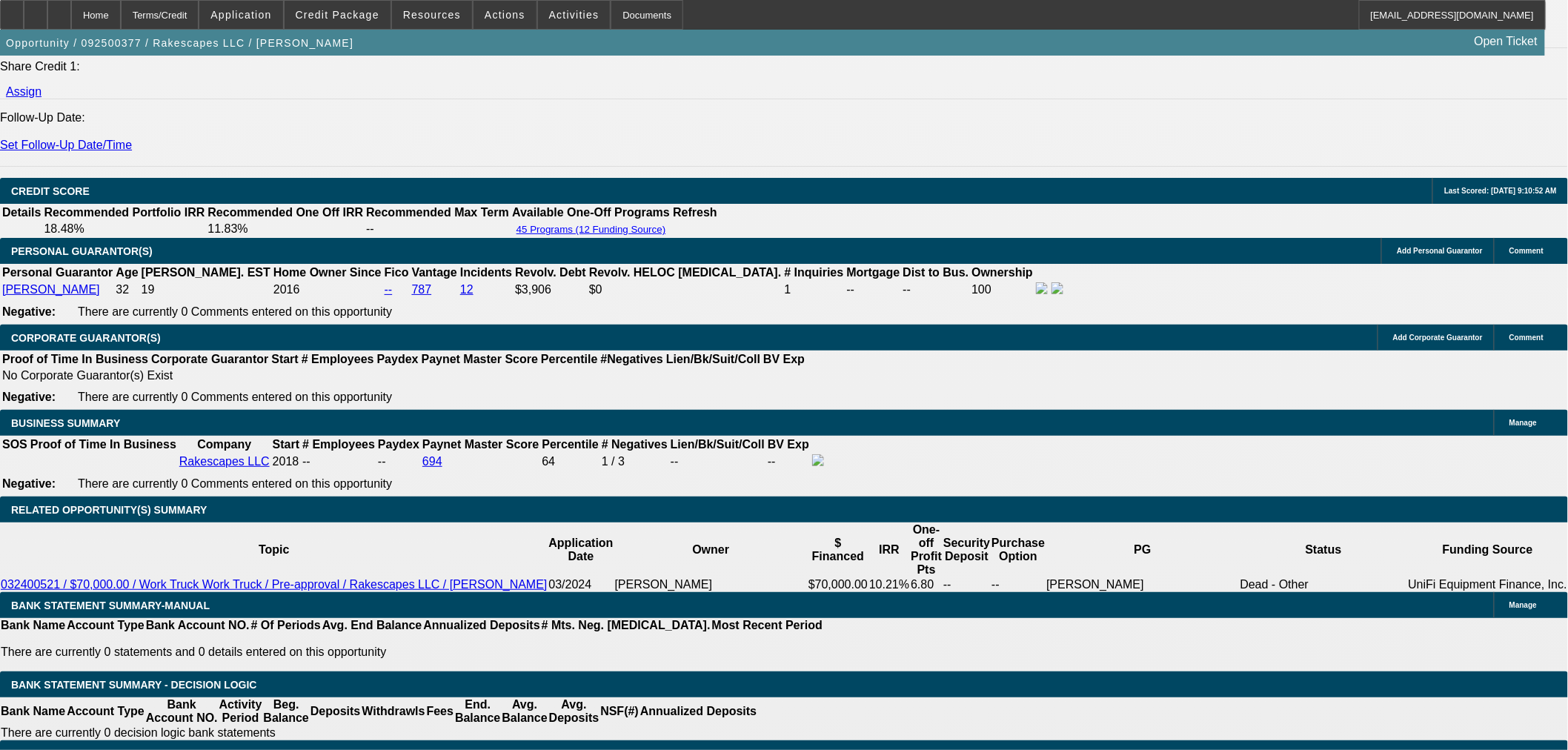
type input "8.7"
type input "$1,633.33"
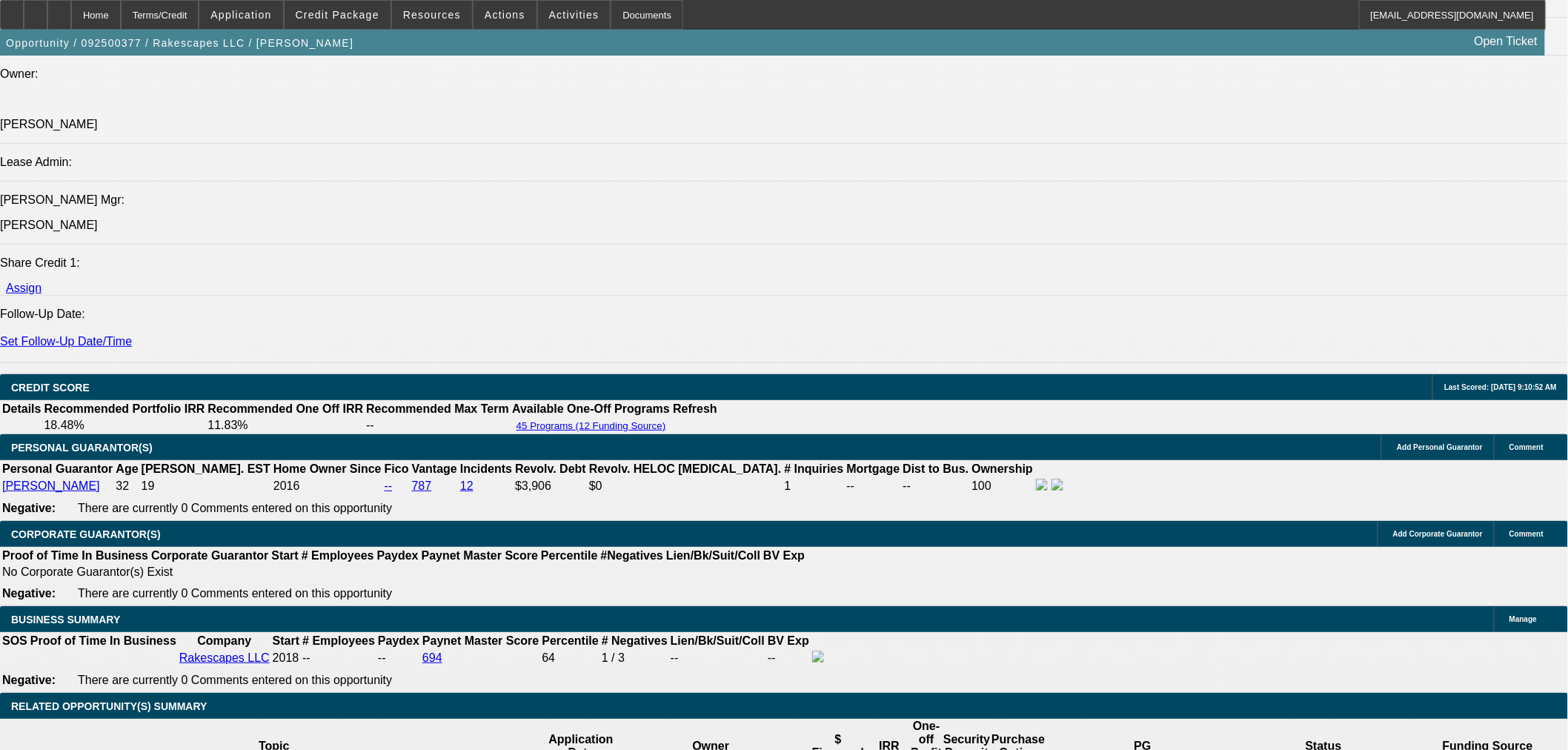
scroll to position [1633, 0]
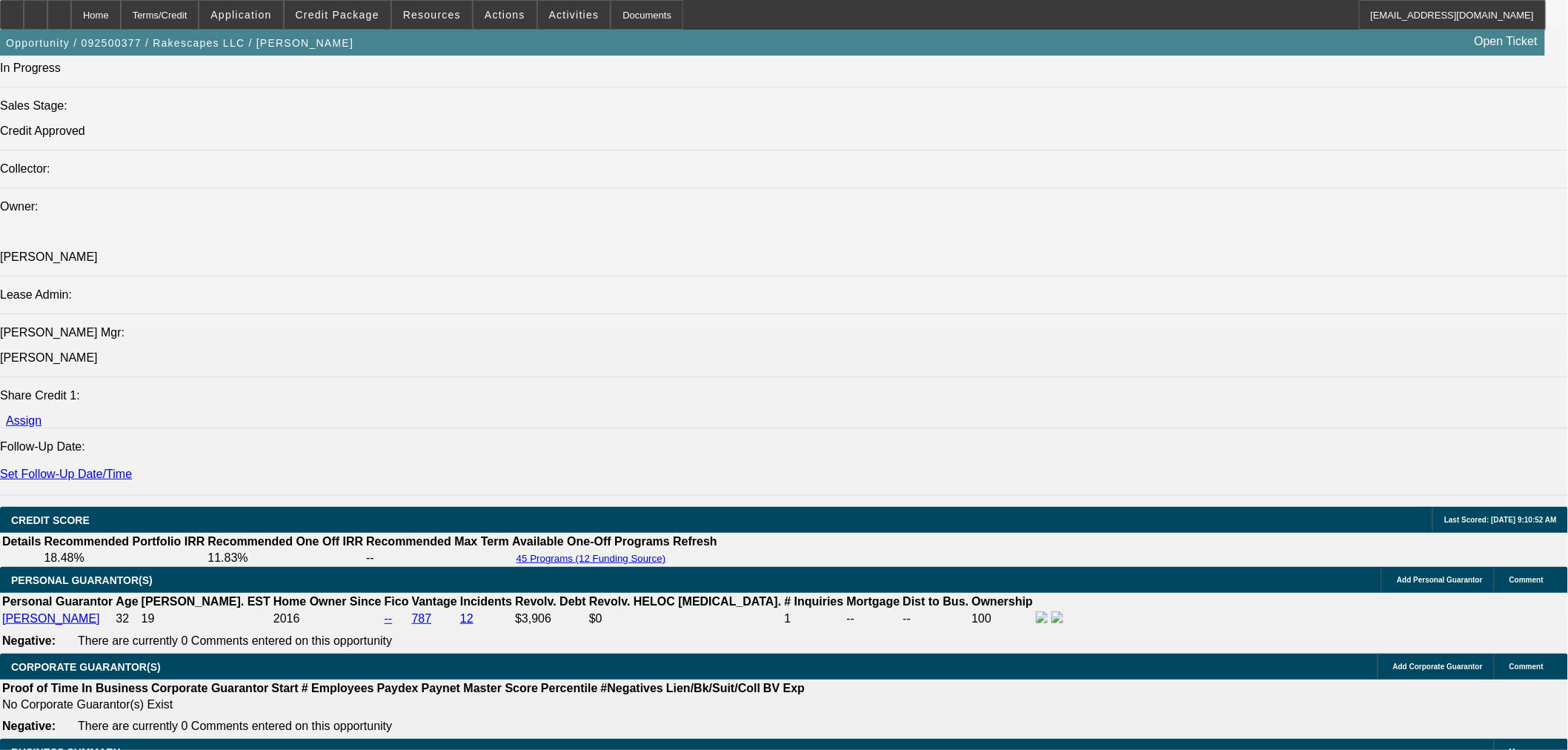
type input "8.7"
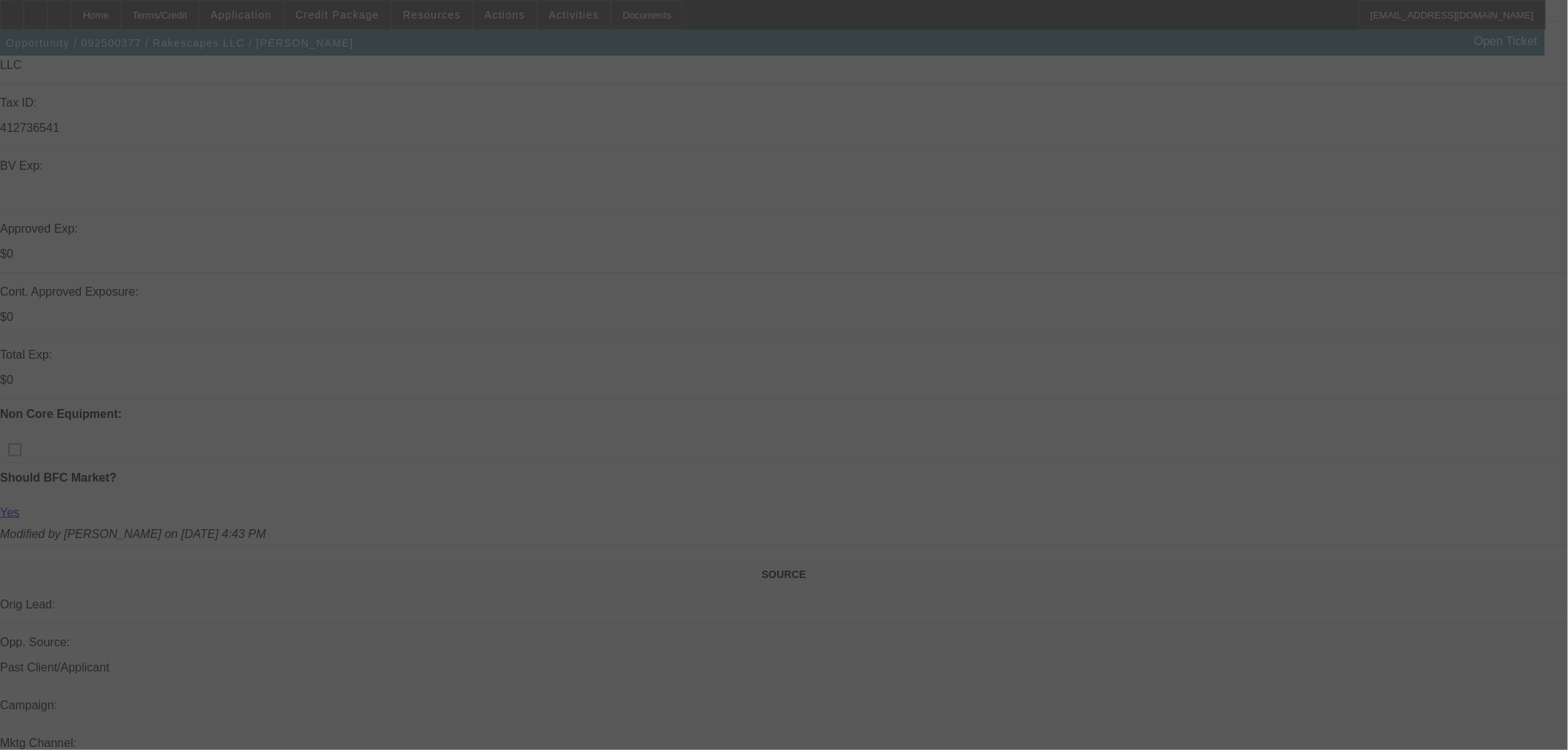
scroll to position [562, 0]
select select "0"
select select "3"
select select "0"
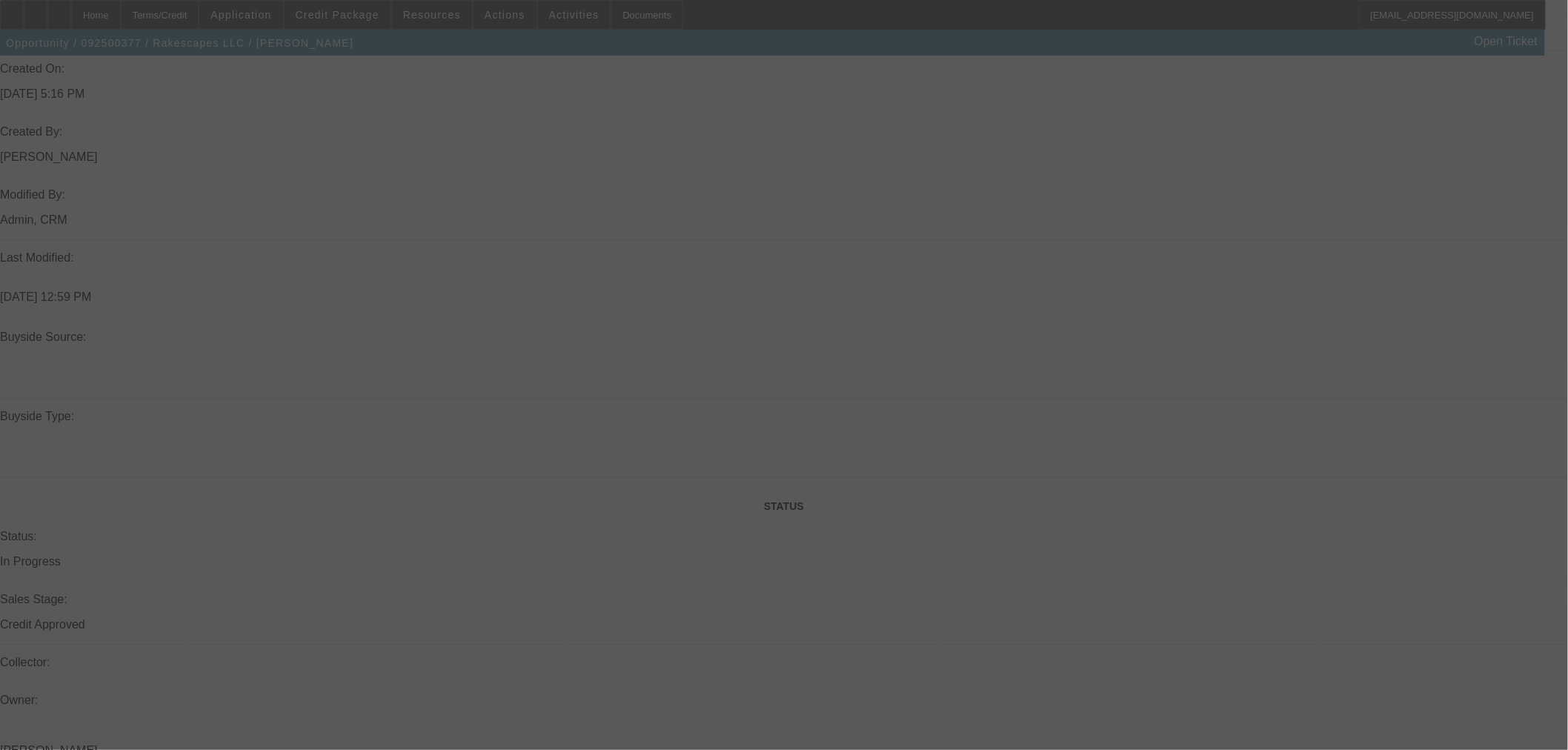
select select "6"
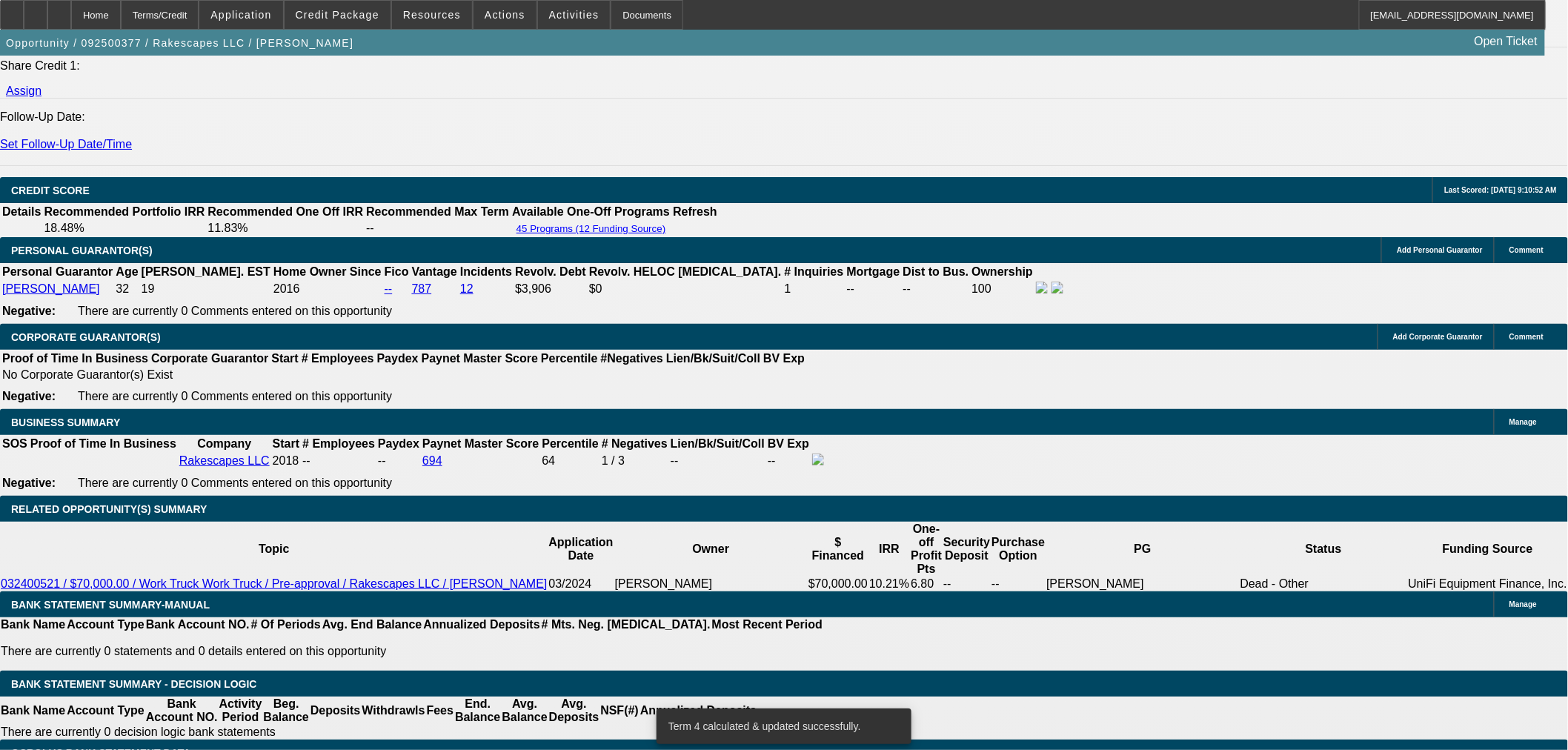
scroll to position [1962, 0]
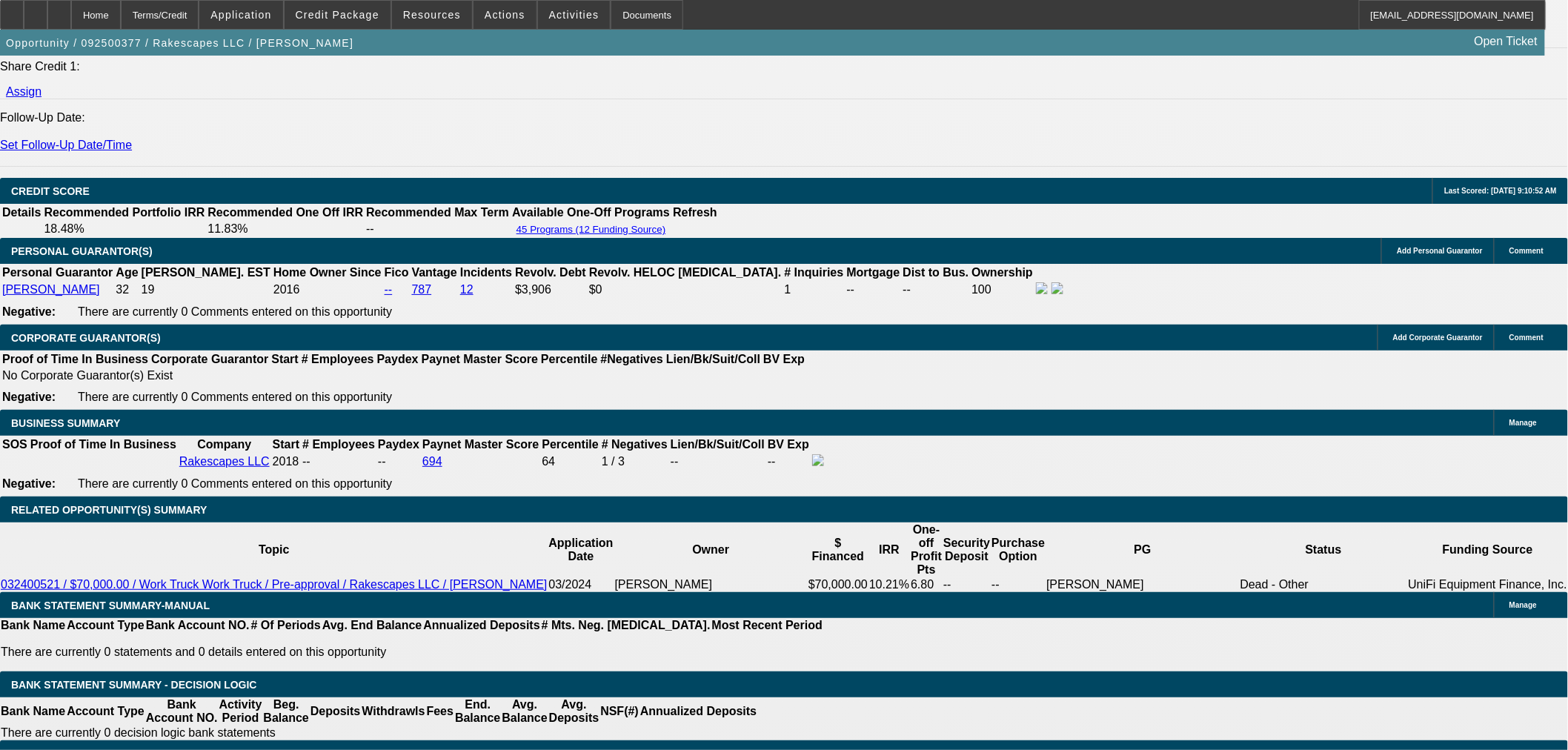
drag, startPoint x: 521, startPoint y: 314, endPoint x: 595, endPoint y: 314, distance: 74.0
type input "8"
type input "UNKNOWN"
type input "$1,611.55"
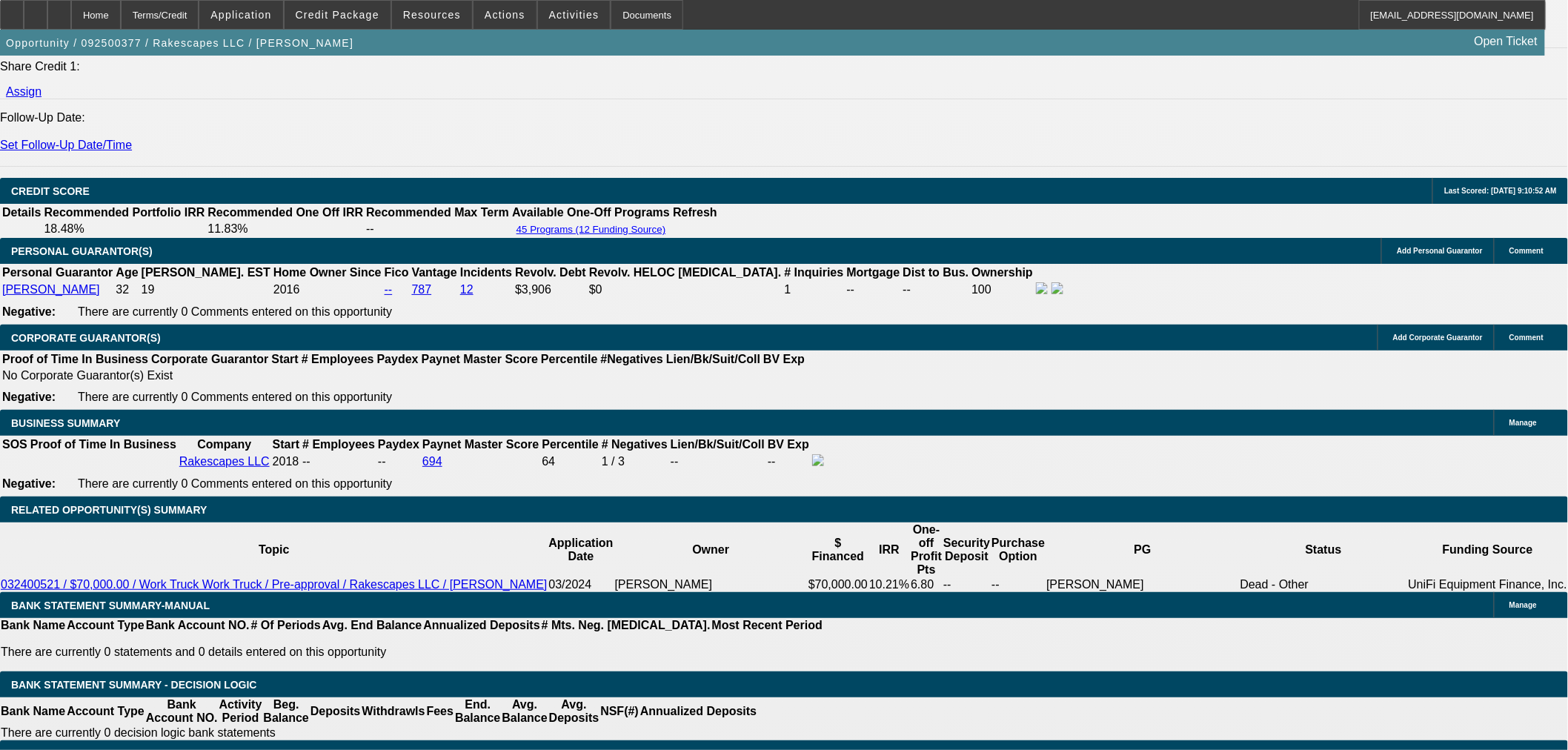
type input "8.3"
type input "$1,620.86"
type input "8.3"
select select "1"
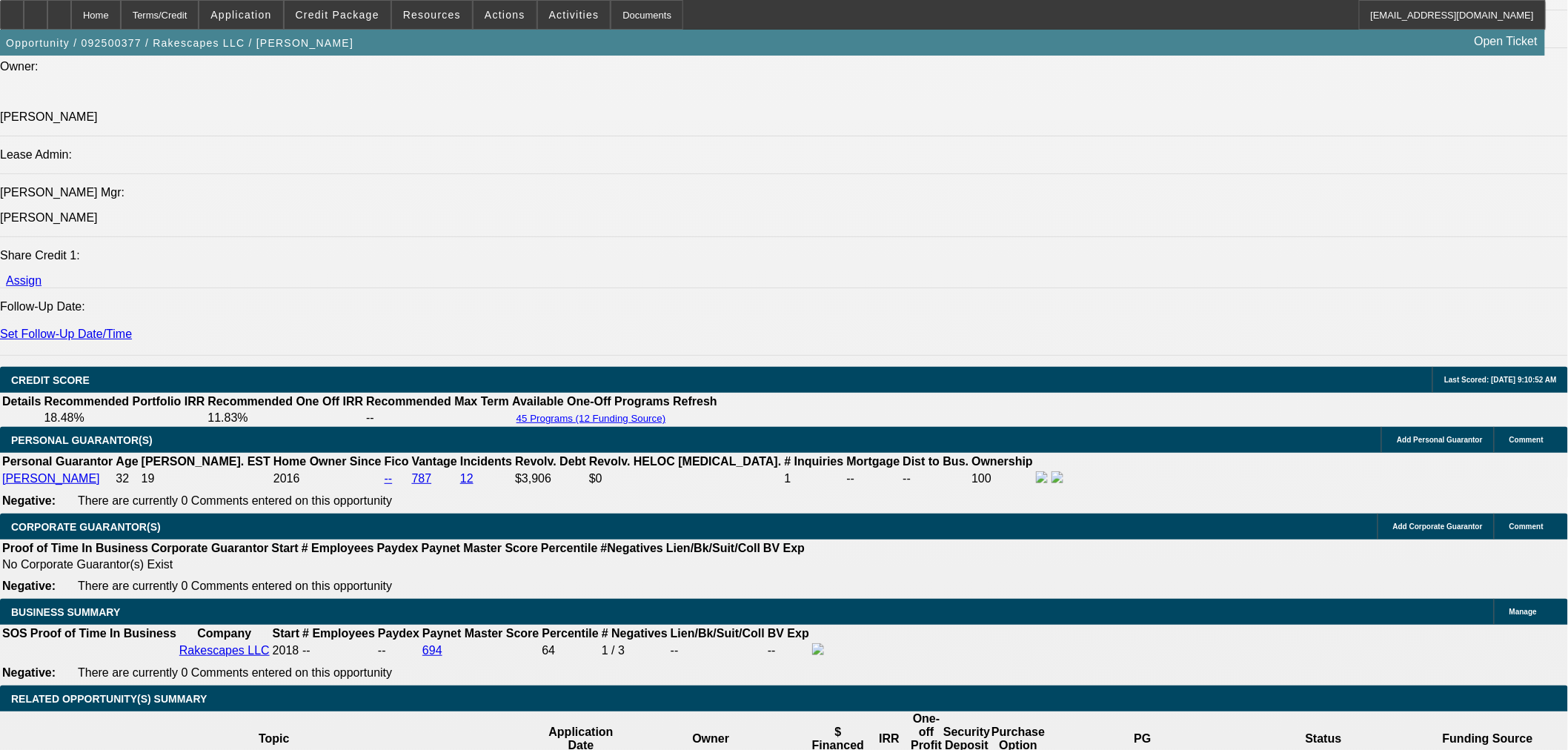
scroll to position [1633, 0]
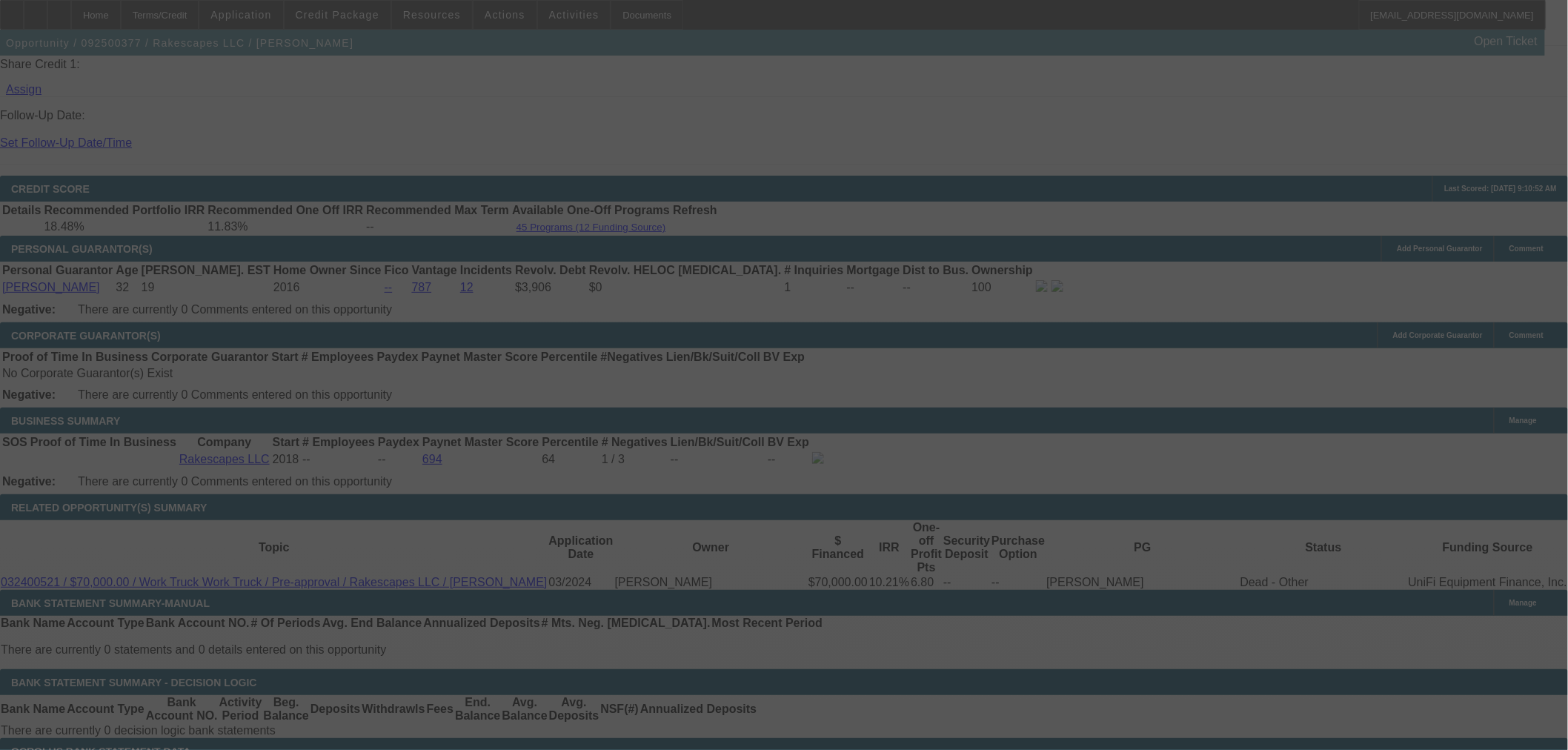
scroll to position [2044, 0]
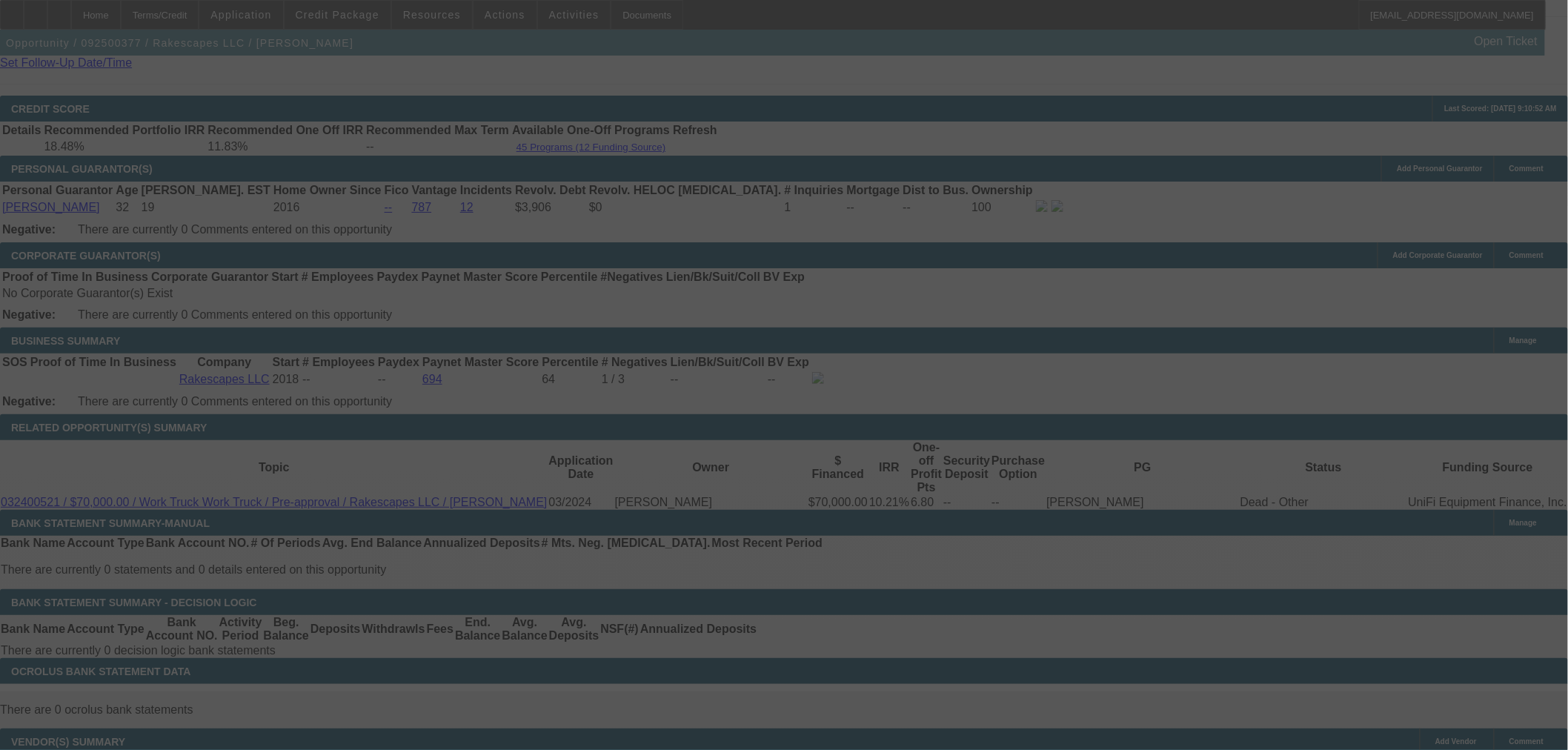
select select "0"
select select "6"
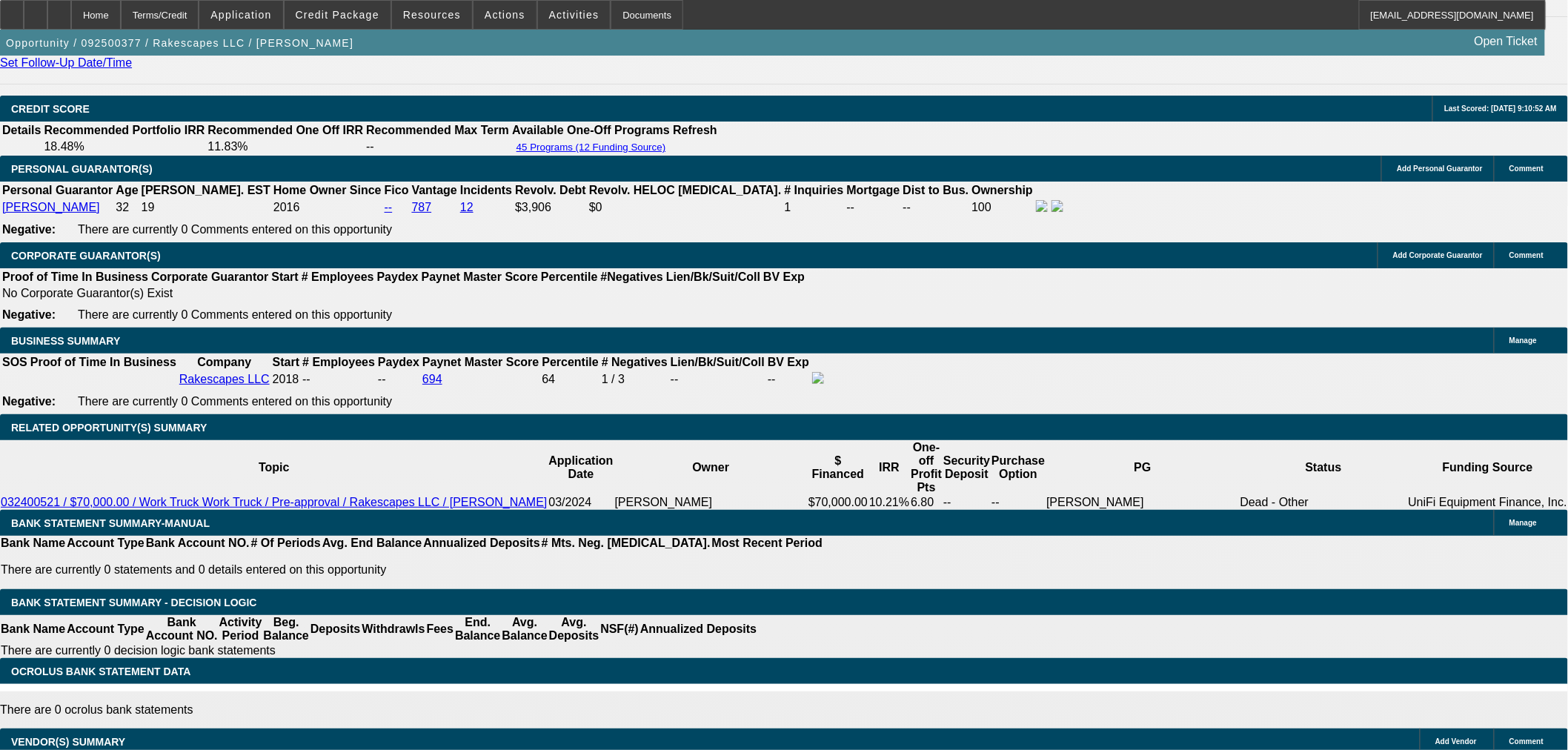
select select "3"
type input "UNKNOWN"
drag, startPoint x: 525, startPoint y: 235, endPoint x: 645, endPoint y: 221, distance: 120.8
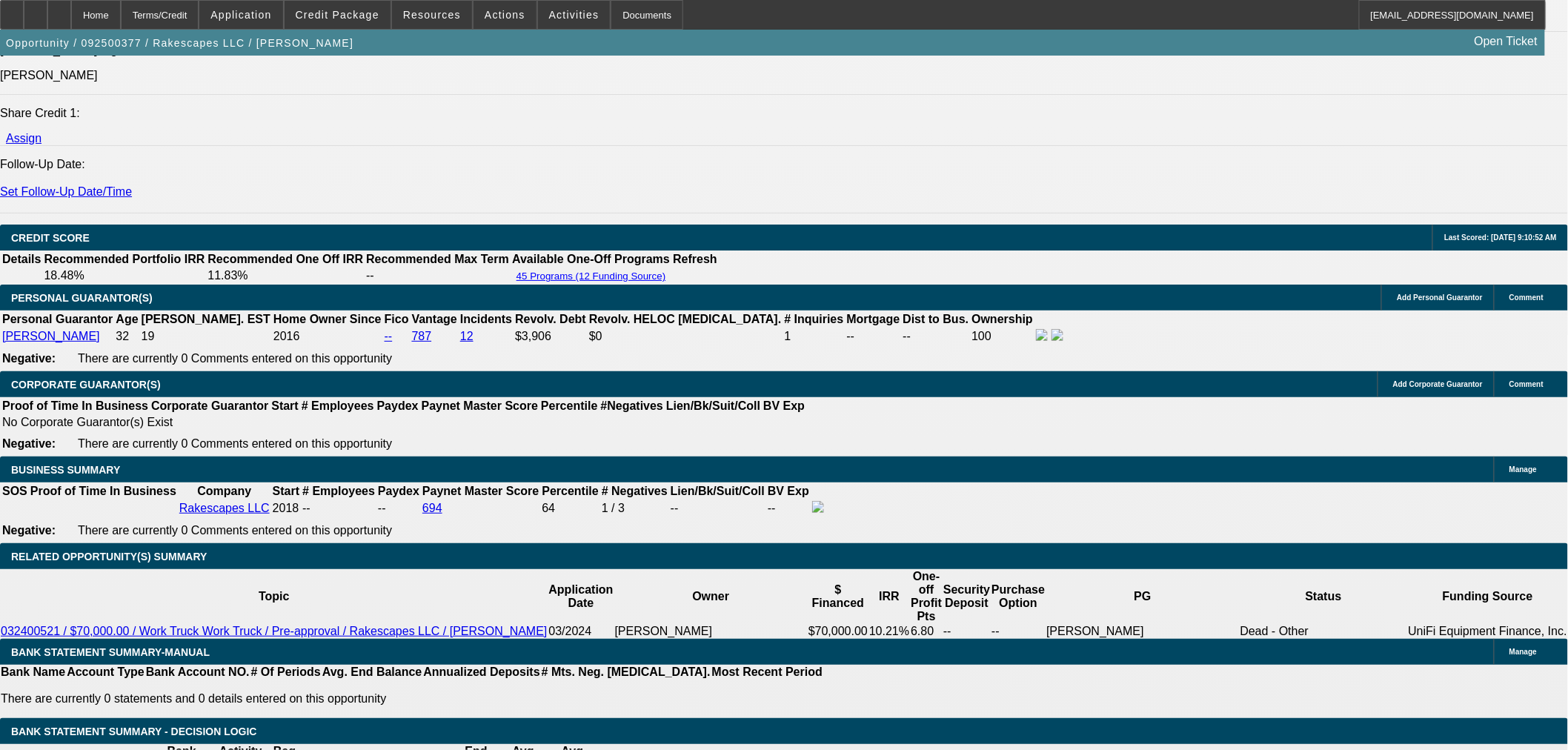
scroll to position [1797, 0]
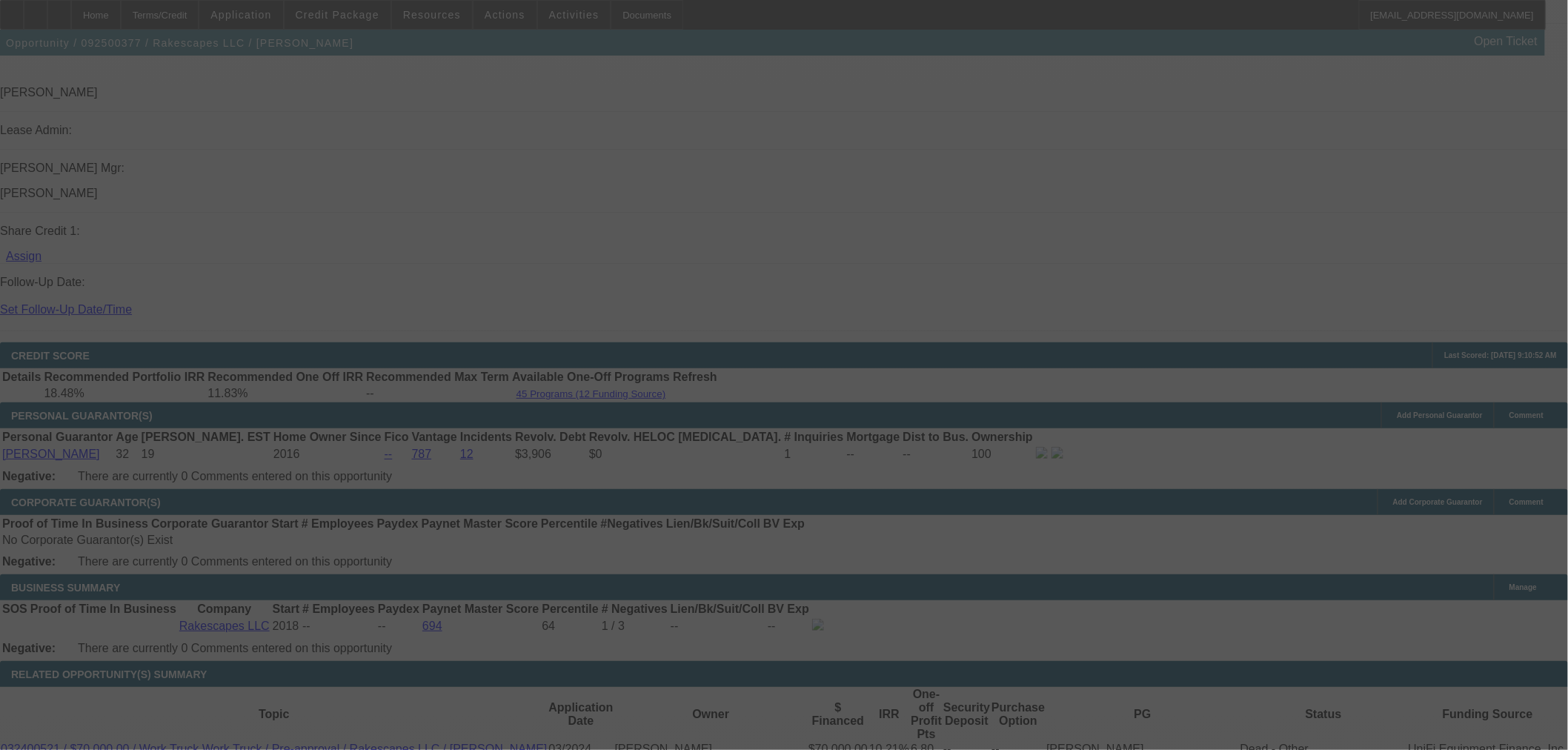
select select "0"
select select "3"
select select "0"
select select "6"
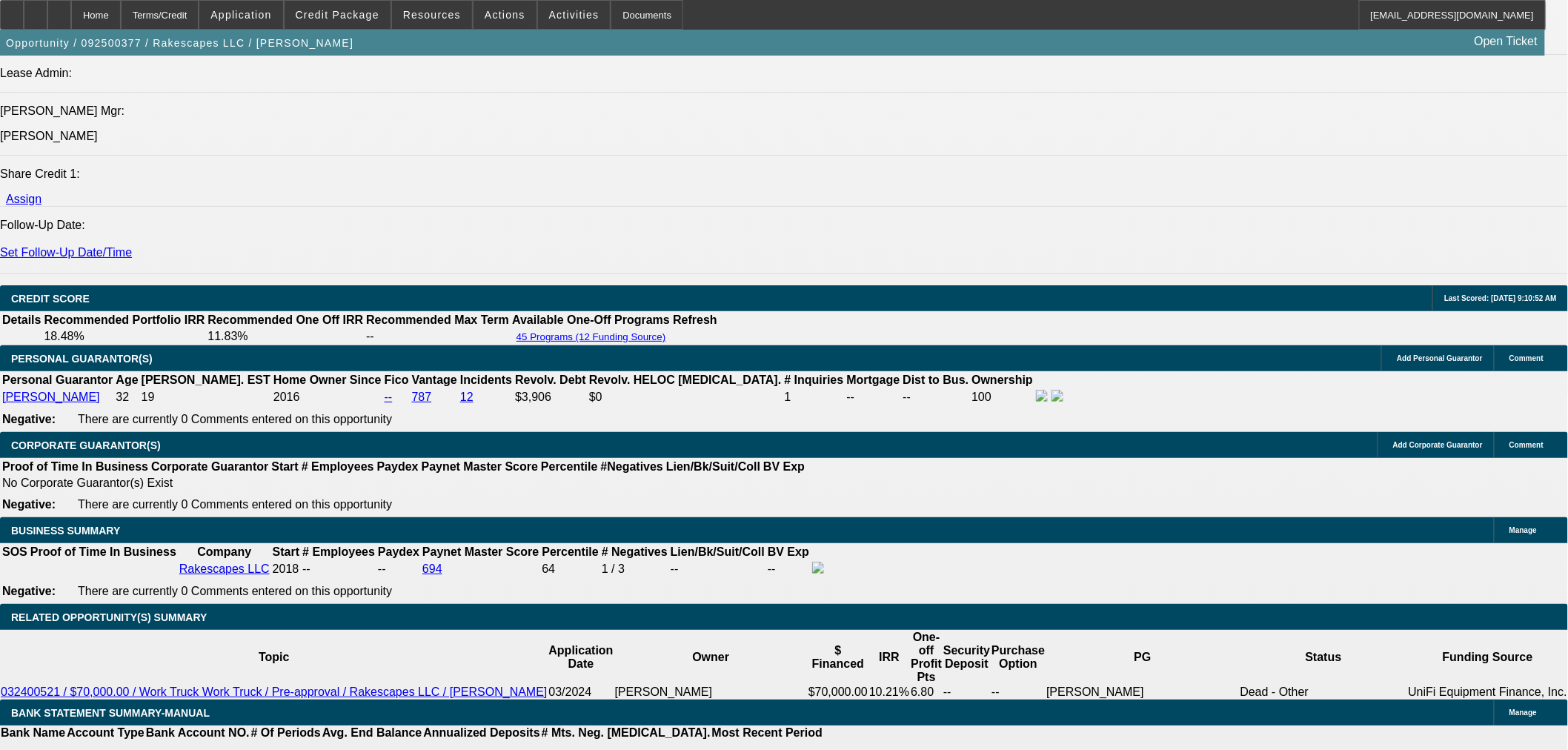
scroll to position [1715, 0]
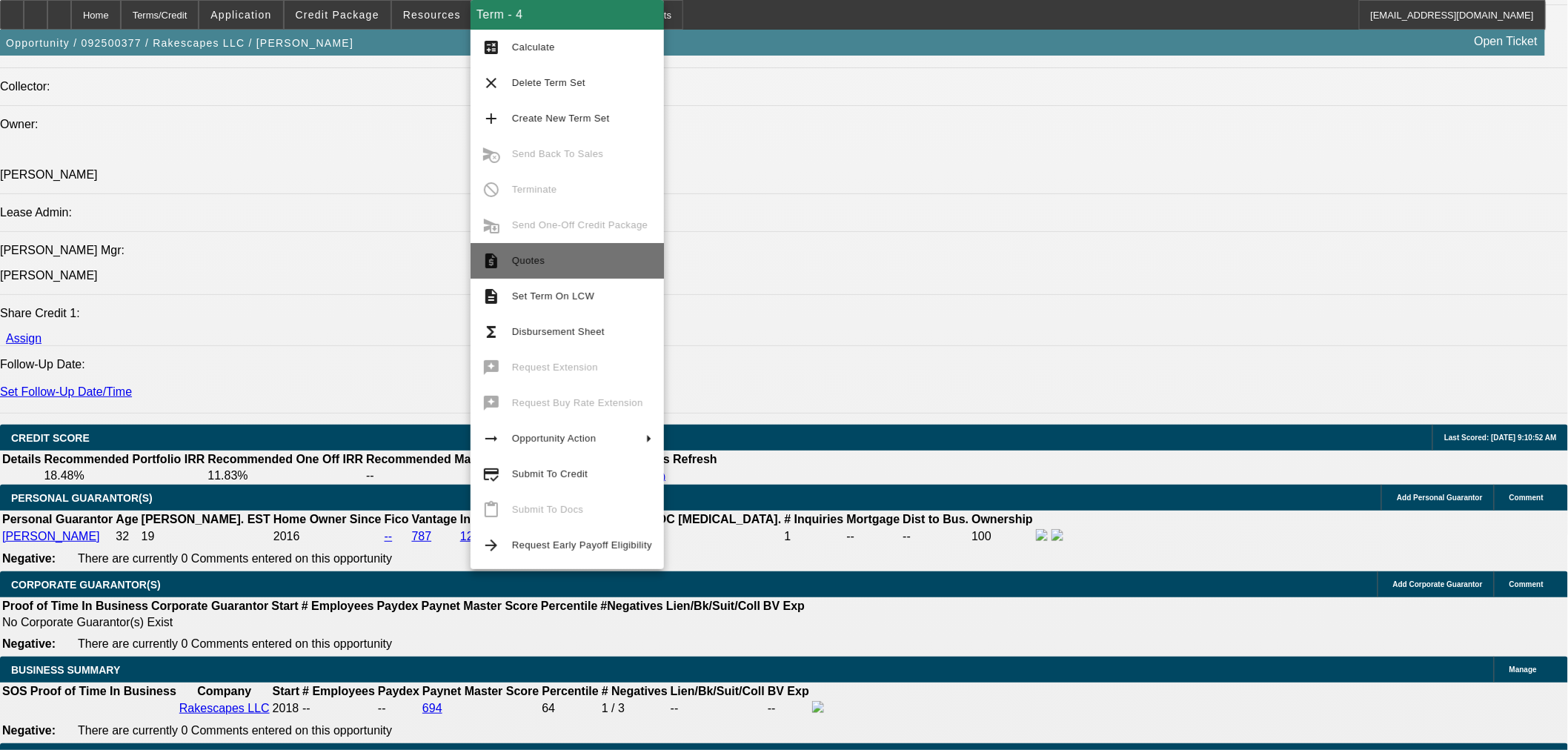
click at [573, 268] on span "Quotes" at bounding box center [582, 261] width 140 height 18
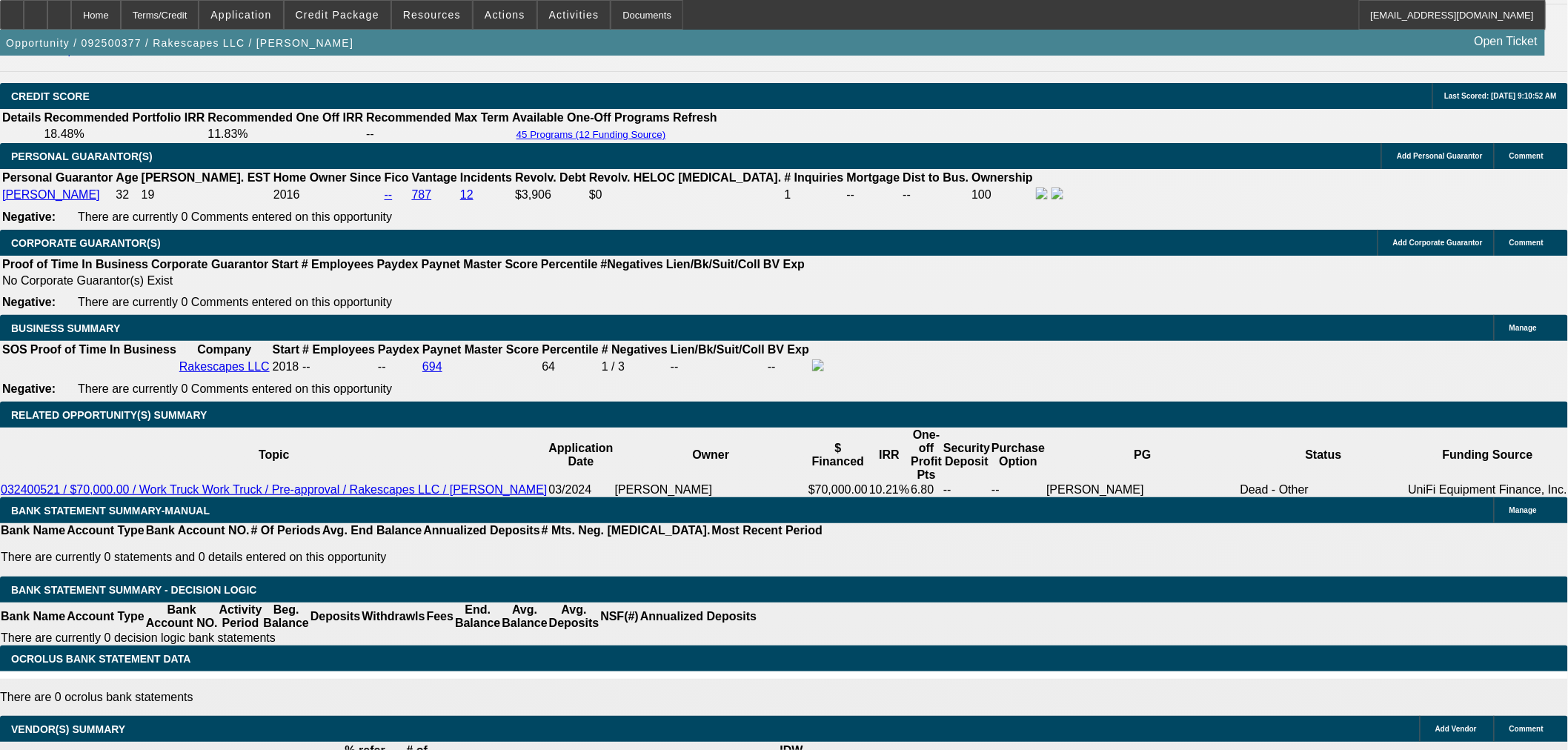
scroll to position [2044, 0]
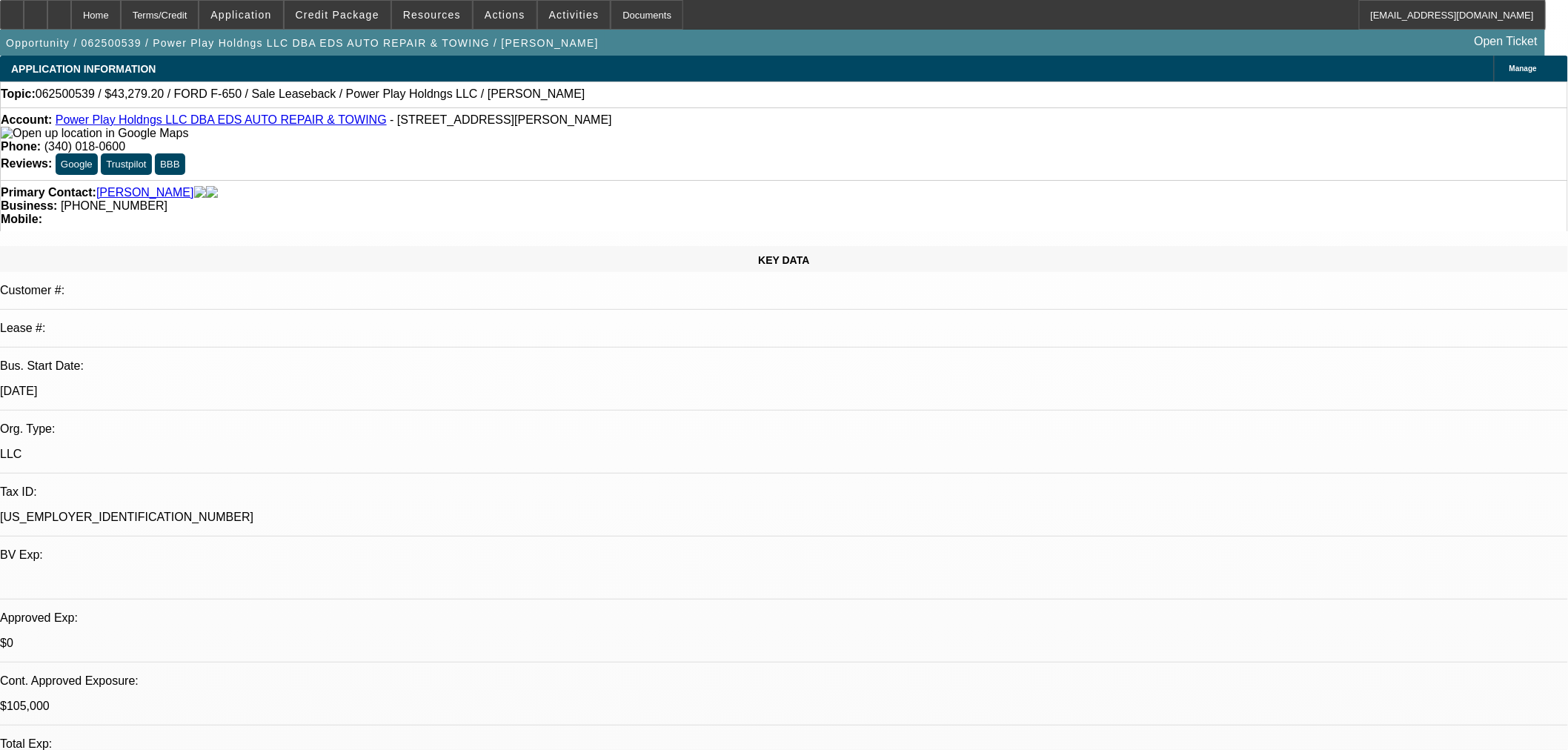
select select "0.1"
select select "2"
select select "0"
select select "6"
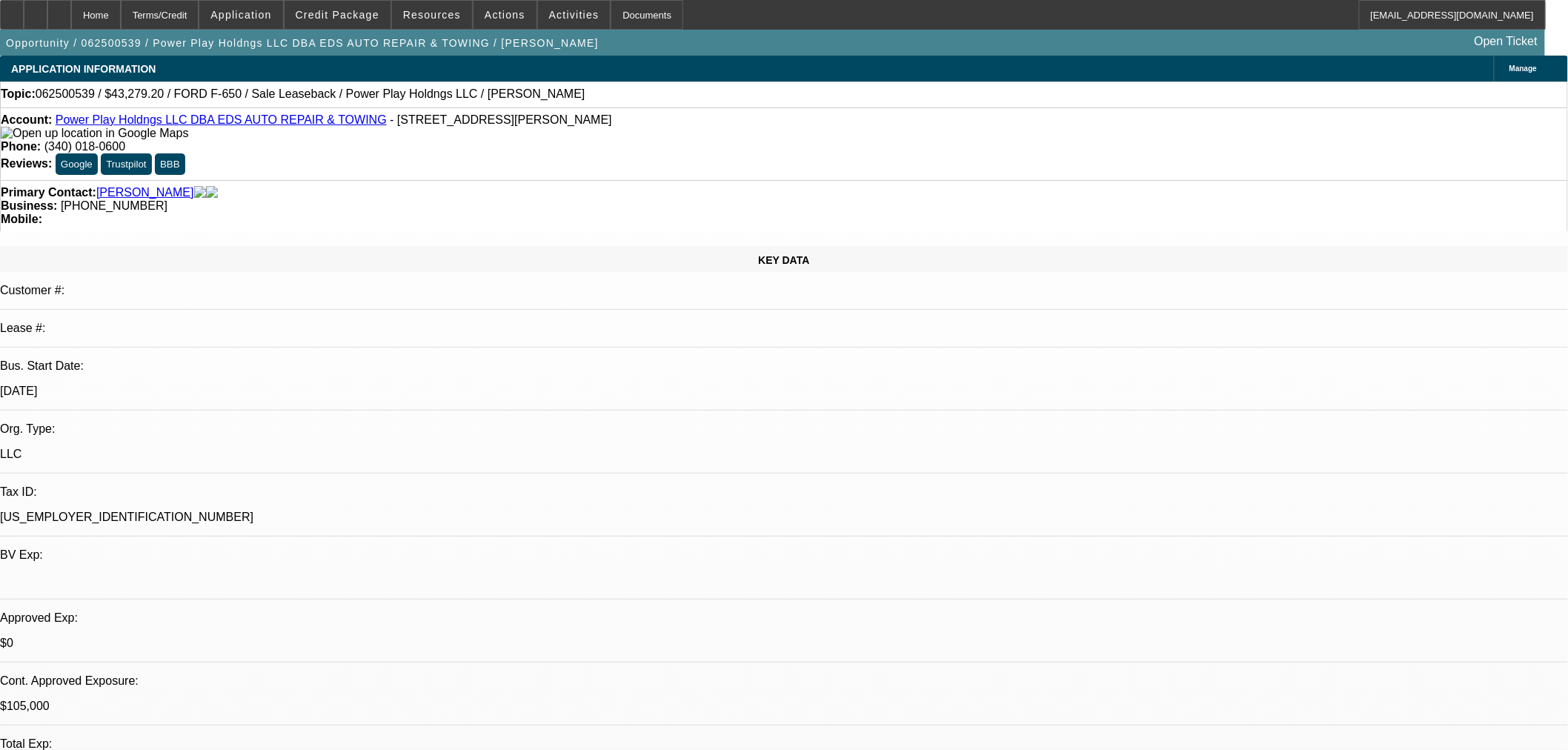
select select "0.15"
select select "2"
select select "0.1"
select select "4"
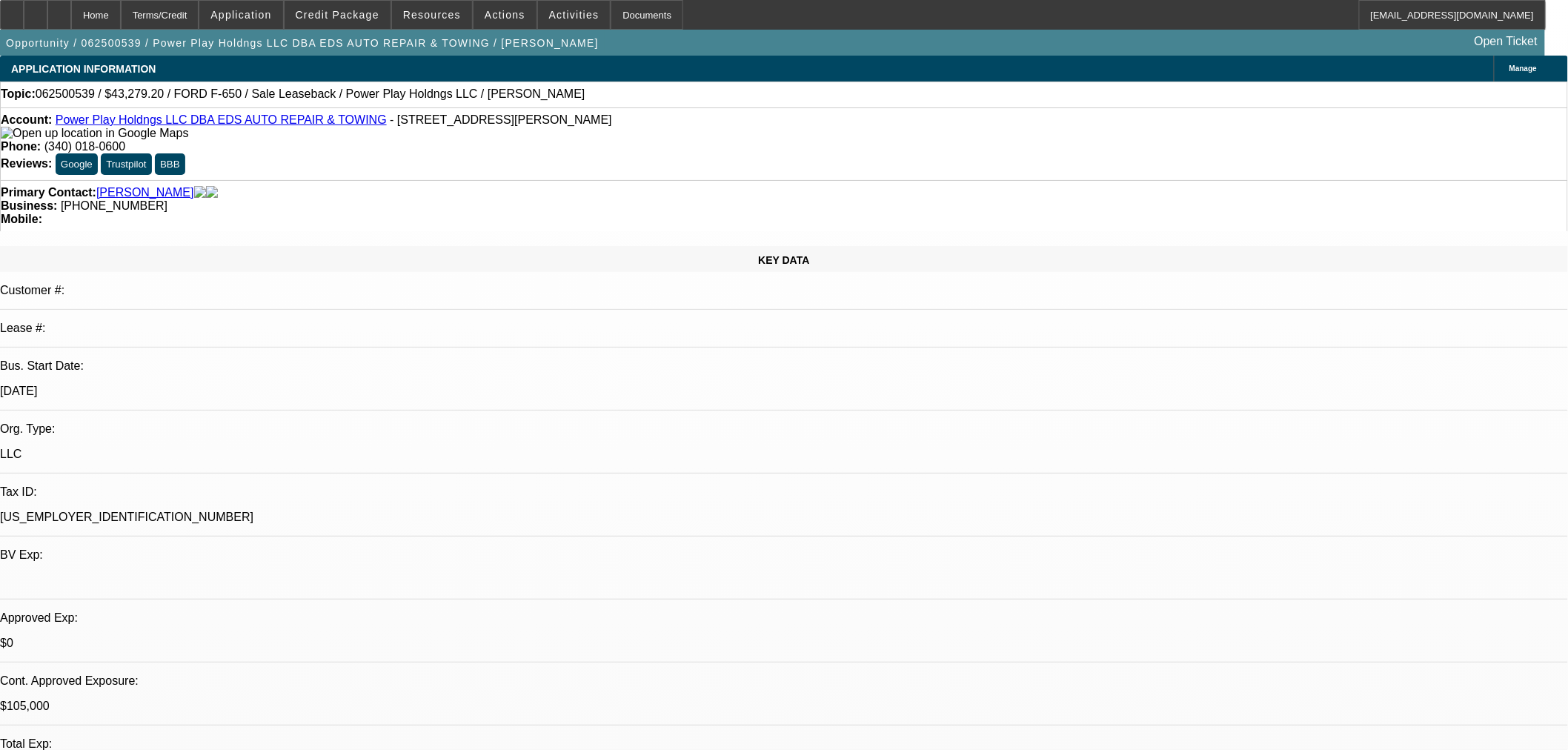
select select "0.15"
select select "2"
select select "0.1"
select select "4"
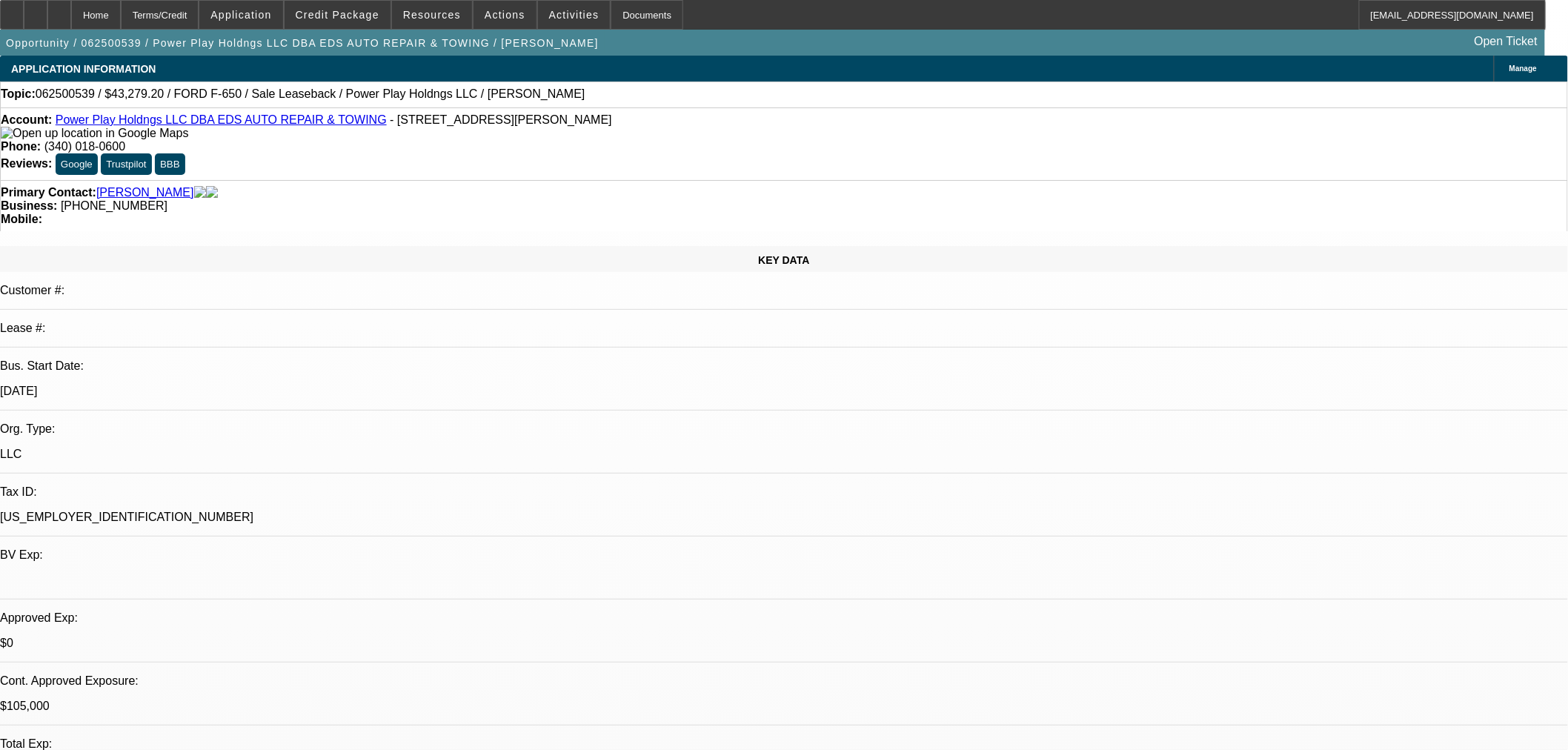
select select "0"
select select "2"
select select "0.1"
select select "4"
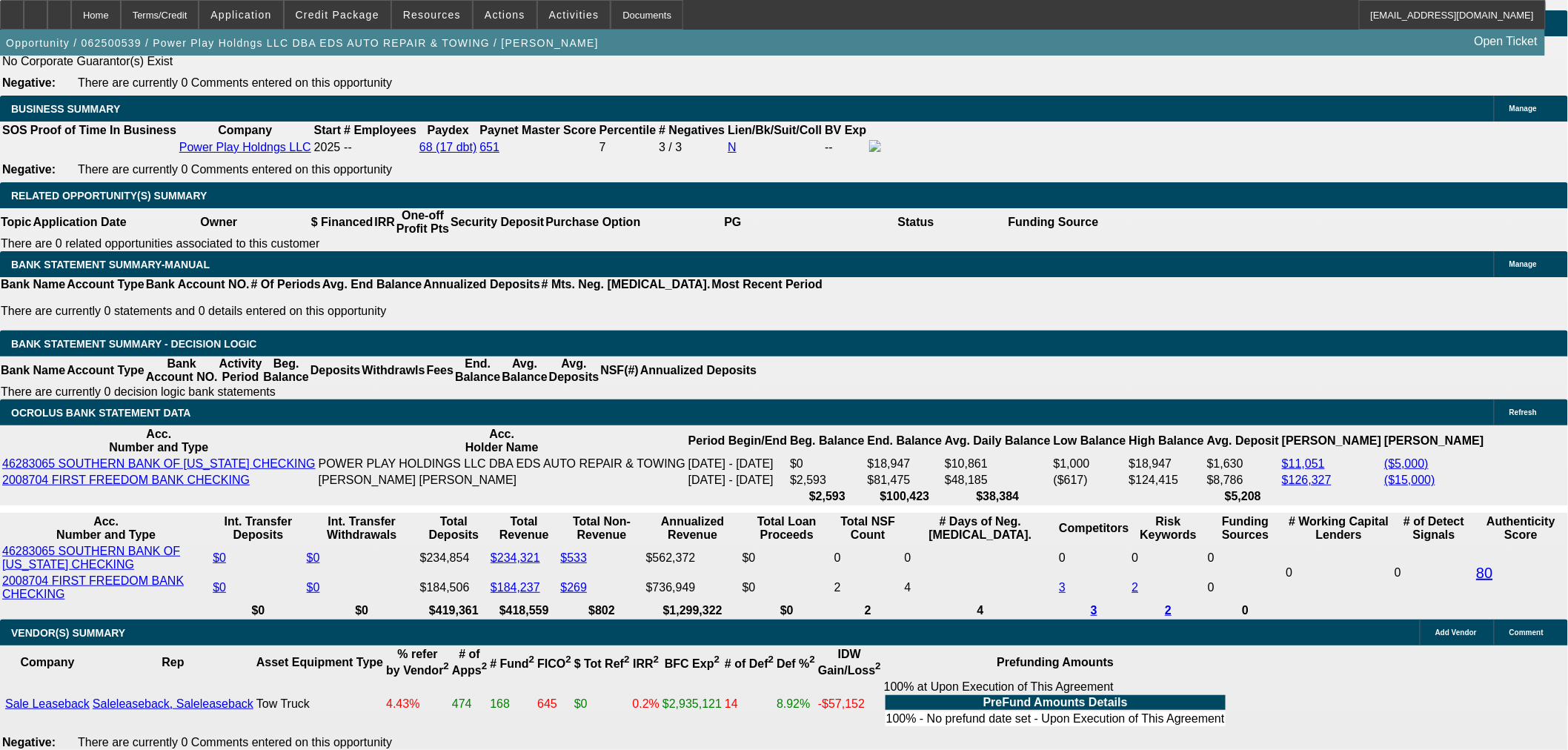
scroll to position [2224, 0]
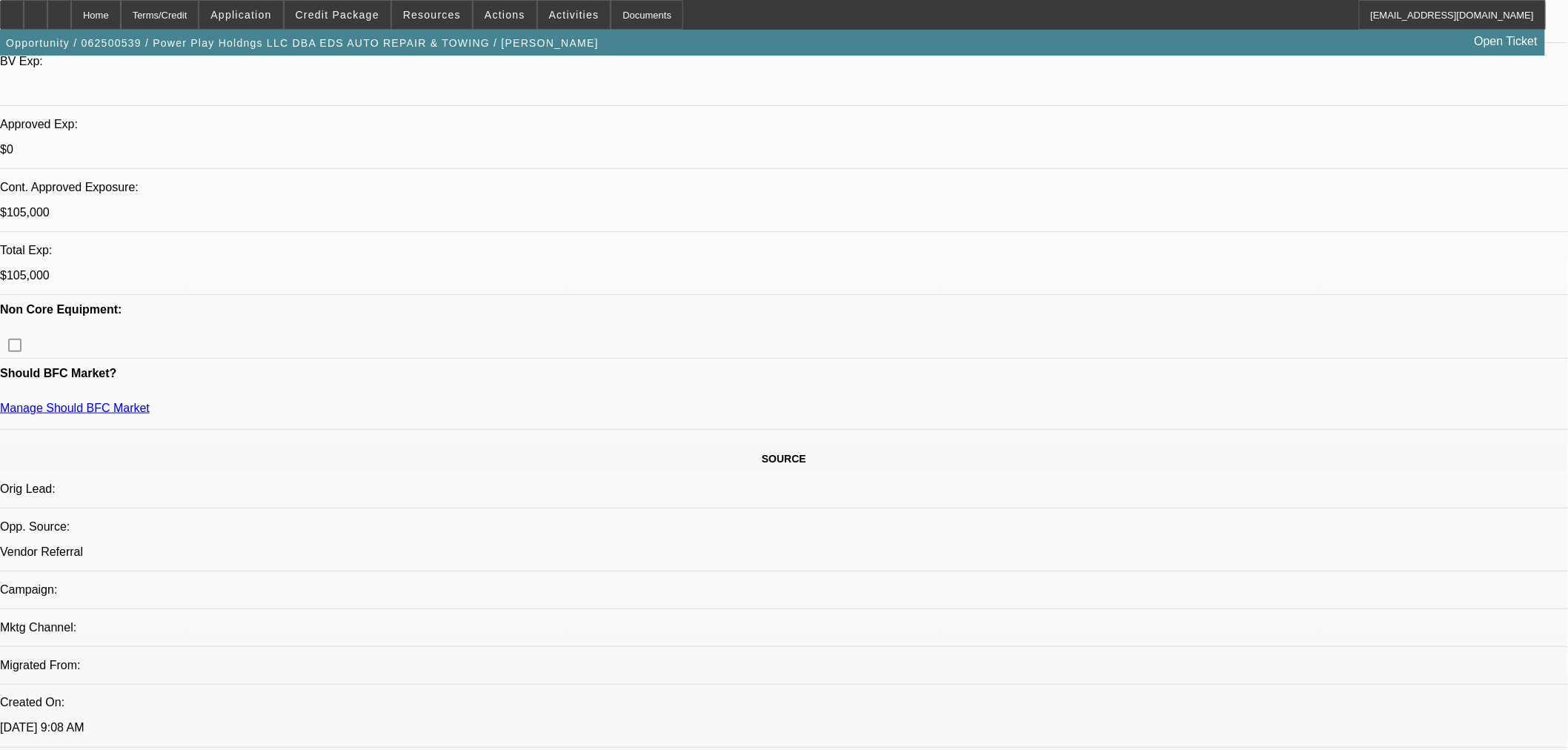
scroll to position [0, 0]
